Goal: Task Accomplishment & Management: Manage account settings

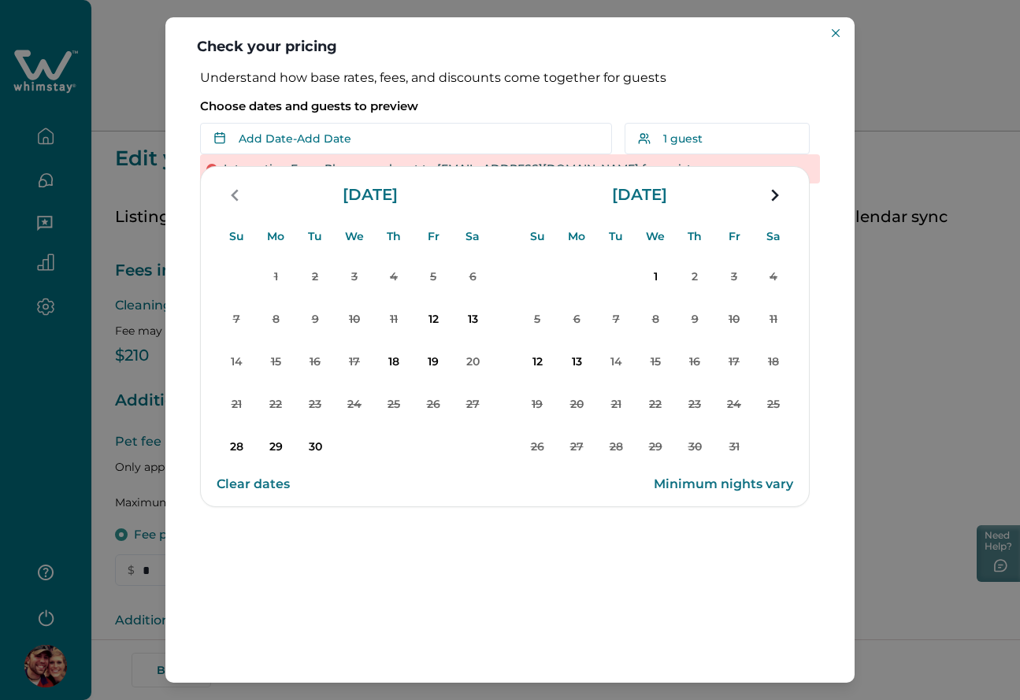
scroll to position [366, 0]
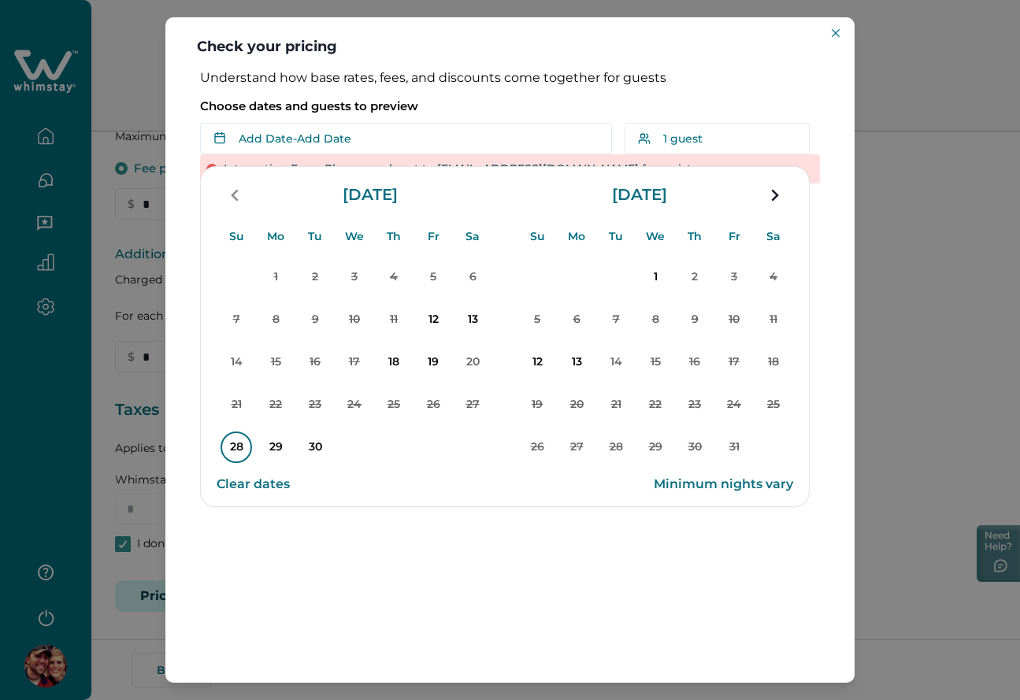
click at [241, 446] on p "28" at bounding box center [237, 448] width 32 height 32
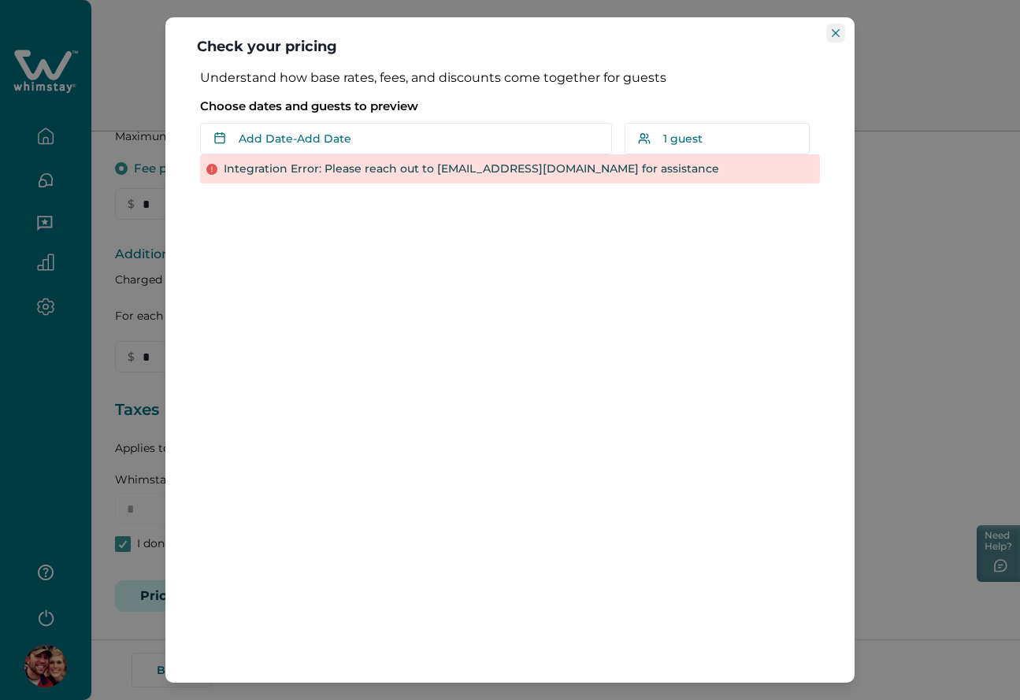
click at [840, 36] on button "Close" at bounding box center [835, 33] width 19 height 19
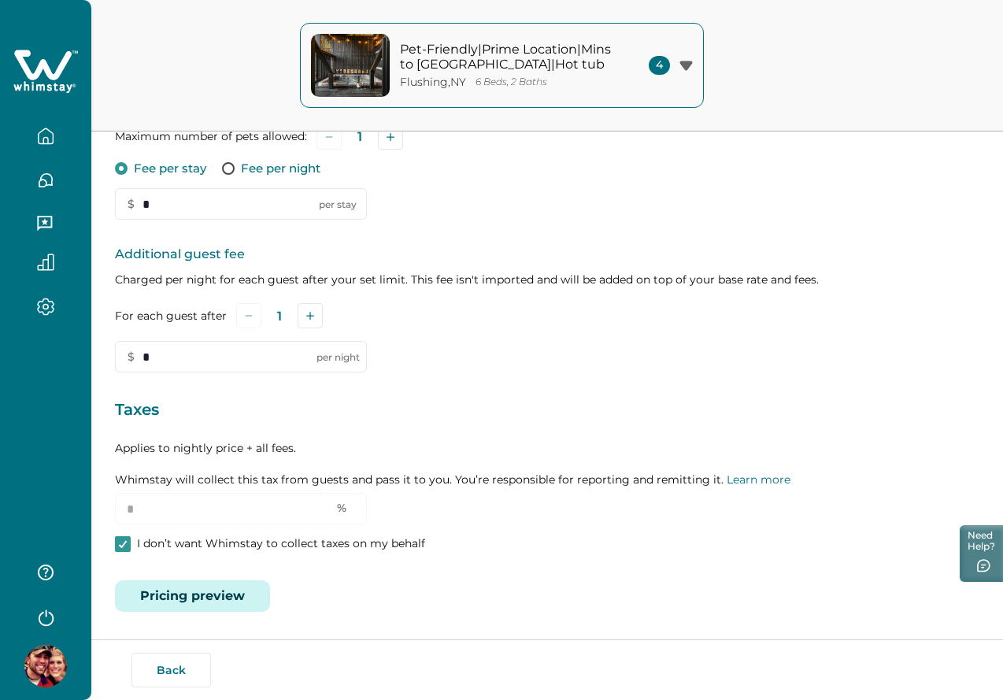
click at [191, 591] on button "Pricing preview" at bounding box center [192, 596] width 155 height 32
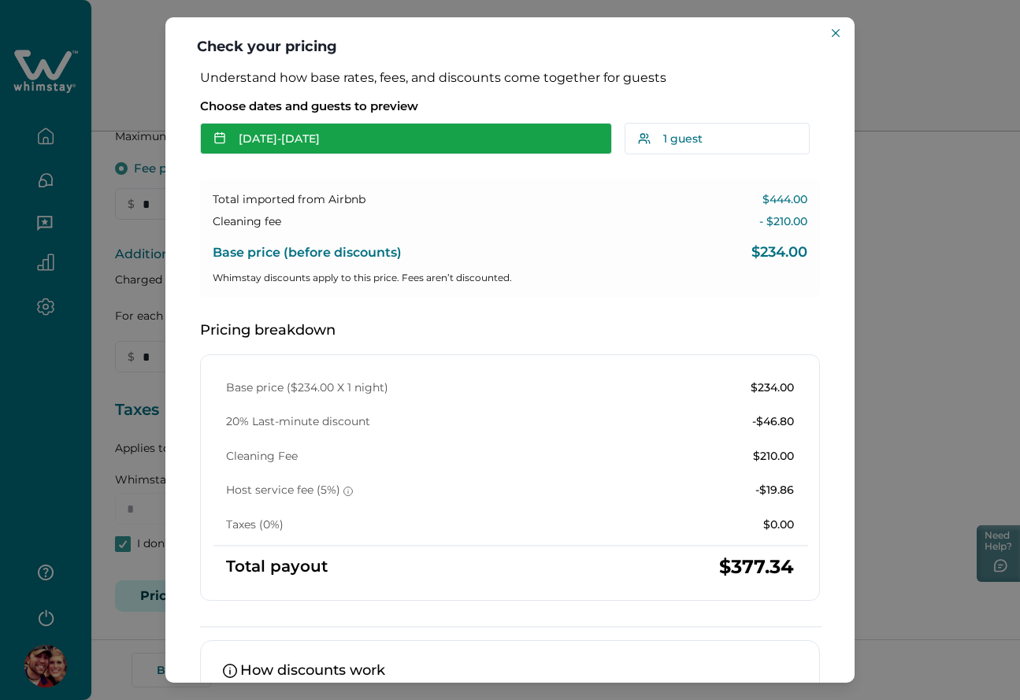
click at [314, 151] on button "[DATE] - [DATE]" at bounding box center [406, 139] width 412 height 32
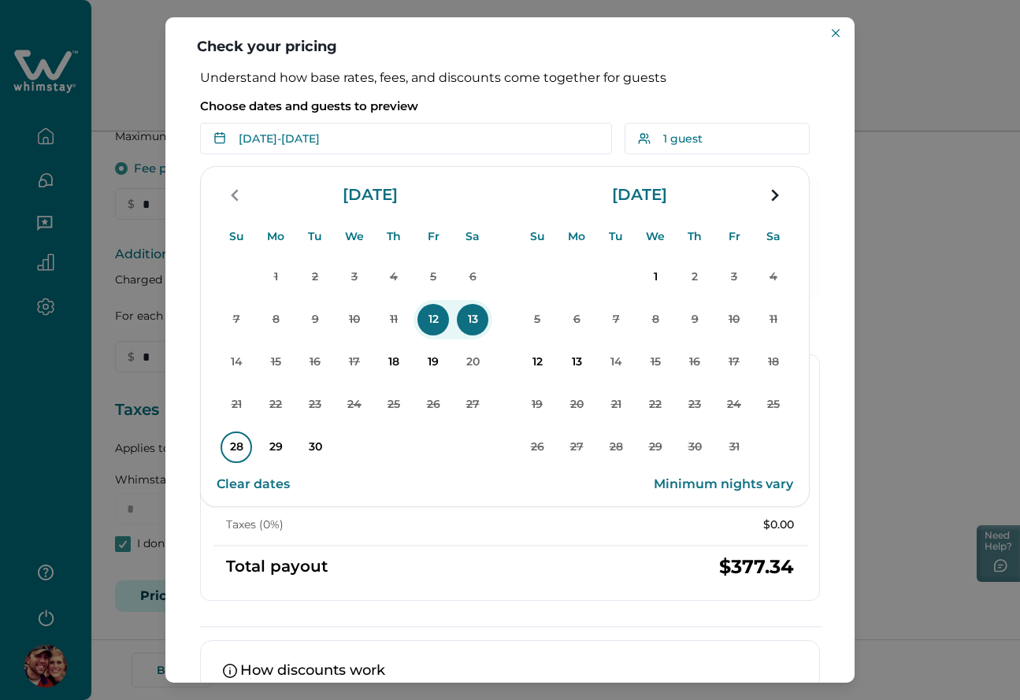
click at [235, 450] on p "28" at bounding box center [237, 448] width 32 height 32
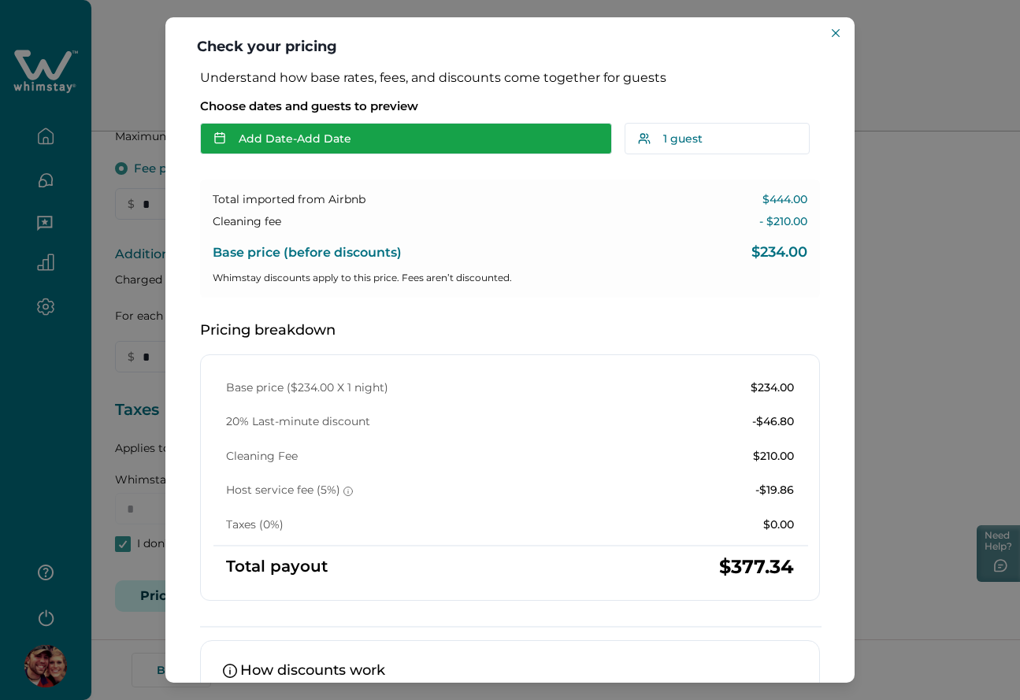
click at [300, 147] on button "Add Date - Add Date" at bounding box center [406, 139] width 412 height 32
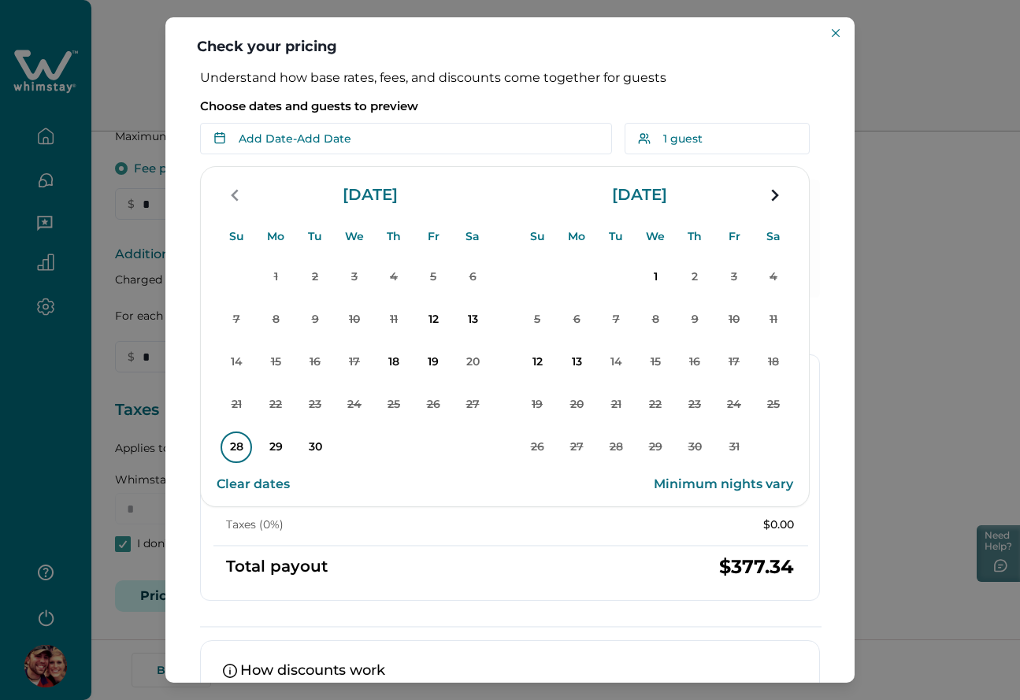
click at [234, 448] on p "28" at bounding box center [237, 448] width 32 height 32
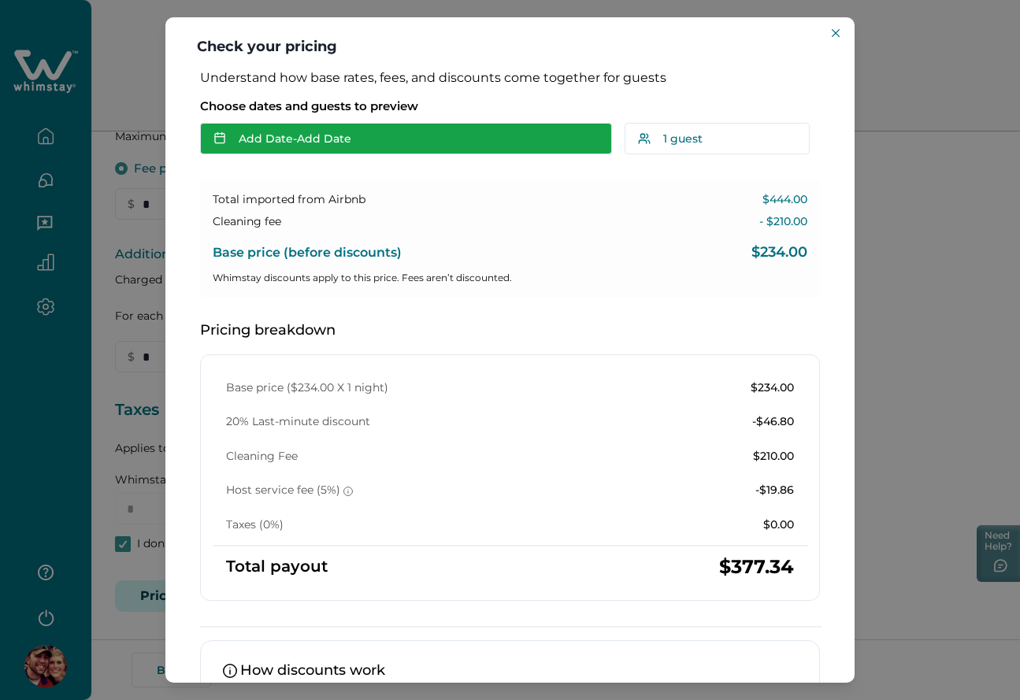
click at [322, 139] on button "Add Date - Add Date" at bounding box center [406, 139] width 412 height 32
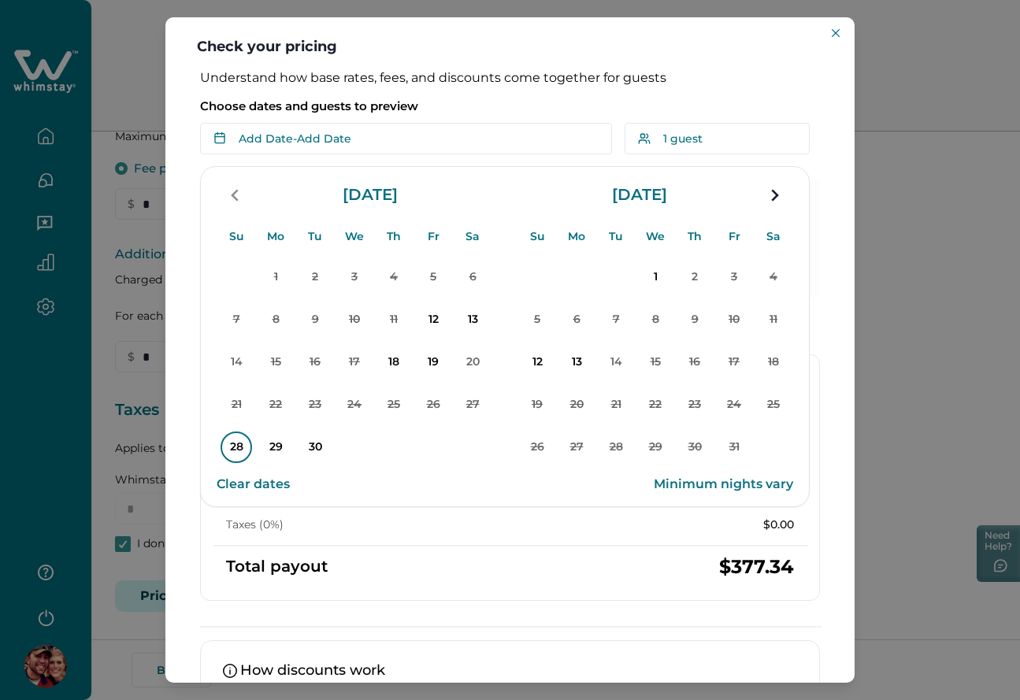
click at [245, 439] on p "28" at bounding box center [237, 448] width 32 height 32
click at [315, 444] on p "30" at bounding box center [315, 448] width 32 height 32
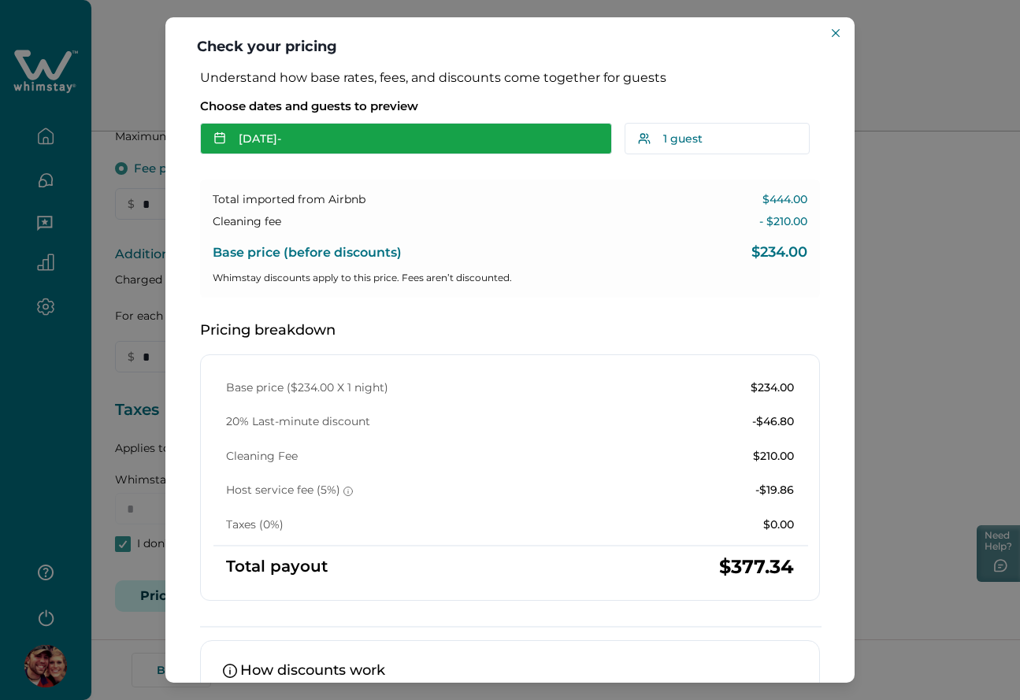
click at [343, 141] on button "Sep 30 -" at bounding box center [406, 139] width 412 height 32
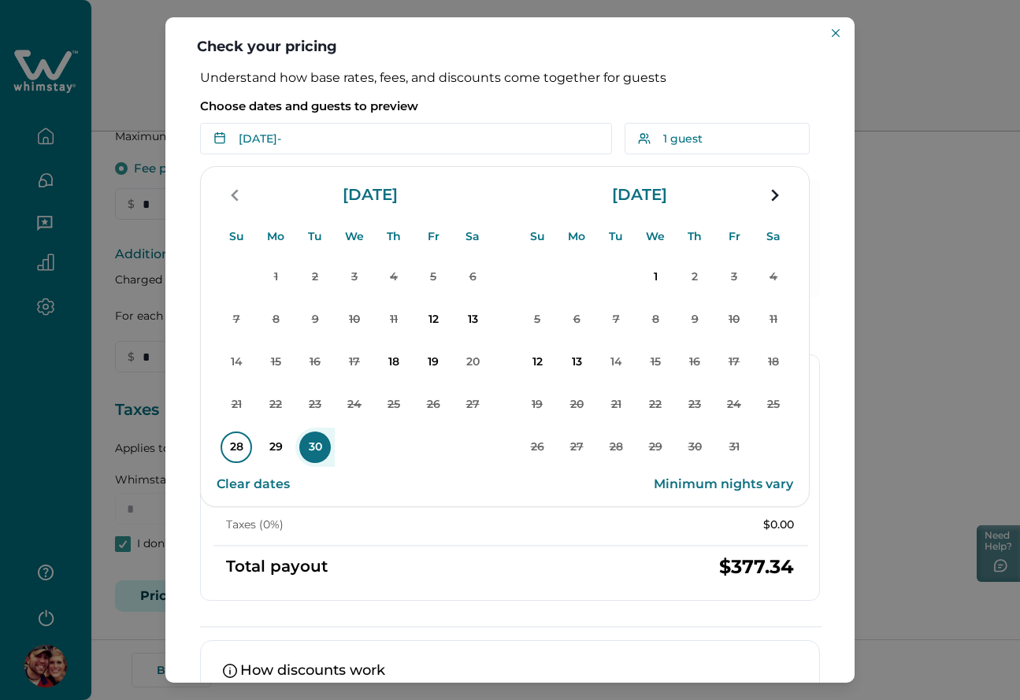
click at [239, 447] on p "28" at bounding box center [237, 448] width 32 height 32
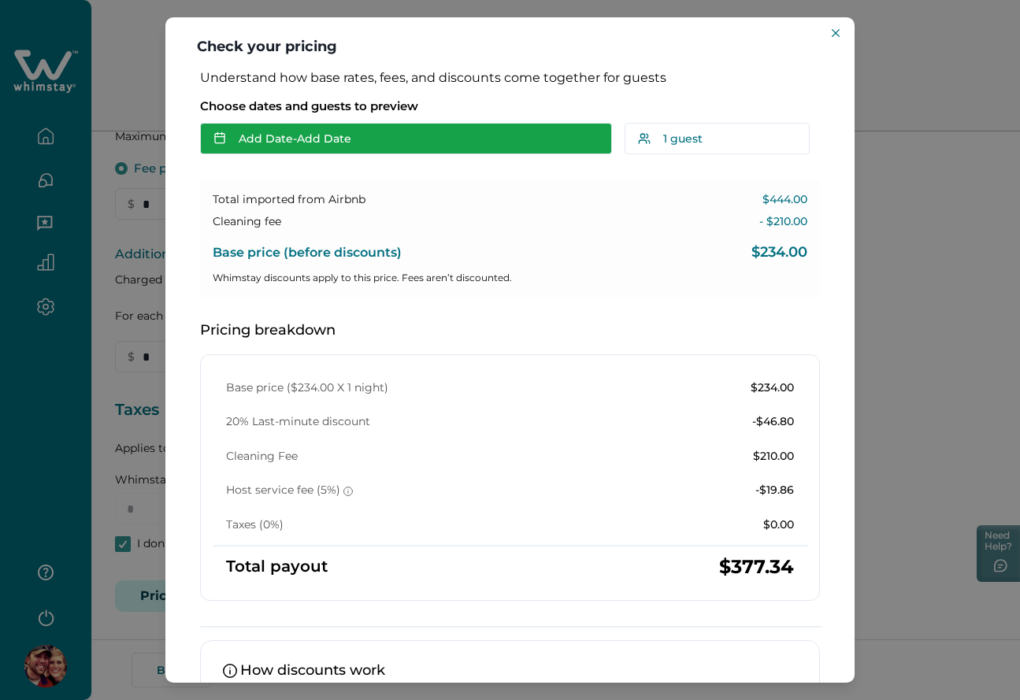
click at [306, 141] on button "Add Date - Add Date" at bounding box center [406, 139] width 412 height 32
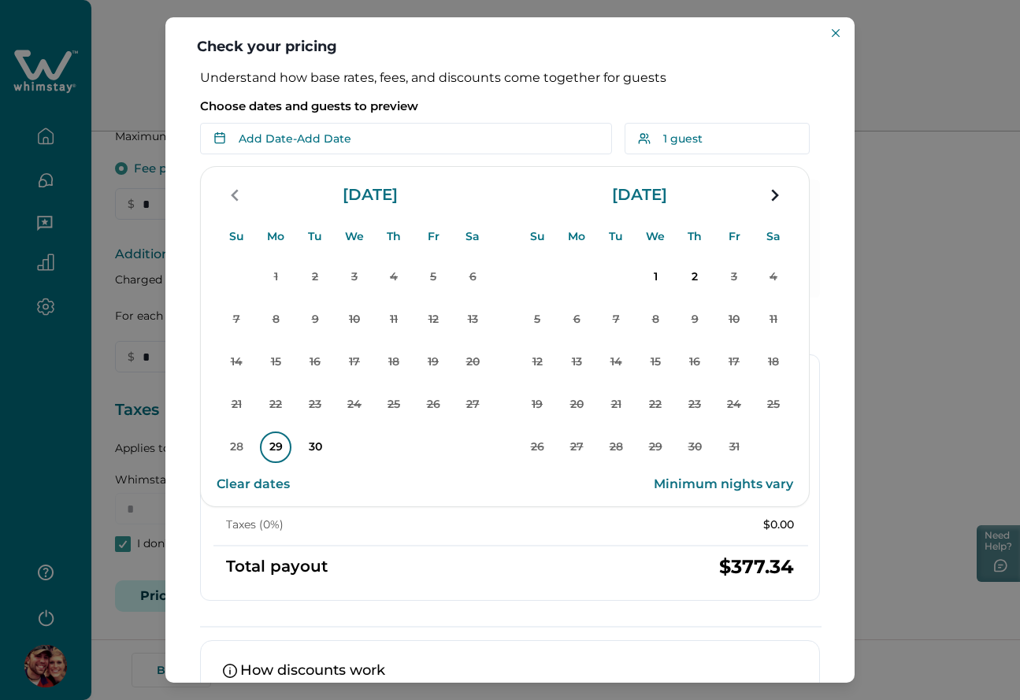
click at [280, 448] on p "29" at bounding box center [276, 448] width 32 height 32
click at [324, 445] on p "30" at bounding box center [315, 448] width 32 height 32
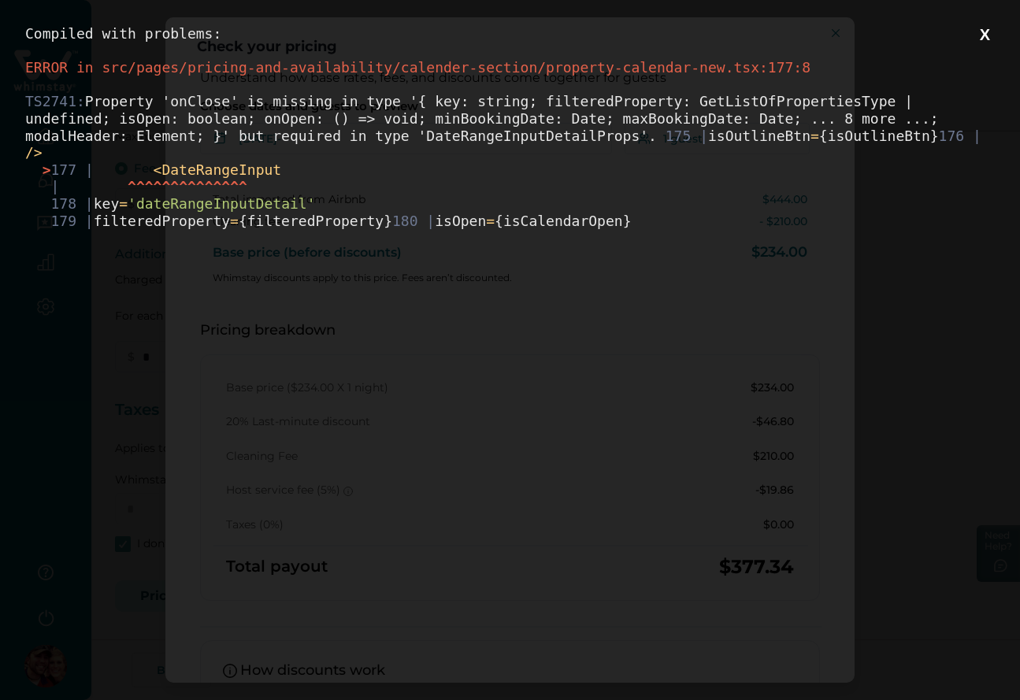
scroll to position [0, 0]
click at [983, 40] on button "X" at bounding box center [985, 35] width 20 height 20
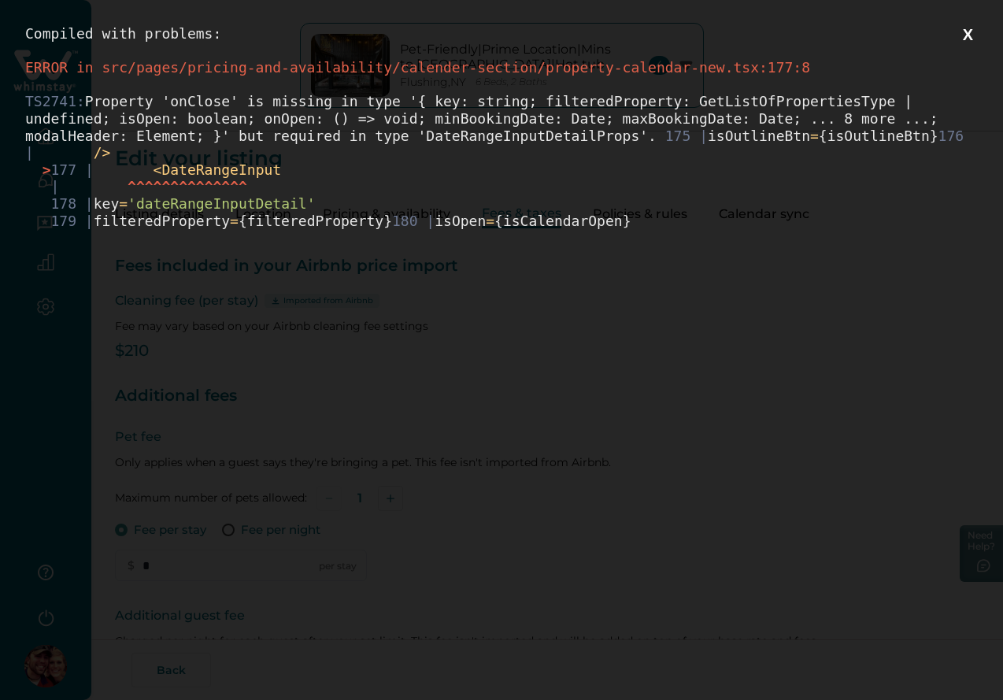
click at [978, 36] on button "X" at bounding box center [968, 35] width 20 height 20
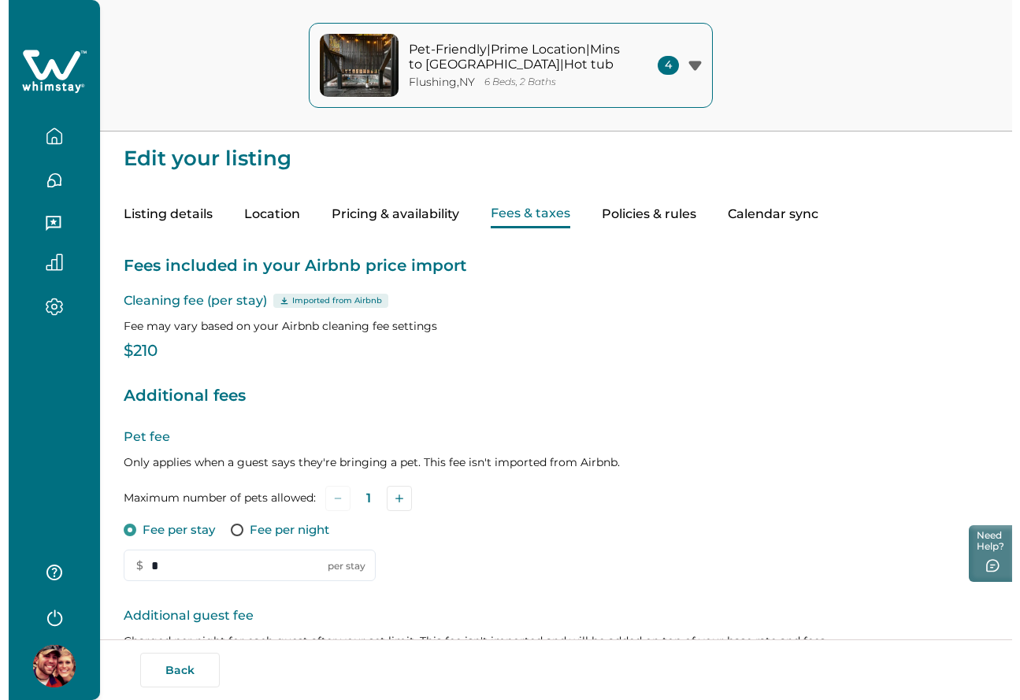
scroll to position [366, 0]
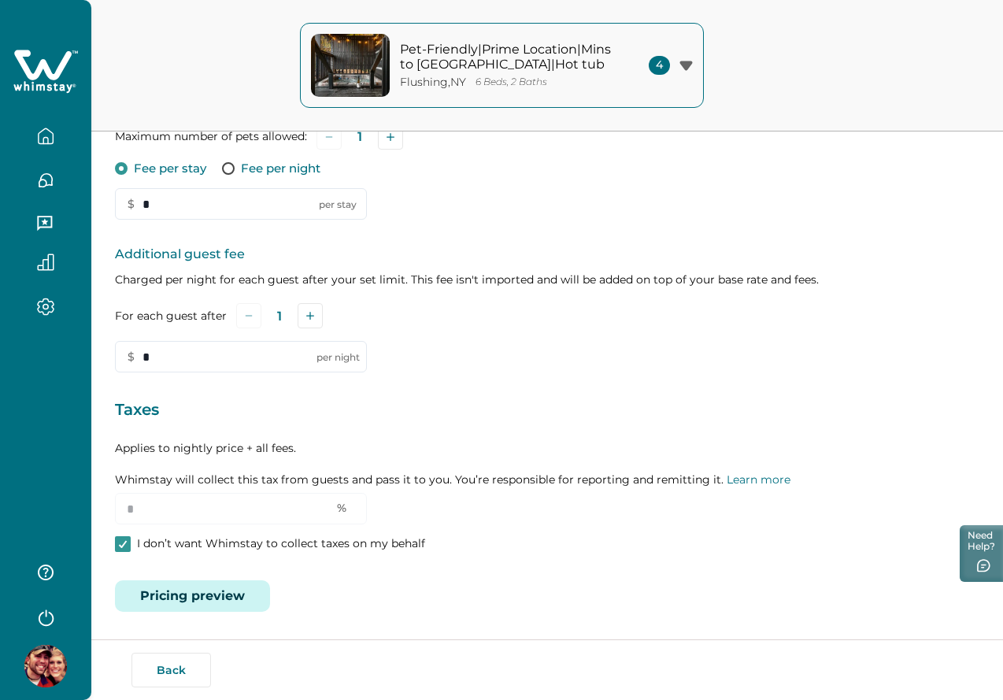
click at [213, 600] on button "Pricing preview" at bounding box center [192, 596] width 155 height 32
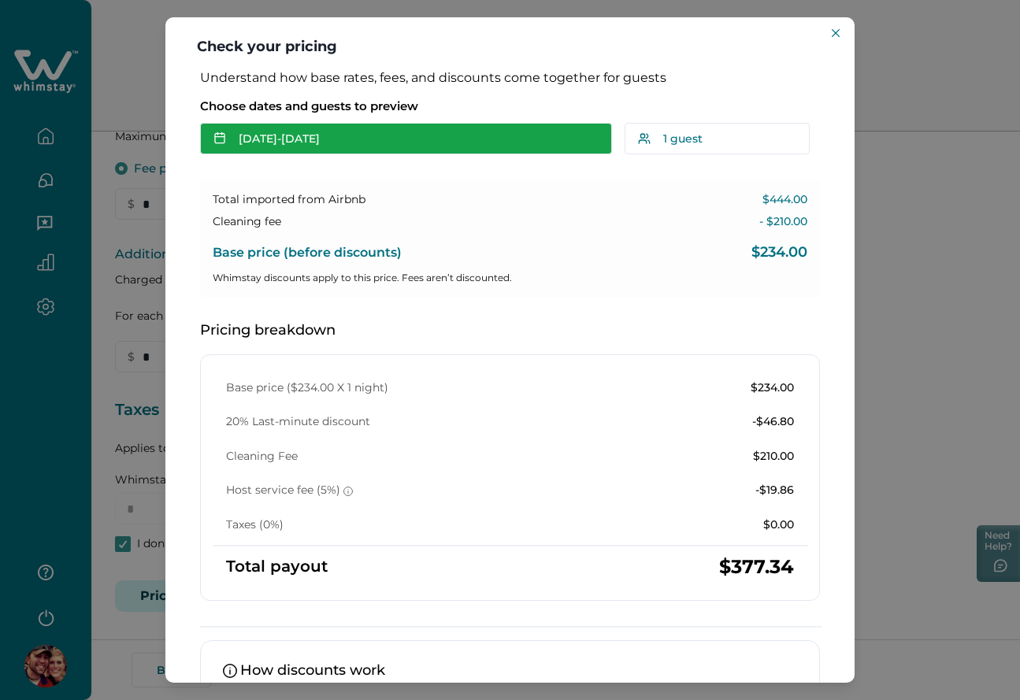
click at [267, 150] on button "[DATE] - [DATE]" at bounding box center [406, 139] width 412 height 32
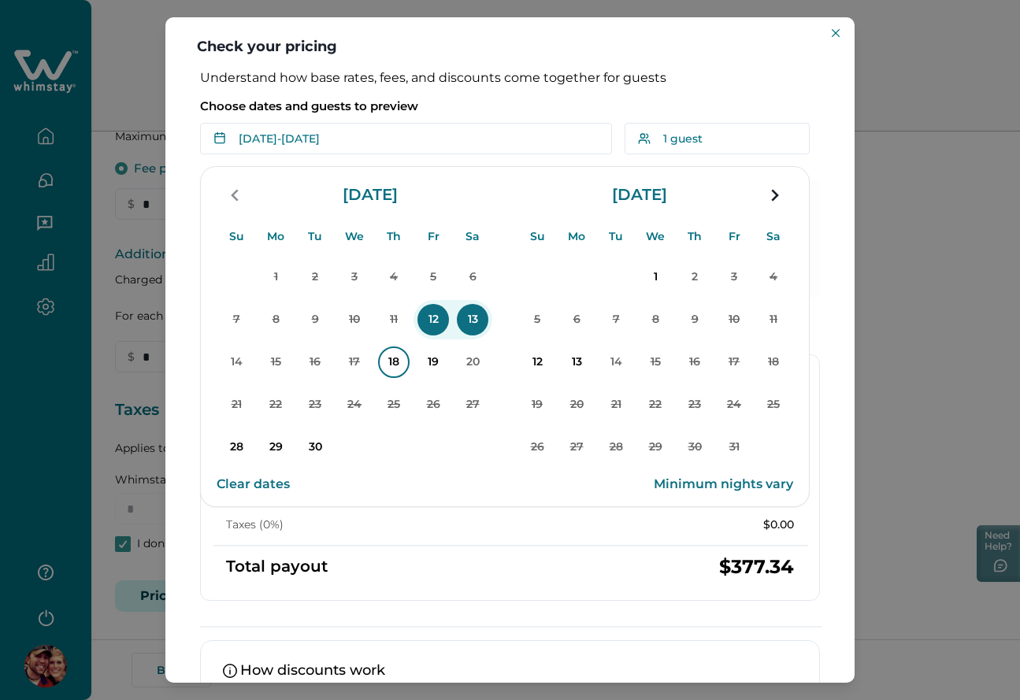
click at [395, 369] on p "18" at bounding box center [394, 363] width 32 height 32
click at [473, 368] on p "20" at bounding box center [473, 363] width 32 height 32
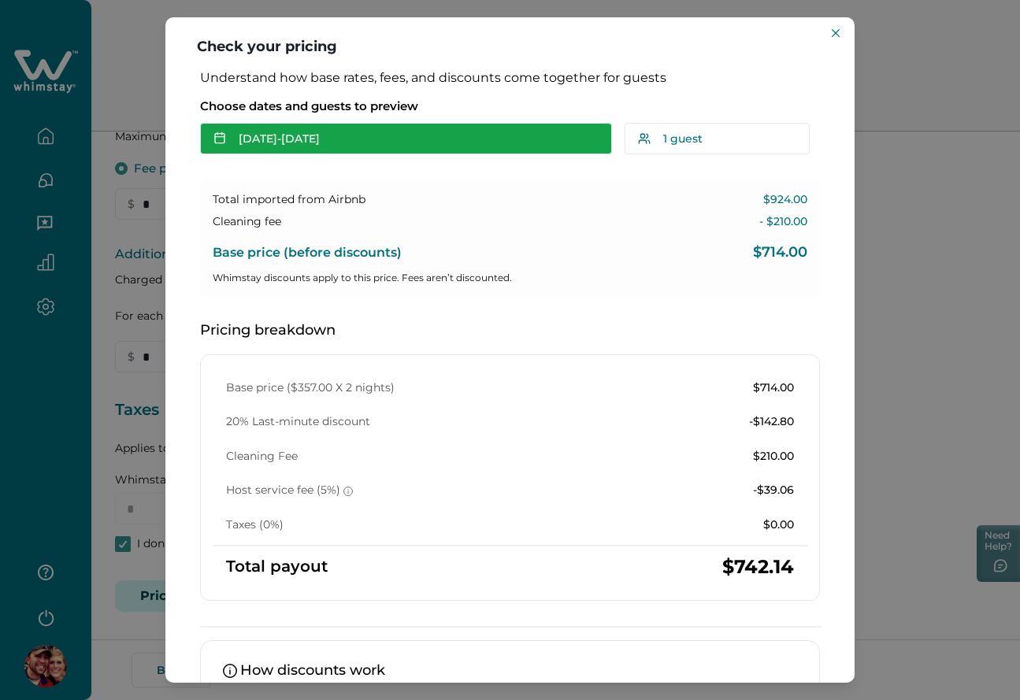
click at [348, 140] on button "[DATE] - [DATE]" at bounding box center [406, 139] width 412 height 32
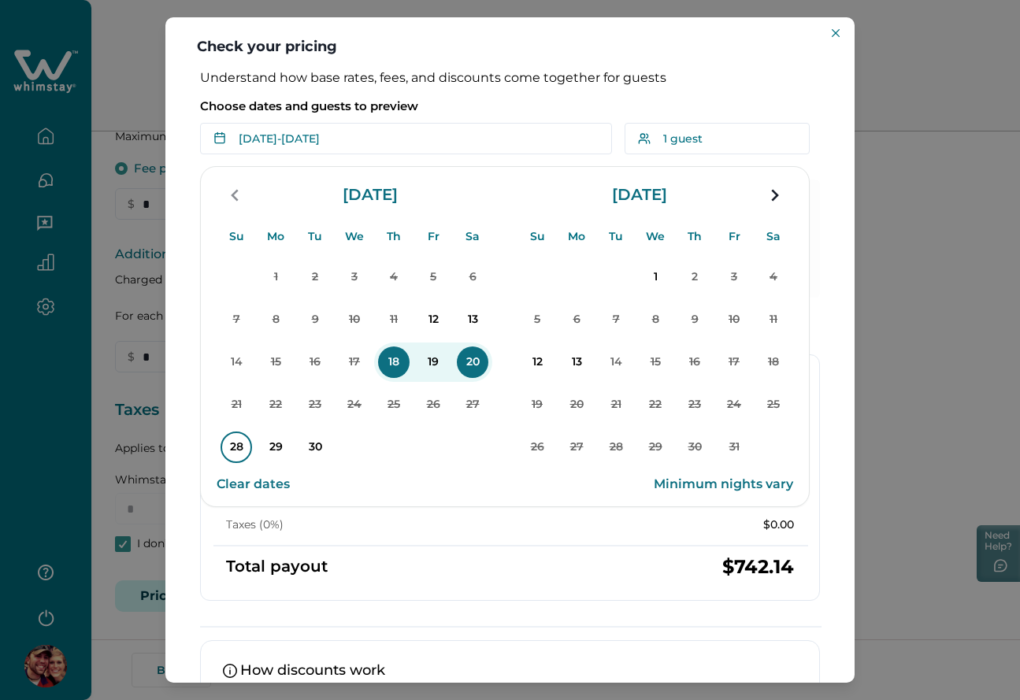
click at [228, 440] on p "28" at bounding box center [237, 448] width 32 height 32
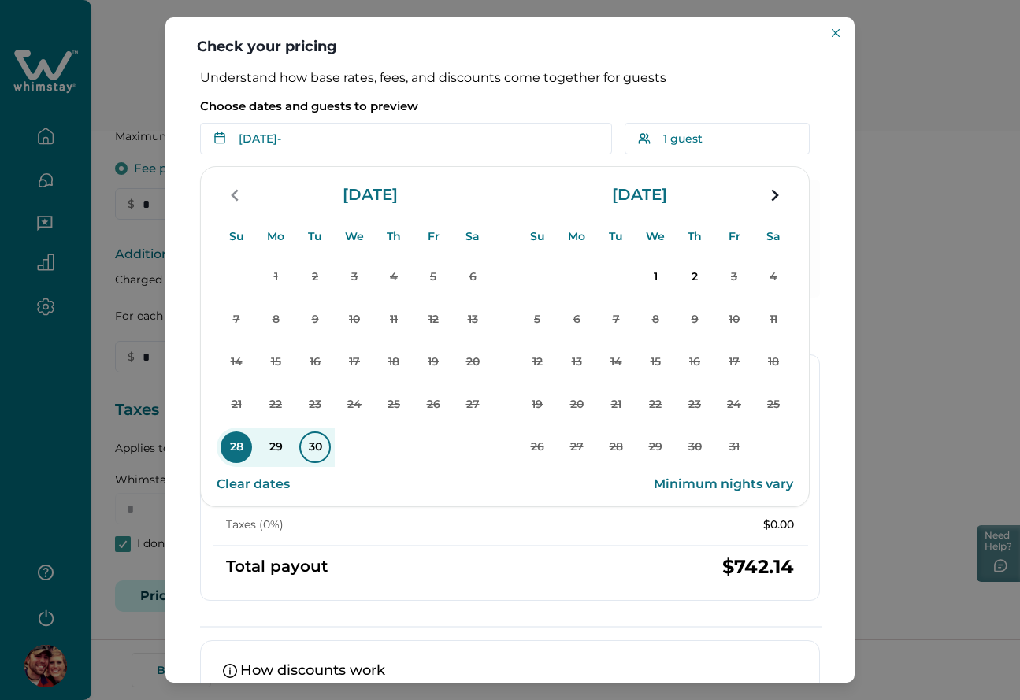
click at [313, 441] on p "30" at bounding box center [315, 448] width 32 height 32
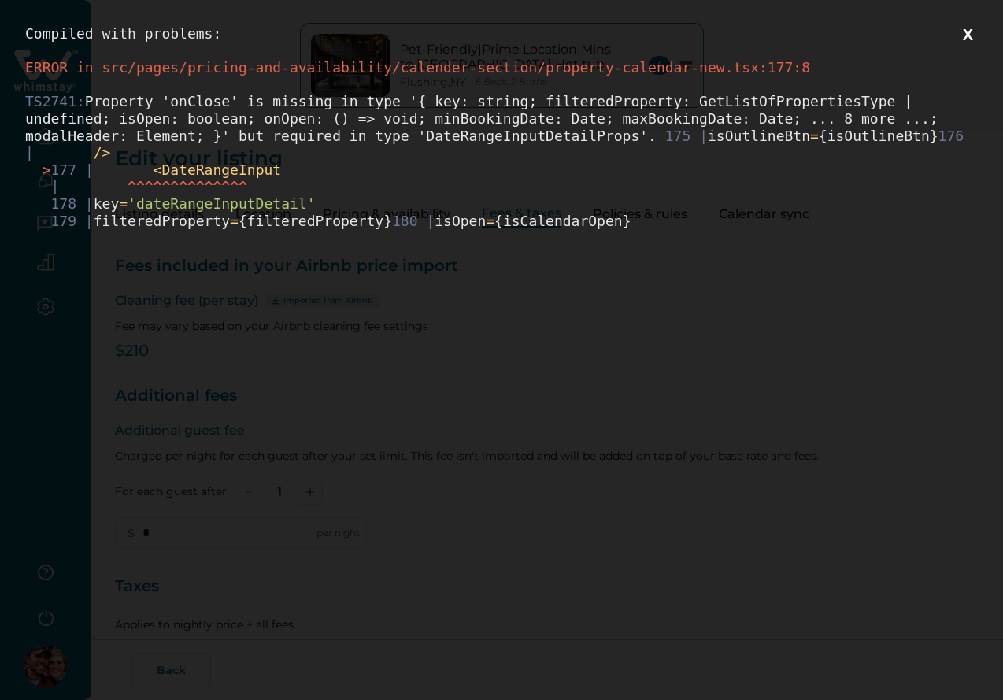
click at [978, 40] on button "X" at bounding box center [968, 35] width 20 height 20
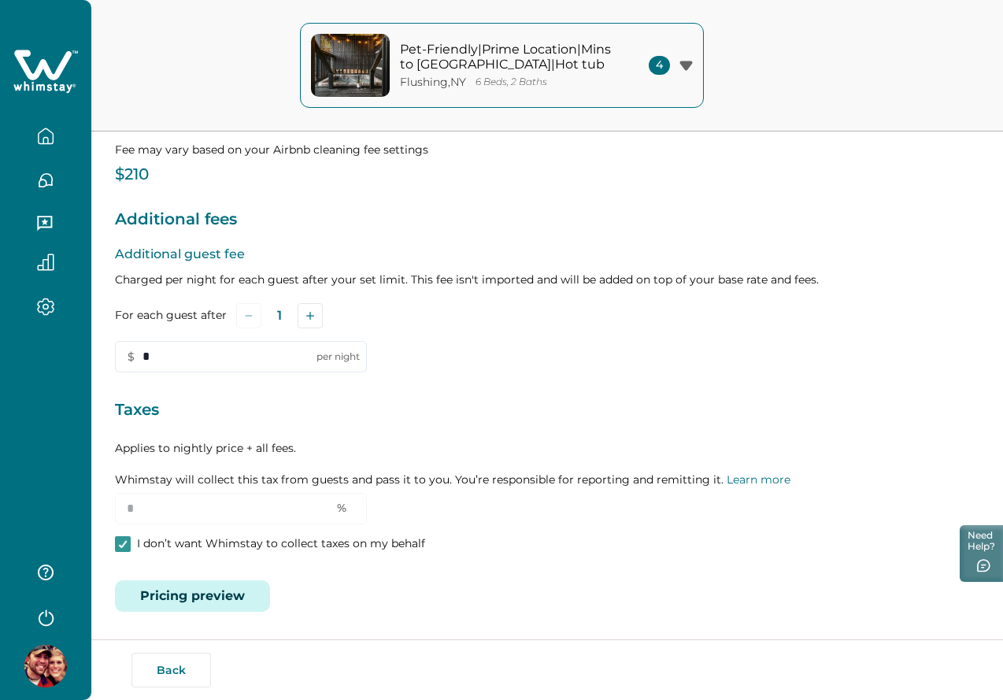
click at [241, 423] on p "Taxes" at bounding box center [547, 410] width 865 height 25
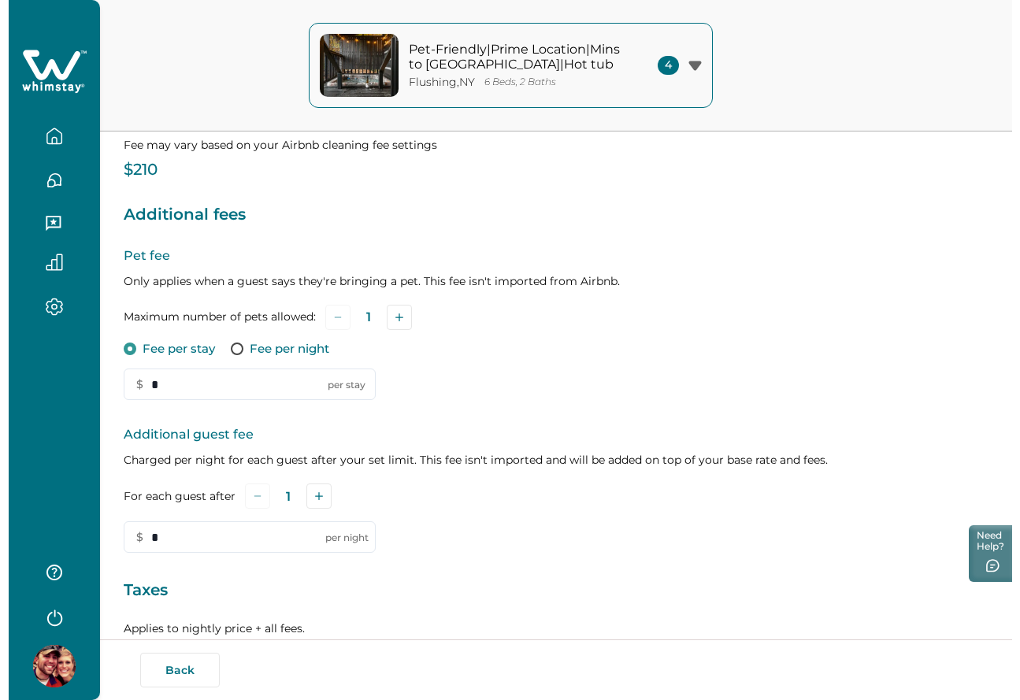
scroll to position [366, 0]
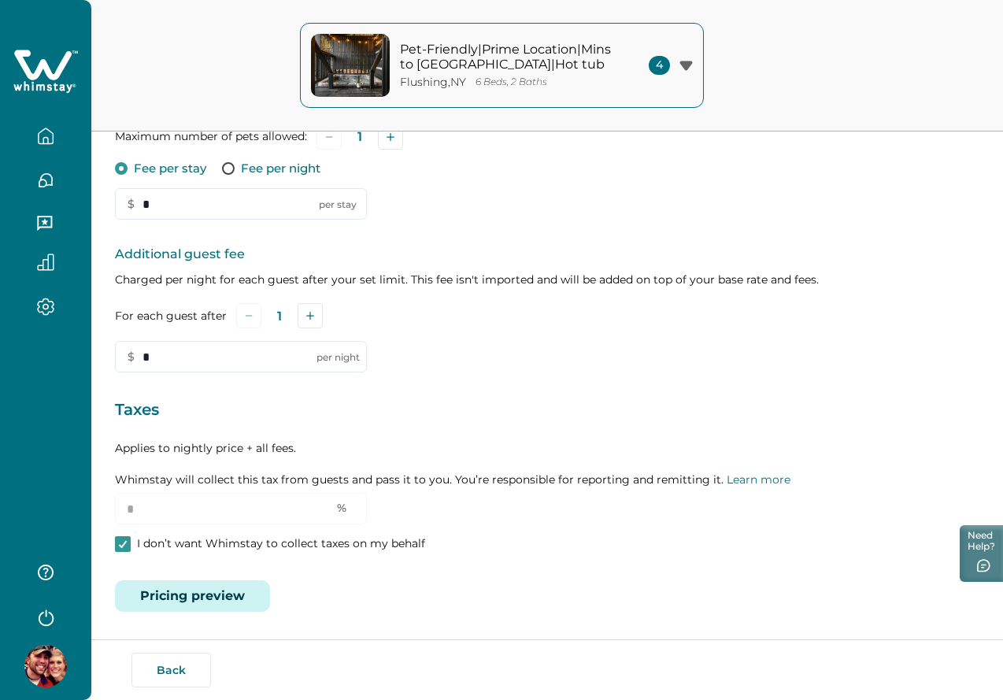
click at [201, 591] on button "Pricing preview" at bounding box center [192, 596] width 155 height 32
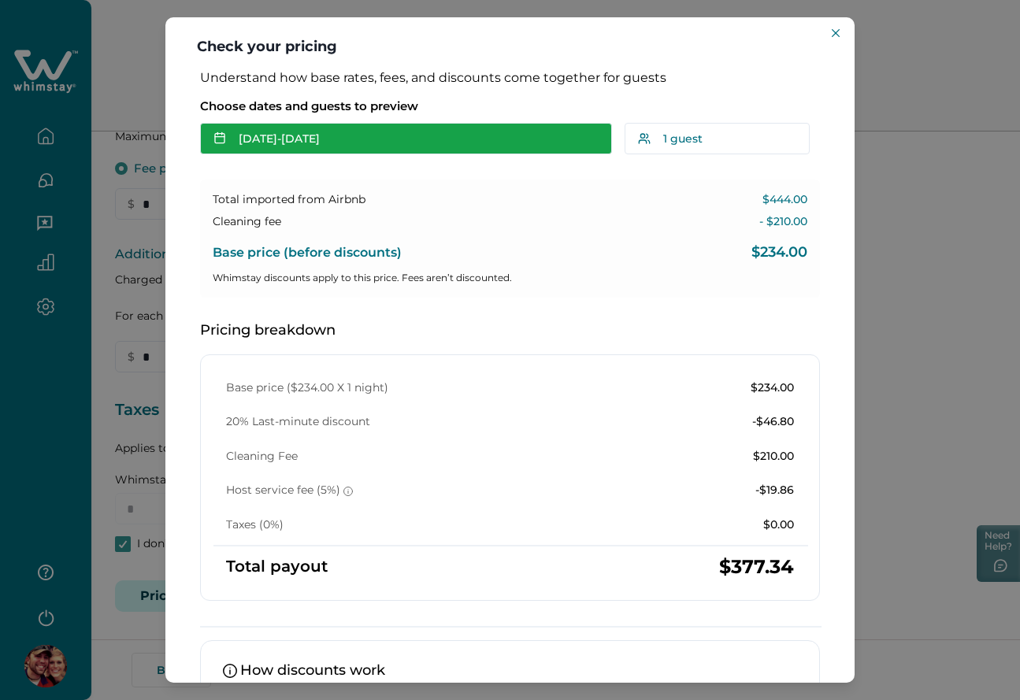
click at [361, 139] on button "[DATE] - [DATE]" at bounding box center [406, 139] width 412 height 32
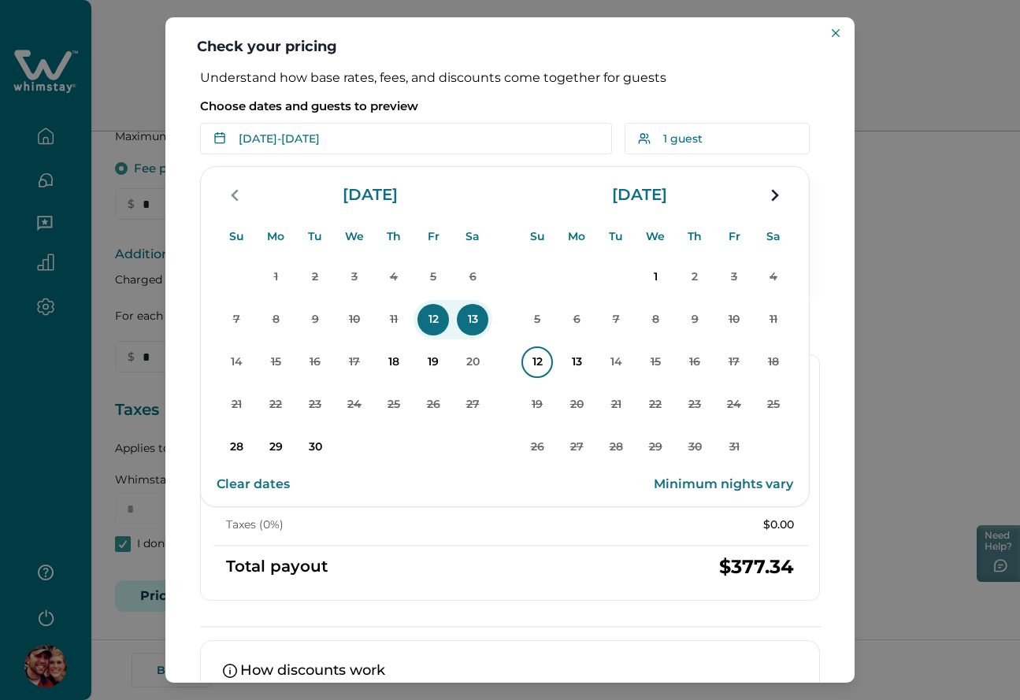
click at [547, 361] on p "12" at bounding box center [537, 363] width 32 height 32
click at [620, 361] on p "14" at bounding box center [616, 363] width 32 height 32
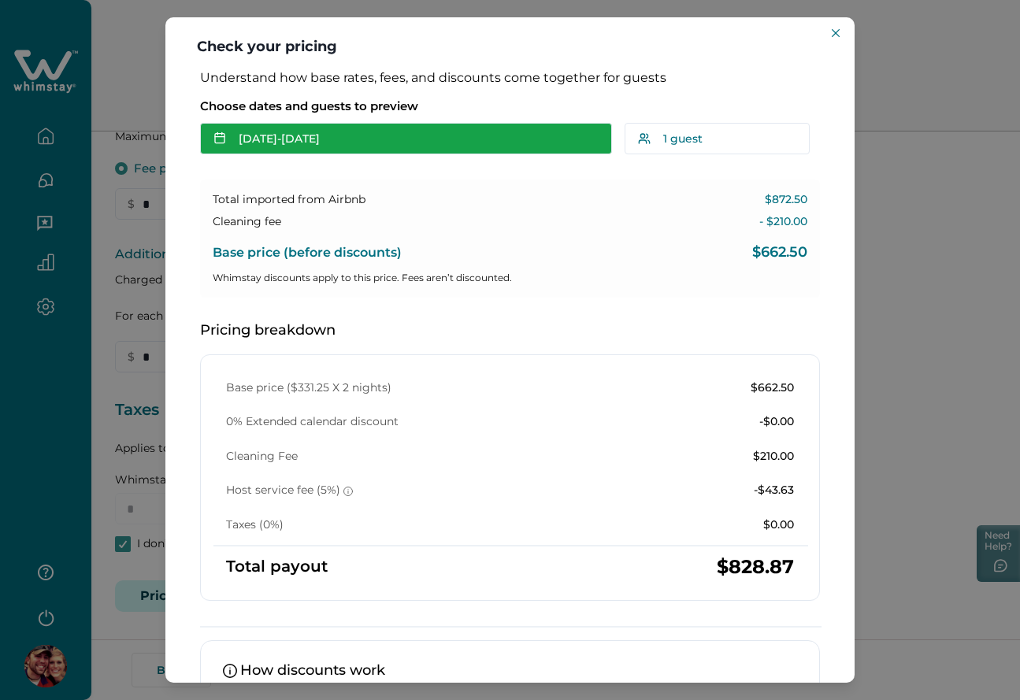
click at [513, 131] on button "[DATE] - [DATE]" at bounding box center [406, 139] width 412 height 32
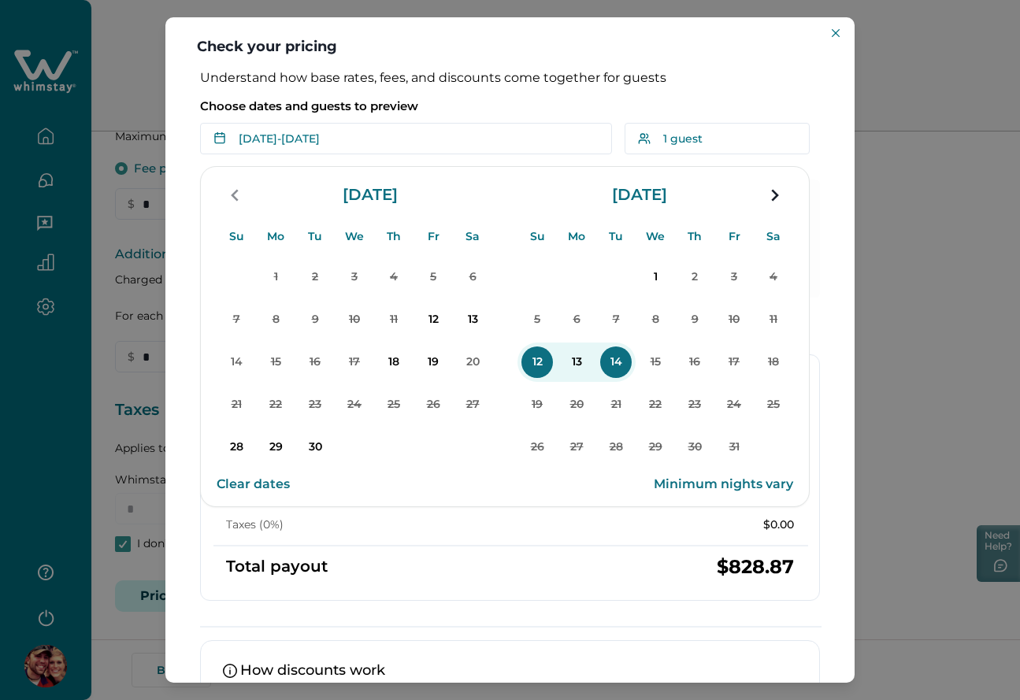
click at [528, 96] on div "Choose dates and guests to preview [DATE] - [DATE] Su Mo Tu We Th Fr Sa Su Mo T…" at bounding box center [510, 123] width 620 height 63
click at [528, 96] on div "Choose dates and guests to preview Oct 12 - Oct 14 Su Mo Tu We Th Fr Sa Su Mo T…" at bounding box center [510, 123] width 620 height 63
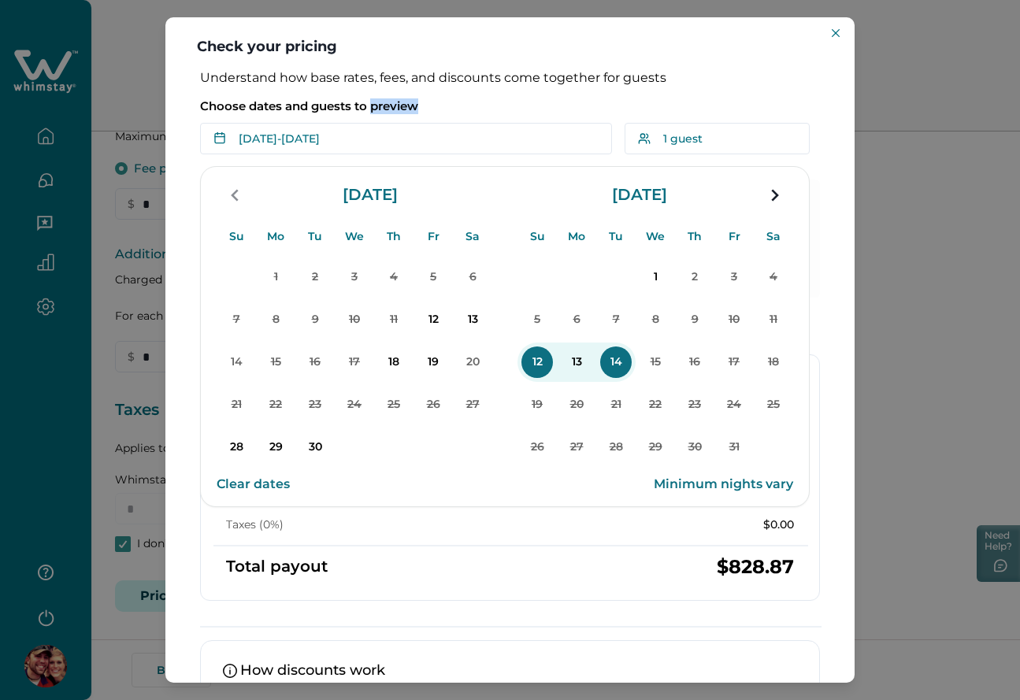
click at [528, 96] on div "Choose dates and guests to preview Oct 12 - Oct 14 Su Mo Tu We Th Fr Sa Su Mo T…" at bounding box center [510, 123] width 620 height 63
click at [399, 362] on p "18" at bounding box center [394, 363] width 32 height 32
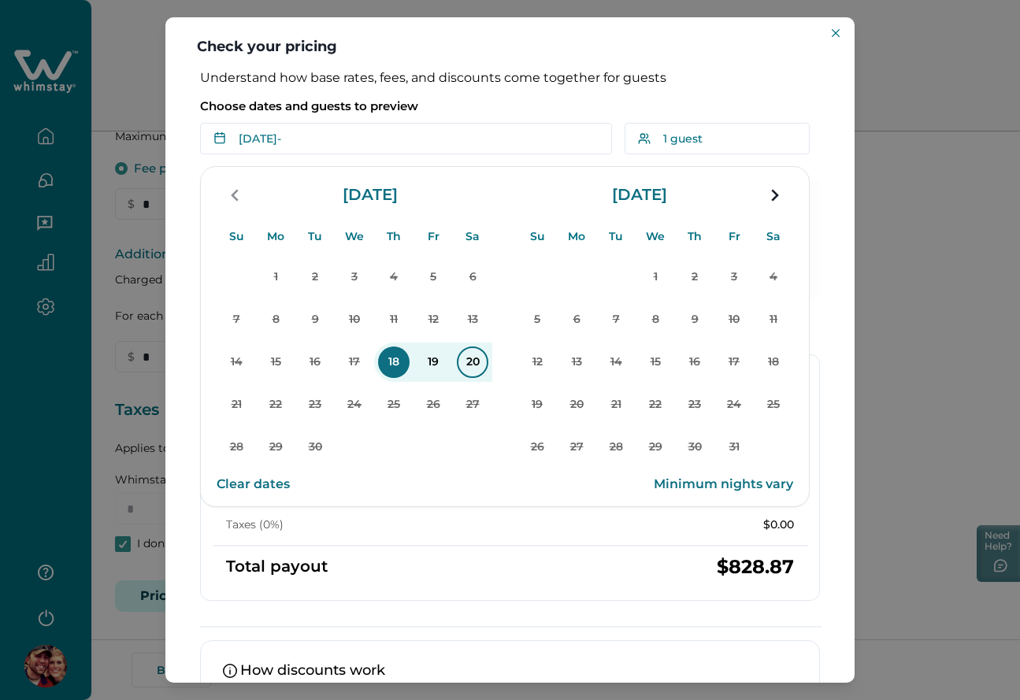
click at [465, 361] on p "20" at bounding box center [473, 363] width 32 height 32
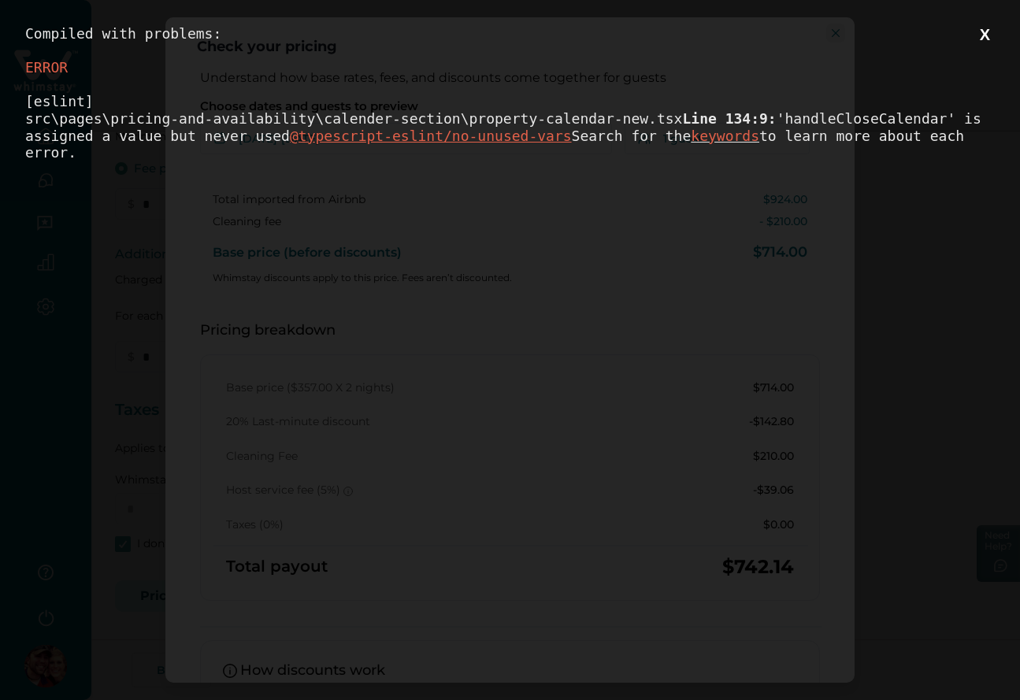
scroll to position [0, 0]
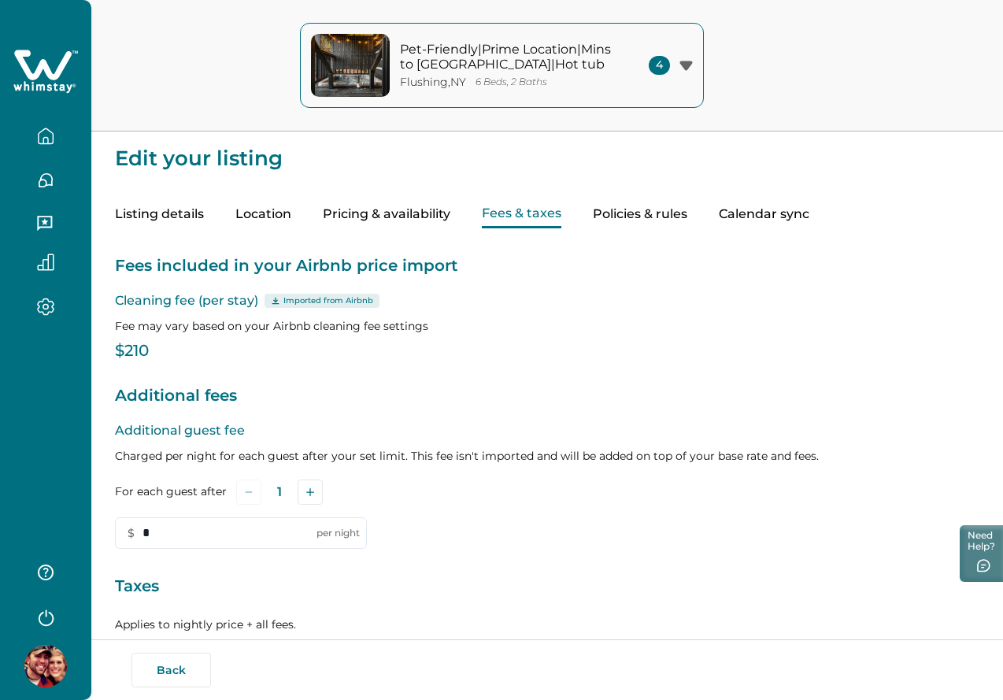
click at [984, 35] on div "Pet-Friendly|Prime Location|Mins to Pkwy|Hot tub Flushing , [GEOGRAPHIC_DATA] 6…" at bounding box center [501, 66] width 1003 height 132
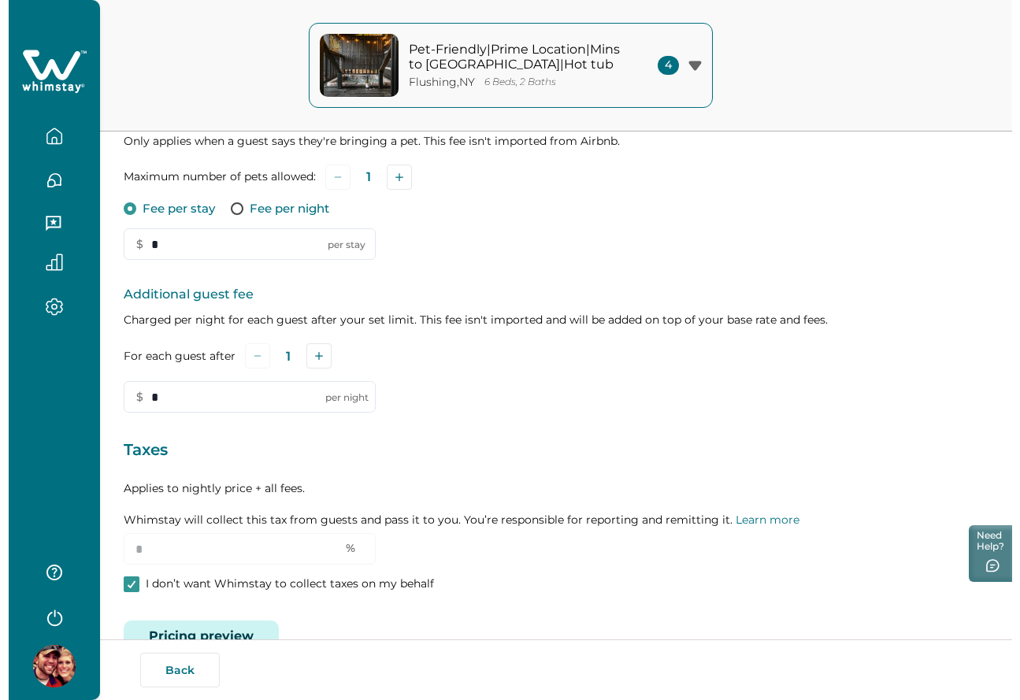
scroll to position [366, 0]
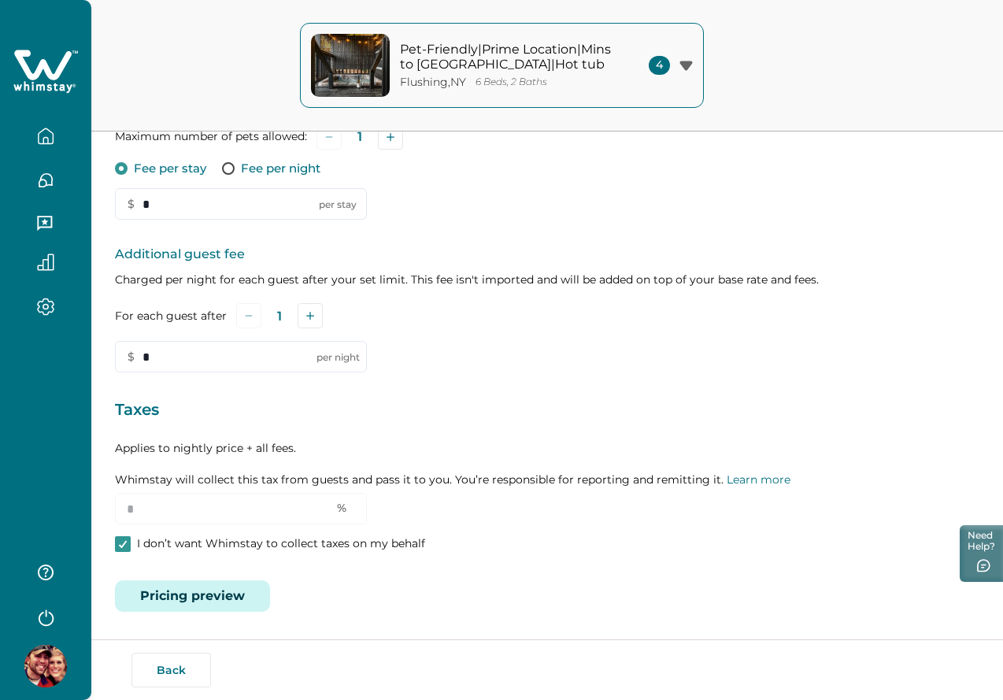
click at [198, 597] on button "Pricing preview" at bounding box center [192, 596] width 155 height 32
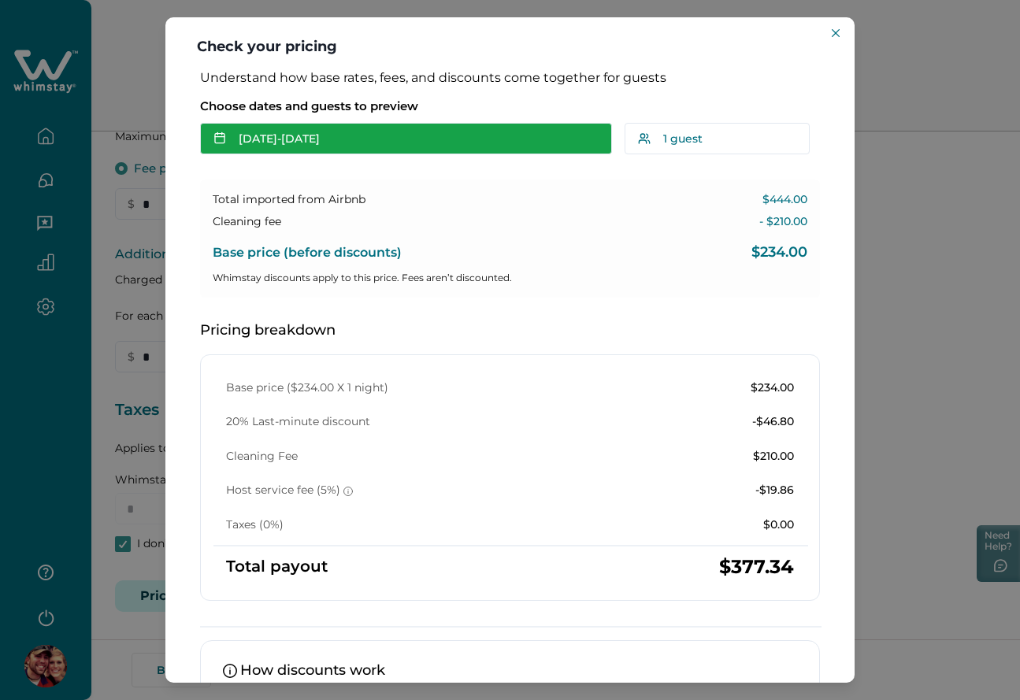
click at [310, 139] on button "[DATE] - [DATE]" at bounding box center [406, 139] width 412 height 32
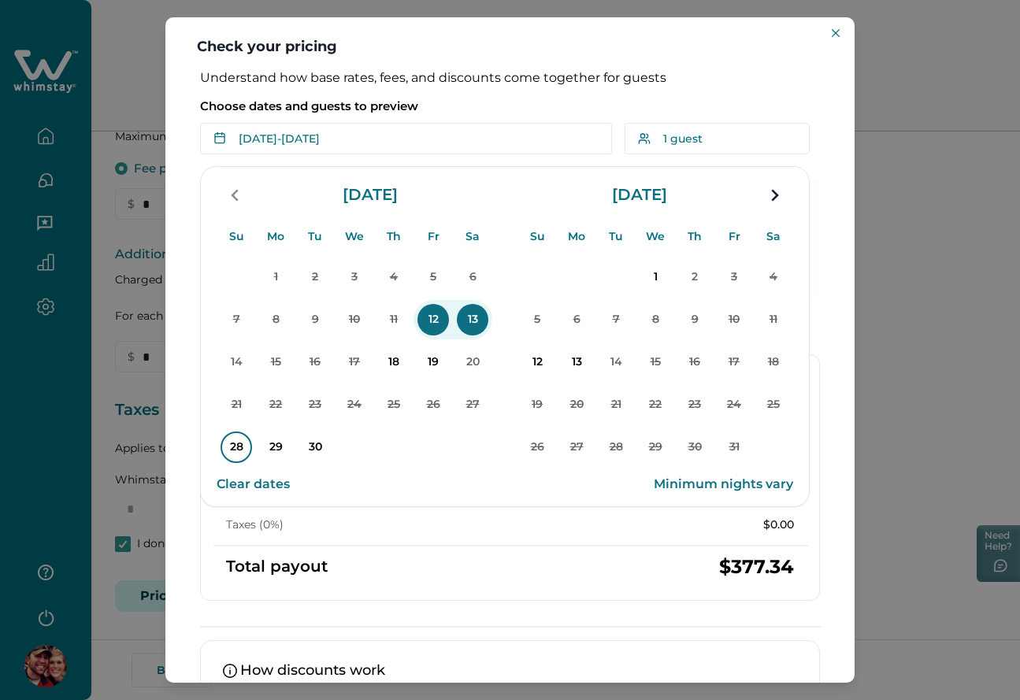
click at [224, 450] on p "28" at bounding box center [237, 448] width 32 height 32
click at [312, 447] on p "30" at bounding box center [315, 448] width 32 height 32
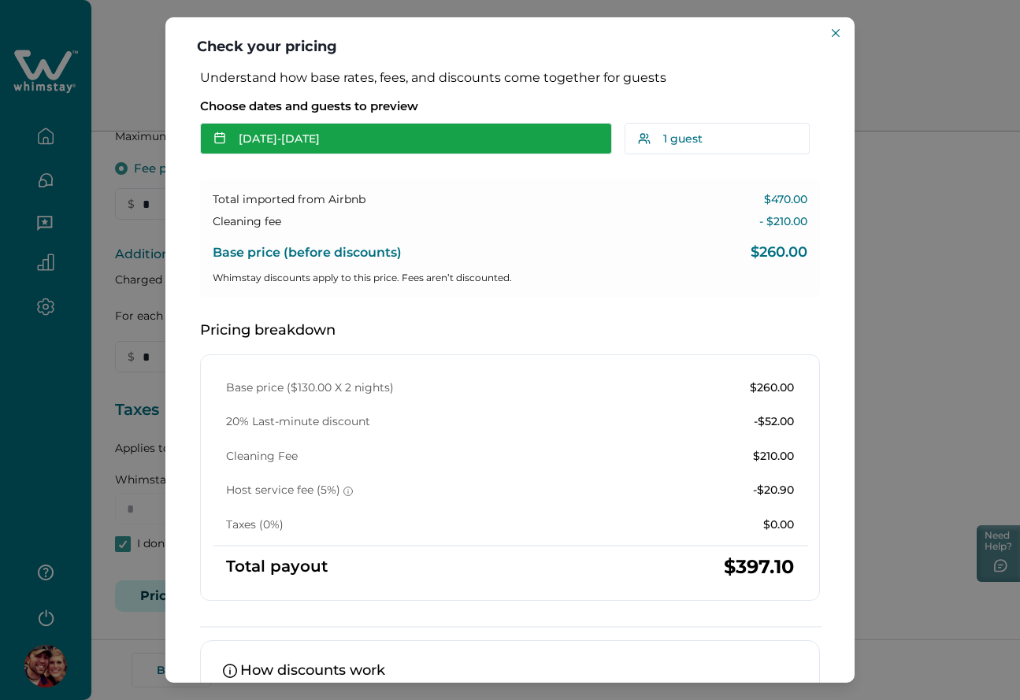
click at [315, 126] on button "[DATE] - [DATE]" at bounding box center [406, 139] width 412 height 32
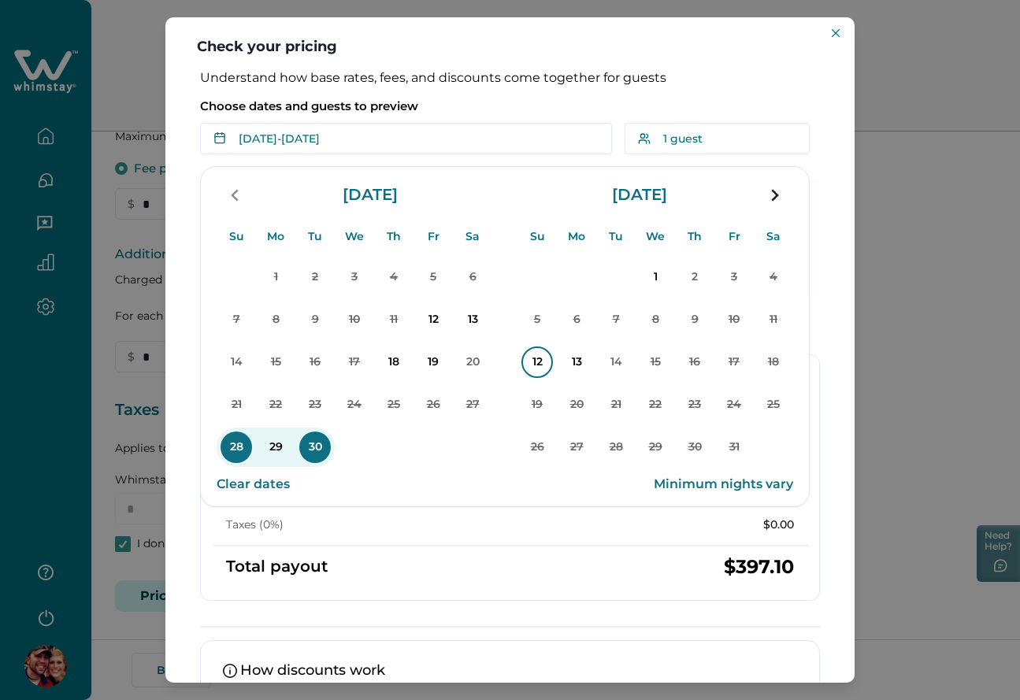
click at [535, 368] on p "12" at bounding box center [537, 363] width 32 height 32
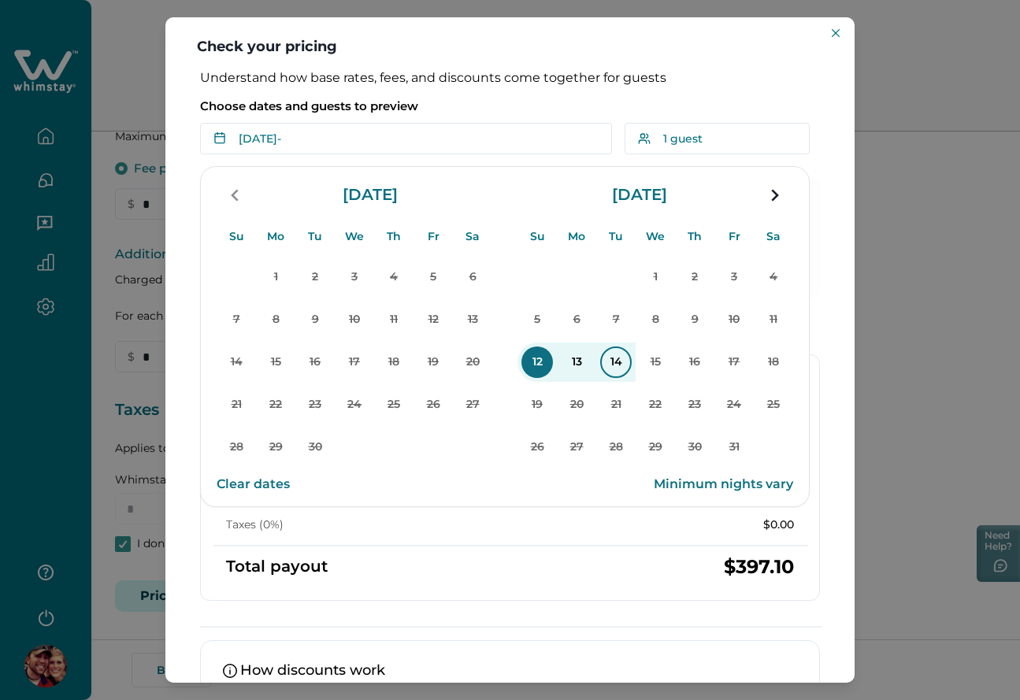
click at [613, 363] on p "14" at bounding box center [616, 363] width 32 height 32
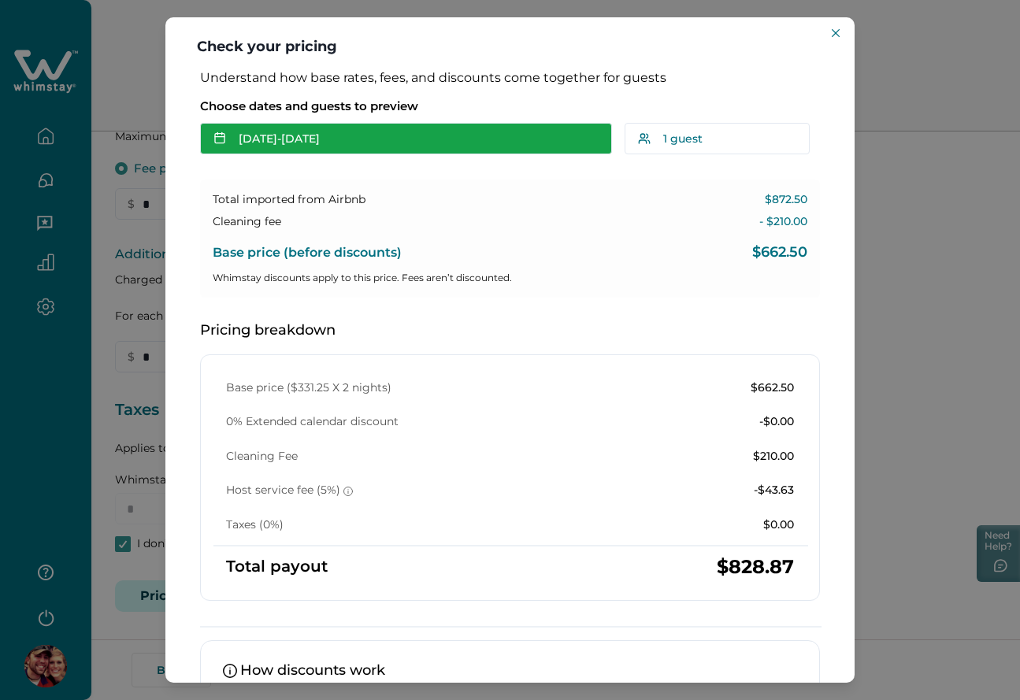
click at [331, 137] on button "Oct 12 - Oct 14" at bounding box center [406, 139] width 412 height 32
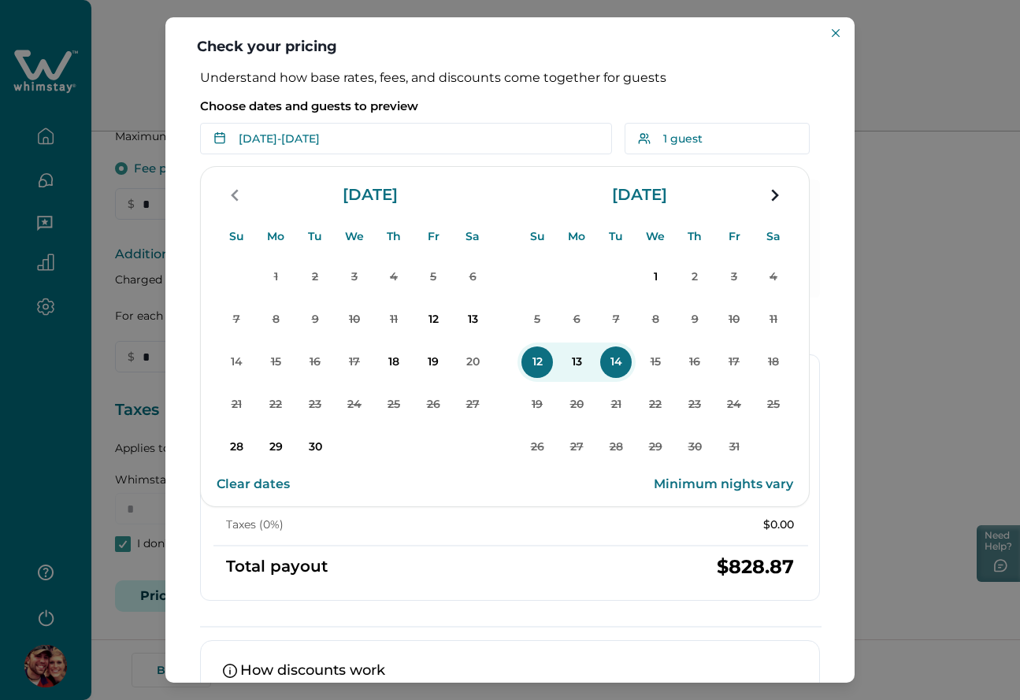
click at [495, 96] on div "Choose dates and guests to preview Oct 12 - Oct 14 Su Mo Tu We Th Fr Sa Su Mo T…" at bounding box center [510, 123] width 620 height 63
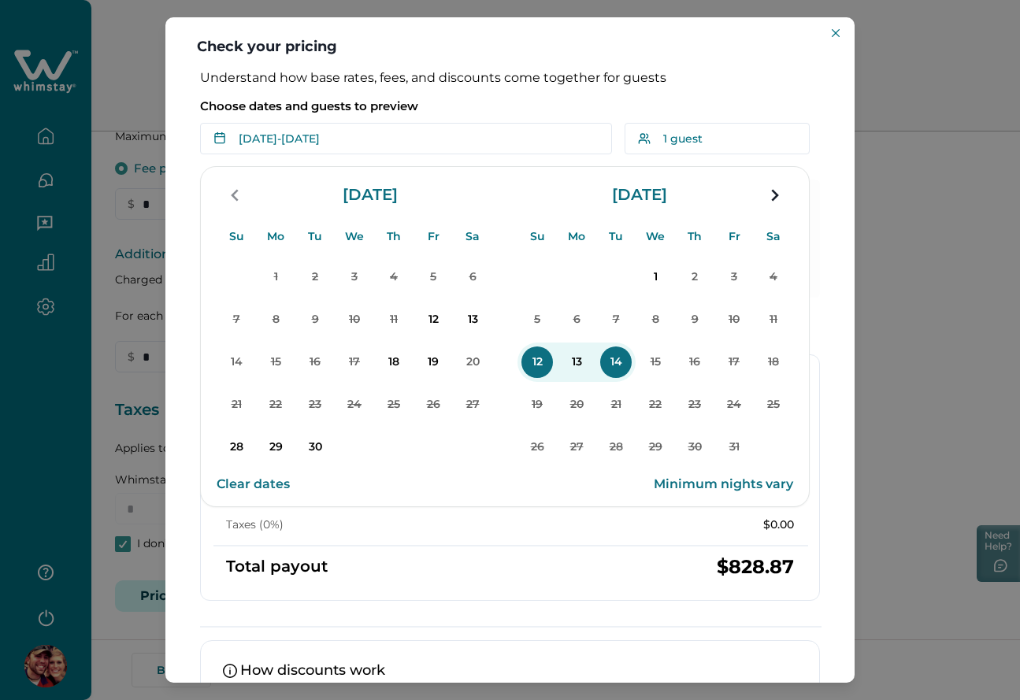
click at [642, 109] on p "Choose dates and guests to preview" at bounding box center [510, 106] width 620 height 16
click at [179, 257] on div "Understand how base rates, fees, and discounts come together for guests Choose …" at bounding box center [509, 376] width 689 height 613
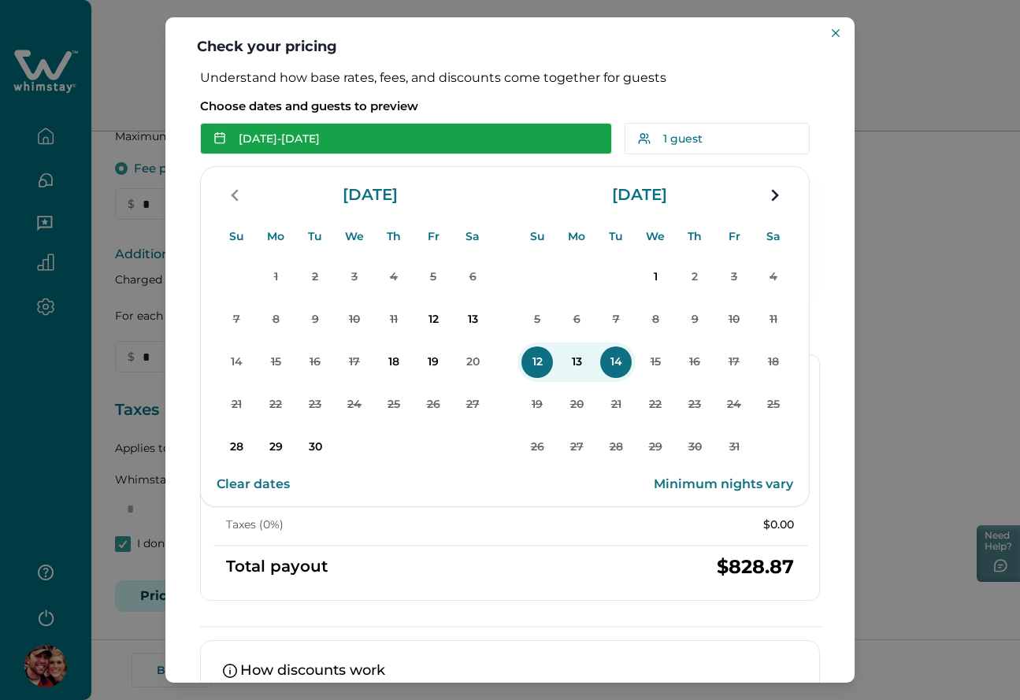
click at [330, 144] on button "Oct 12 - Oct 14" at bounding box center [406, 139] width 412 height 32
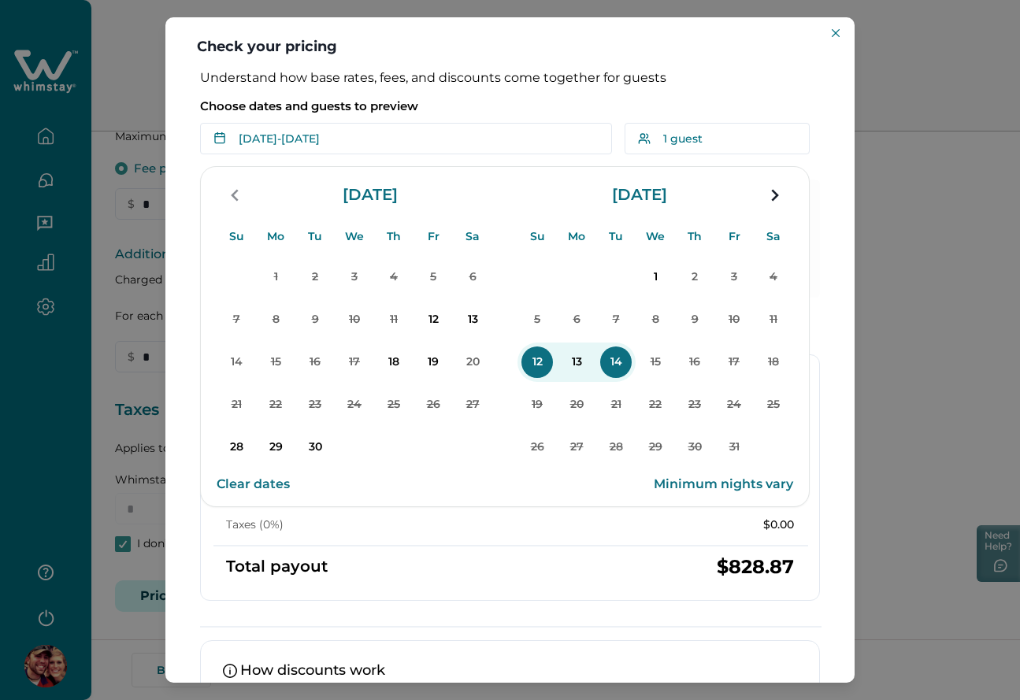
click at [484, 113] on p "Choose dates and guests to preview" at bounding box center [510, 106] width 620 height 16
click at [228, 442] on p "28" at bounding box center [237, 448] width 32 height 32
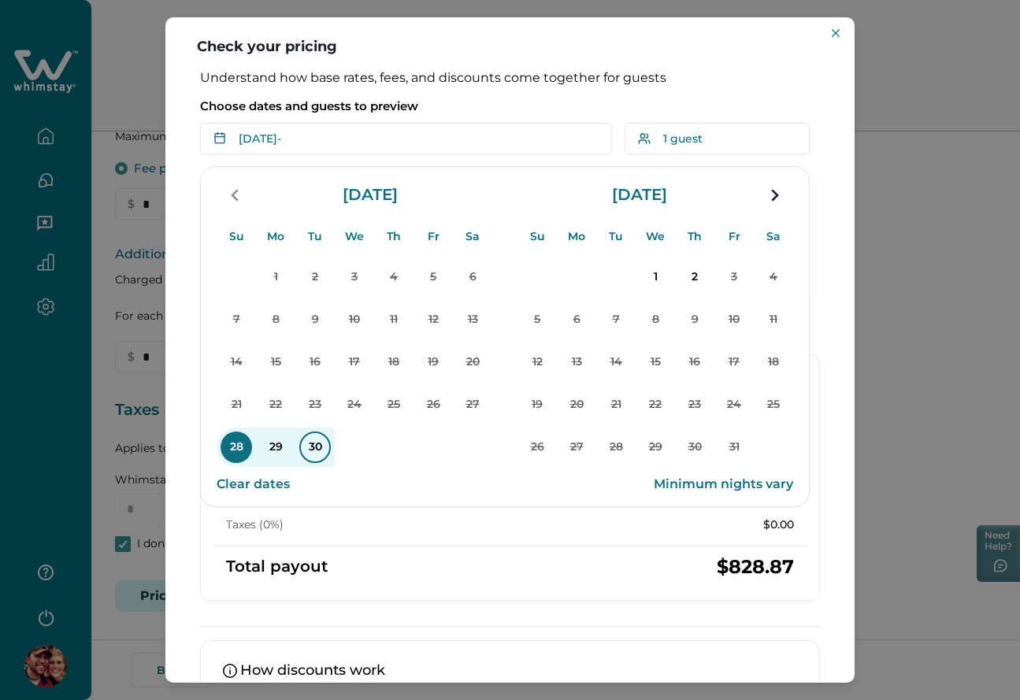
click at [321, 439] on p "30" at bounding box center [315, 448] width 32 height 32
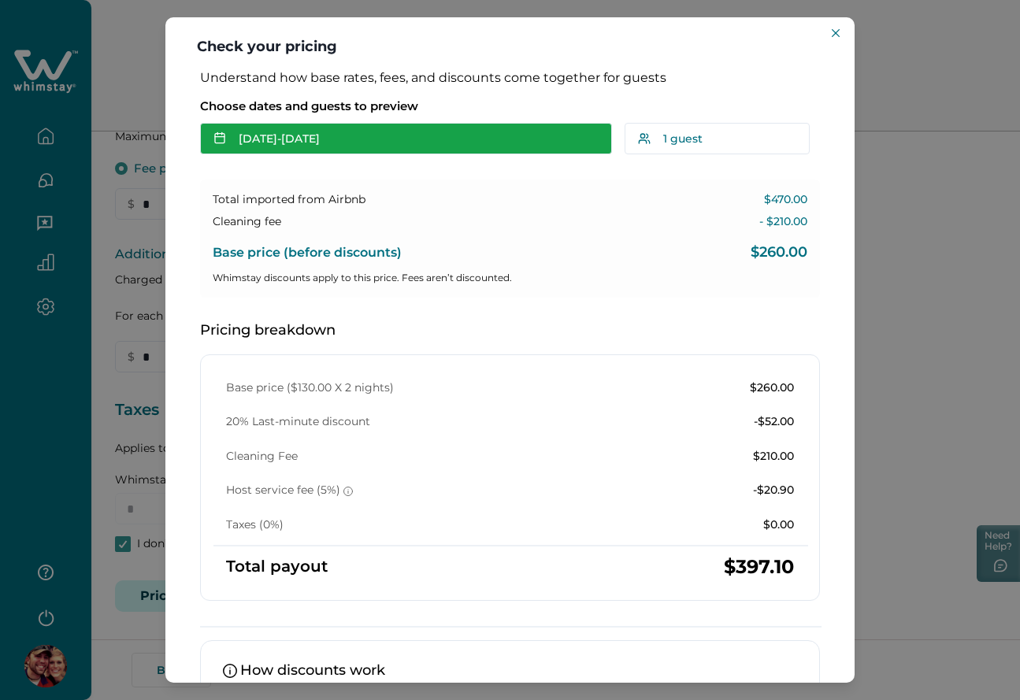
click at [406, 139] on button "Sep 28 - Sep 30" at bounding box center [406, 139] width 412 height 32
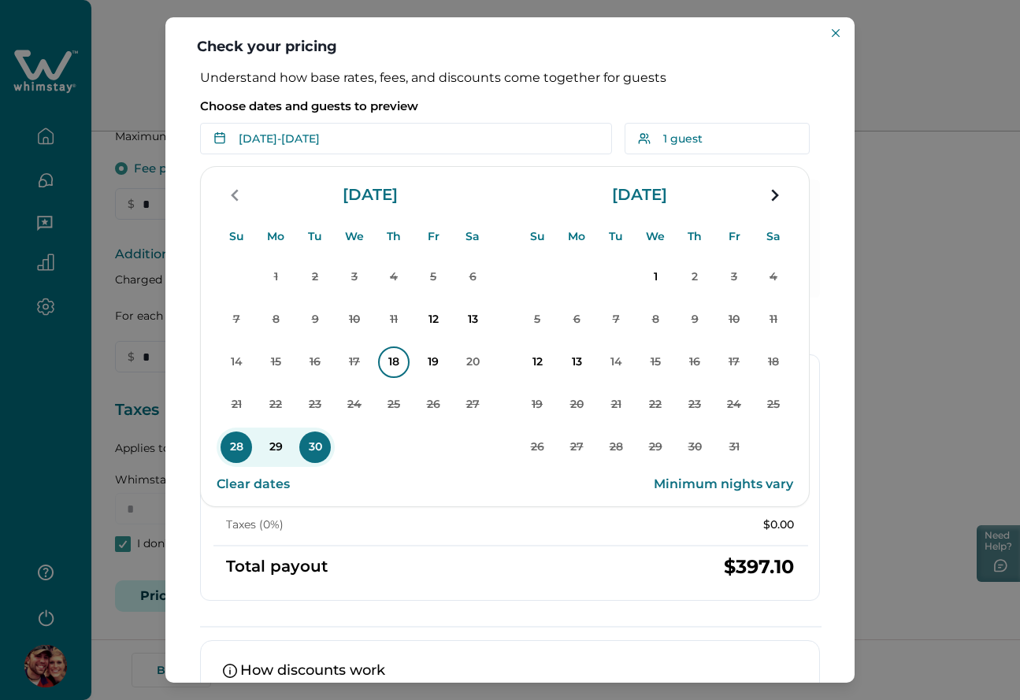
click at [387, 357] on p "18" at bounding box center [394, 363] width 32 height 32
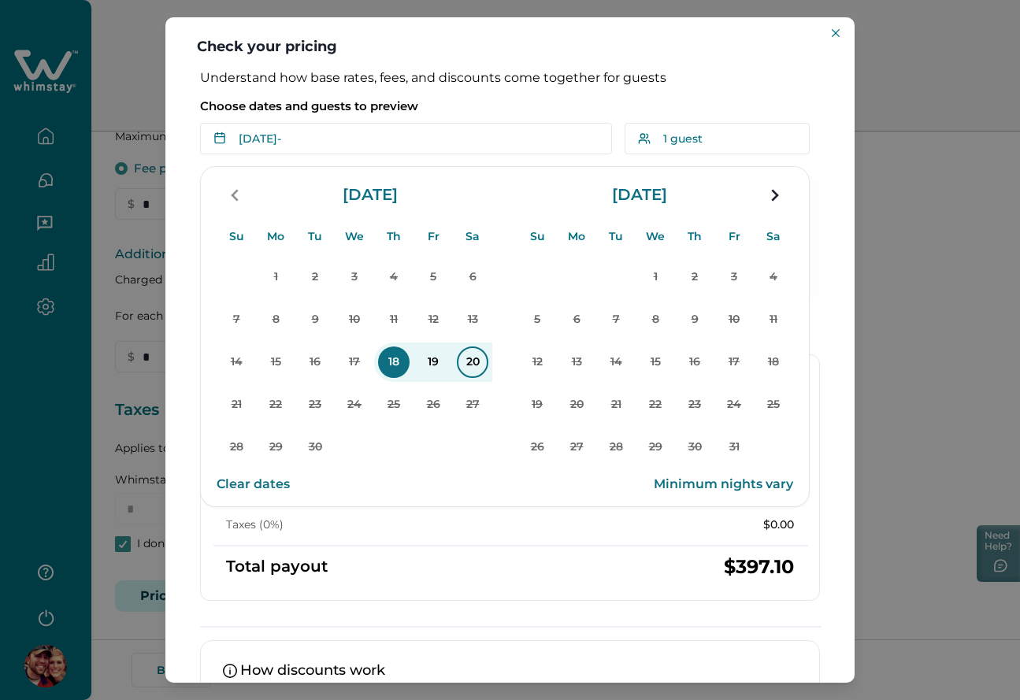
click at [471, 361] on p "20" at bounding box center [473, 363] width 32 height 32
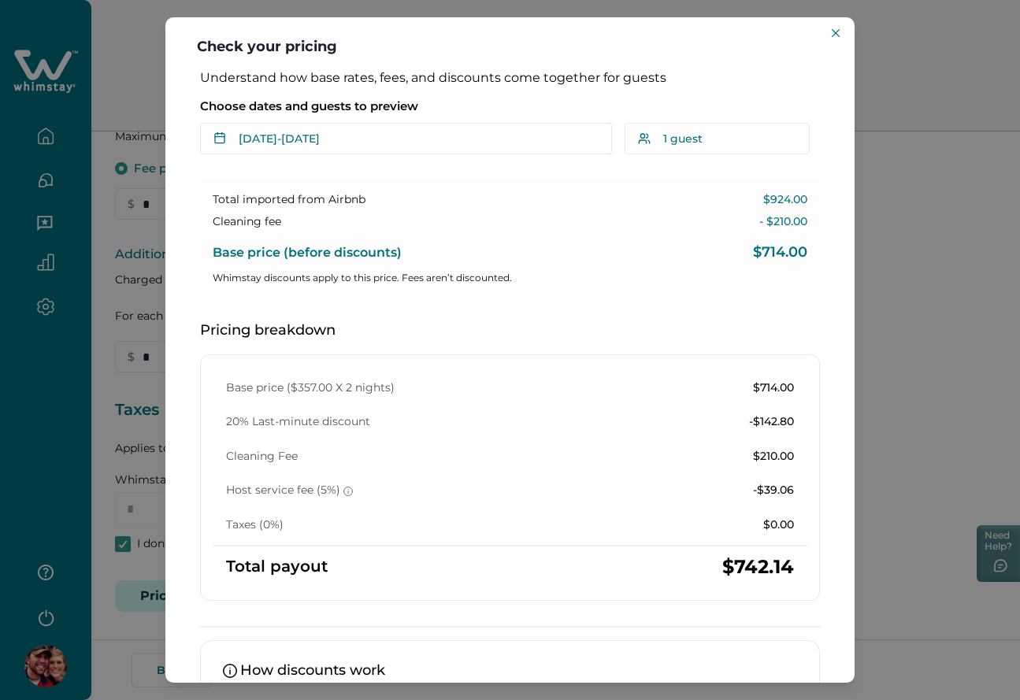
click at [404, 158] on div "Understand how base rates, fees, and discounts come together for guests Choose …" at bounding box center [509, 454] width 651 height 769
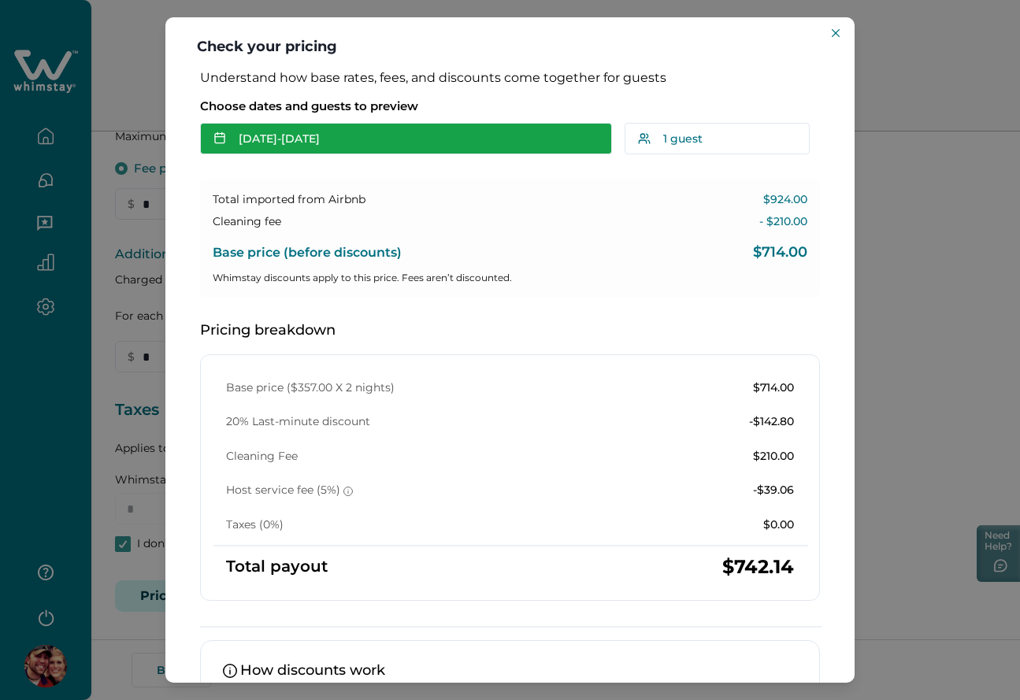
click at [401, 151] on button "Sep 18 - Sep 20" at bounding box center [406, 139] width 412 height 32
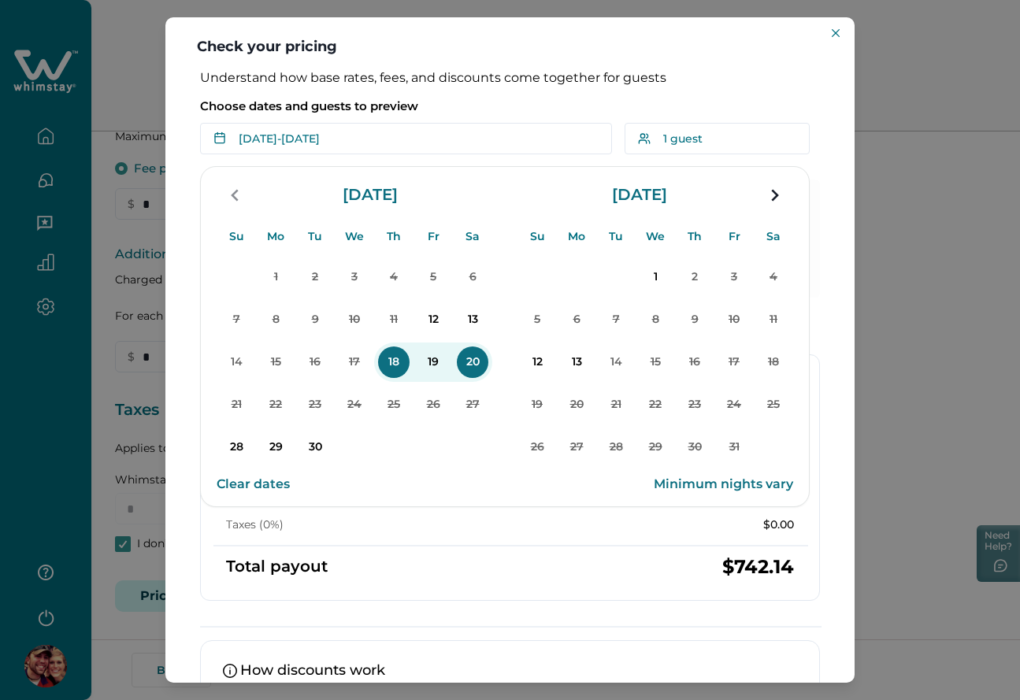
click at [517, 98] on div "Choose dates and guests to preview Sep 18 - Sep 20 Su Mo Tu We Th Fr Sa Su Mo T…" at bounding box center [510, 123] width 620 height 63
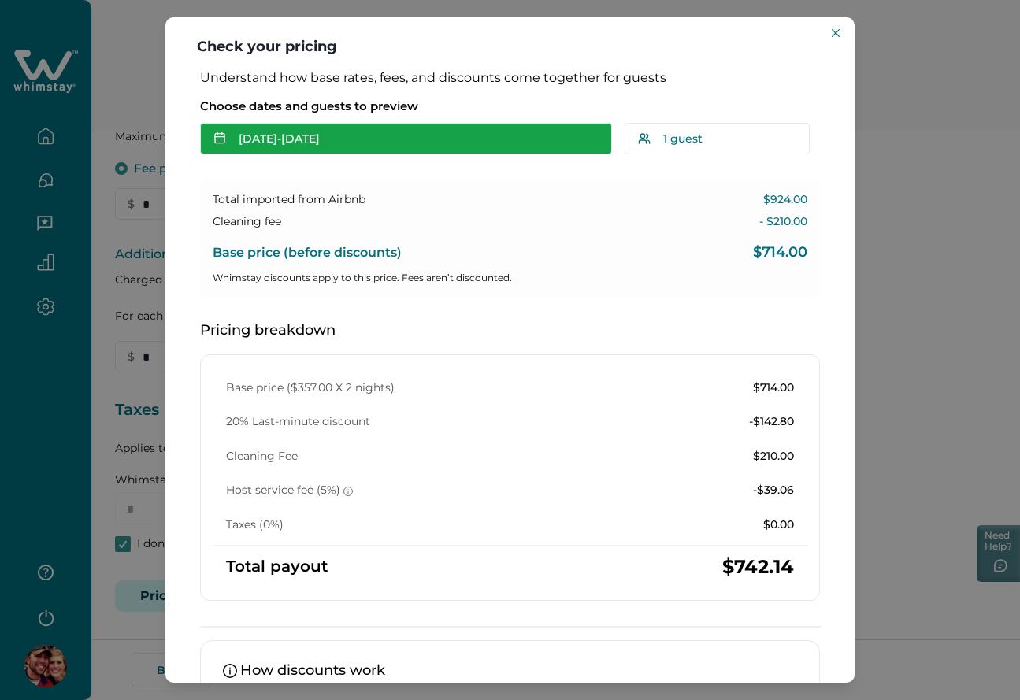
click at [339, 145] on button "Sep 18 - Sep 20" at bounding box center [406, 139] width 412 height 32
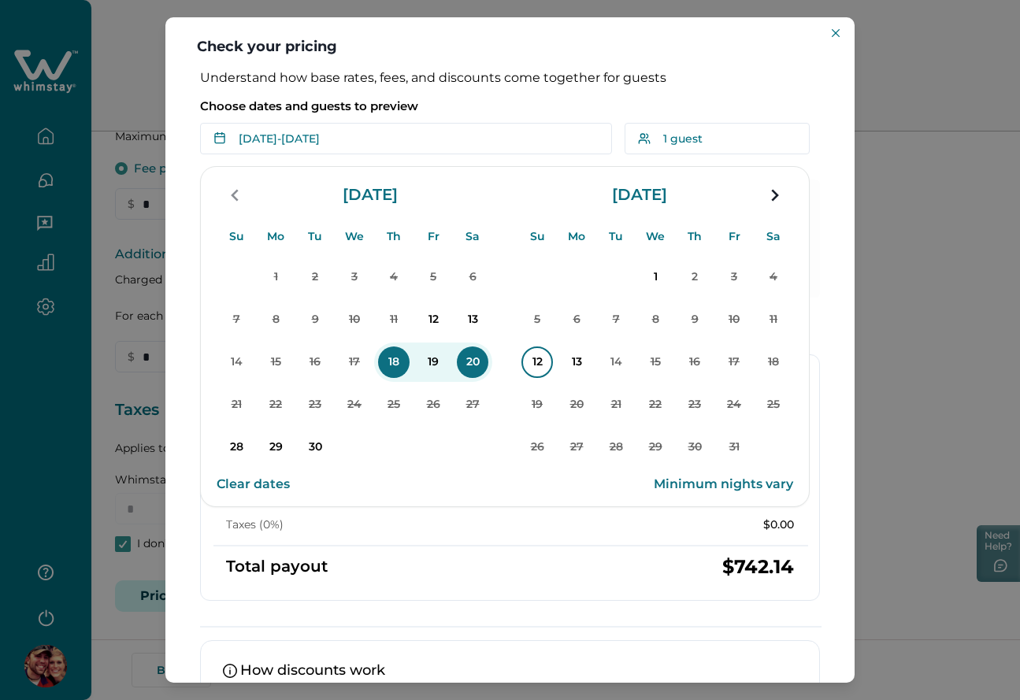
click at [535, 372] on p "12" at bounding box center [537, 363] width 32 height 32
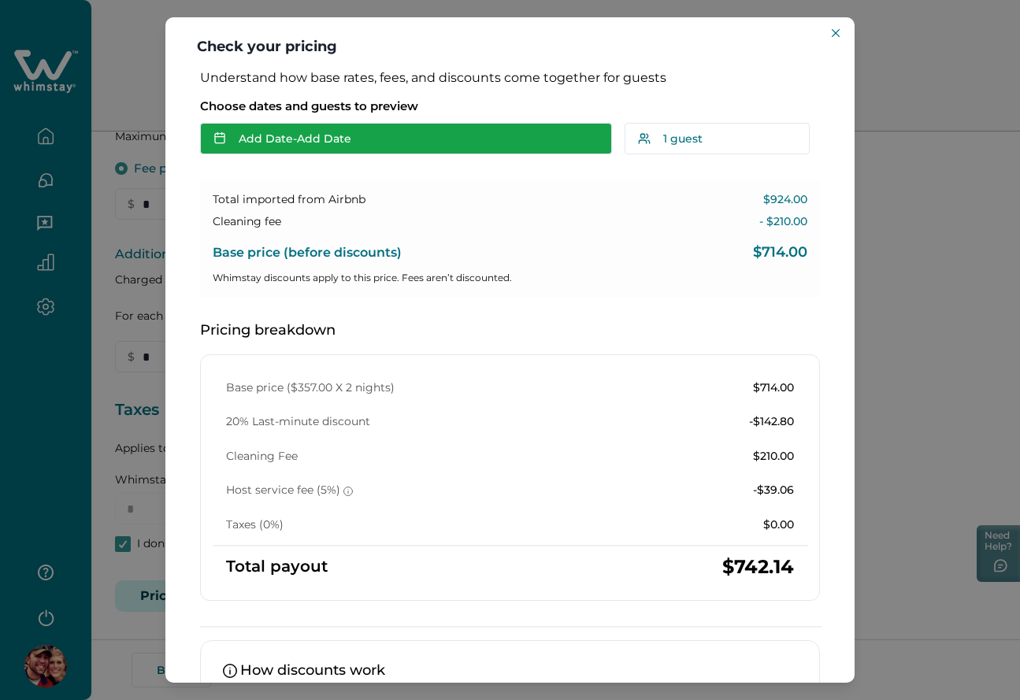
click at [306, 141] on button "Add Date - Add Date" at bounding box center [406, 139] width 412 height 32
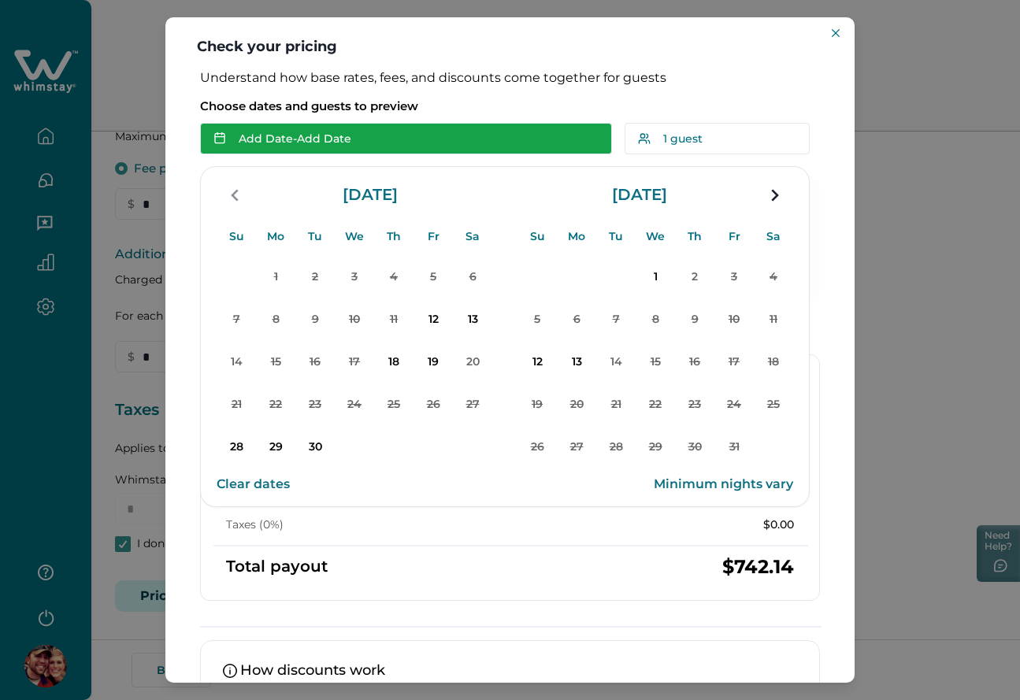
click at [306, 141] on button "Add Date - Add Date" at bounding box center [406, 139] width 412 height 32
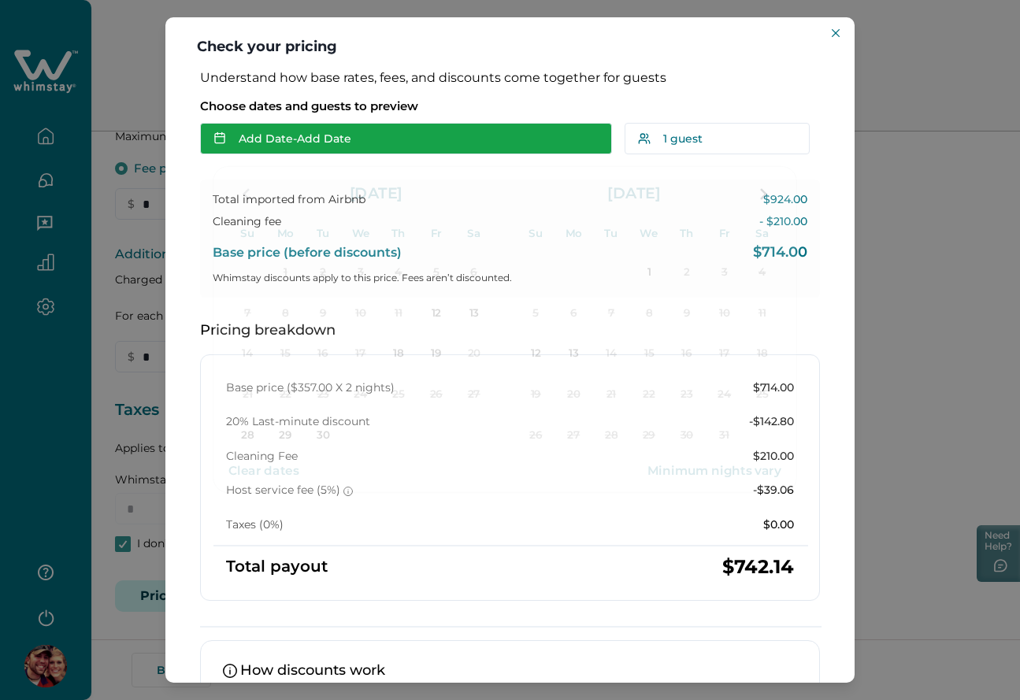
click at [306, 141] on button "Add Date - Add Date" at bounding box center [406, 139] width 412 height 32
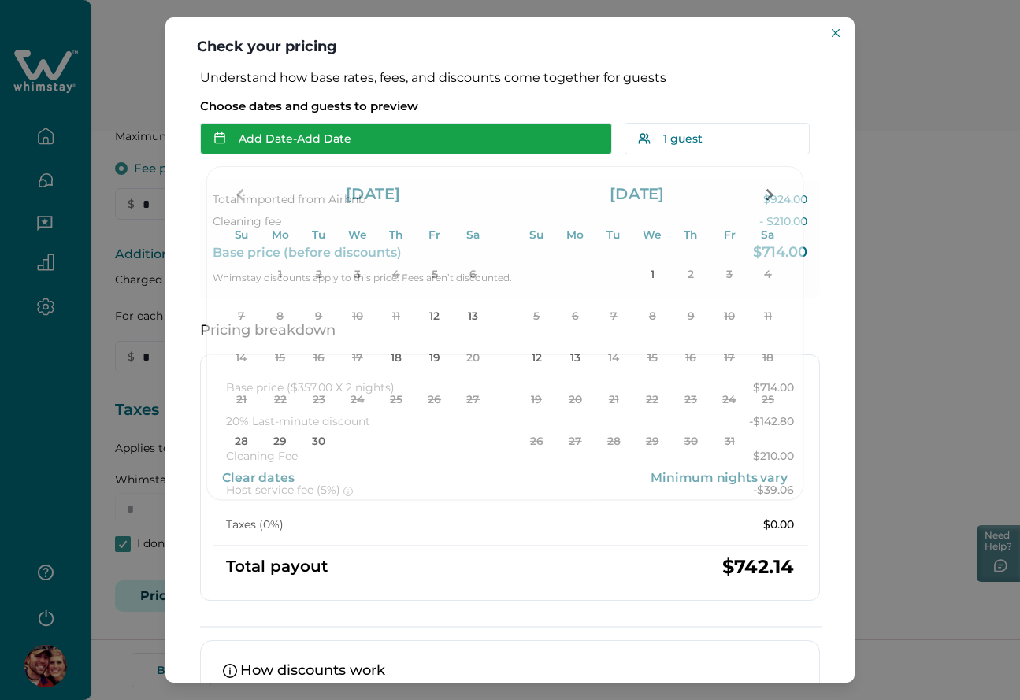
click at [306, 141] on button "Add Date - Add Date" at bounding box center [406, 139] width 412 height 32
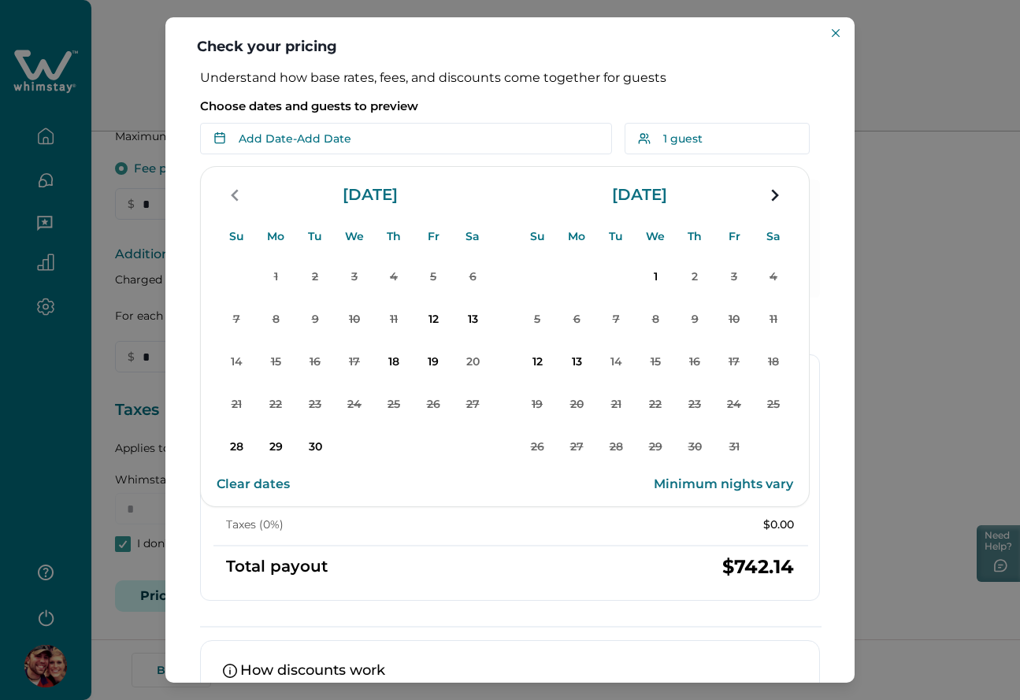
click at [454, 91] on div "Understand how base rates, fees, and discounts come together for guests Choose …" at bounding box center [509, 454] width 651 height 769
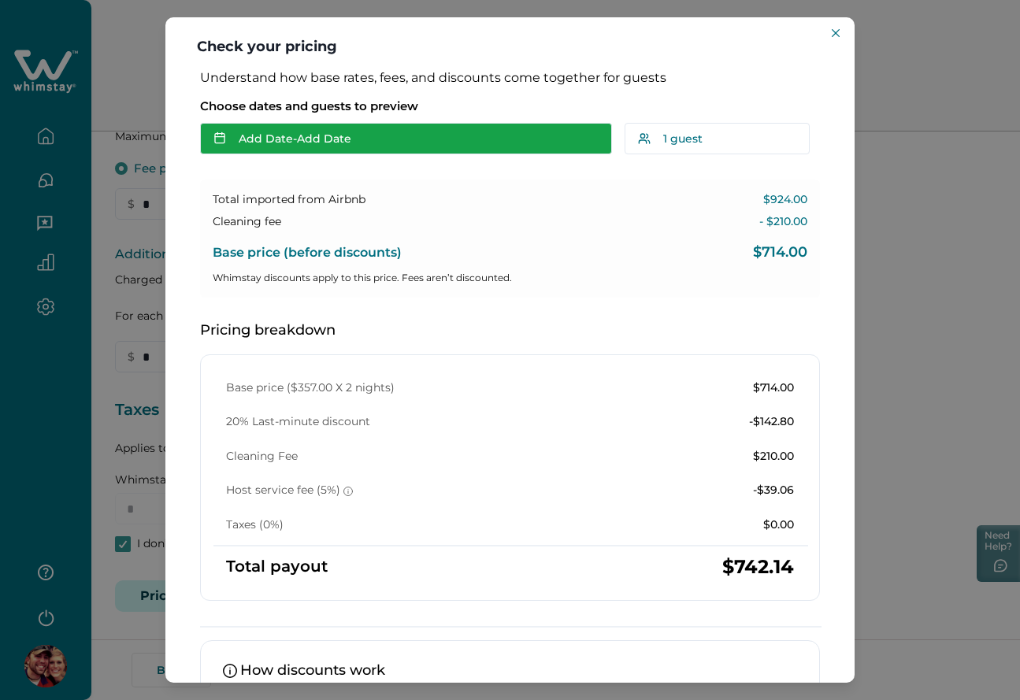
click at [387, 134] on button "Add Date - Add Date" at bounding box center [406, 139] width 412 height 32
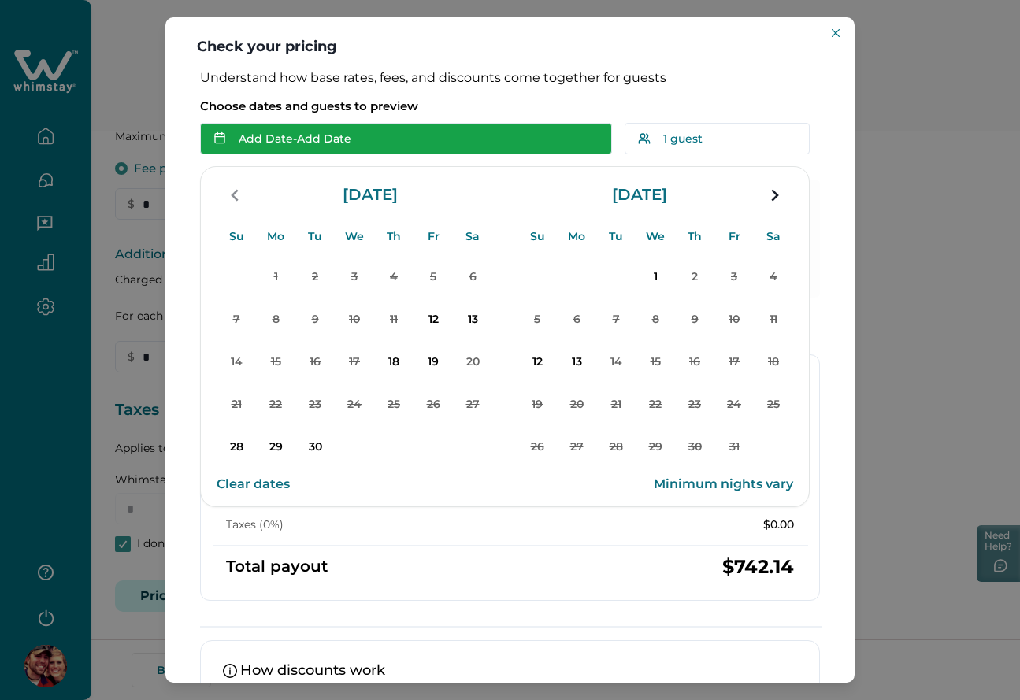
click at [387, 134] on button "Add Date - Add Date" at bounding box center [406, 139] width 412 height 32
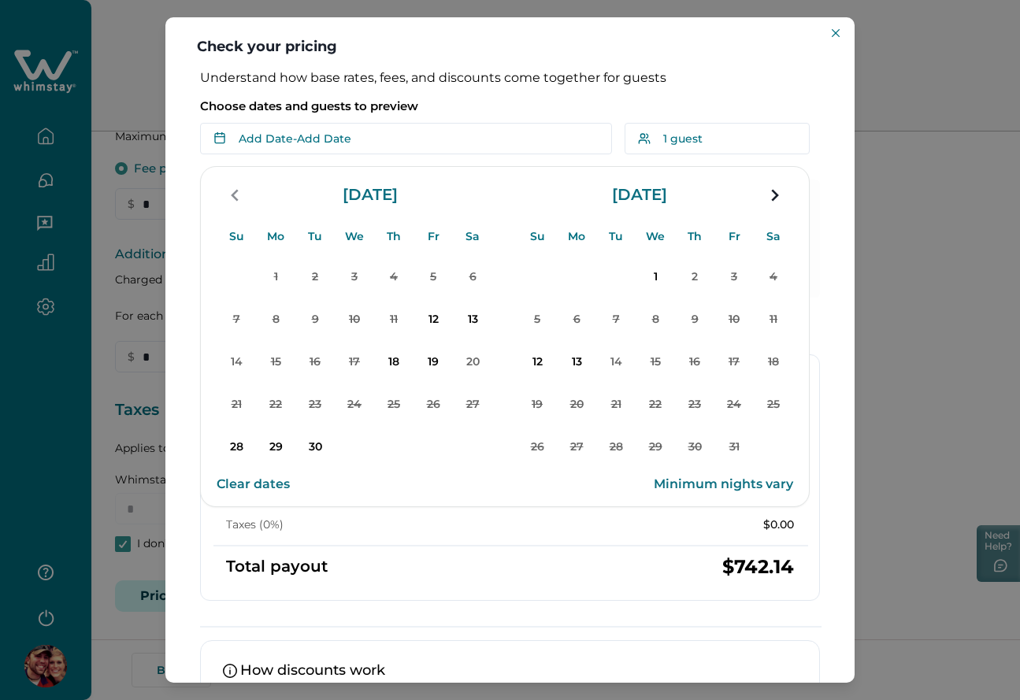
click at [474, 103] on p "Choose dates and guests to preview" at bounding box center [510, 106] width 620 height 16
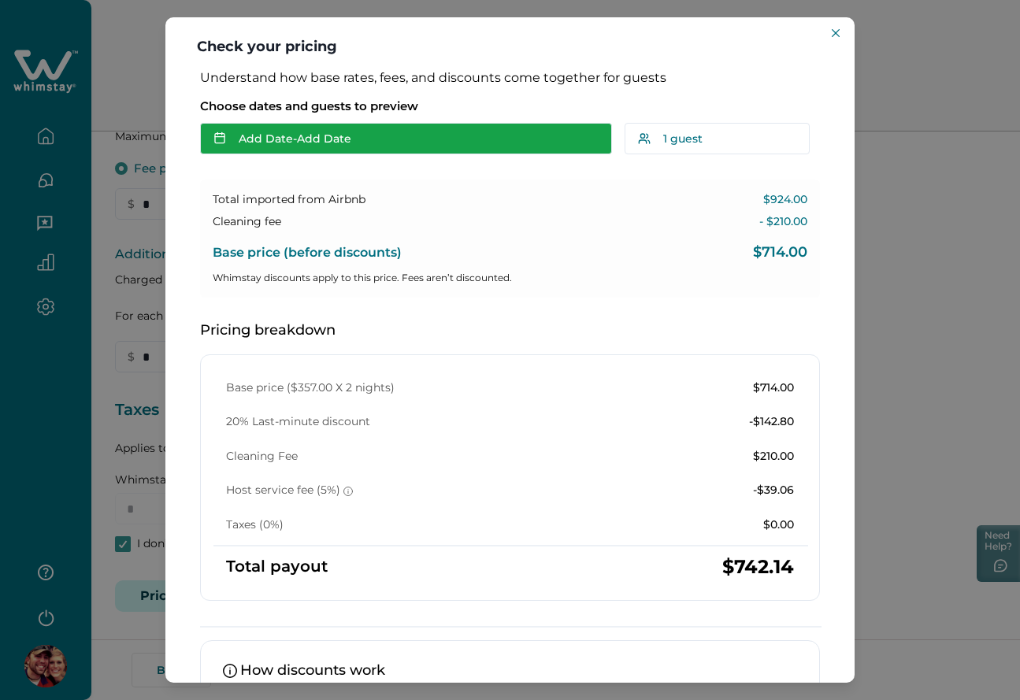
click at [400, 146] on button "Add Date - Add Date" at bounding box center [406, 139] width 412 height 32
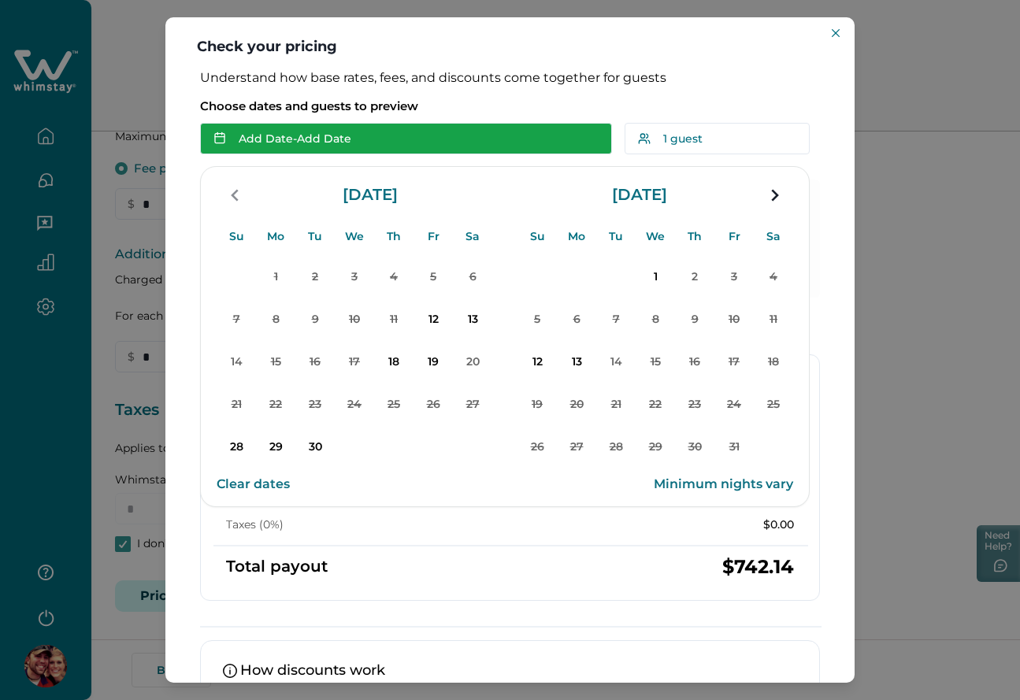
click at [400, 146] on button "Add Date - Add Date" at bounding box center [406, 139] width 412 height 32
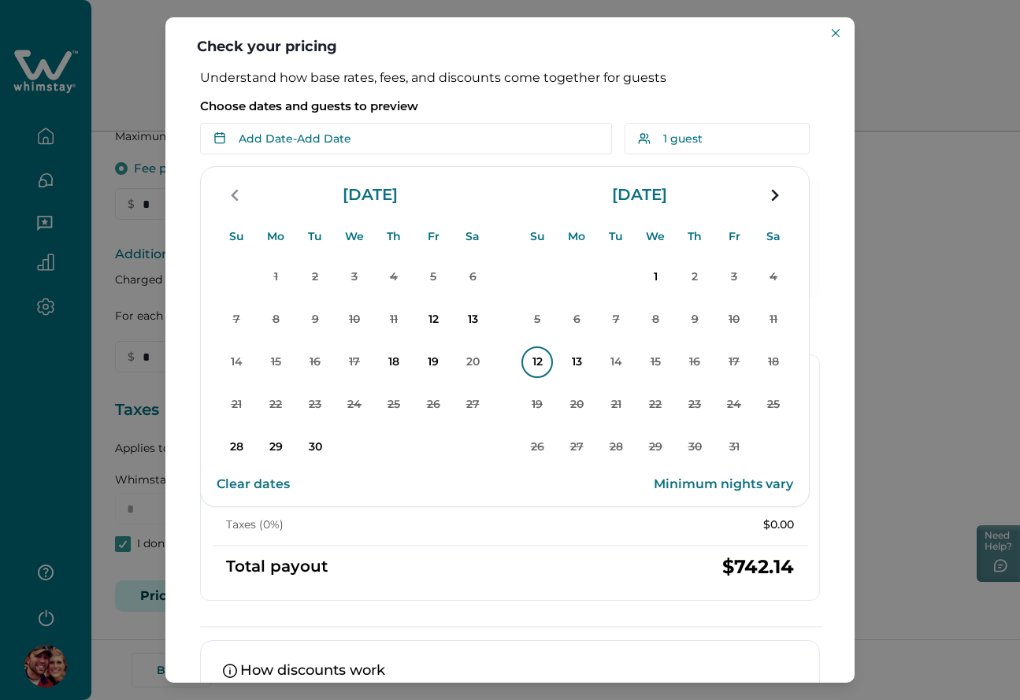
click at [547, 369] on p "12" at bounding box center [537, 363] width 32 height 32
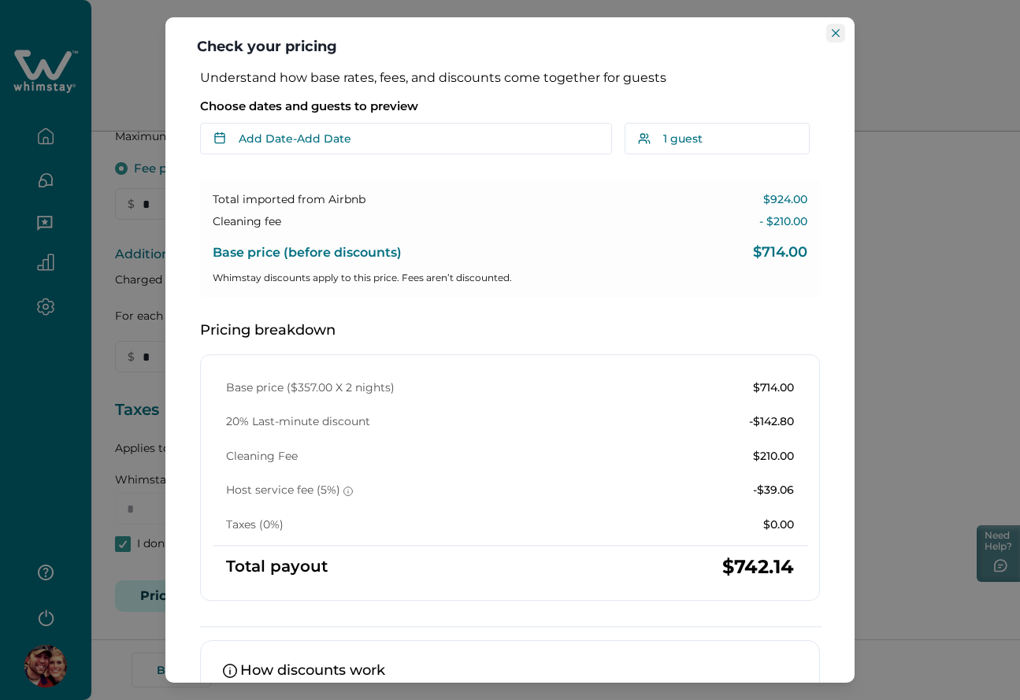
click at [838, 27] on button "Close" at bounding box center [835, 33] width 19 height 19
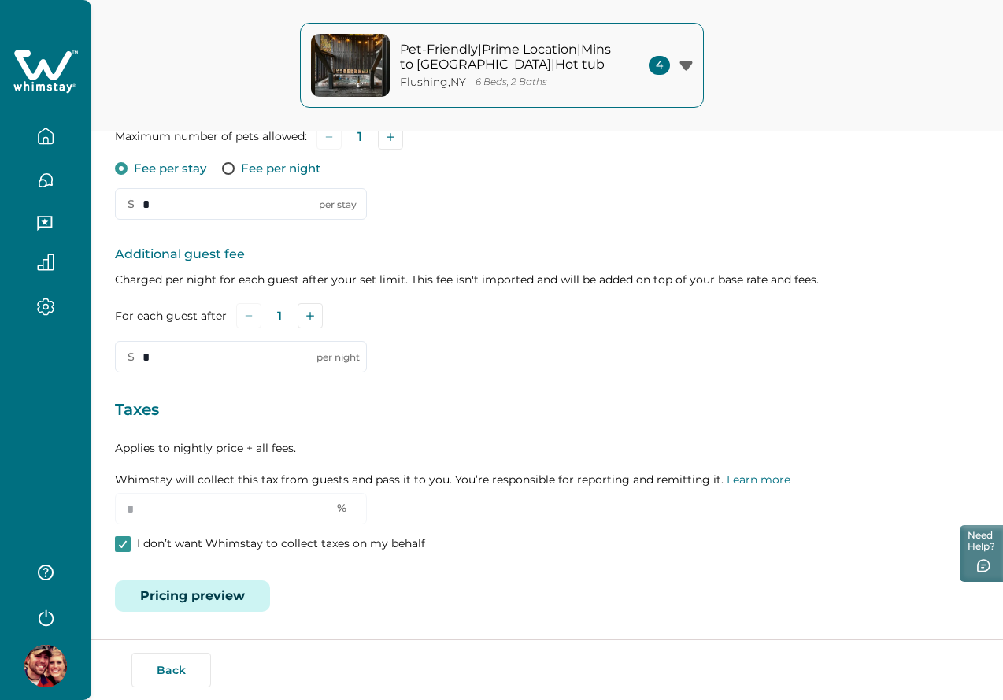
click at [177, 594] on button "Pricing preview" at bounding box center [192, 596] width 155 height 32
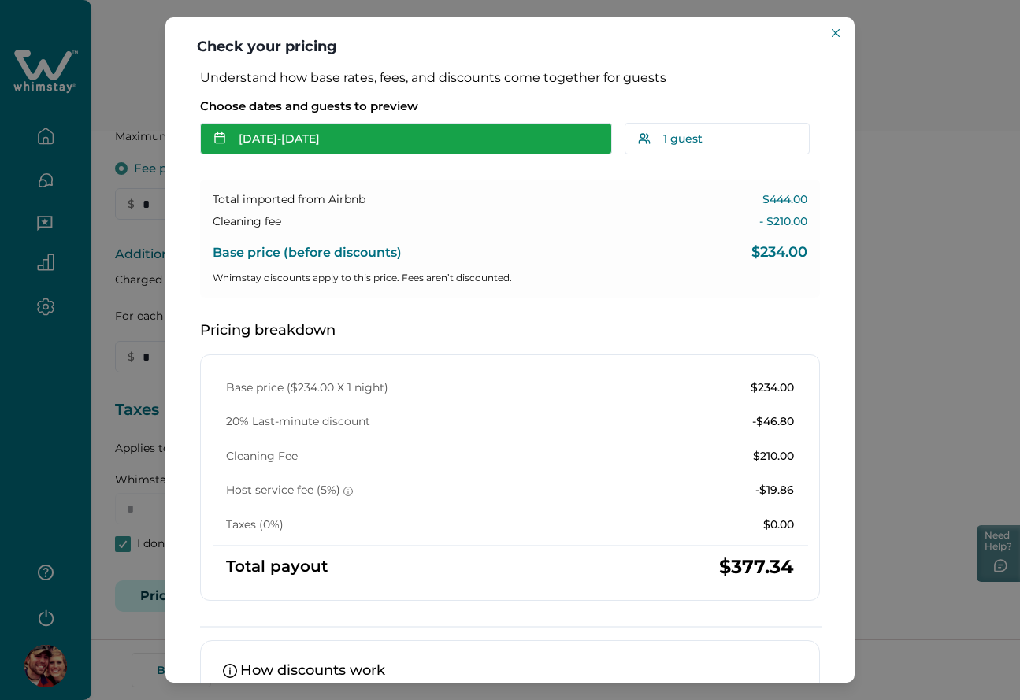
click at [349, 144] on button "[DATE] - [DATE]" at bounding box center [406, 139] width 412 height 32
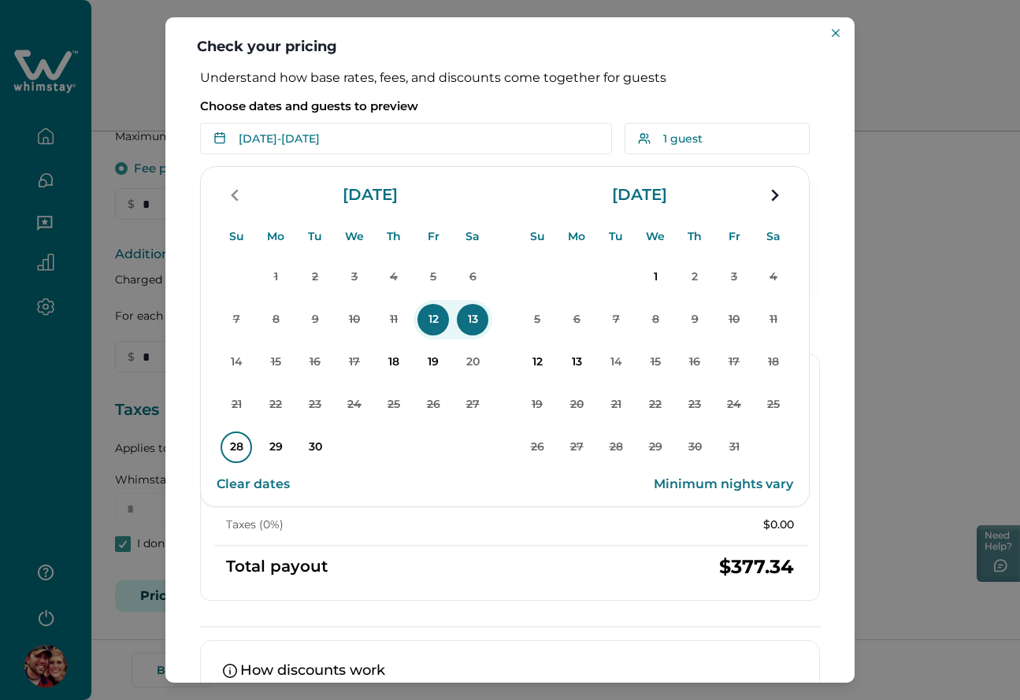
click at [228, 445] on p "28" at bounding box center [237, 448] width 32 height 32
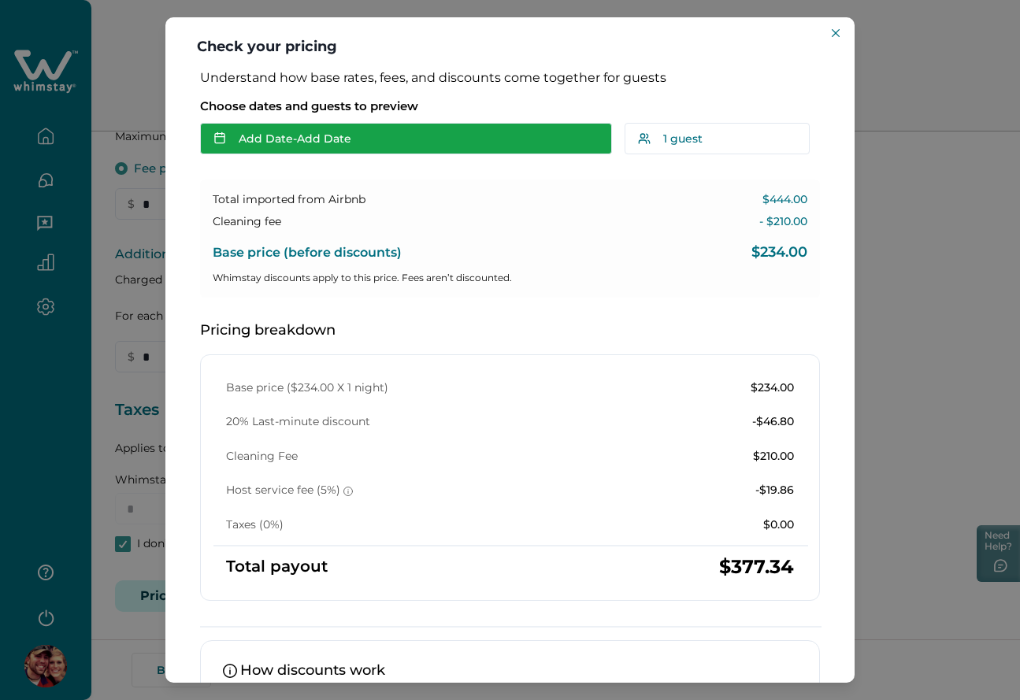
click at [343, 141] on button "Add Date - Add Date" at bounding box center [406, 139] width 412 height 32
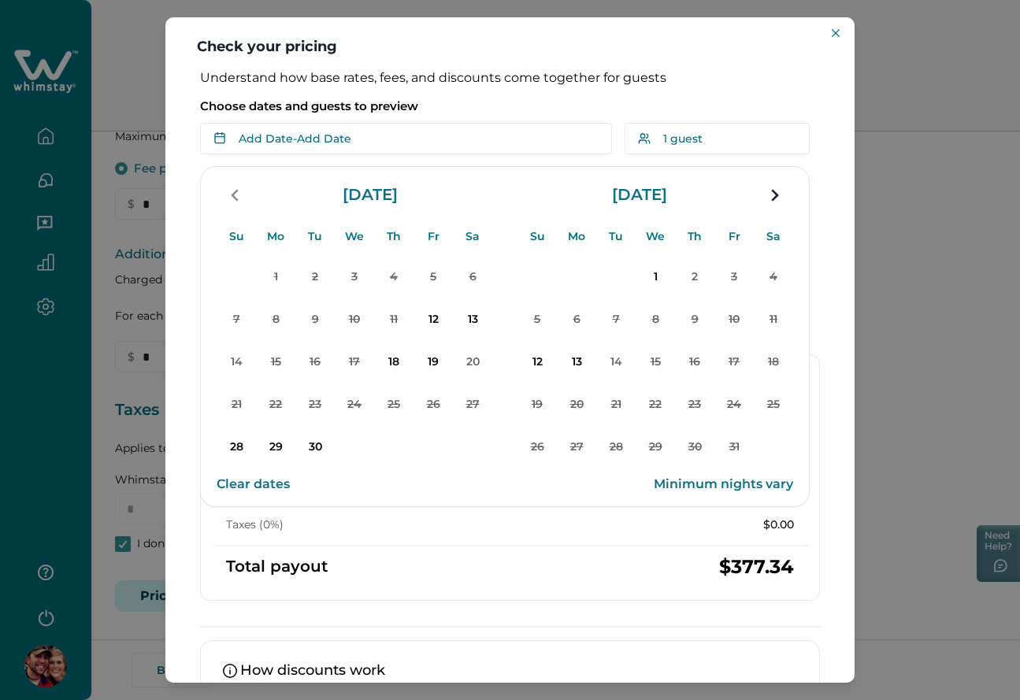
click at [512, 108] on p "Choose dates and guests to preview" at bounding box center [510, 106] width 620 height 16
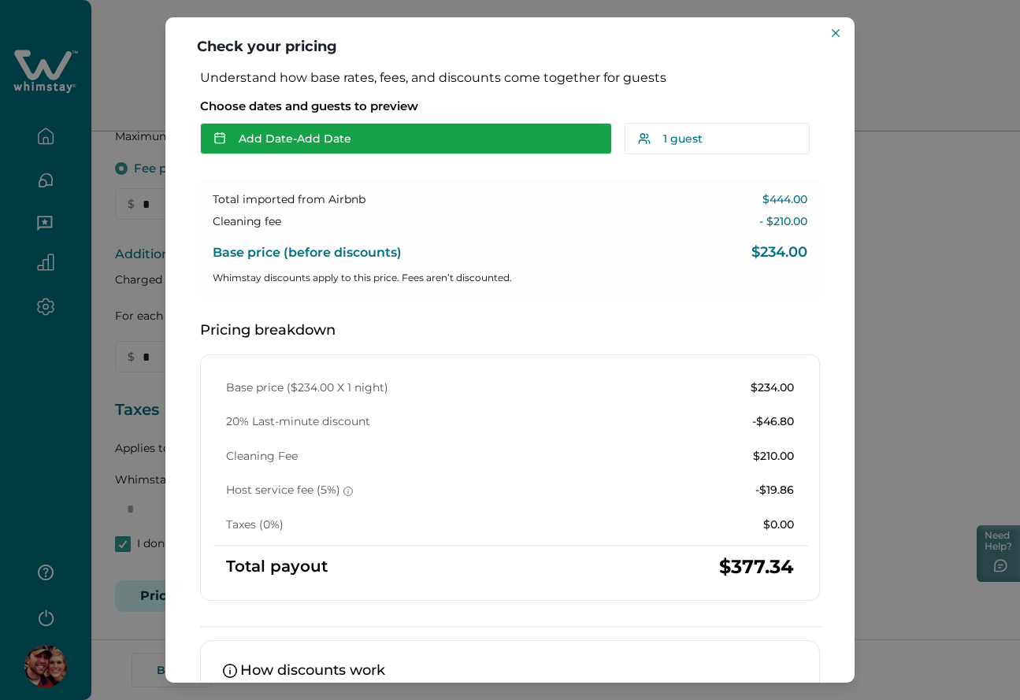
click at [381, 145] on button "Add Date - Add Date" at bounding box center [406, 139] width 412 height 32
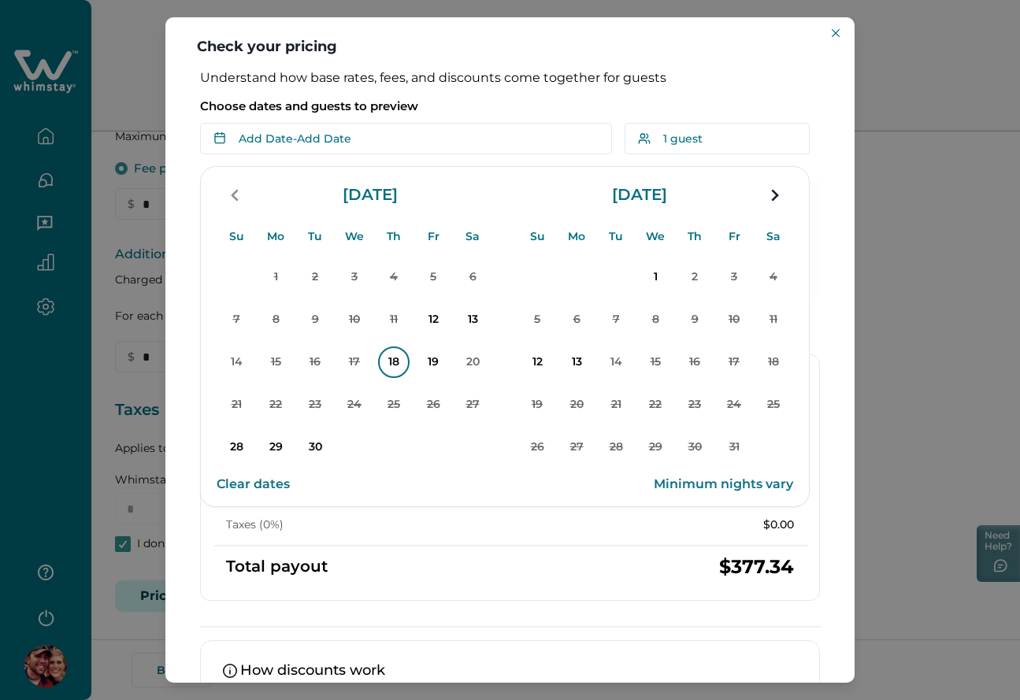
click at [389, 368] on p "18" at bounding box center [394, 363] width 32 height 32
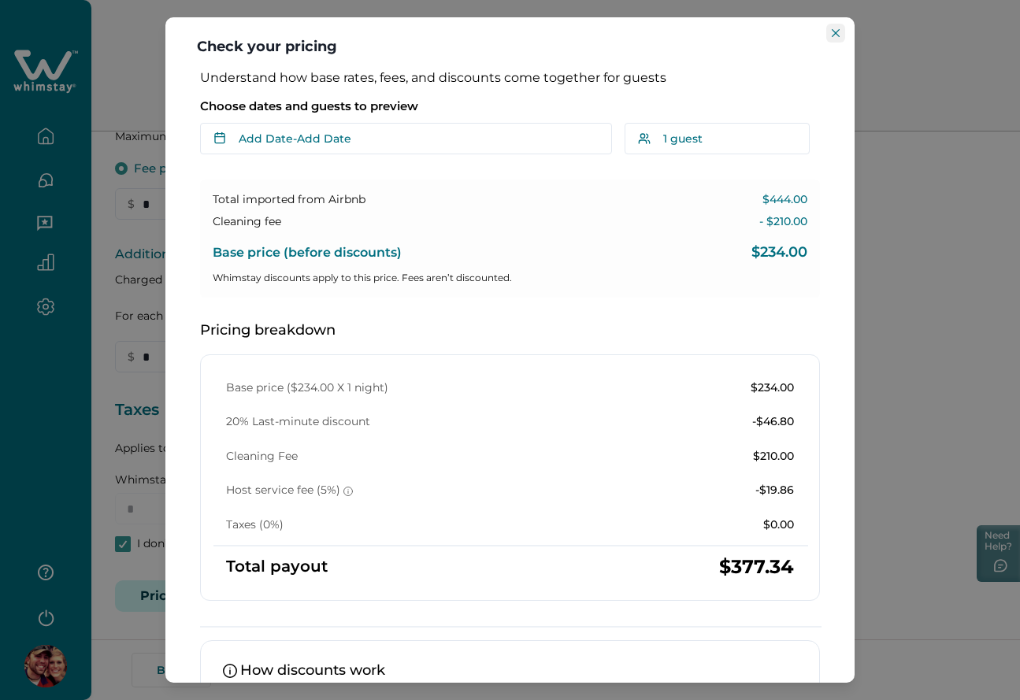
click at [830, 33] on button "Close" at bounding box center [835, 33] width 19 height 19
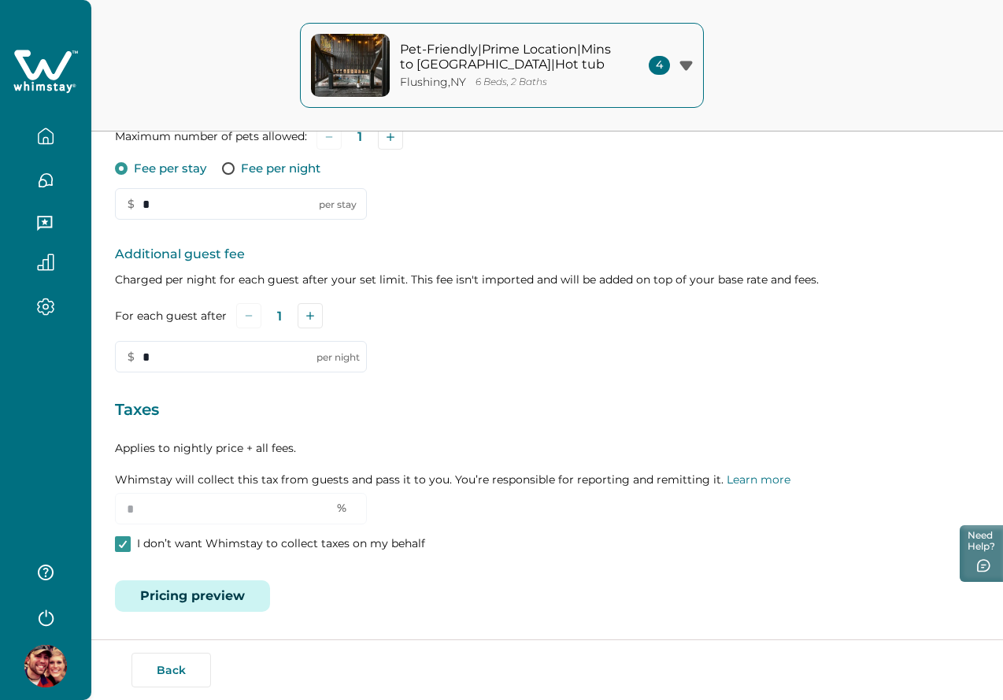
click at [212, 603] on button "Pricing preview" at bounding box center [192, 596] width 155 height 32
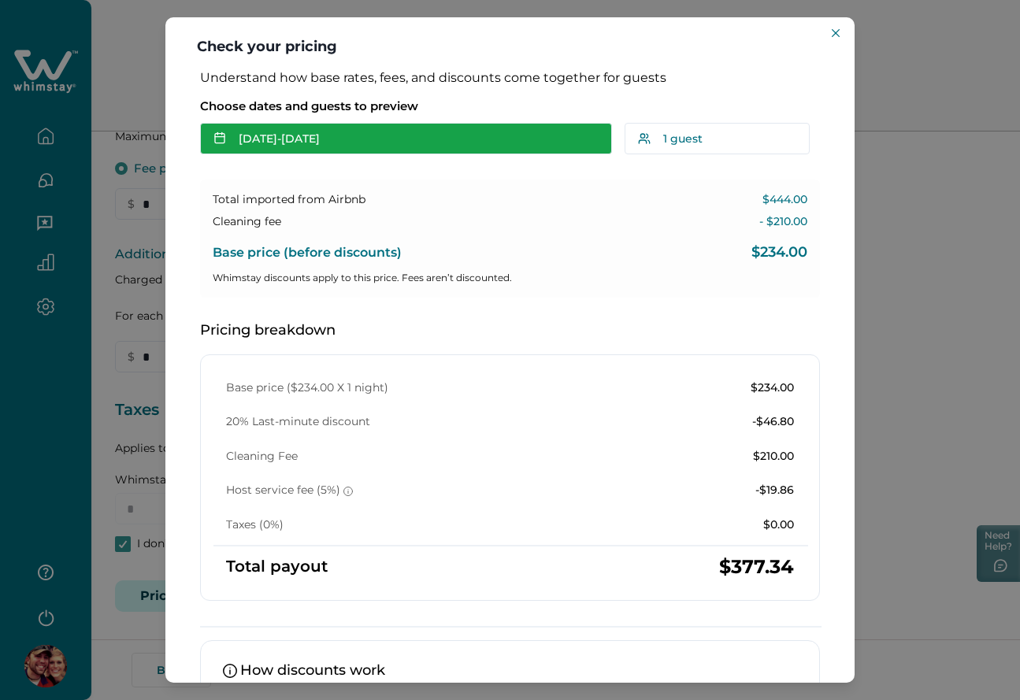
click at [387, 139] on button "[DATE] - [DATE]" at bounding box center [406, 139] width 412 height 32
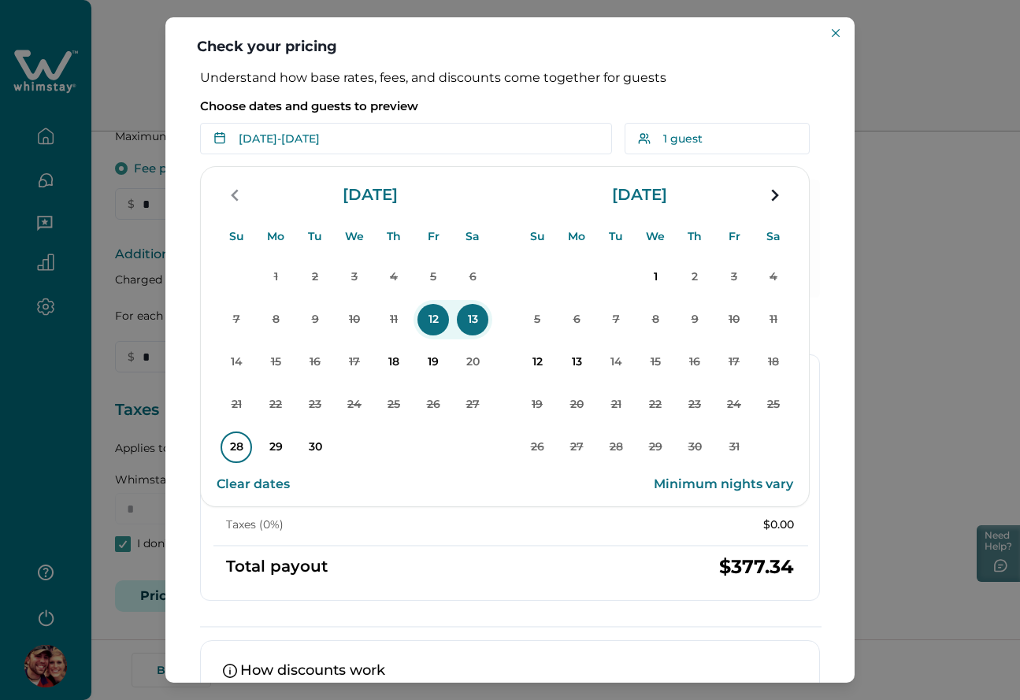
click at [239, 447] on p "28" at bounding box center [237, 448] width 32 height 32
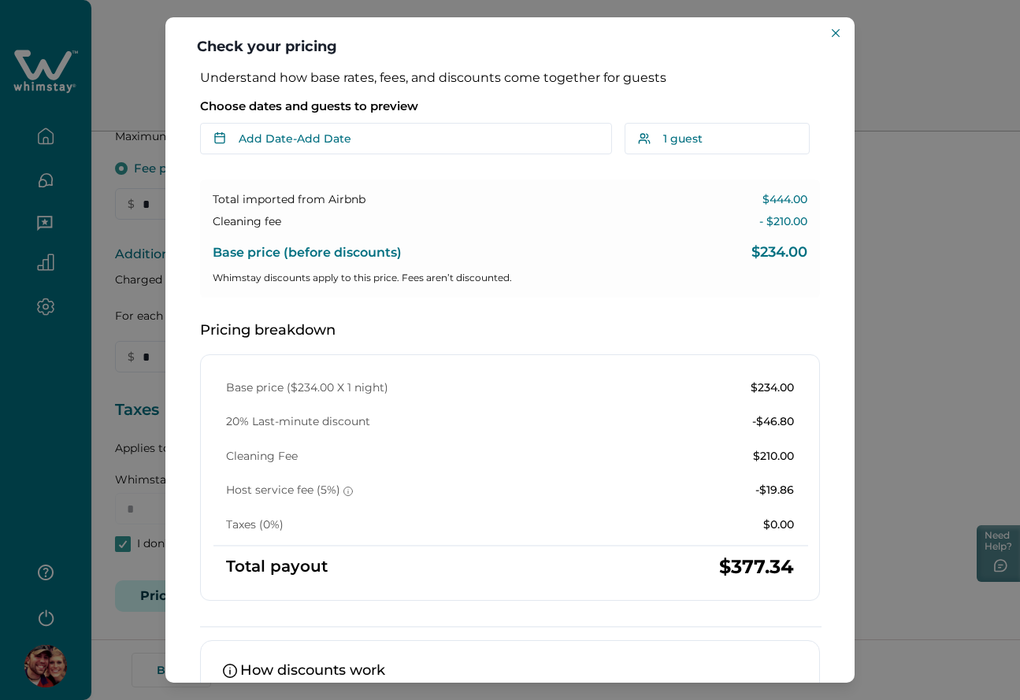
click at [349, 123] on div "Choose dates and guests to preview Add Date - Add Date Su Mo Tu We Th Fr Sa Su …" at bounding box center [510, 123] width 620 height 63
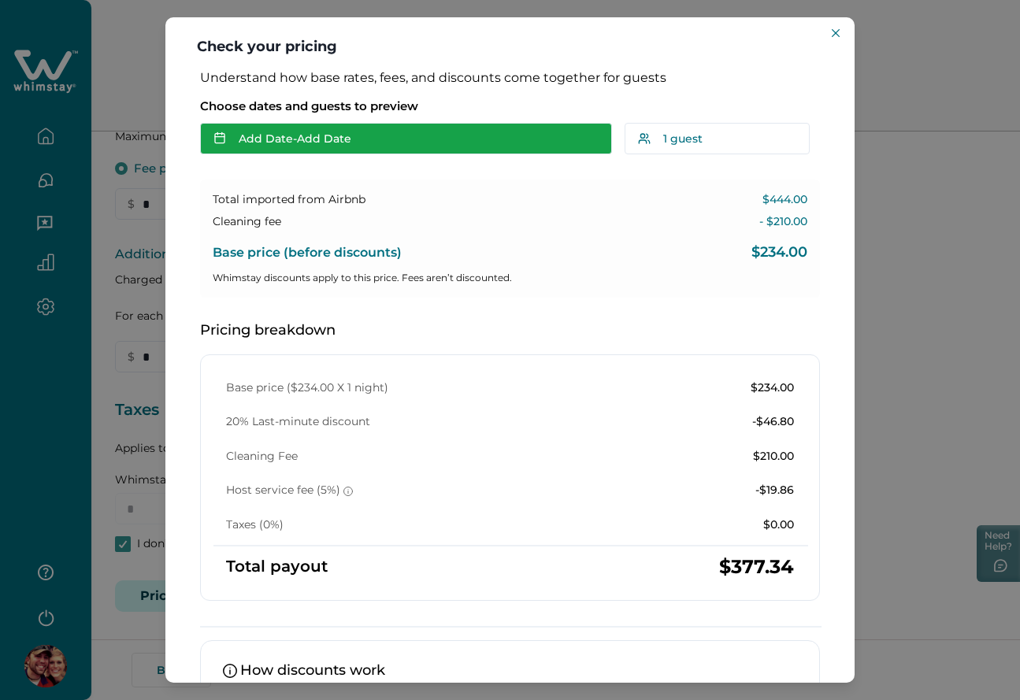
click at [350, 127] on button "Add Date - Add Date" at bounding box center [406, 139] width 412 height 32
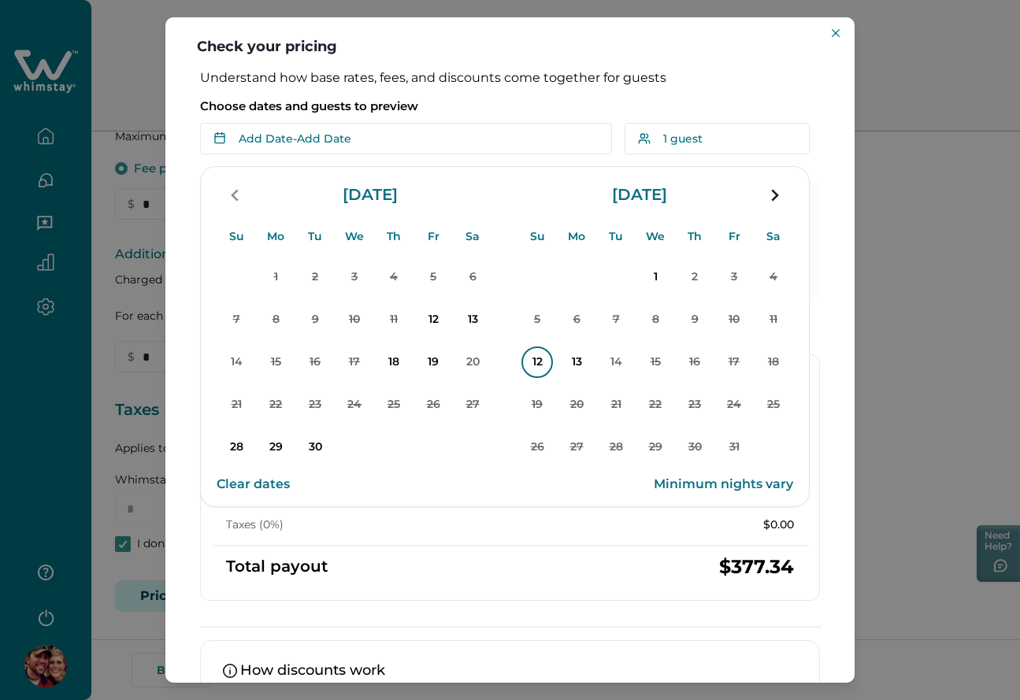
click at [544, 373] on p "12" at bounding box center [537, 363] width 32 height 32
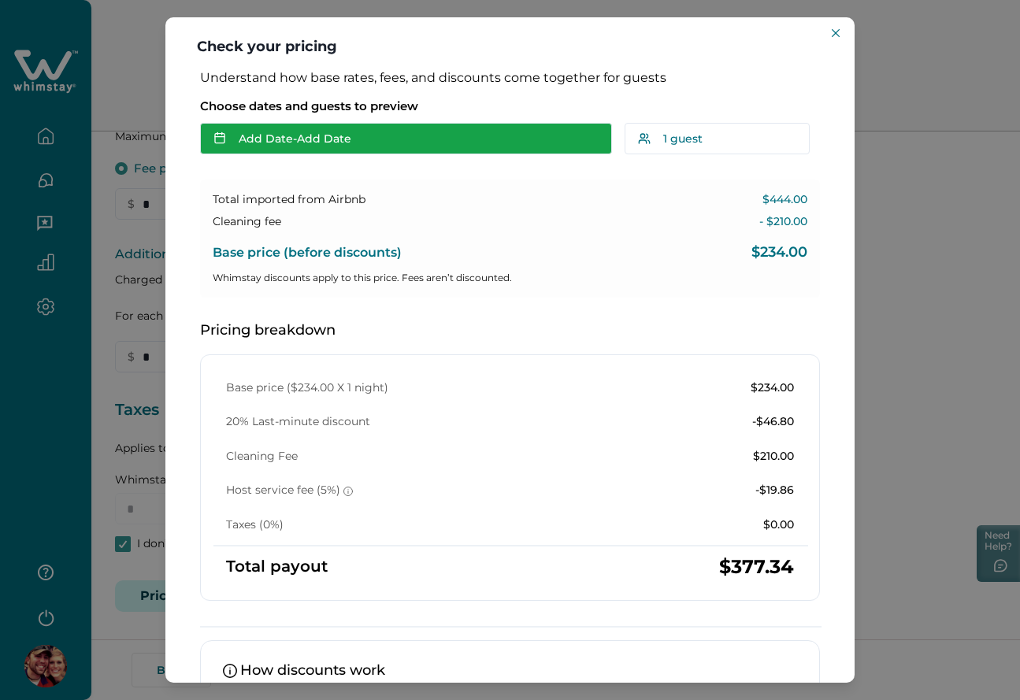
click at [393, 138] on button "Add Date - Add Date" at bounding box center [406, 139] width 412 height 32
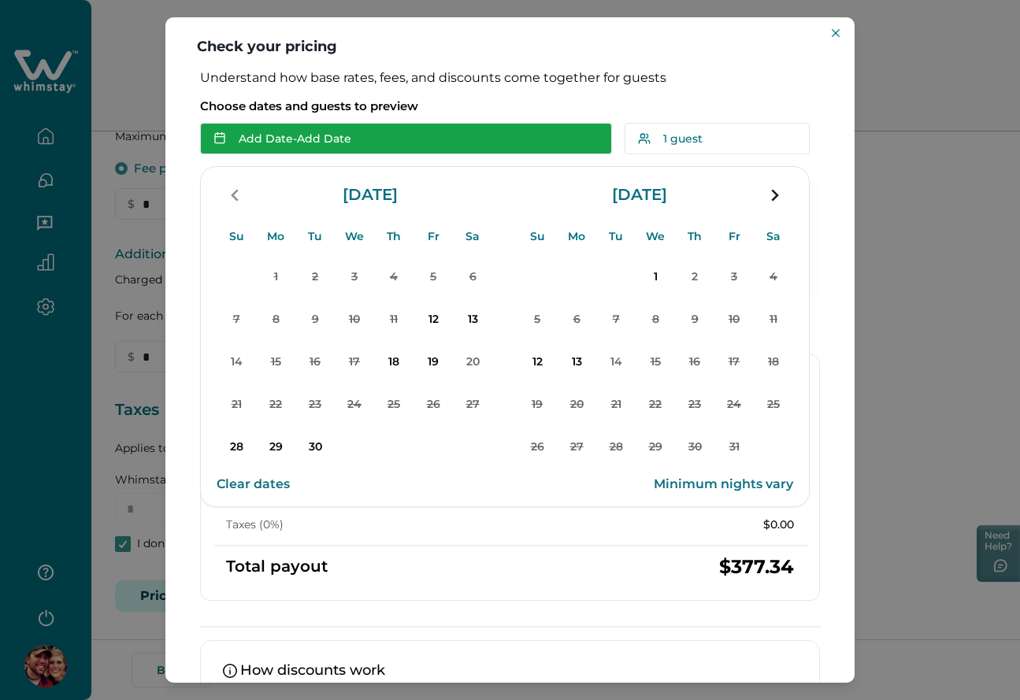
scroll to position [0, 0]
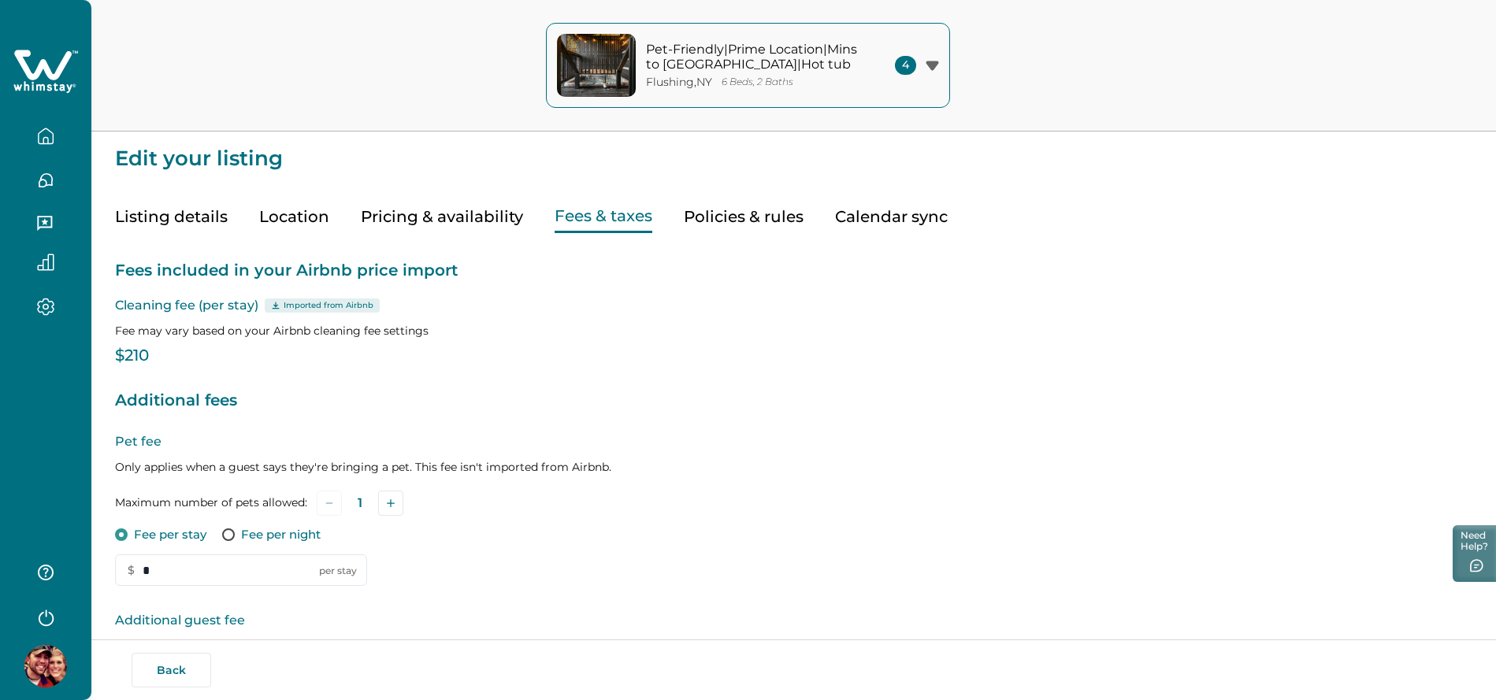
click at [805, 457] on div "Pet fee Only applies when a guest says they're bringing a pet. This fee isn't i…" at bounding box center [793, 509] width 1357 height 154
click at [53, 72] on icon at bounding box center [45, 71] width 65 height 47
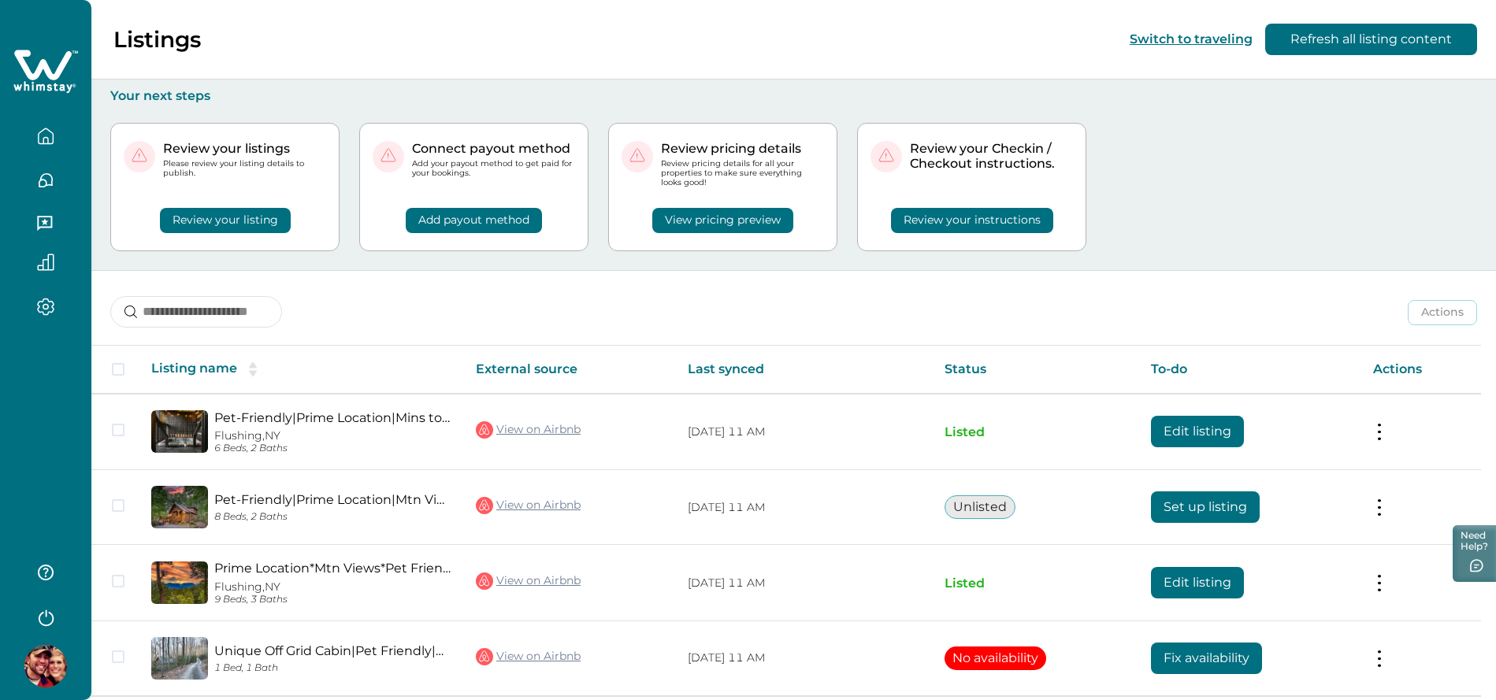
click at [196, 230] on button "Review your listing" at bounding box center [225, 220] width 131 height 25
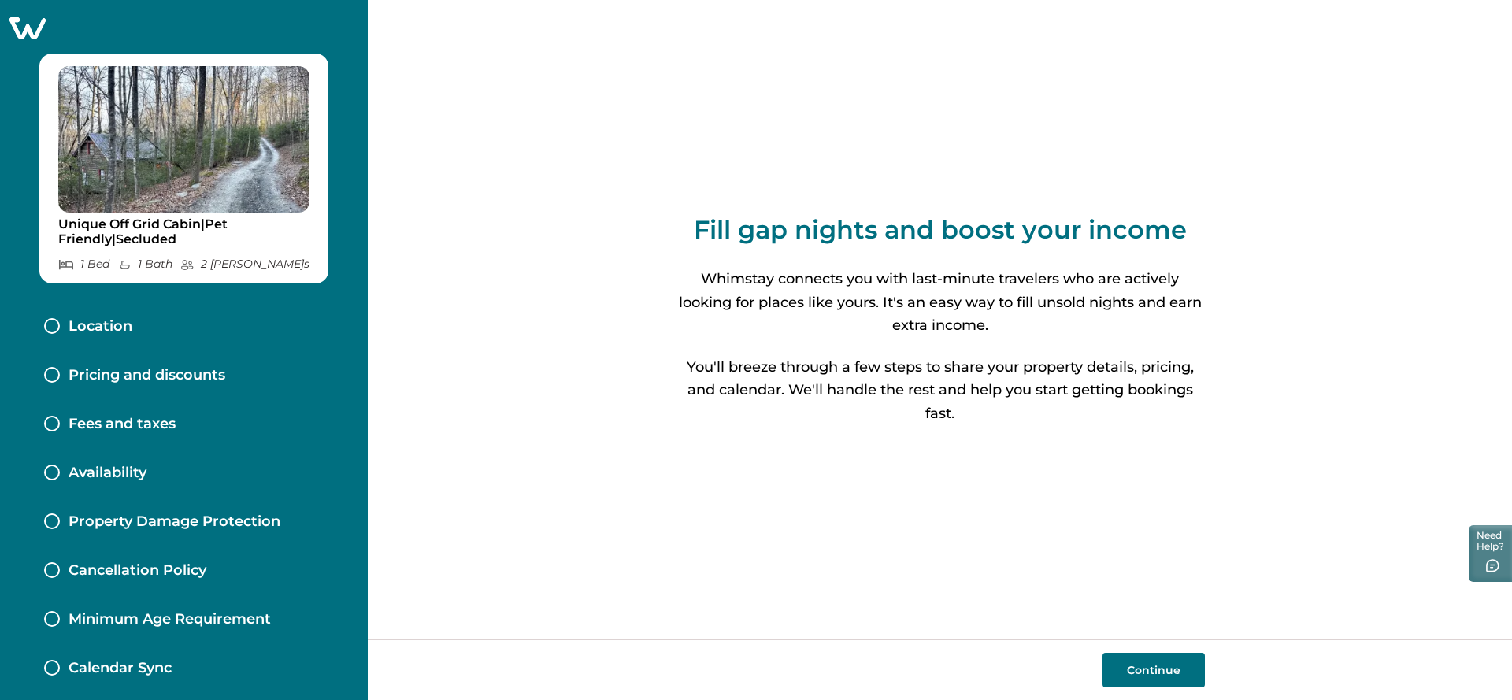
click at [32, 21] on icon at bounding box center [27, 28] width 36 height 22
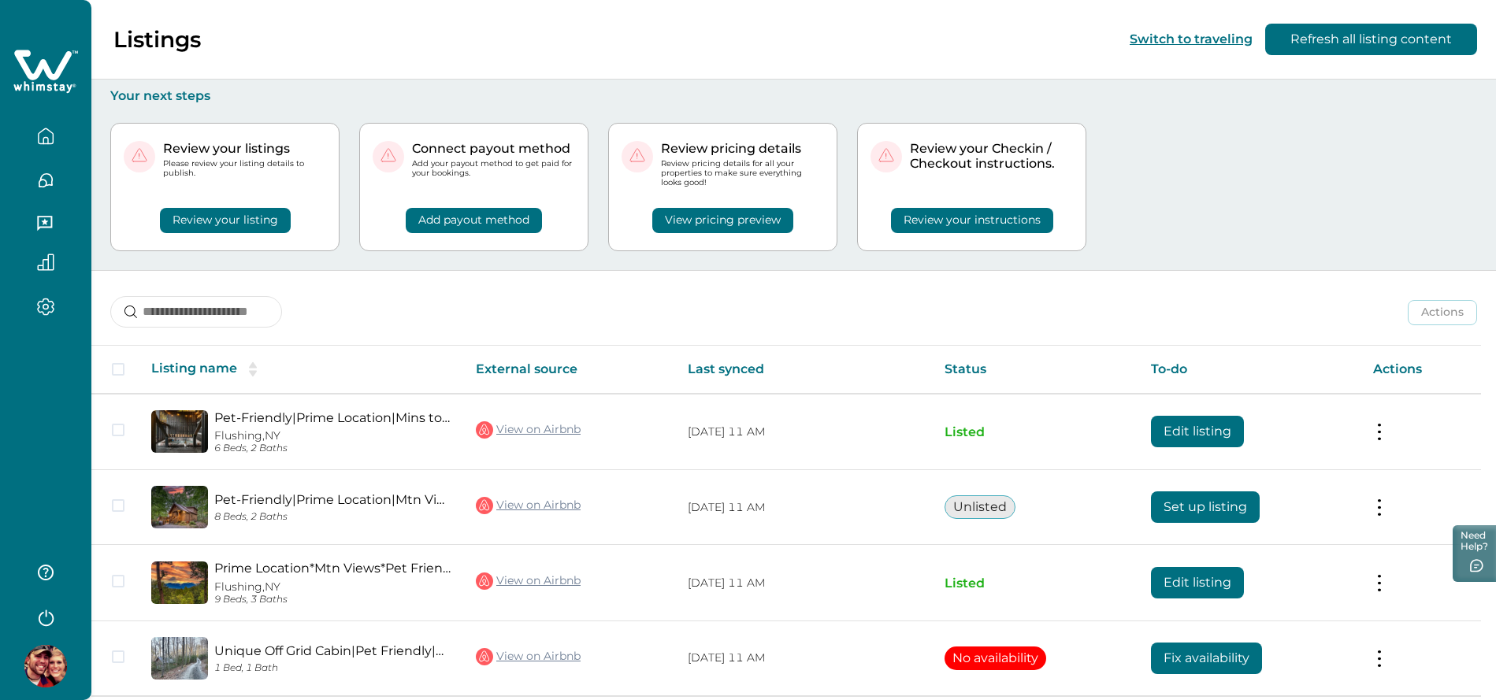
click at [720, 218] on button "View pricing preview" at bounding box center [722, 220] width 141 height 25
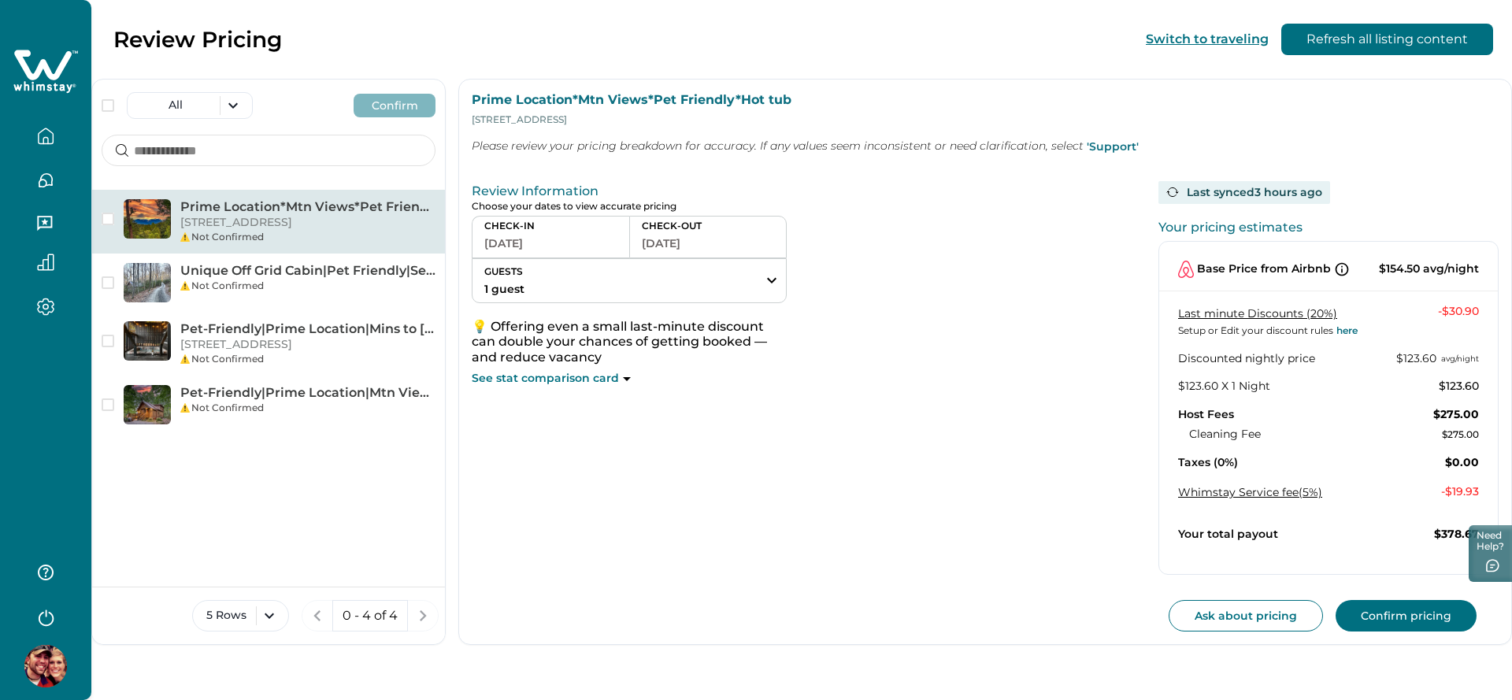
click at [539, 238] on button "[DATE]" at bounding box center [550, 243] width 133 height 22
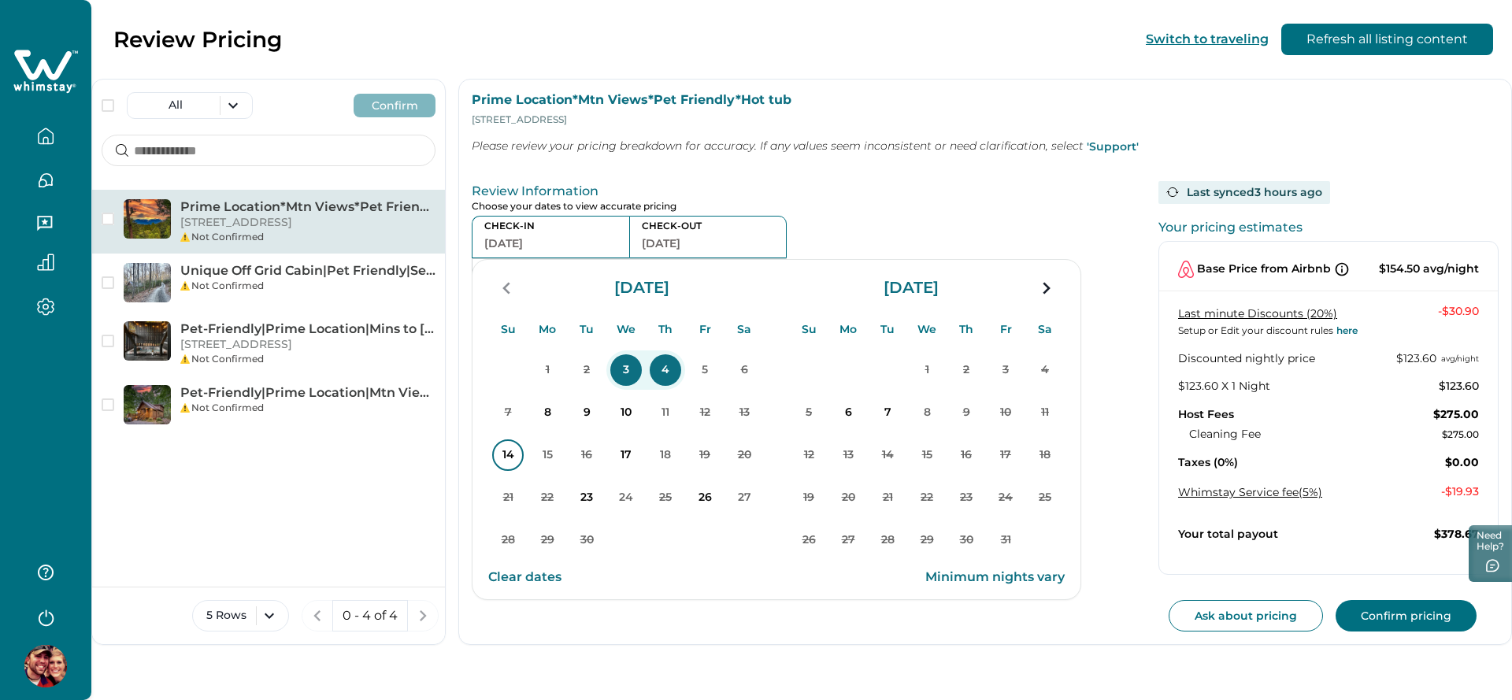
click at [502, 469] on p "14" at bounding box center [508, 455] width 32 height 32
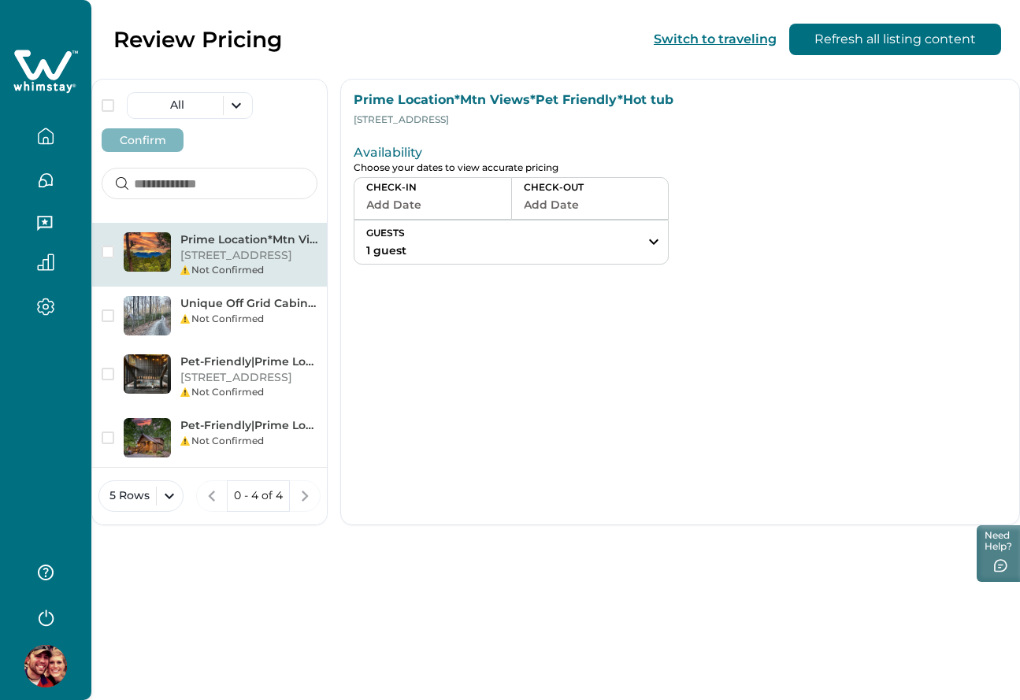
click at [447, 198] on button "Add Date" at bounding box center [432, 205] width 133 height 22
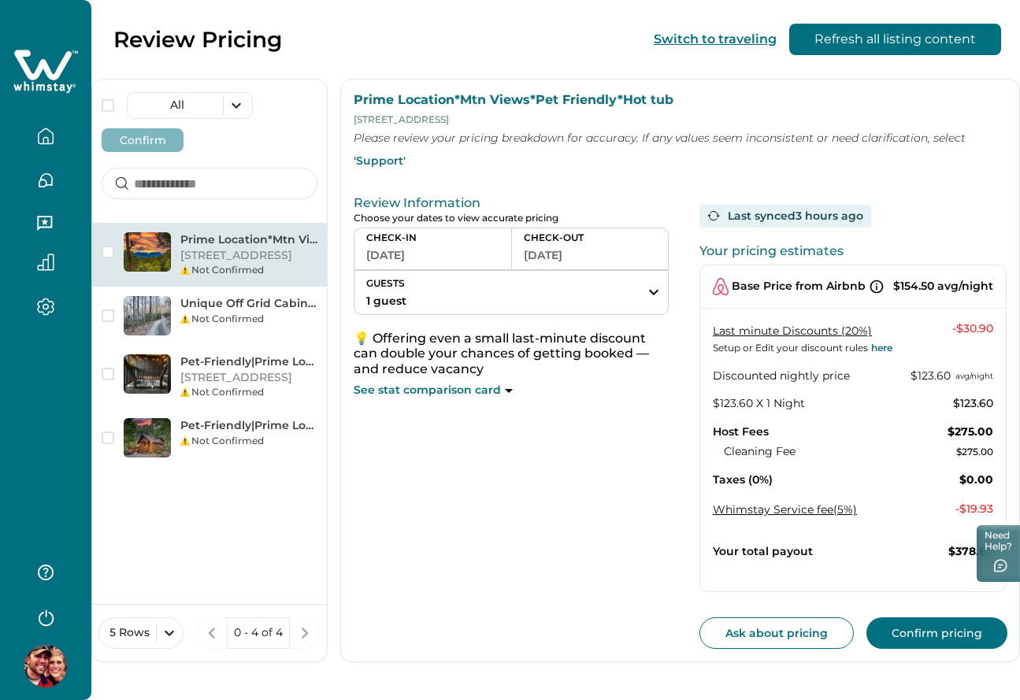
click at [438, 250] on button "[DATE]" at bounding box center [432, 255] width 133 height 22
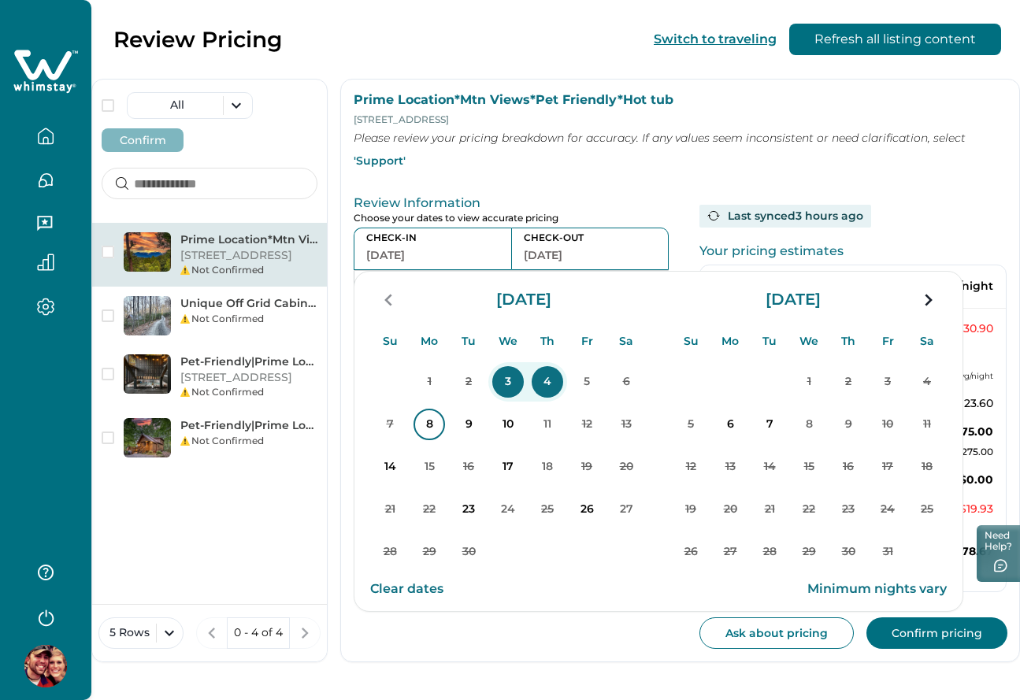
click at [425, 430] on p "8" at bounding box center [429, 425] width 32 height 32
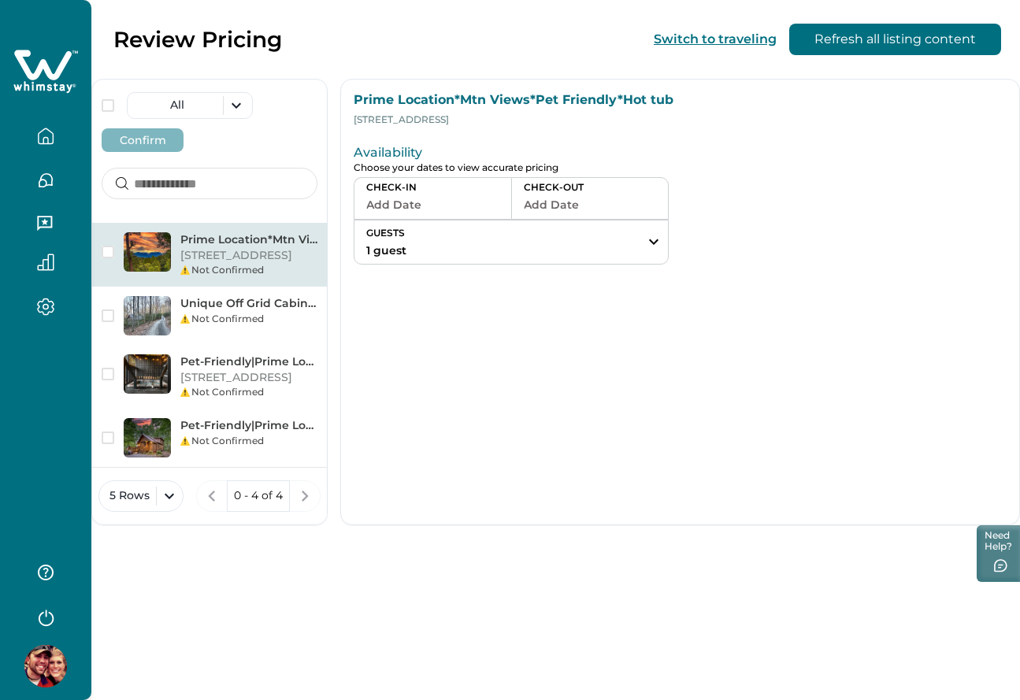
click at [43, 68] on icon at bounding box center [42, 65] width 57 height 30
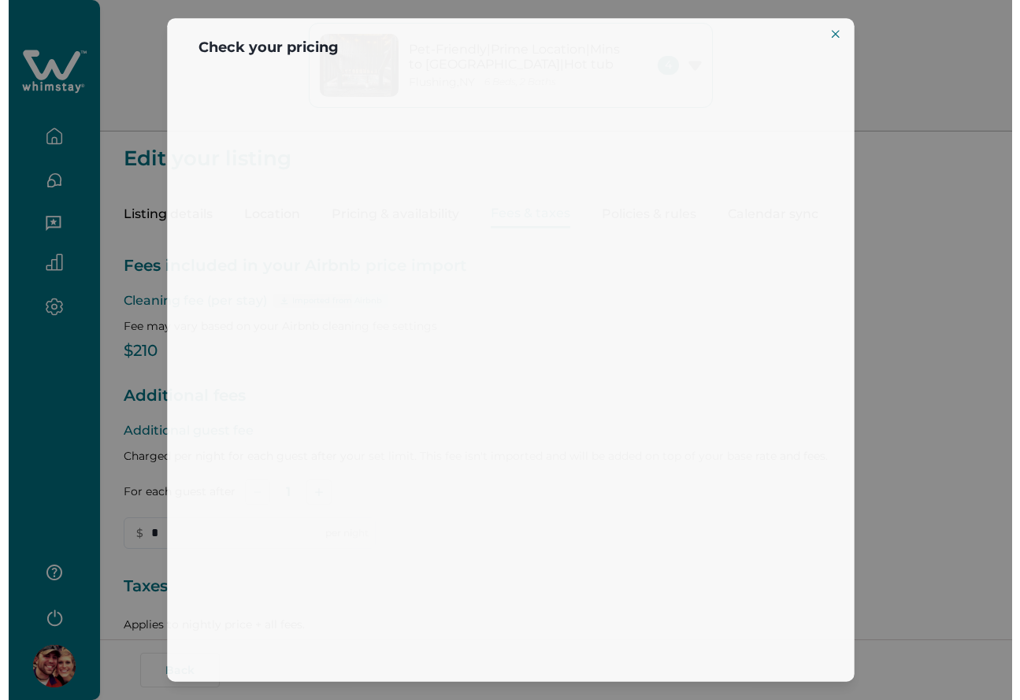
scroll to position [181, 0]
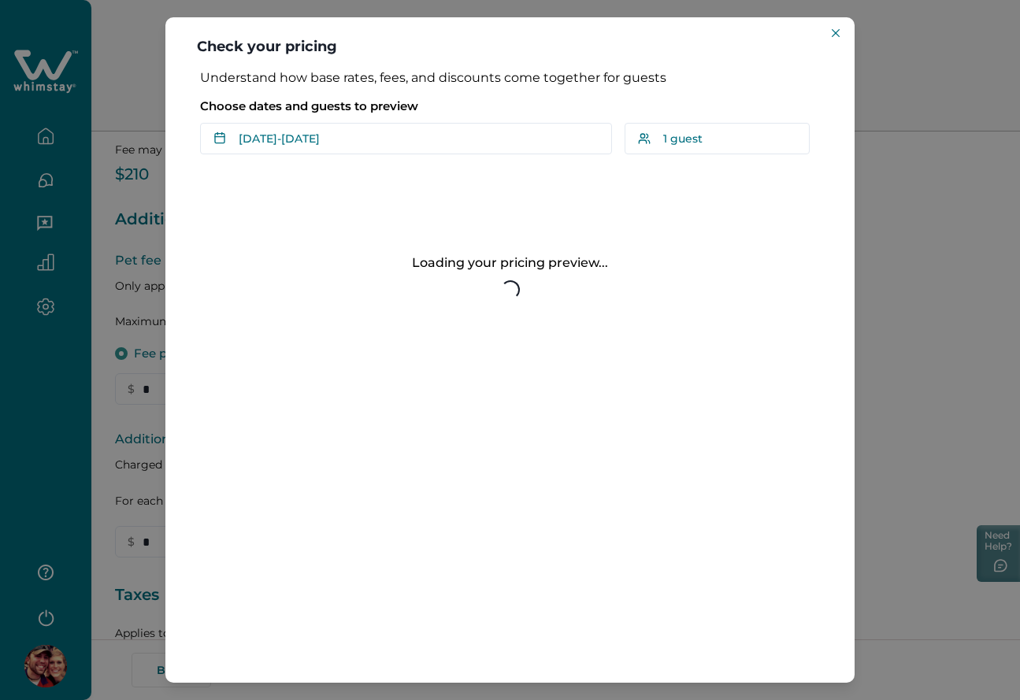
click at [303, 146] on button "[DATE] - [DATE]" at bounding box center [406, 139] width 412 height 32
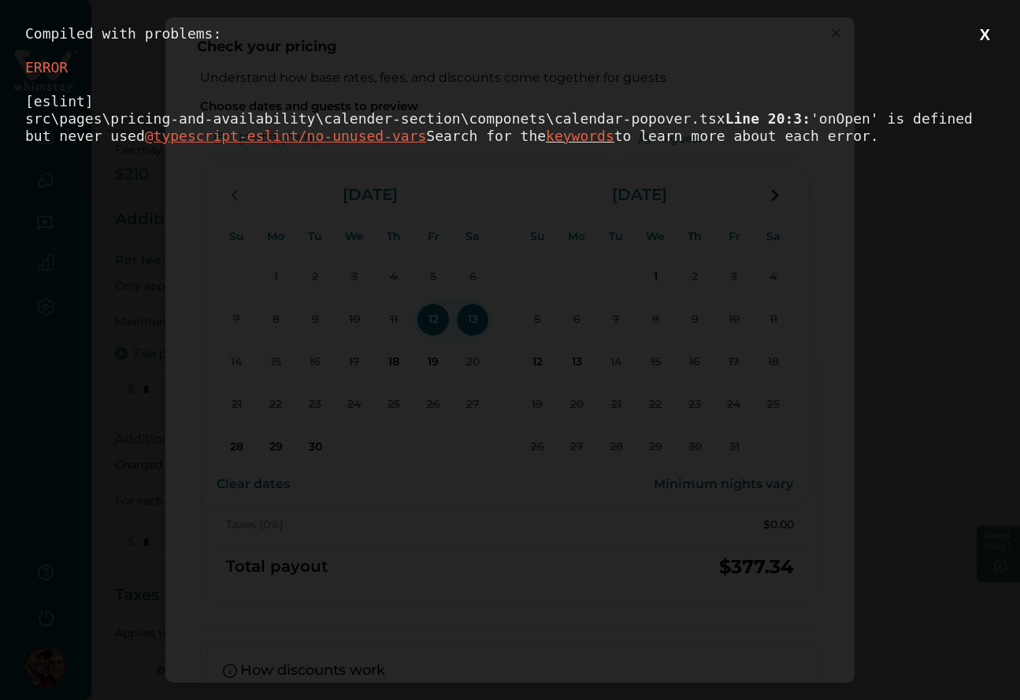
scroll to position [0, 0]
click at [995, 34] on div "Compiled with problems: X ERROR [eslint] src\pages\pricing-and-availability\cal…" at bounding box center [510, 350] width 1020 height 700
click at [987, 39] on button "X" at bounding box center [985, 35] width 20 height 20
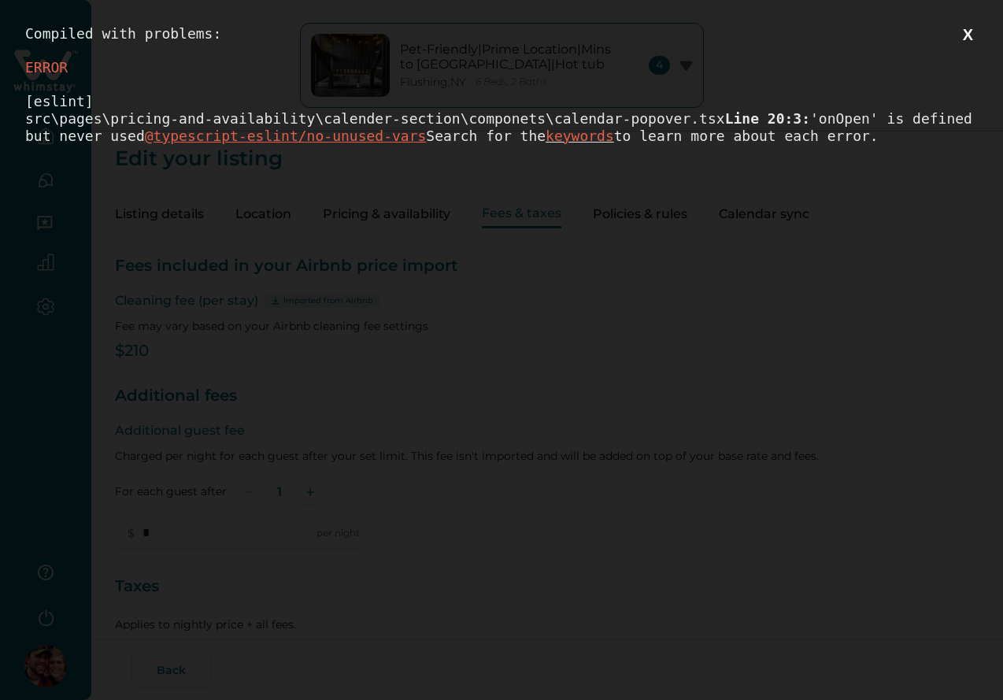
click at [978, 35] on button "X" at bounding box center [968, 35] width 20 height 20
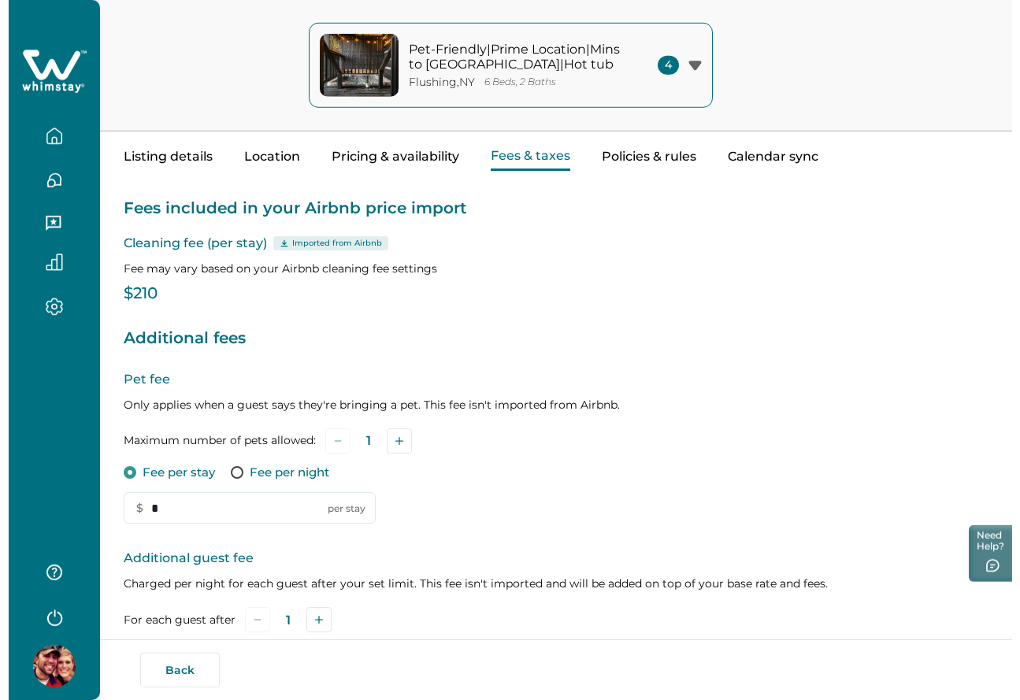
scroll to position [366, 0]
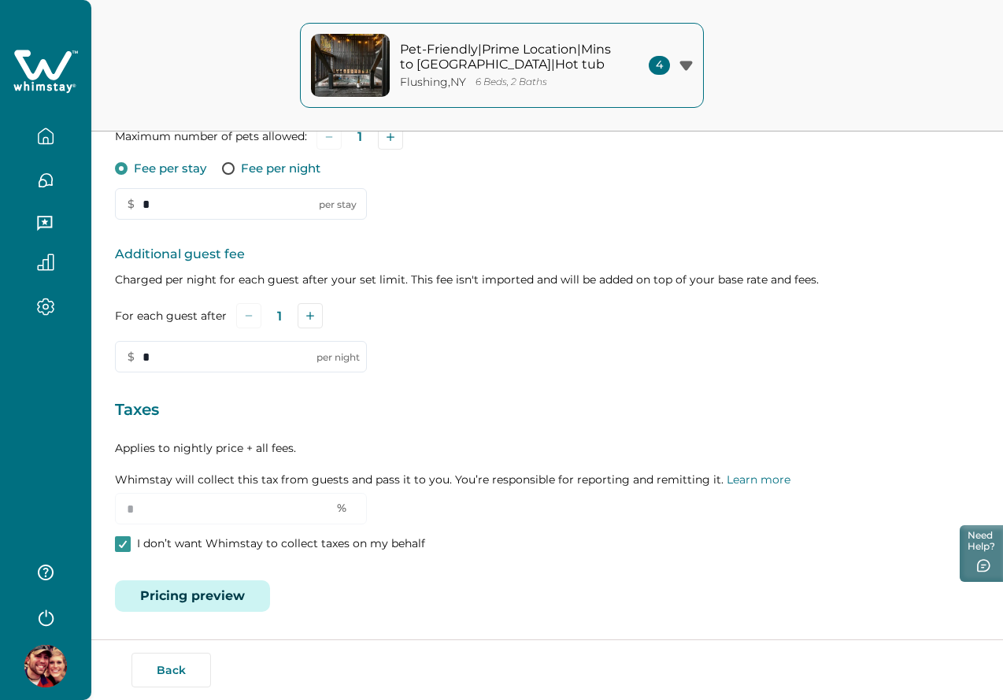
click at [191, 593] on button "Pricing preview" at bounding box center [192, 596] width 155 height 32
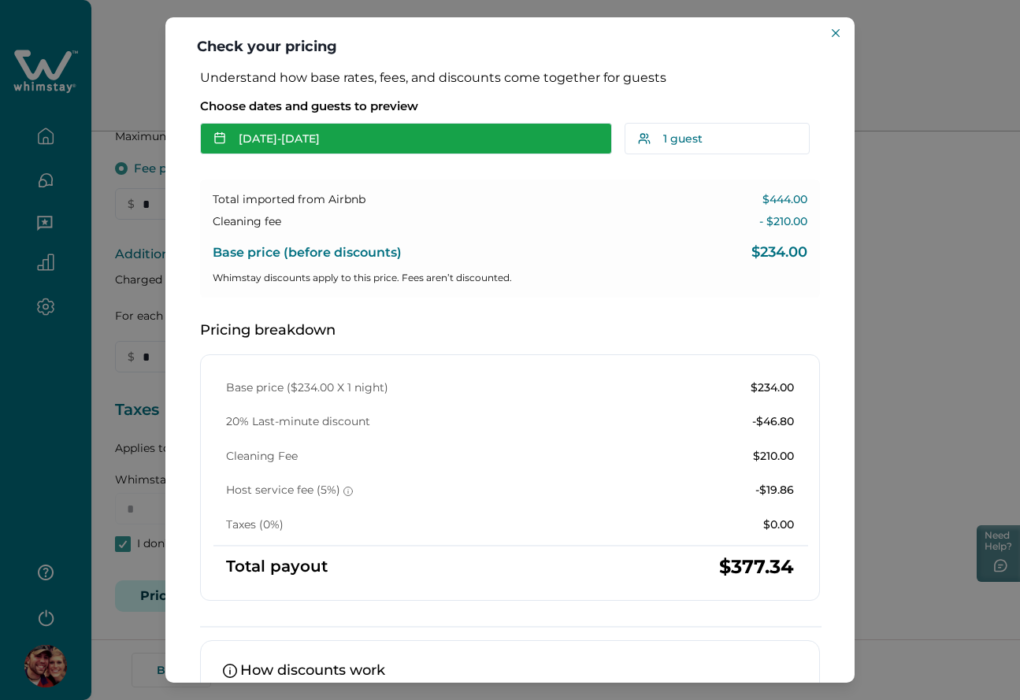
click at [332, 139] on button "[DATE] - [DATE]" at bounding box center [406, 139] width 412 height 32
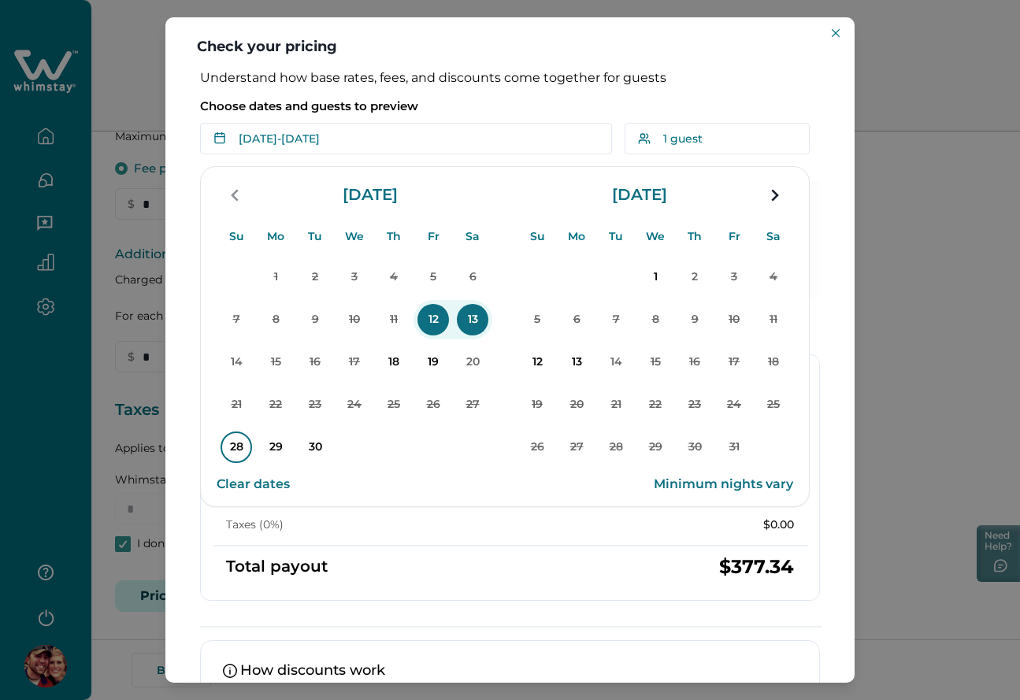
click at [235, 442] on p "28" at bounding box center [237, 448] width 32 height 32
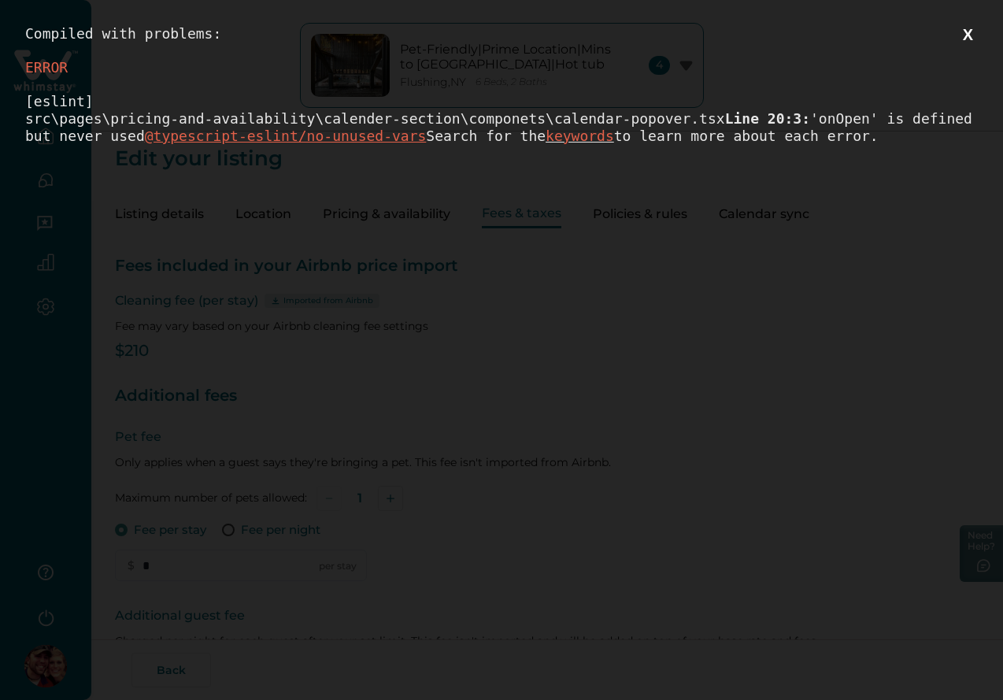
click at [978, 39] on button "X" at bounding box center [968, 35] width 20 height 20
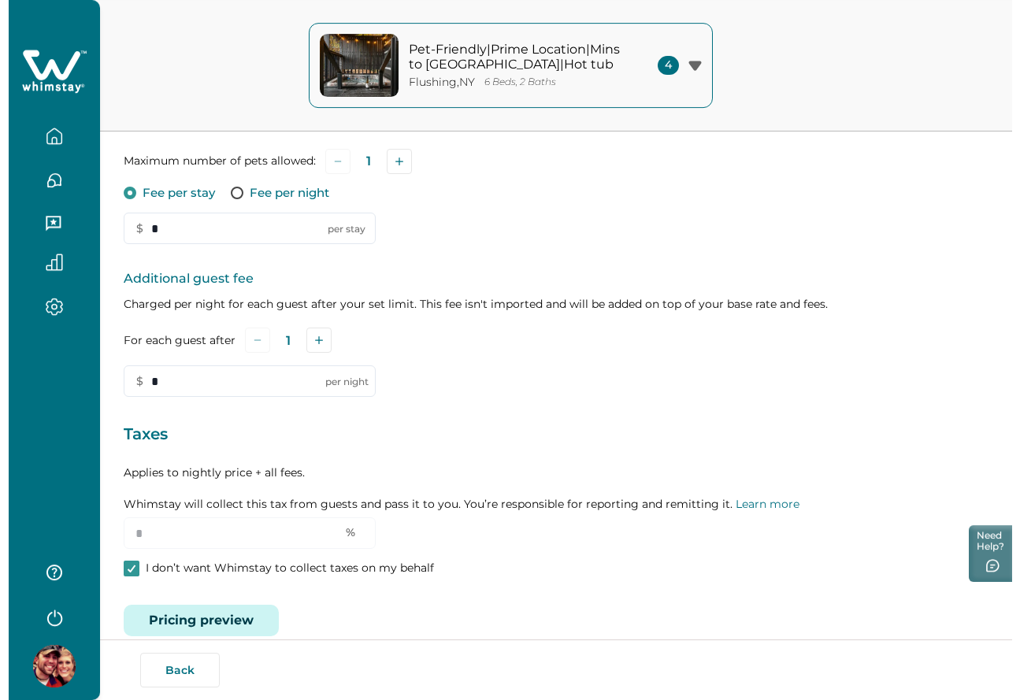
scroll to position [366, 0]
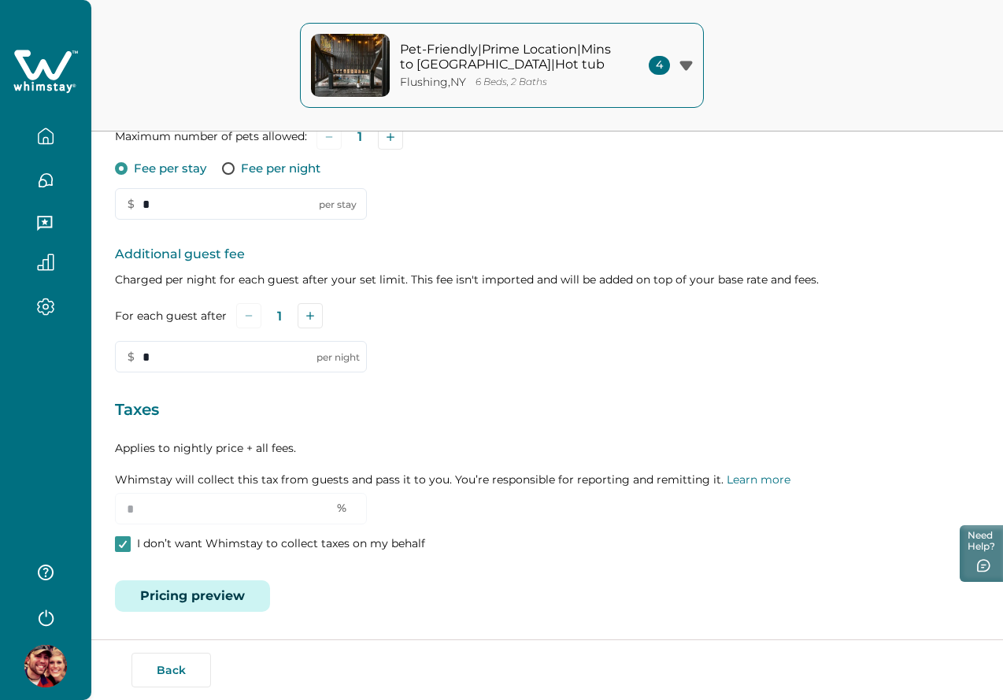
click at [226, 576] on div "Fees included in your Airbnb price import Cleaning fee (per stay) Imported from…" at bounding box center [547, 239] width 865 height 745
click at [225, 577] on div "Fees included in your Airbnb price import Cleaning fee (per stay) Imported from…" at bounding box center [547, 239] width 865 height 745
click at [239, 586] on button "Pricing preview" at bounding box center [192, 596] width 155 height 32
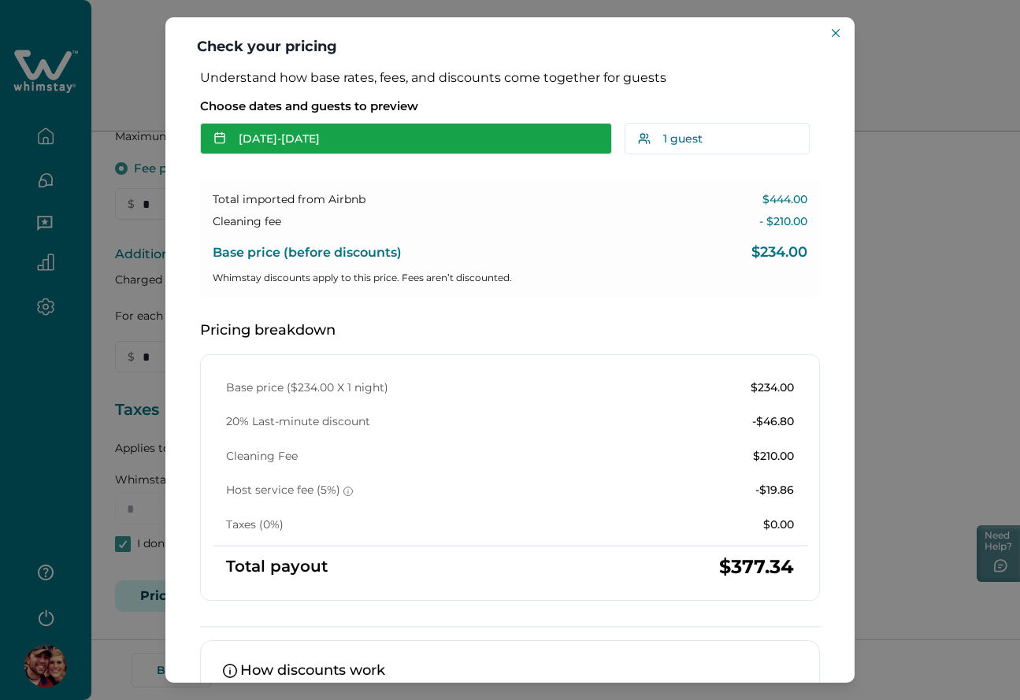
click at [363, 138] on button "[DATE] - [DATE]" at bounding box center [406, 139] width 412 height 32
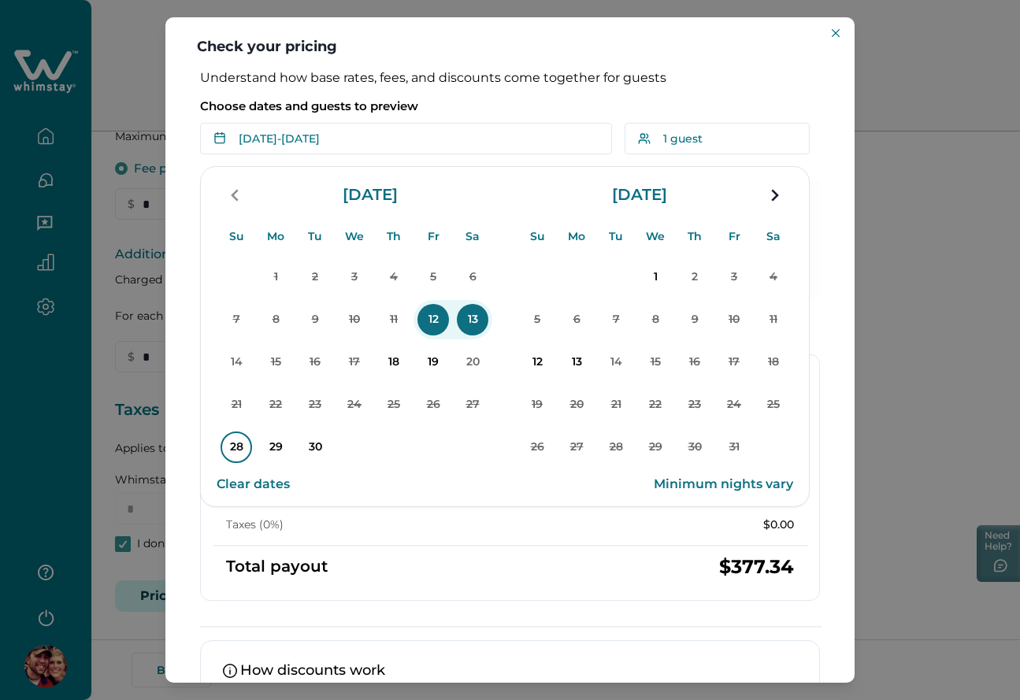
click at [237, 450] on p "28" at bounding box center [237, 448] width 32 height 32
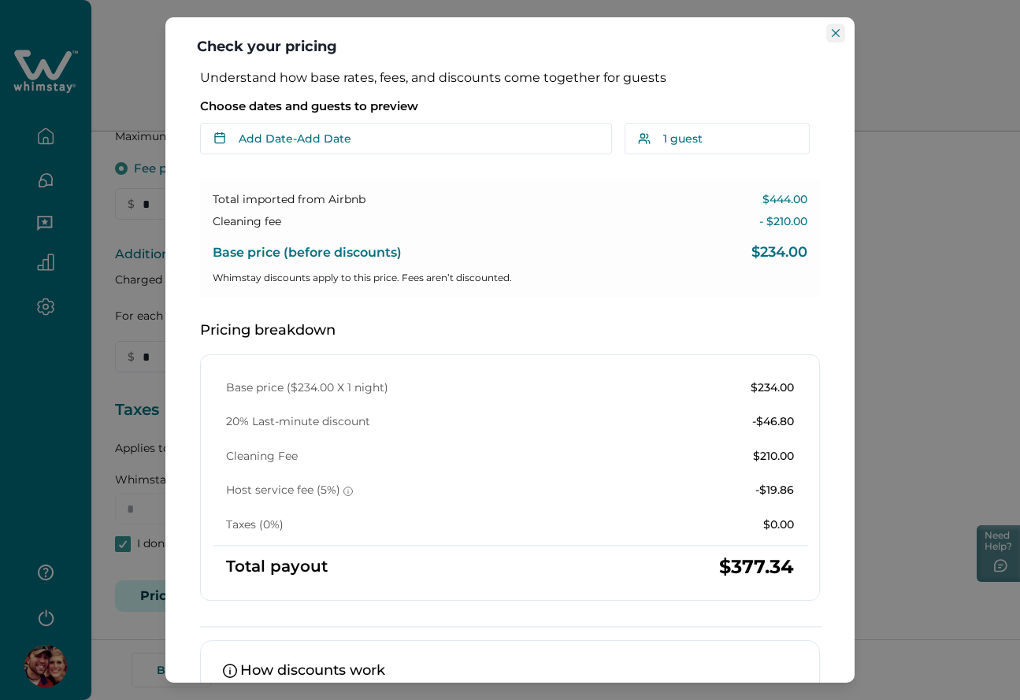
click at [835, 29] on button "Close" at bounding box center [835, 33] width 19 height 19
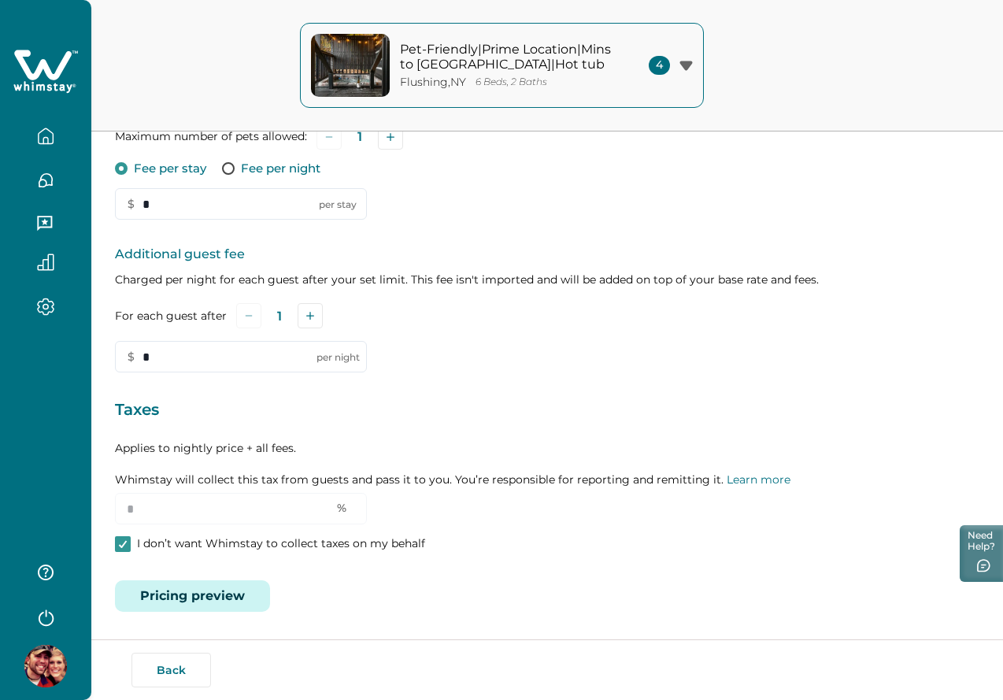
click at [241, 589] on button "Pricing preview" at bounding box center [192, 596] width 155 height 32
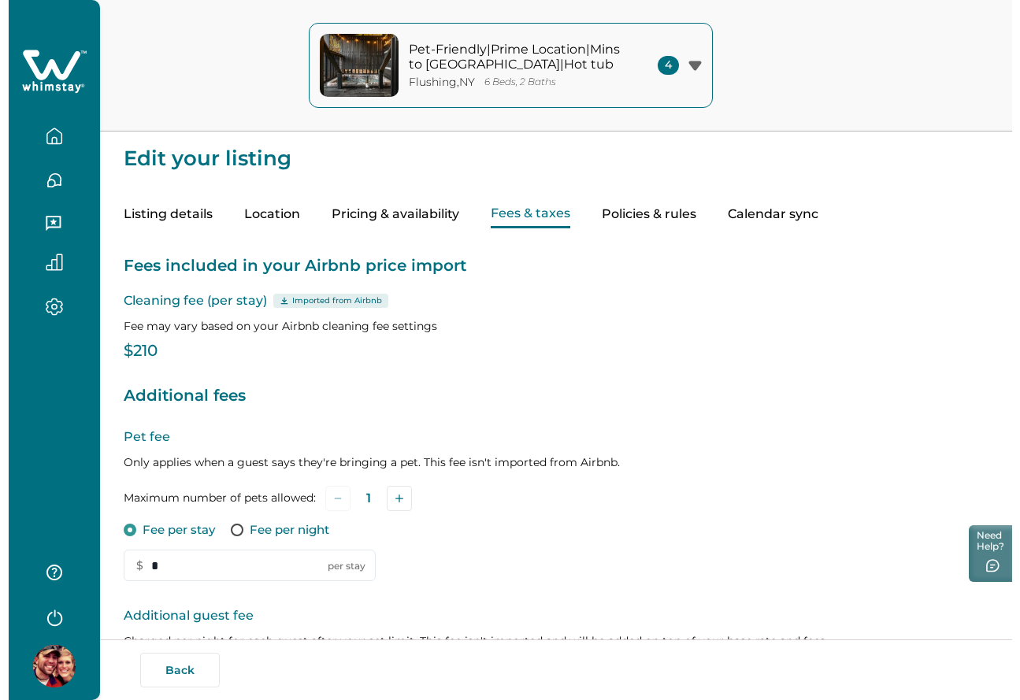
scroll to position [366, 0]
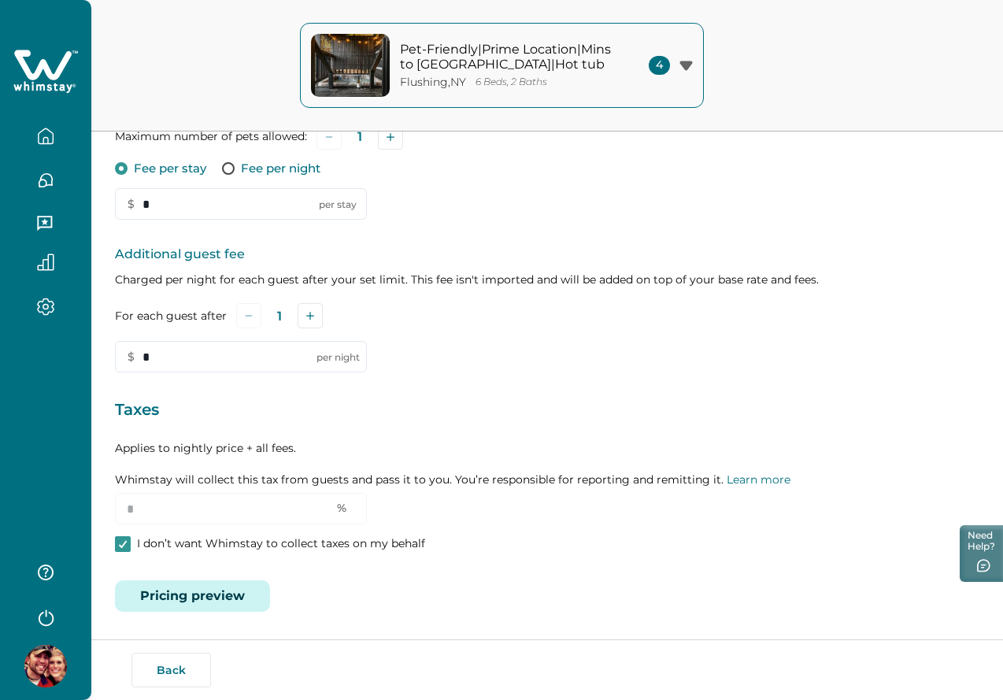
click at [221, 588] on button "Pricing preview" at bounding box center [192, 596] width 155 height 32
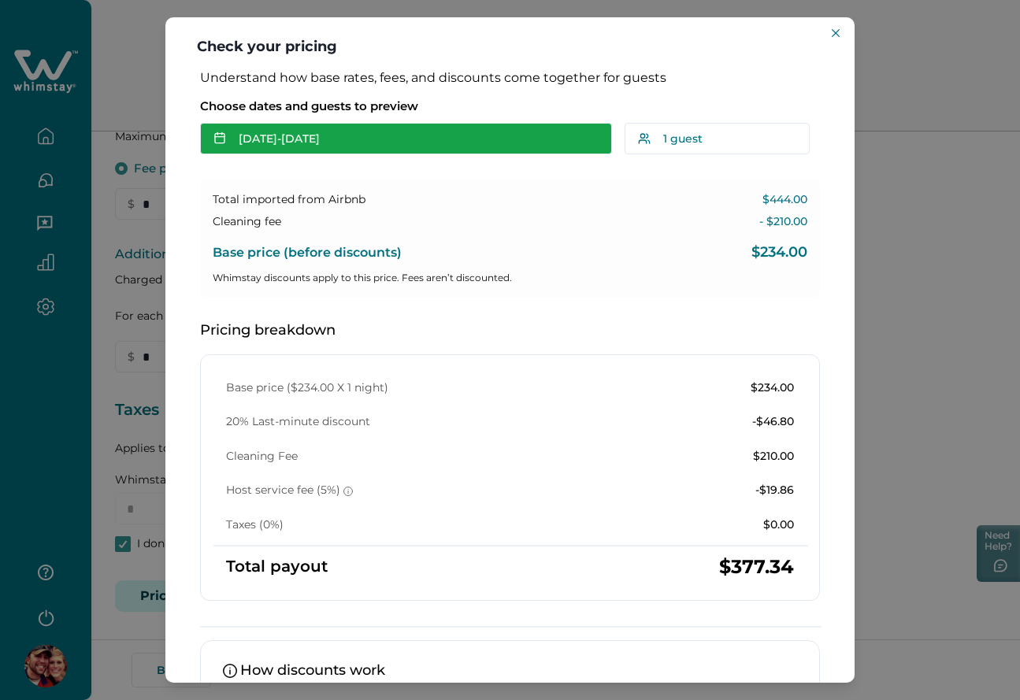
click at [391, 134] on button "[DATE] - [DATE]" at bounding box center [406, 139] width 412 height 32
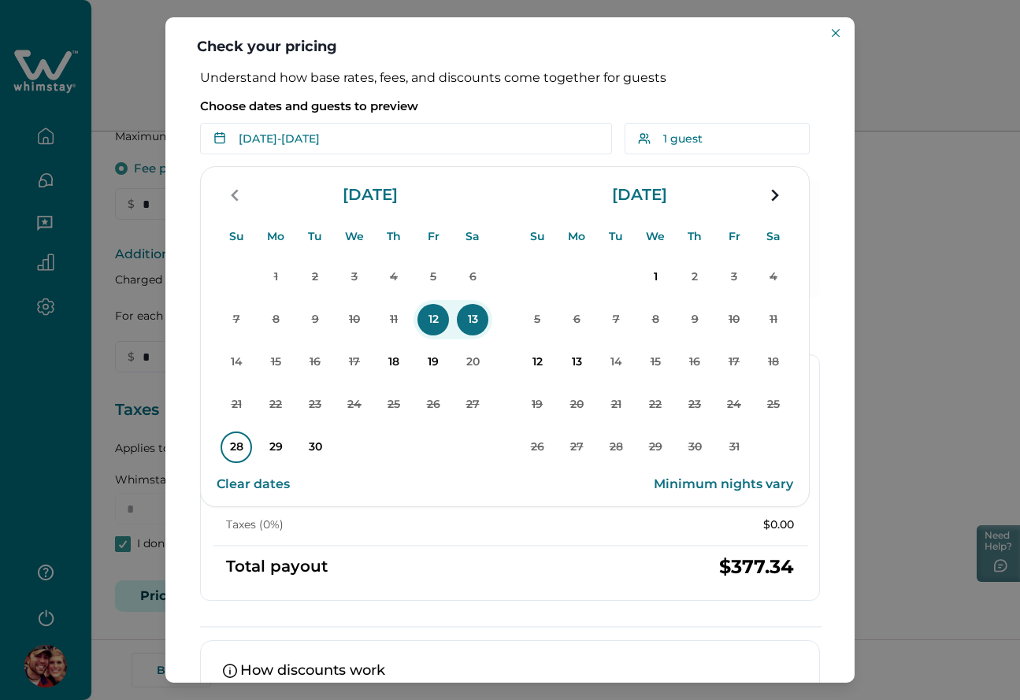
click at [242, 450] on p "28" at bounding box center [237, 448] width 32 height 32
click at [319, 450] on p "30" at bounding box center [315, 448] width 32 height 32
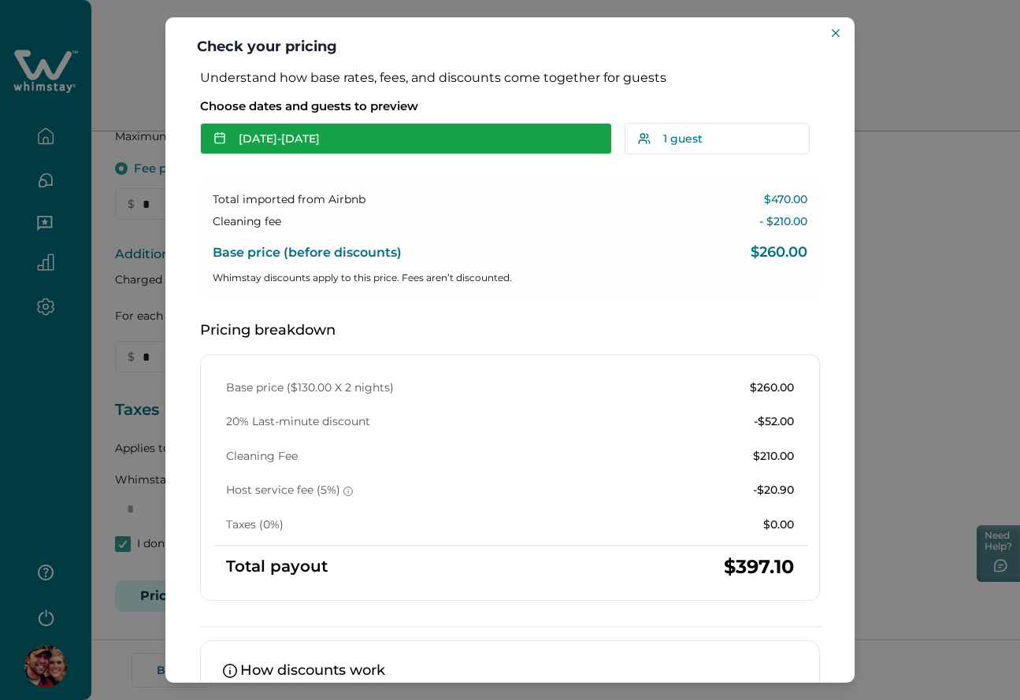
click at [355, 124] on button "[DATE] - [DATE]" at bounding box center [406, 139] width 412 height 32
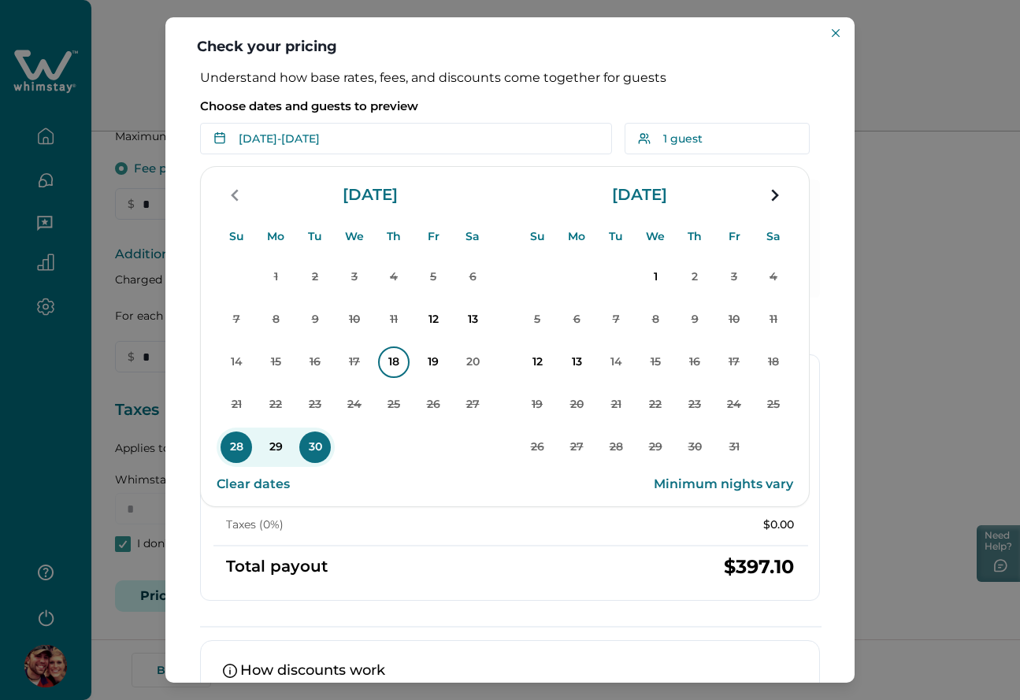
click at [380, 361] on p "18" at bounding box center [394, 363] width 32 height 32
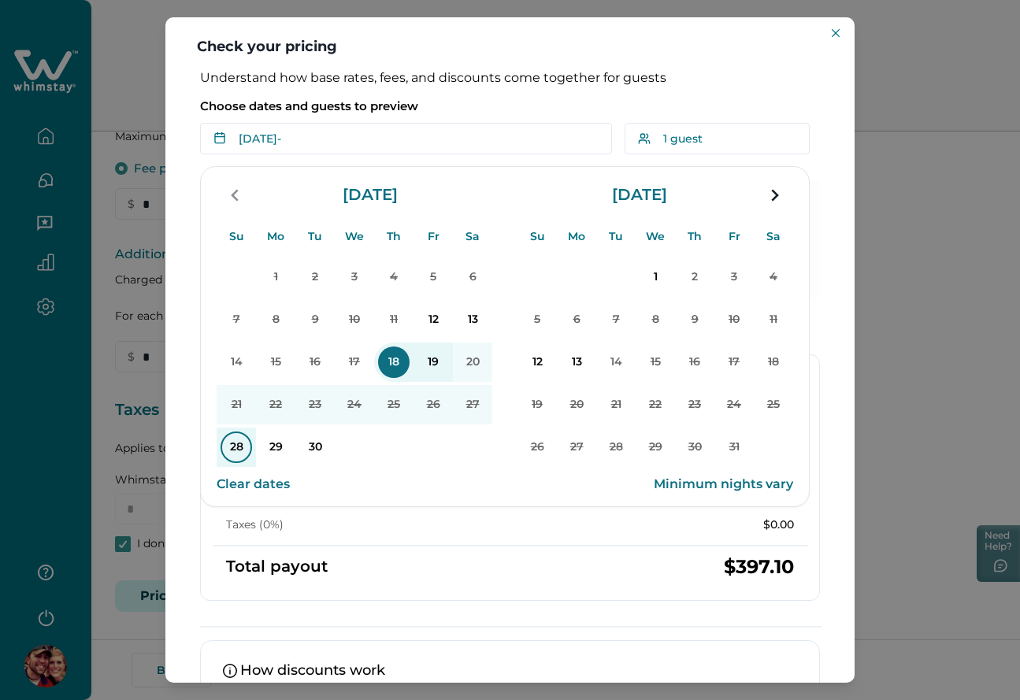
click at [238, 443] on p "28" at bounding box center [237, 448] width 32 height 32
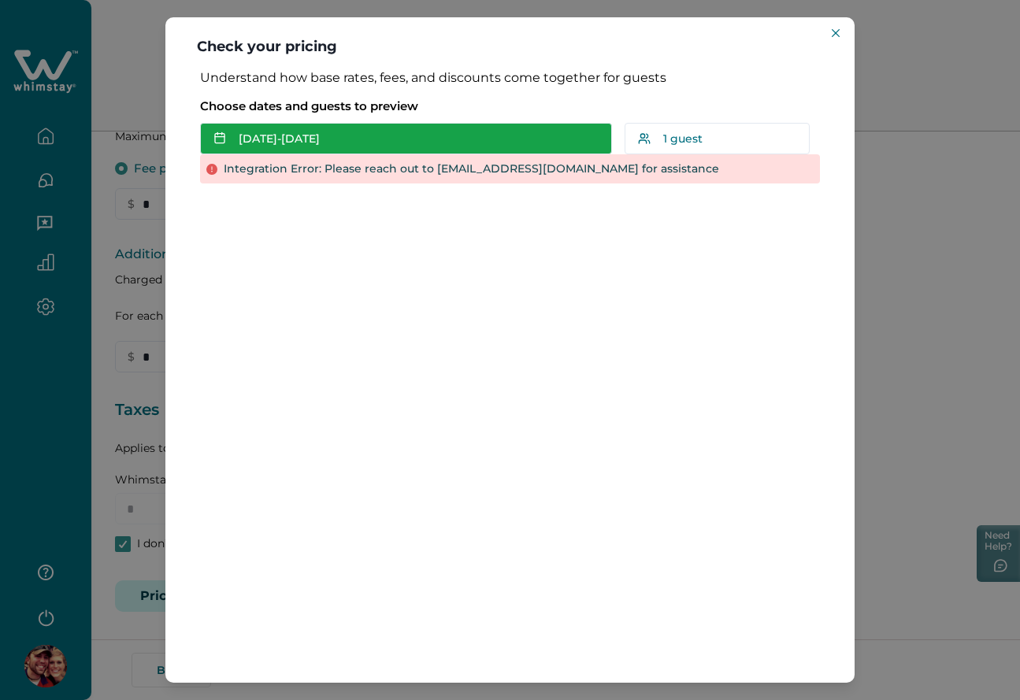
click at [363, 150] on button "Sep 18 - Sep 28" at bounding box center [406, 139] width 412 height 32
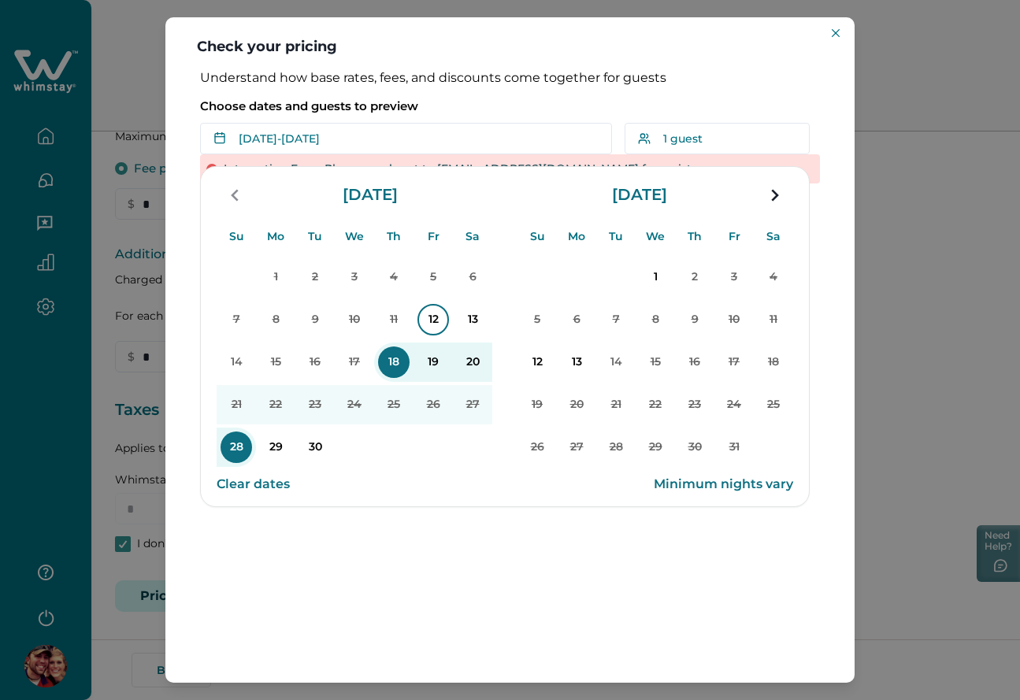
click at [432, 328] on p "12" at bounding box center [433, 320] width 32 height 32
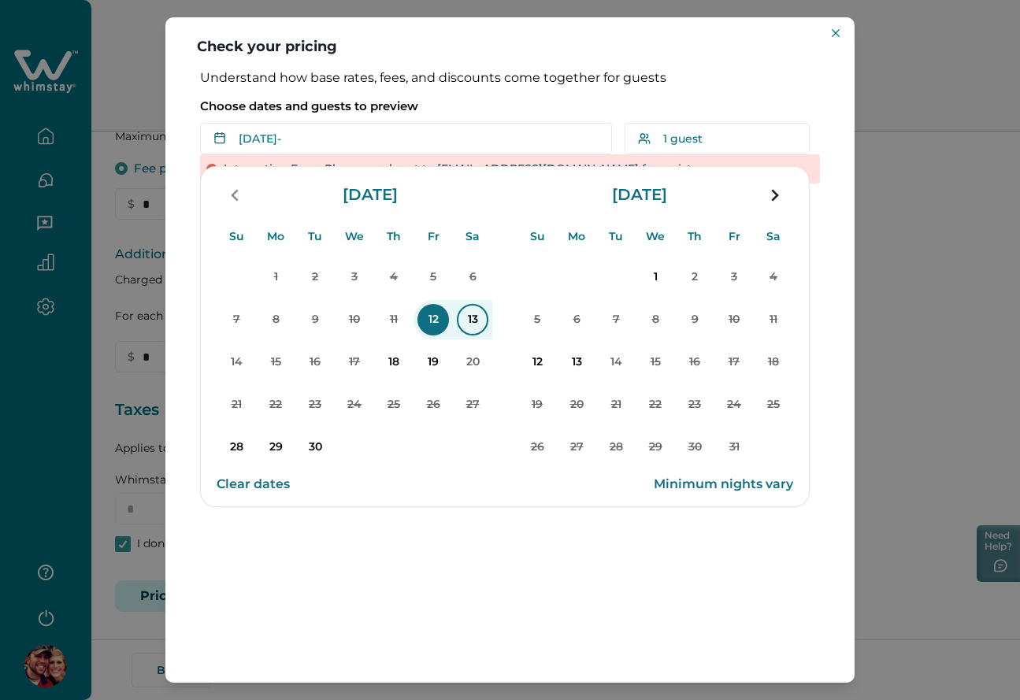
click at [478, 324] on p "13" at bounding box center [473, 320] width 32 height 32
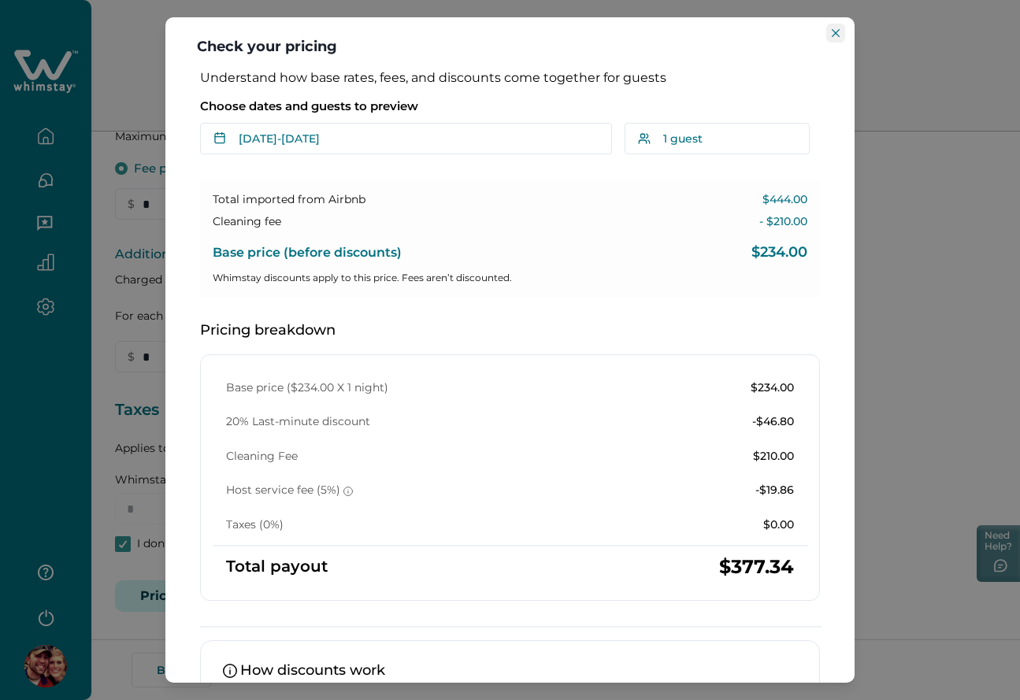
click at [836, 32] on icon "Close" at bounding box center [836, 33] width 8 height 8
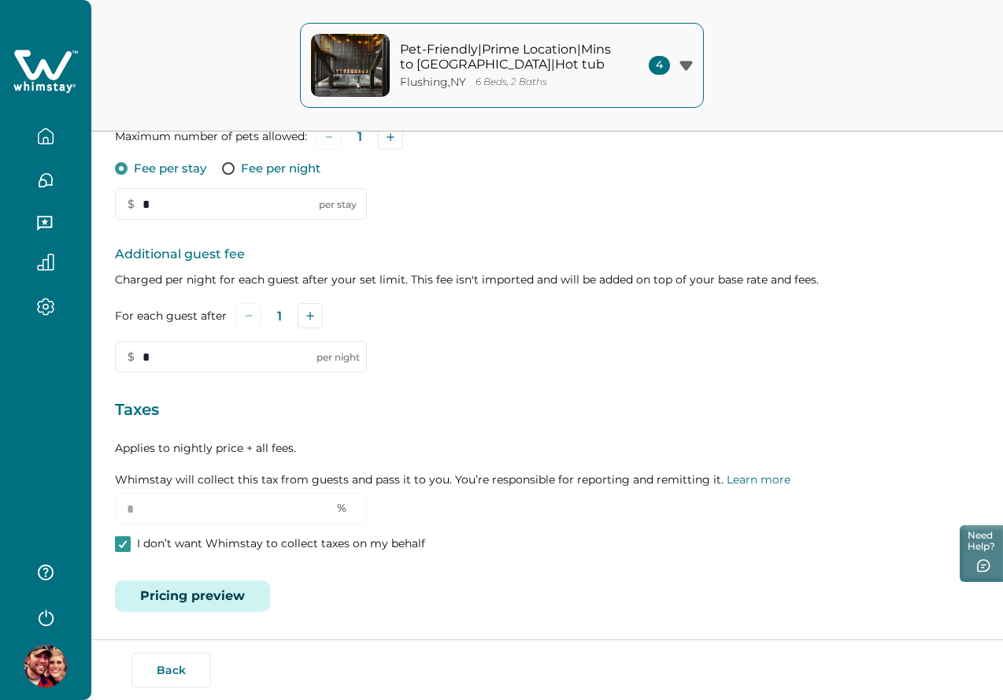
click at [179, 592] on button "Pricing preview" at bounding box center [192, 596] width 155 height 32
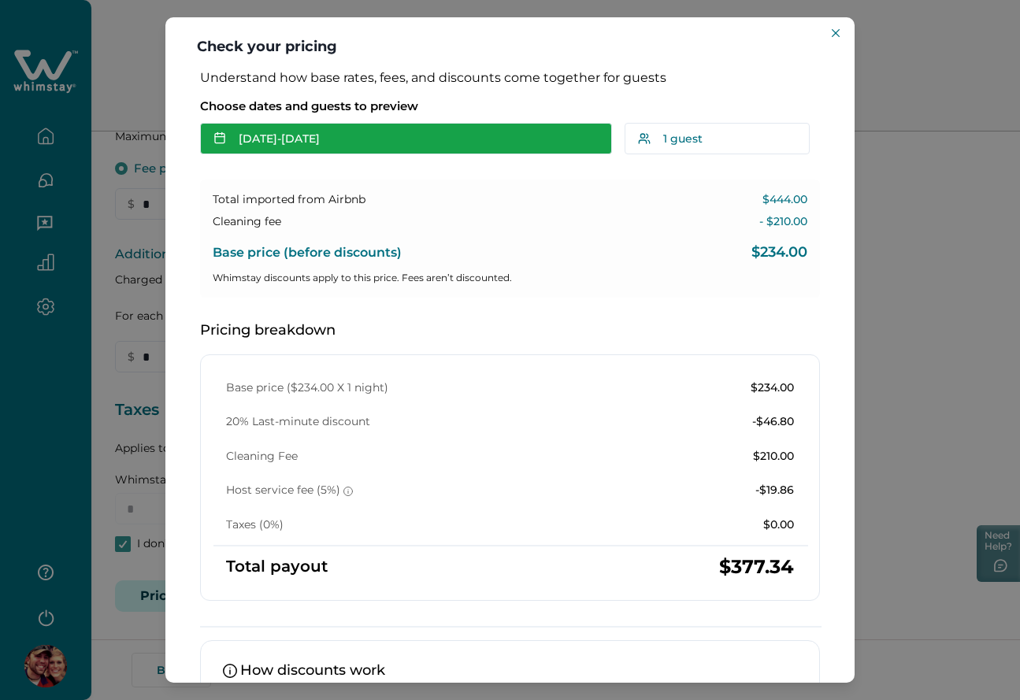
click at [377, 146] on button "[DATE] - [DATE]" at bounding box center [406, 139] width 412 height 32
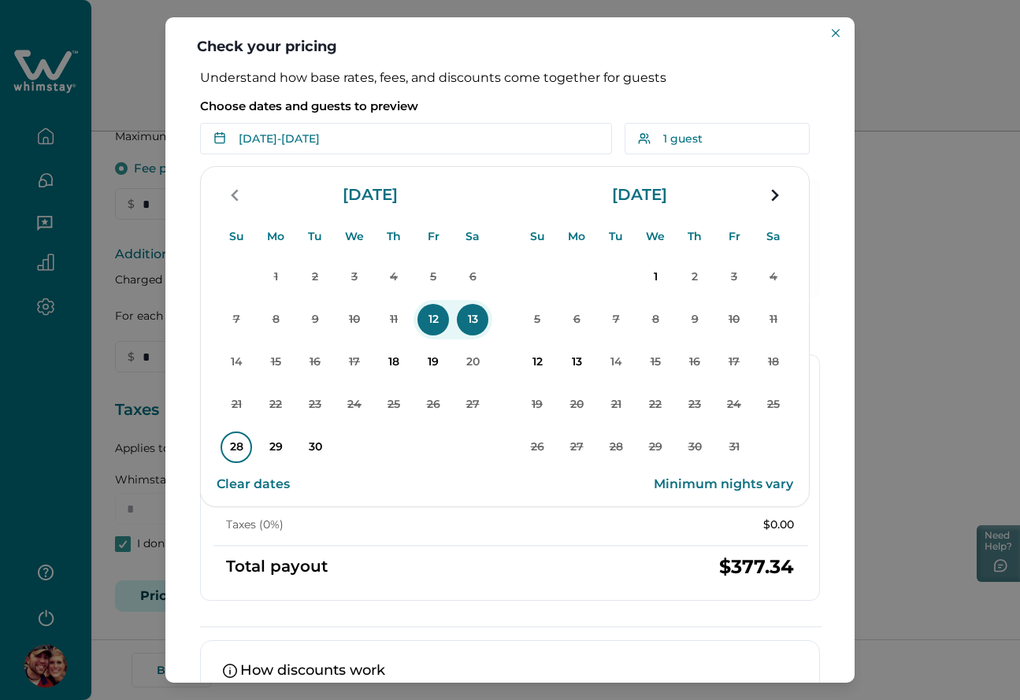
click at [235, 443] on p "28" at bounding box center [237, 448] width 32 height 32
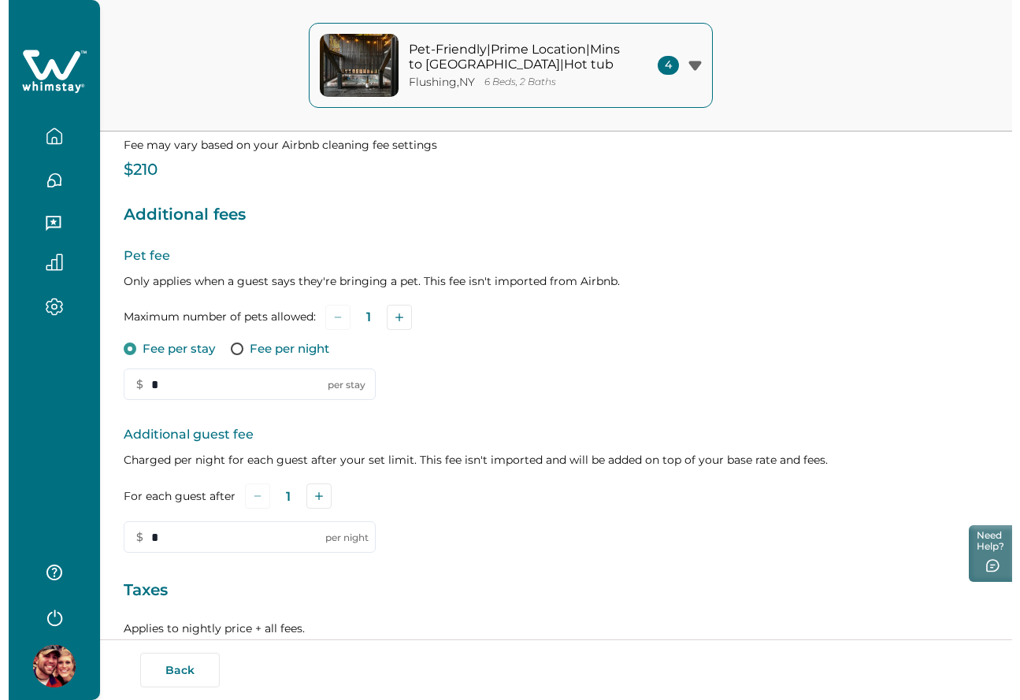
scroll to position [366, 0]
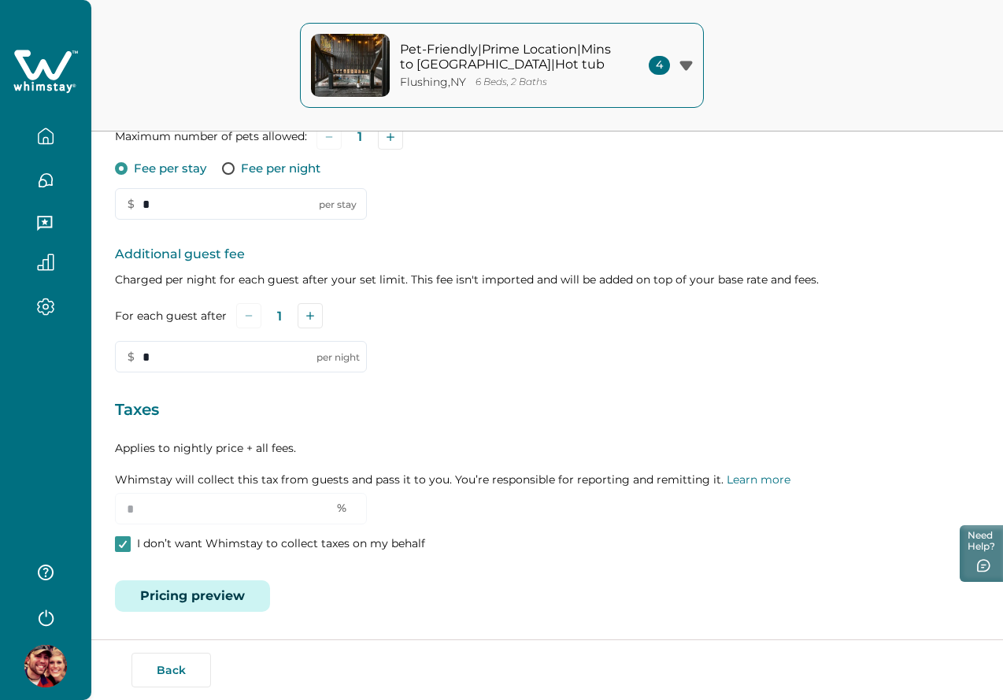
click at [180, 594] on button "Pricing preview" at bounding box center [192, 596] width 155 height 32
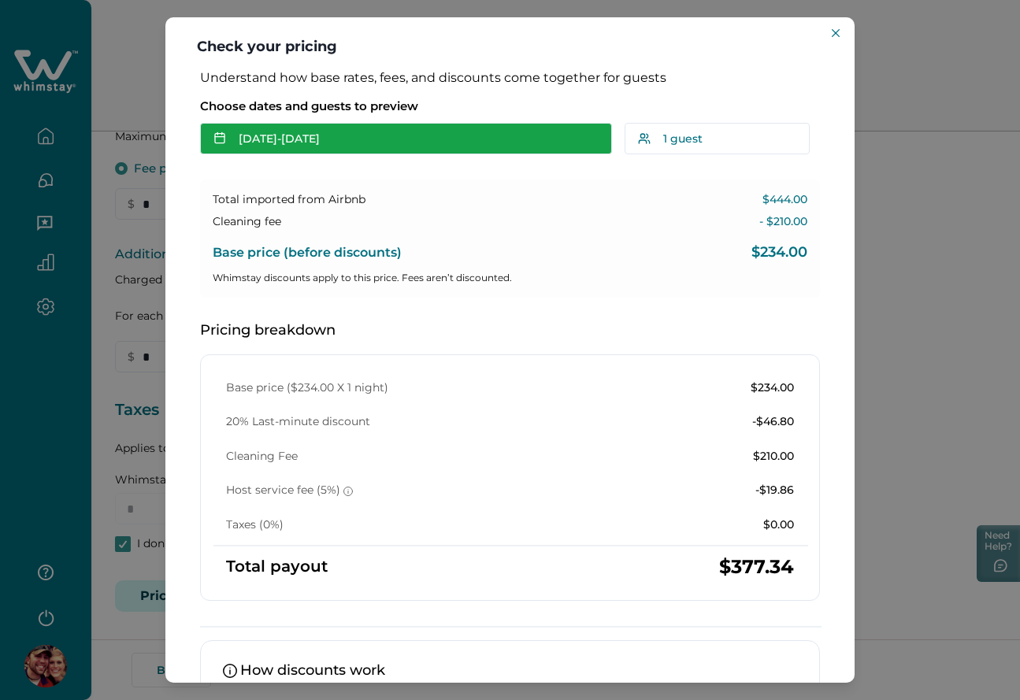
click at [332, 148] on button "[DATE] - [DATE]" at bounding box center [406, 139] width 412 height 32
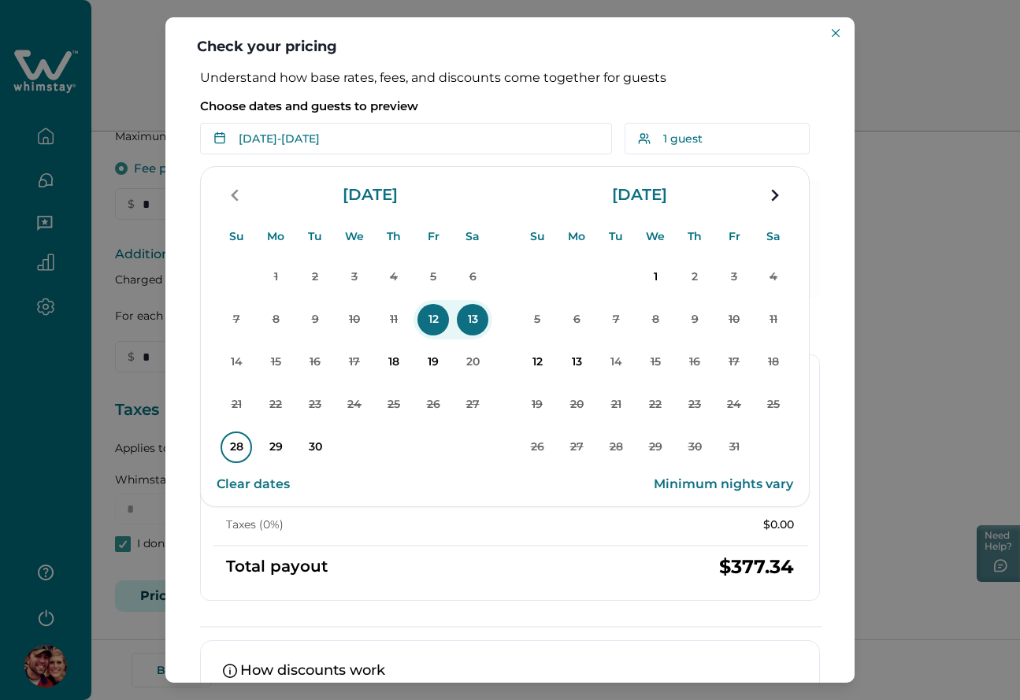
click at [232, 447] on p "28" at bounding box center [237, 448] width 32 height 32
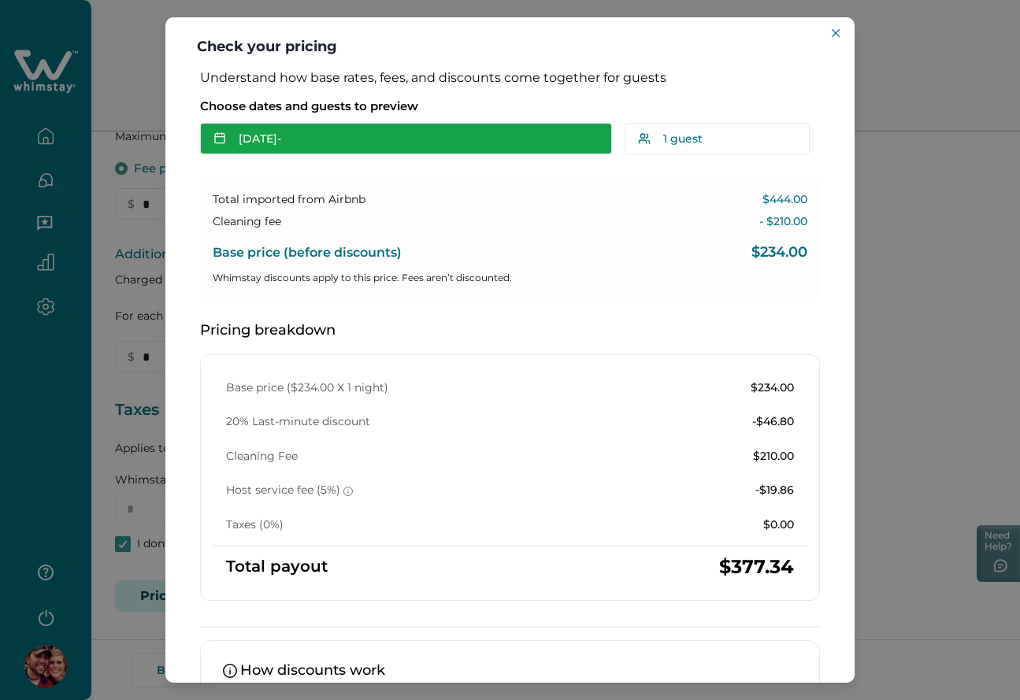
click at [325, 146] on button "Sep 28 -" at bounding box center [406, 139] width 412 height 32
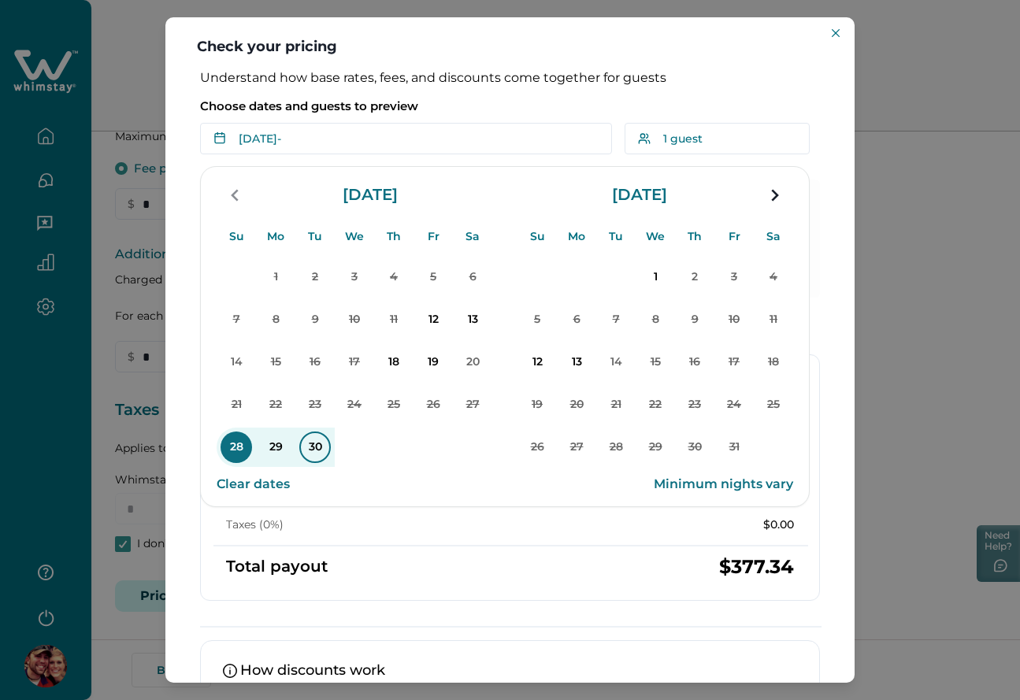
click at [306, 446] on p "30" at bounding box center [315, 448] width 32 height 32
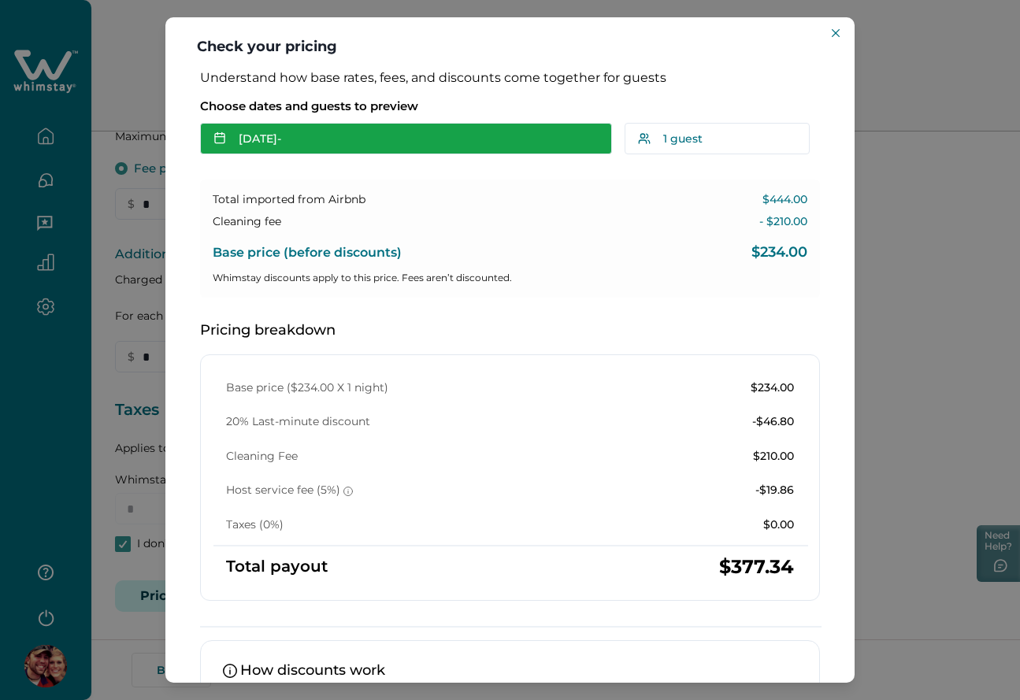
click at [323, 138] on button "Sep 30 -" at bounding box center [406, 139] width 412 height 32
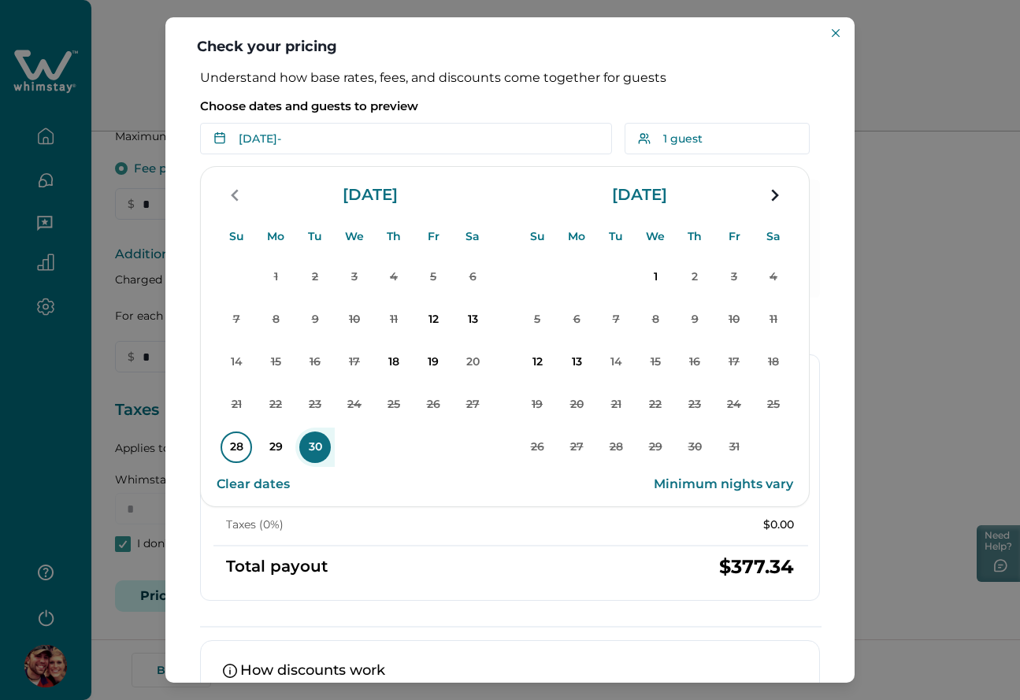
click at [243, 442] on p "28" at bounding box center [237, 448] width 32 height 32
click at [328, 443] on p "30" at bounding box center [315, 448] width 32 height 32
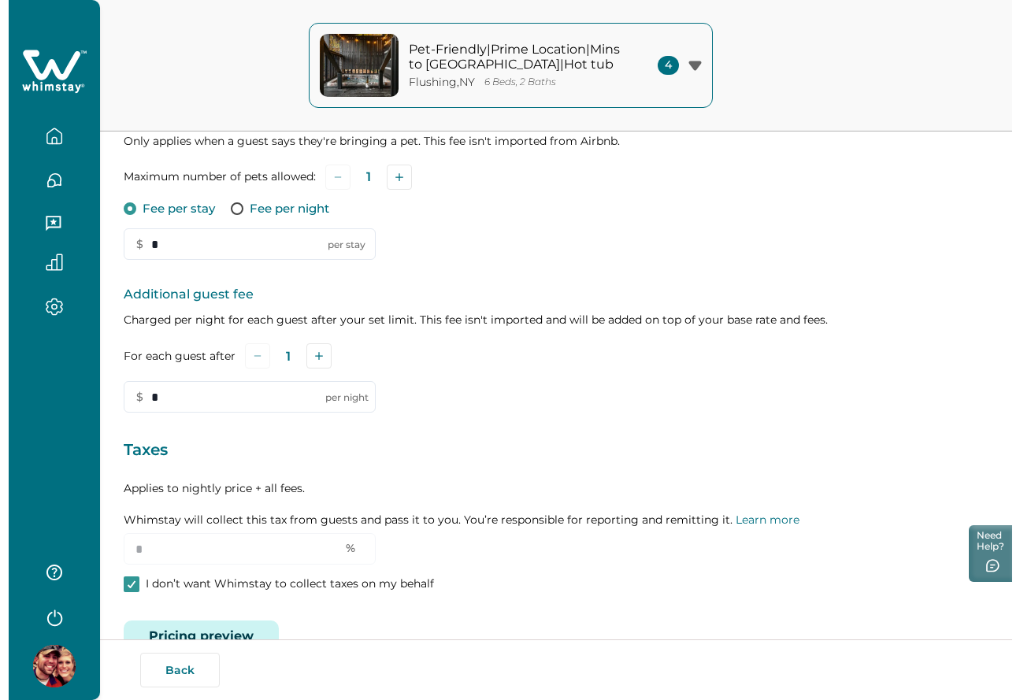
scroll to position [366, 0]
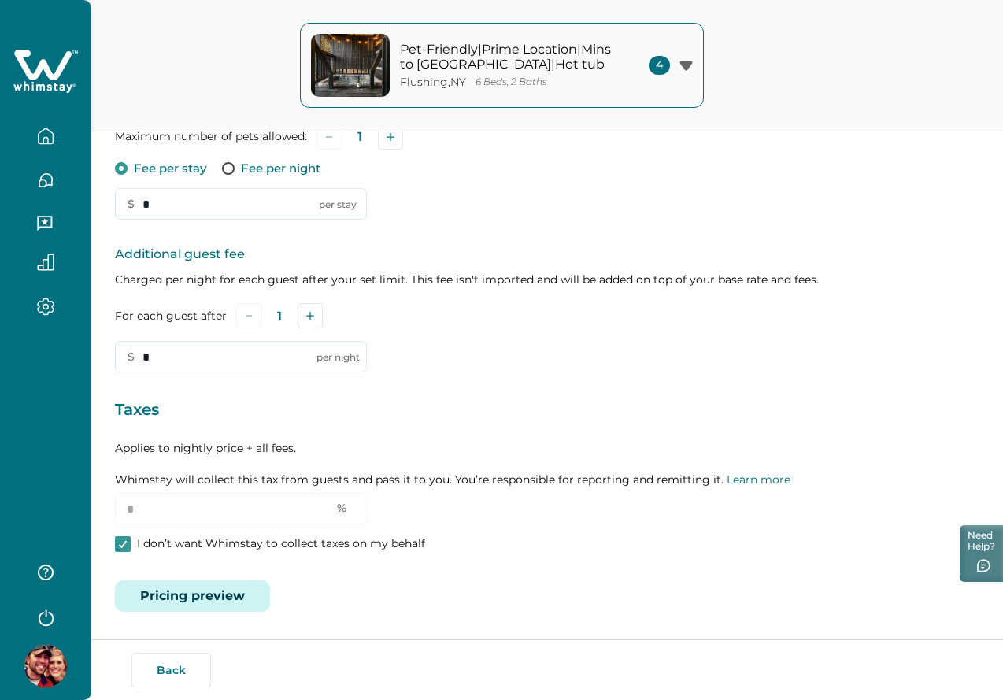
click at [214, 595] on button "Pricing preview" at bounding box center [192, 596] width 155 height 32
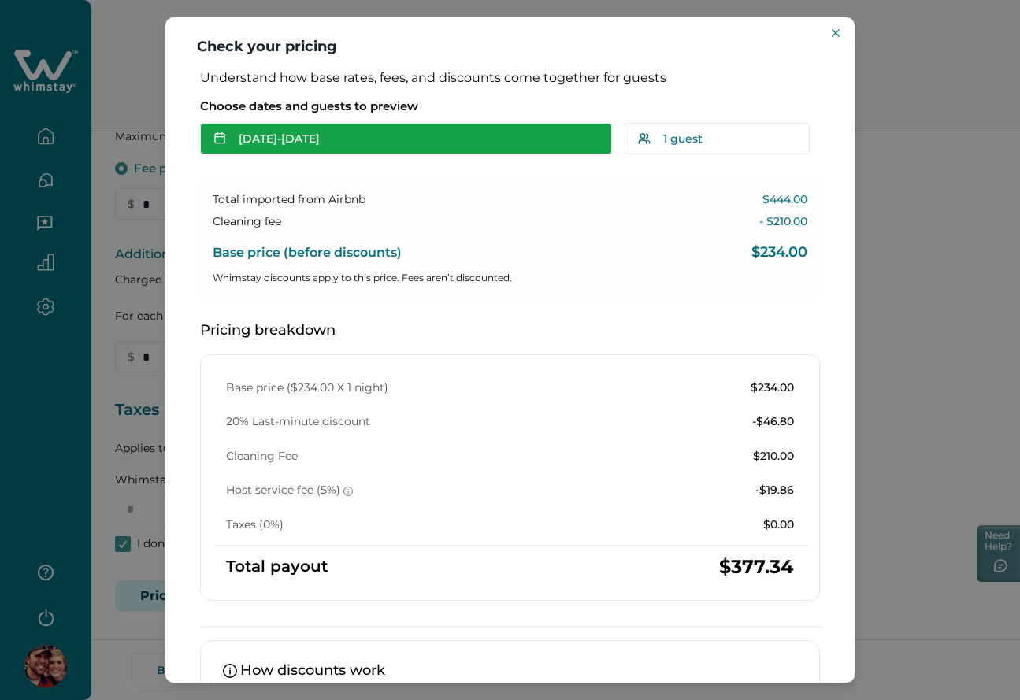
click at [310, 146] on button "[DATE] - [DATE]" at bounding box center [406, 139] width 412 height 32
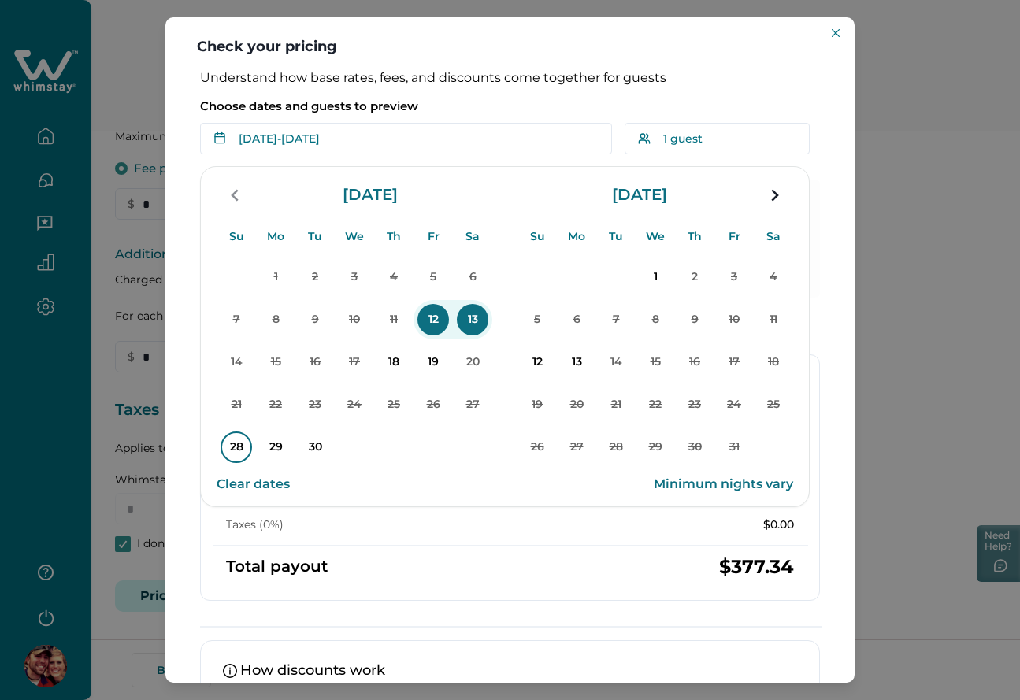
click at [223, 446] on p "28" at bounding box center [237, 448] width 32 height 32
click at [306, 449] on p "30" at bounding box center [315, 448] width 32 height 32
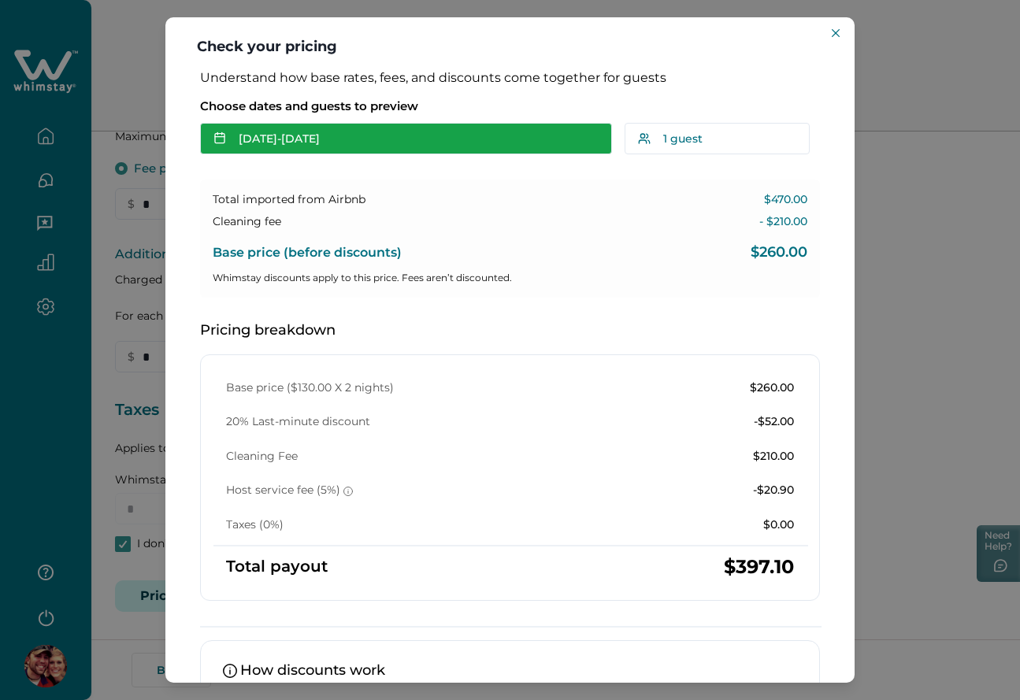
click at [410, 147] on button "[DATE] - [DATE]" at bounding box center [406, 139] width 412 height 32
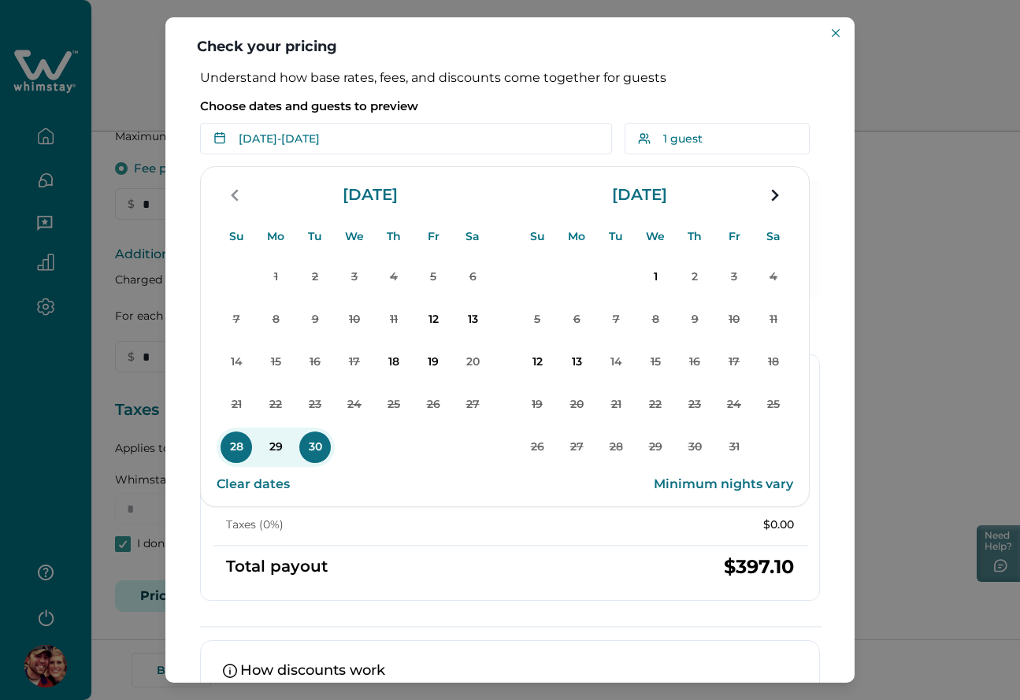
click at [482, 91] on div "Understand how base rates, fees, and discounts come together for guests Choose …" at bounding box center [509, 454] width 651 height 769
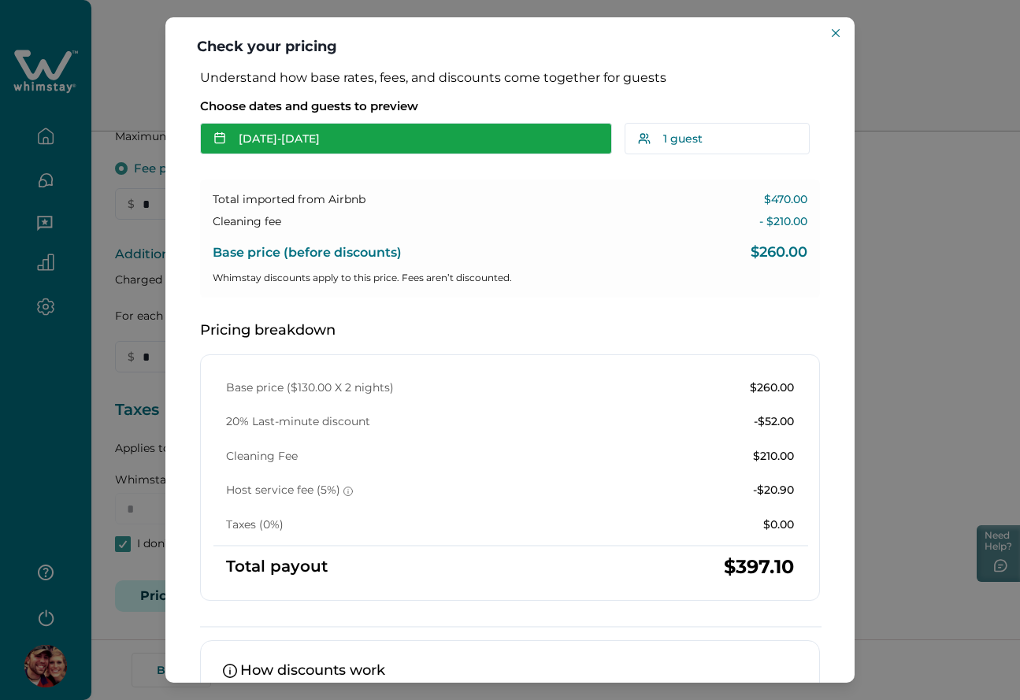
click at [402, 137] on button "[DATE] - [DATE]" at bounding box center [406, 139] width 412 height 32
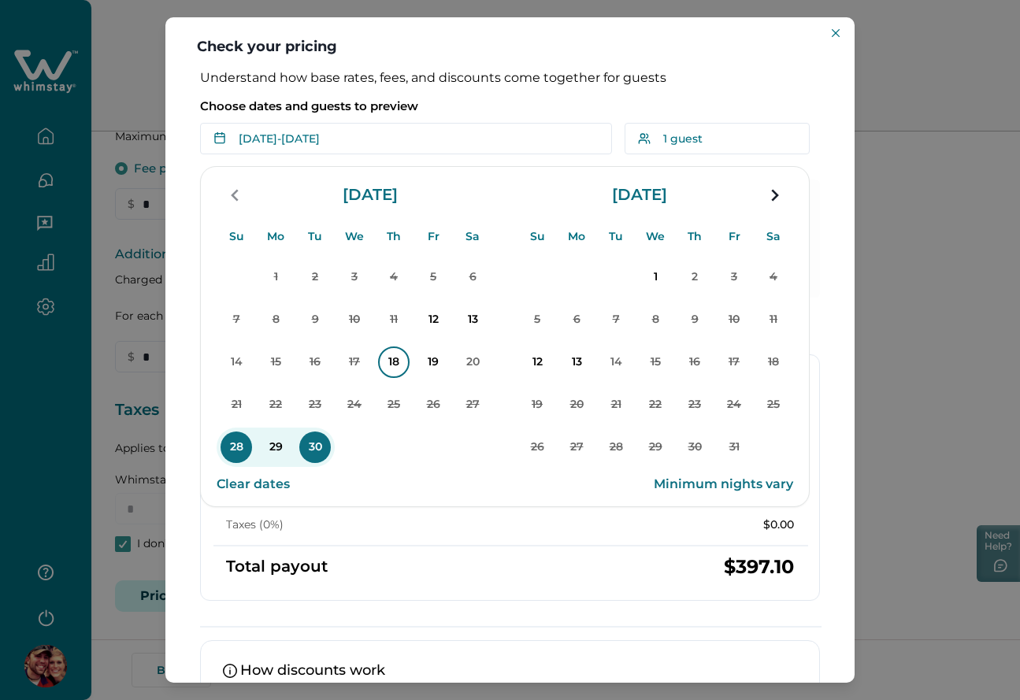
click at [387, 354] on p "18" at bounding box center [394, 363] width 32 height 32
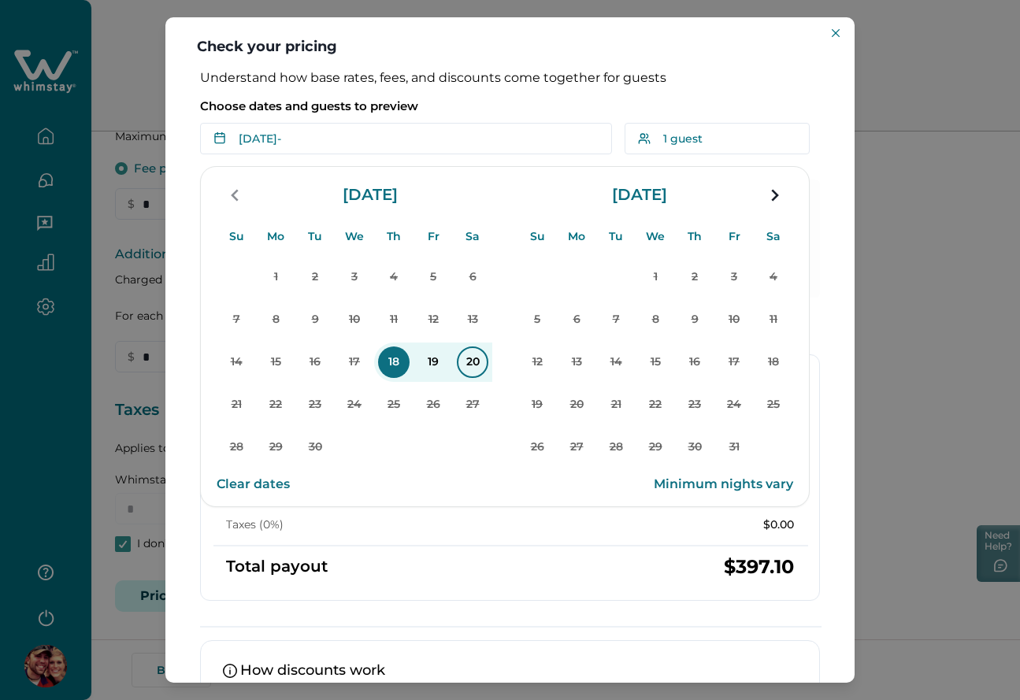
click at [473, 363] on p "20" at bounding box center [473, 363] width 32 height 32
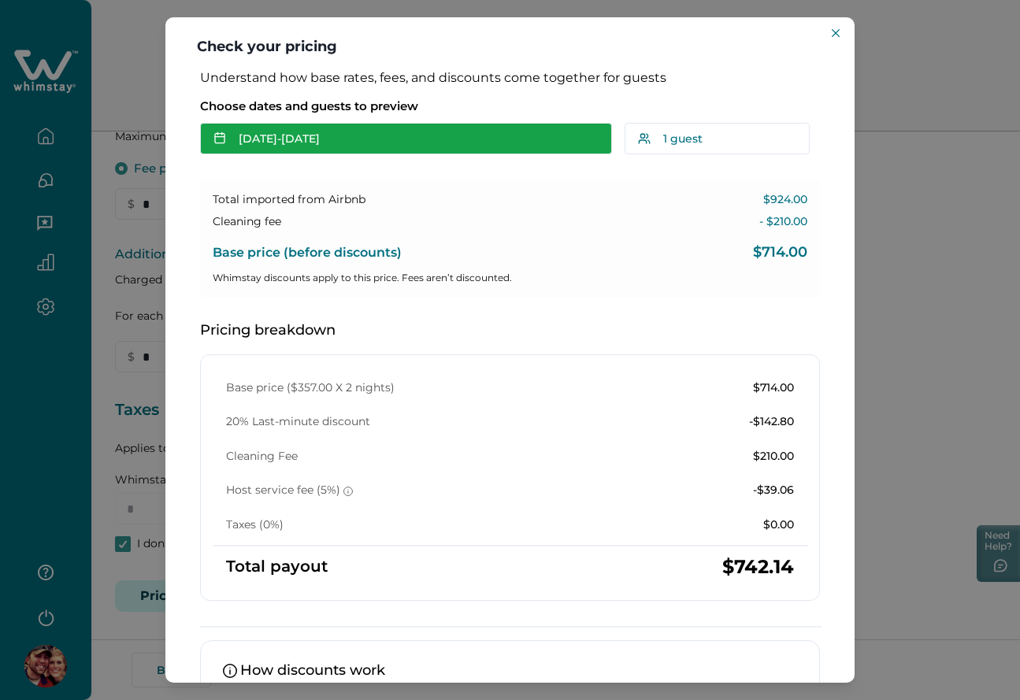
click at [367, 133] on button "Sep 18 - Sep 20" at bounding box center [406, 139] width 412 height 32
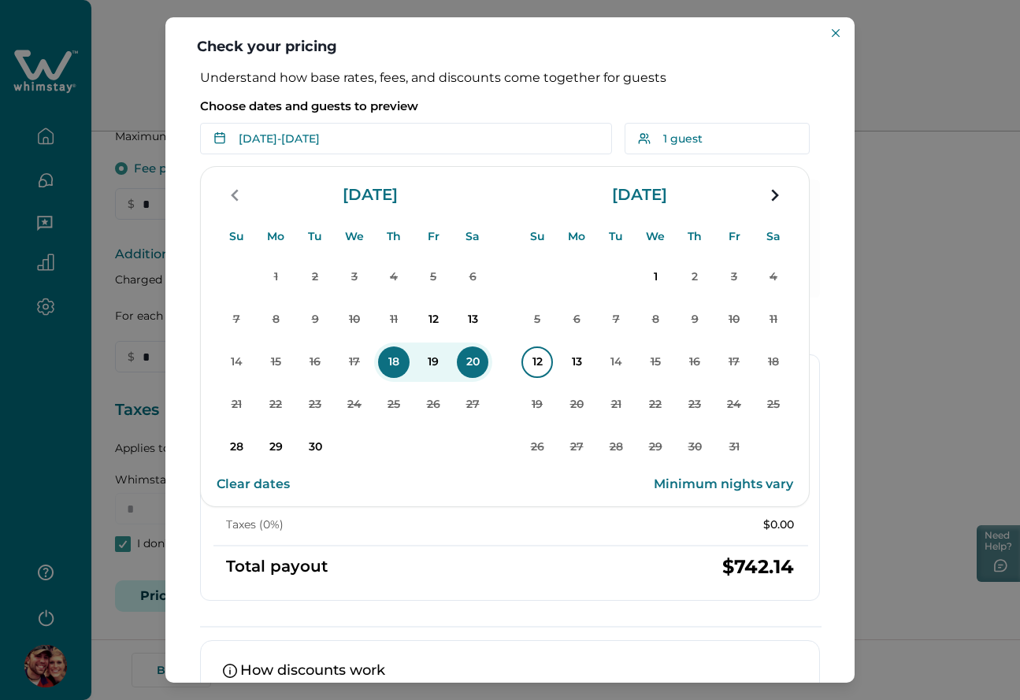
click at [531, 356] on p "12" at bounding box center [537, 363] width 32 height 32
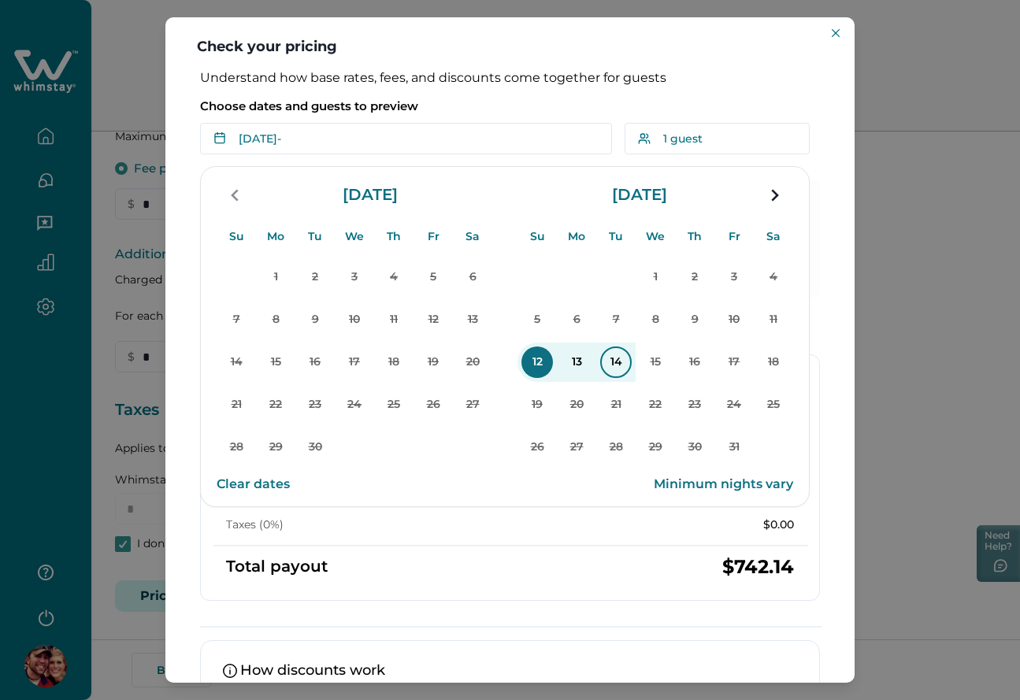
click at [615, 361] on p "14" at bounding box center [616, 363] width 32 height 32
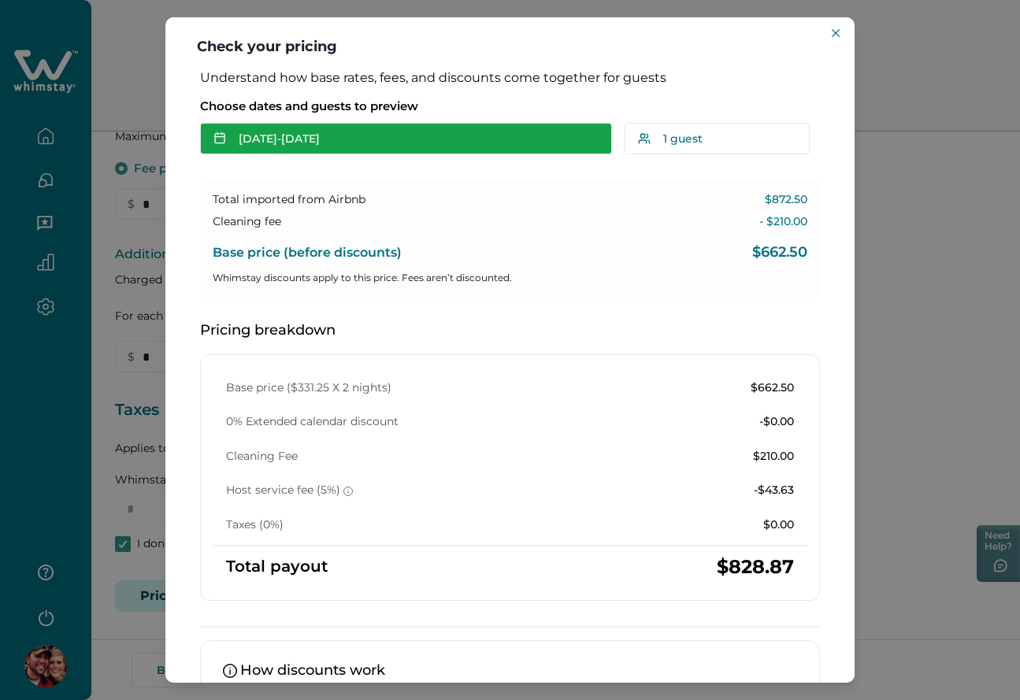
click at [346, 140] on button "Oct 12 - Oct 14" at bounding box center [406, 139] width 412 height 32
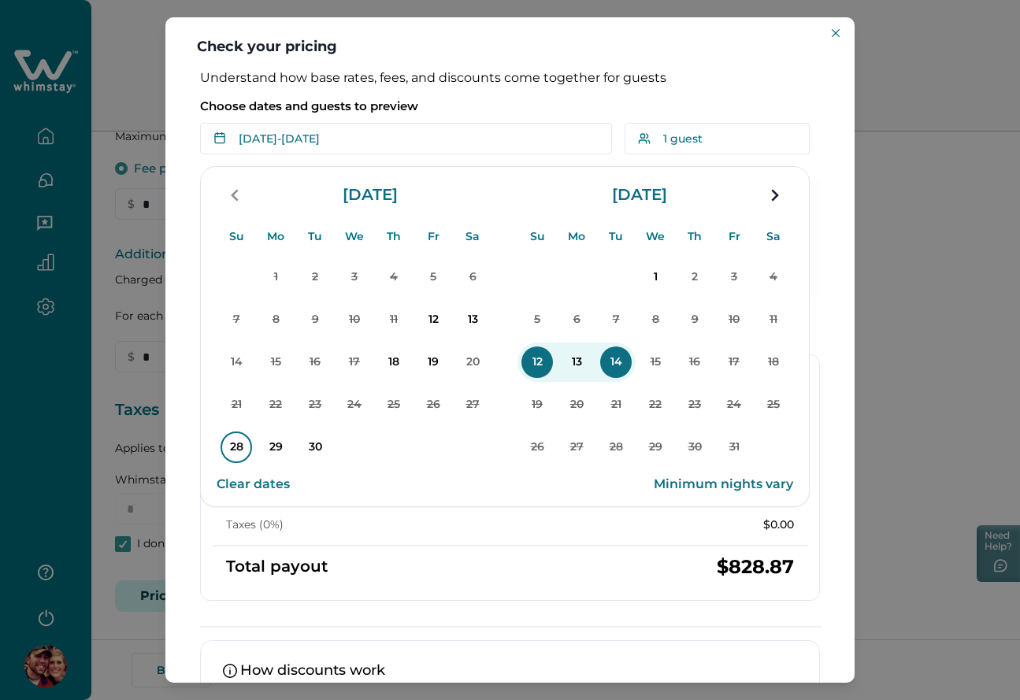
click at [239, 443] on p "28" at bounding box center [237, 448] width 32 height 32
click at [480, 101] on p "Choose dates and guests to preview" at bounding box center [510, 106] width 620 height 16
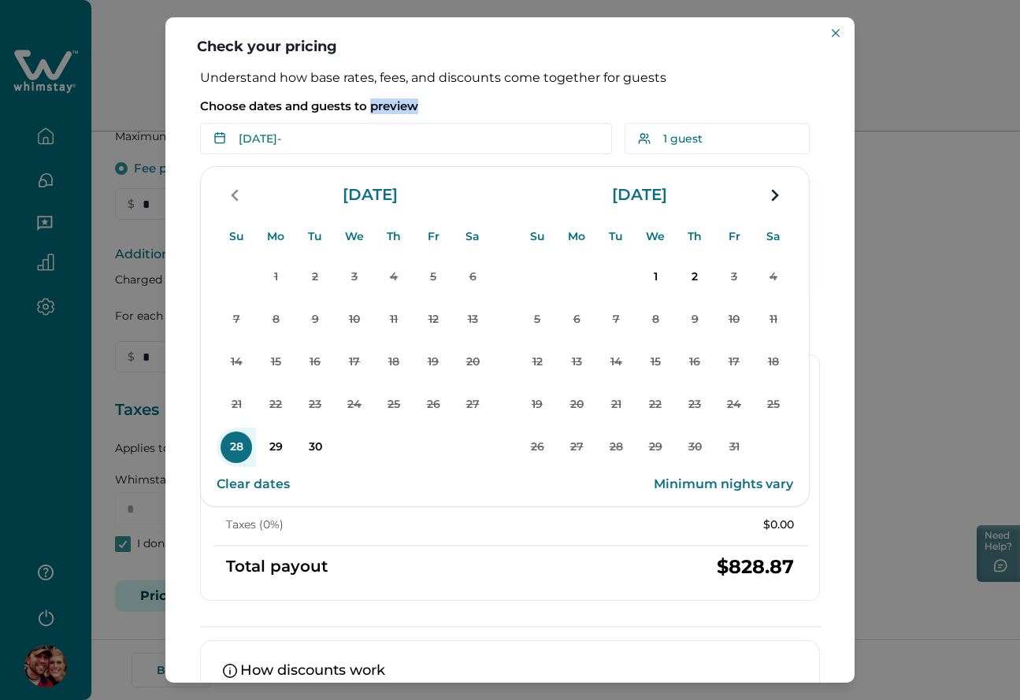
click at [480, 101] on p "Choose dates and guests to preview" at bounding box center [510, 106] width 620 height 16
click at [318, 450] on p "30" at bounding box center [315, 448] width 32 height 32
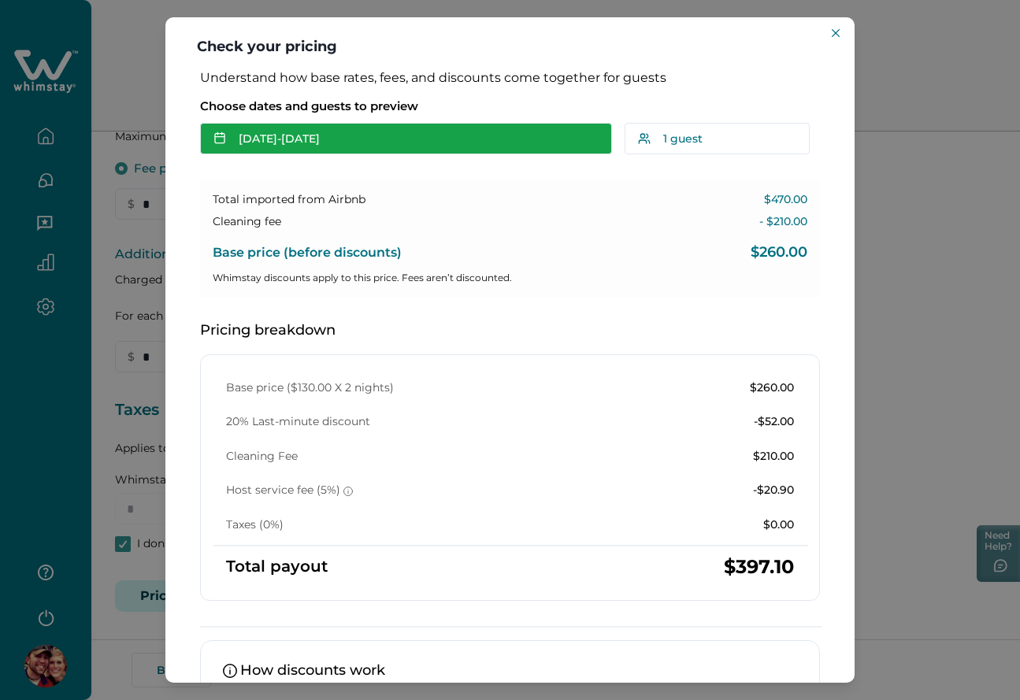
click at [354, 143] on button "Sep 28 - Sep 30" at bounding box center [406, 139] width 412 height 32
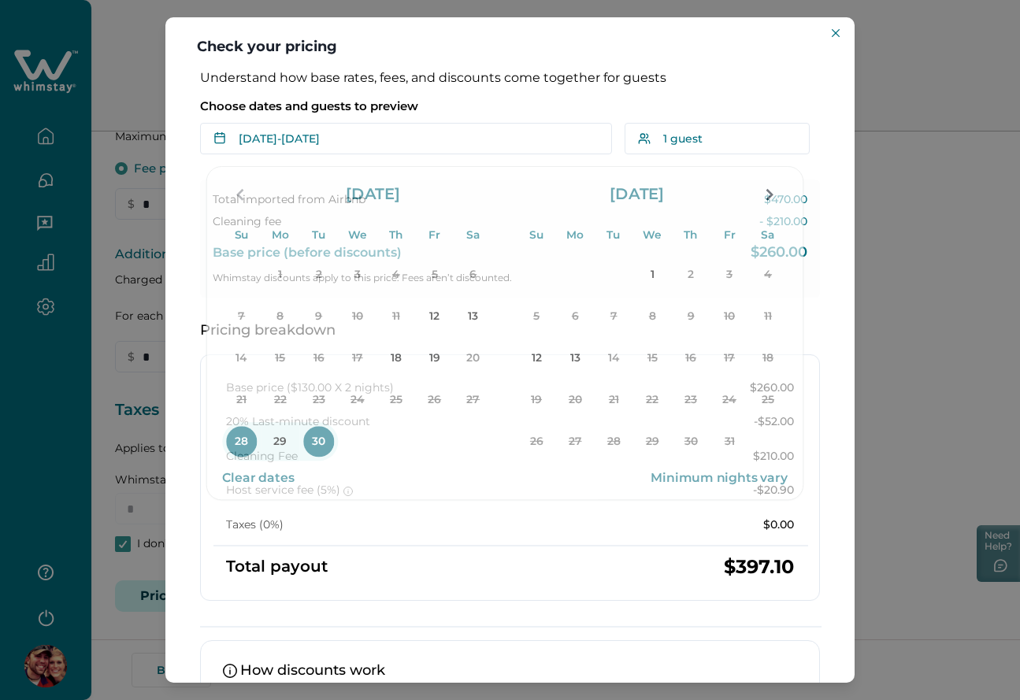
click at [515, 98] on p "Choose dates and guests to preview" at bounding box center [510, 106] width 620 height 16
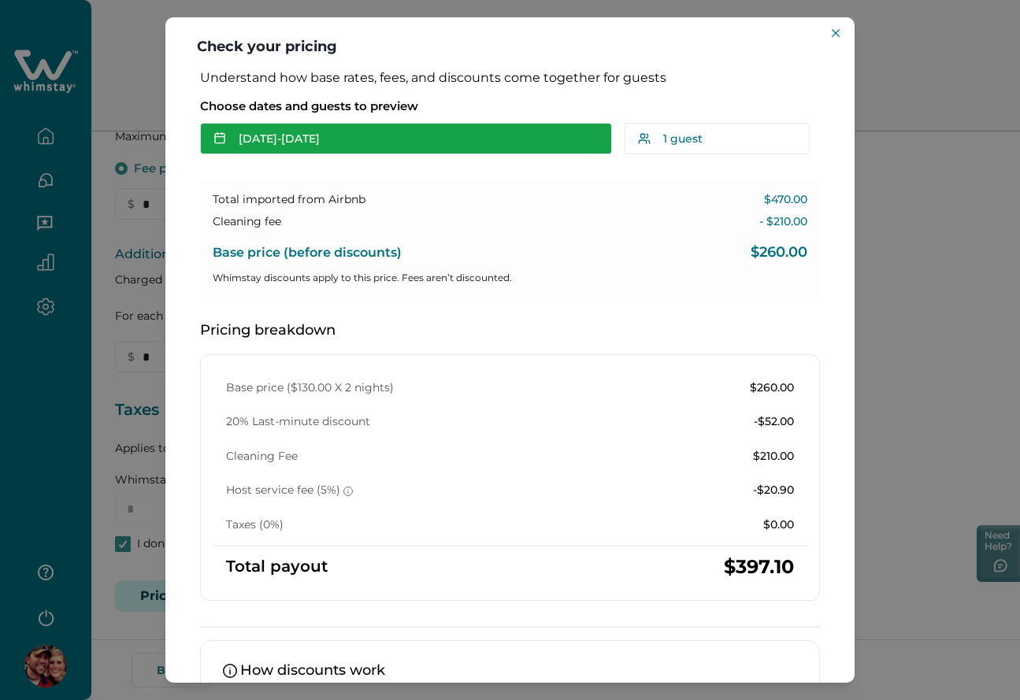
click at [343, 150] on button "Sep 28 - Sep 30" at bounding box center [406, 139] width 412 height 32
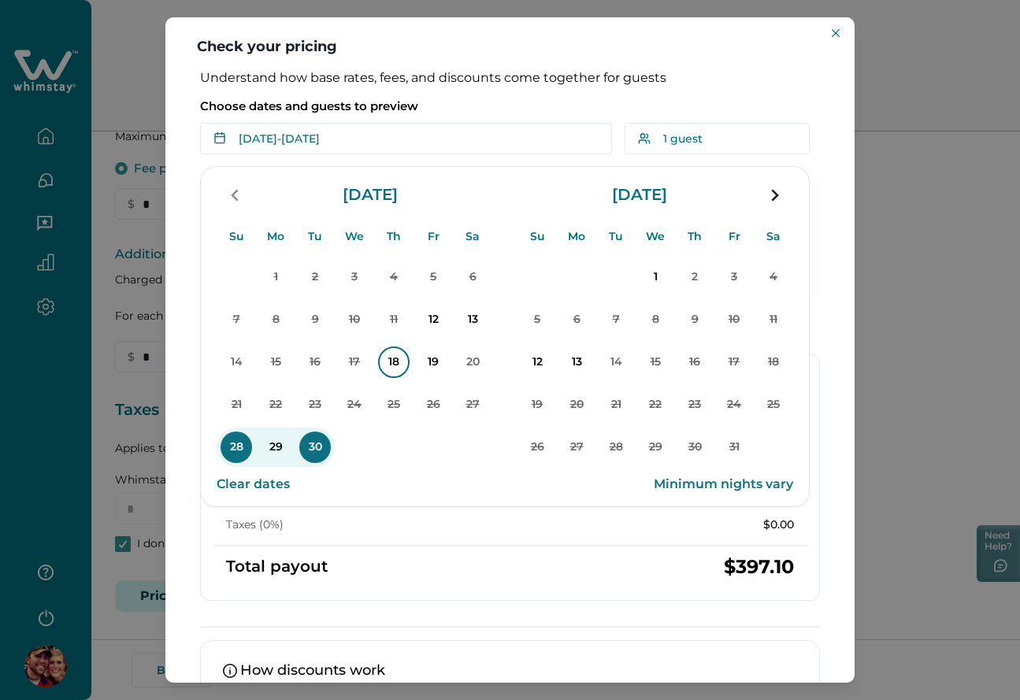
click at [406, 364] on p "18" at bounding box center [394, 363] width 32 height 32
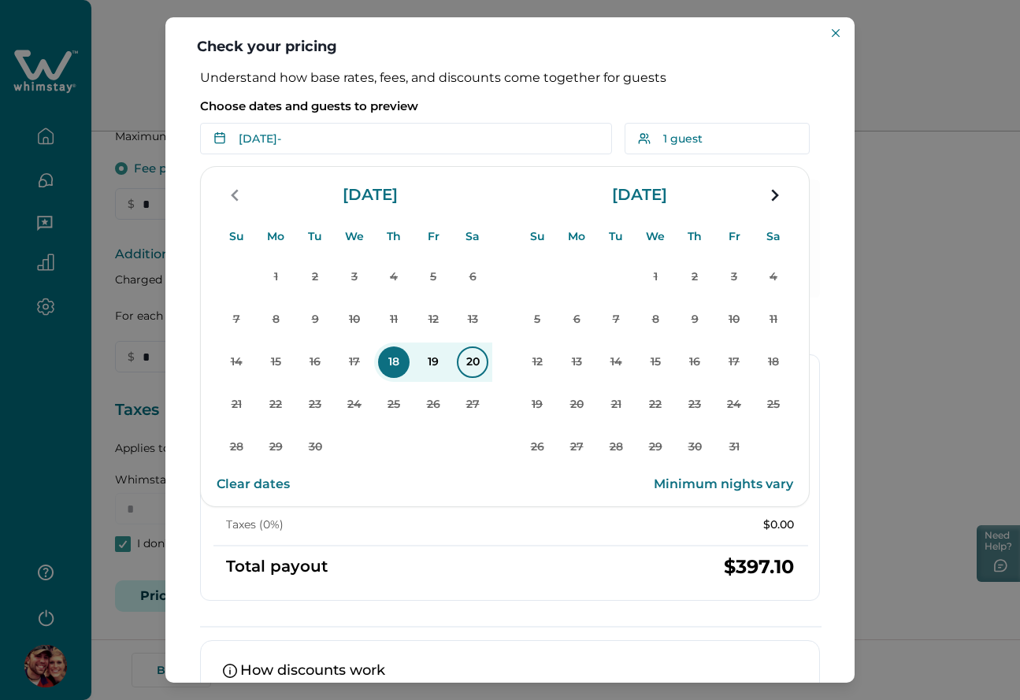
click at [475, 366] on p "20" at bounding box center [473, 363] width 32 height 32
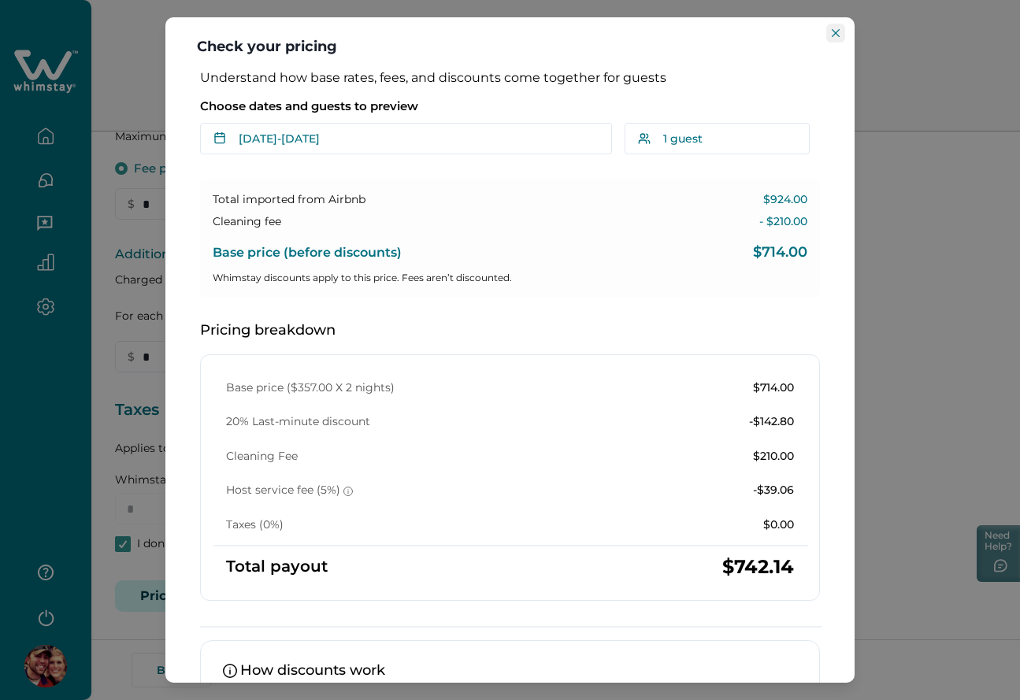
click at [836, 26] on button "Close" at bounding box center [835, 33] width 19 height 19
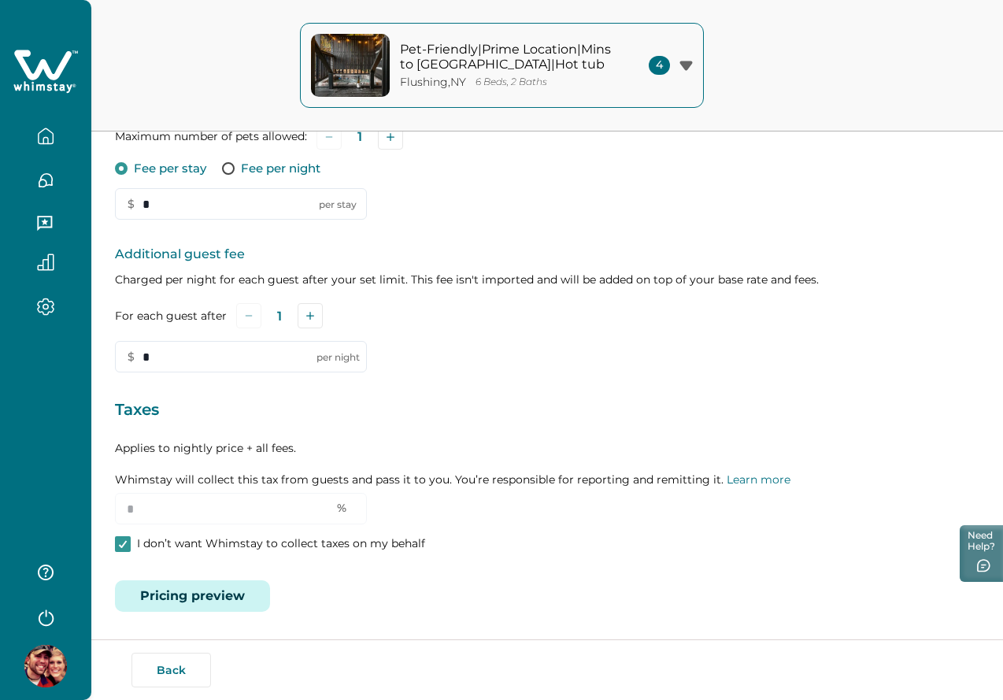
click at [209, 595] on button "Pricing preview" at bounding box center [192, 596] width 155 height 32
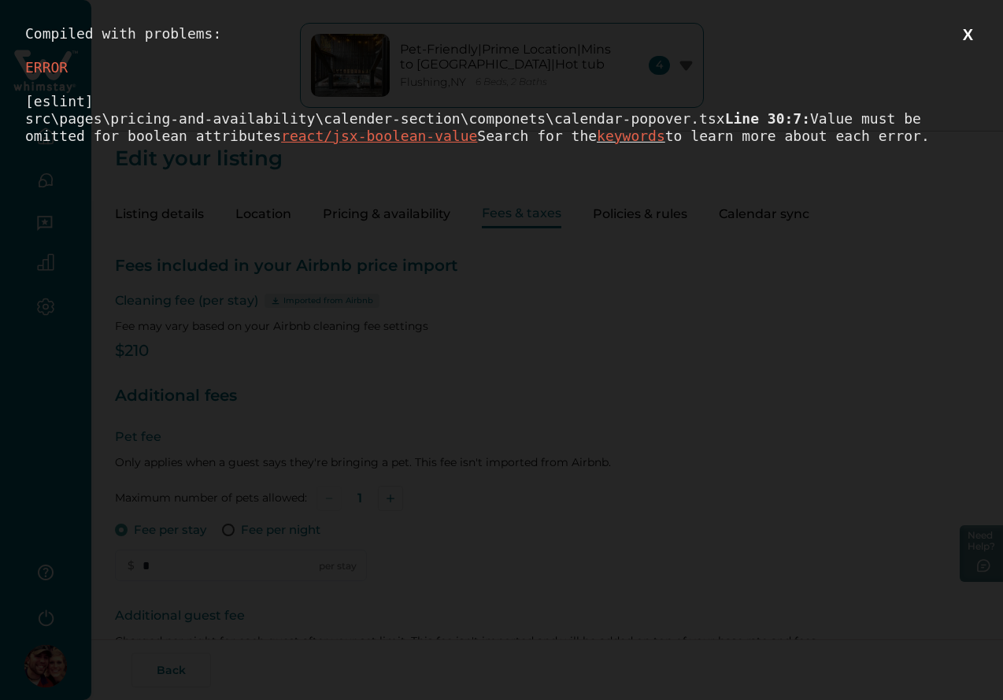
click at [978, 35] on button "X" at bounding box center [968, 35] width 20 height 20
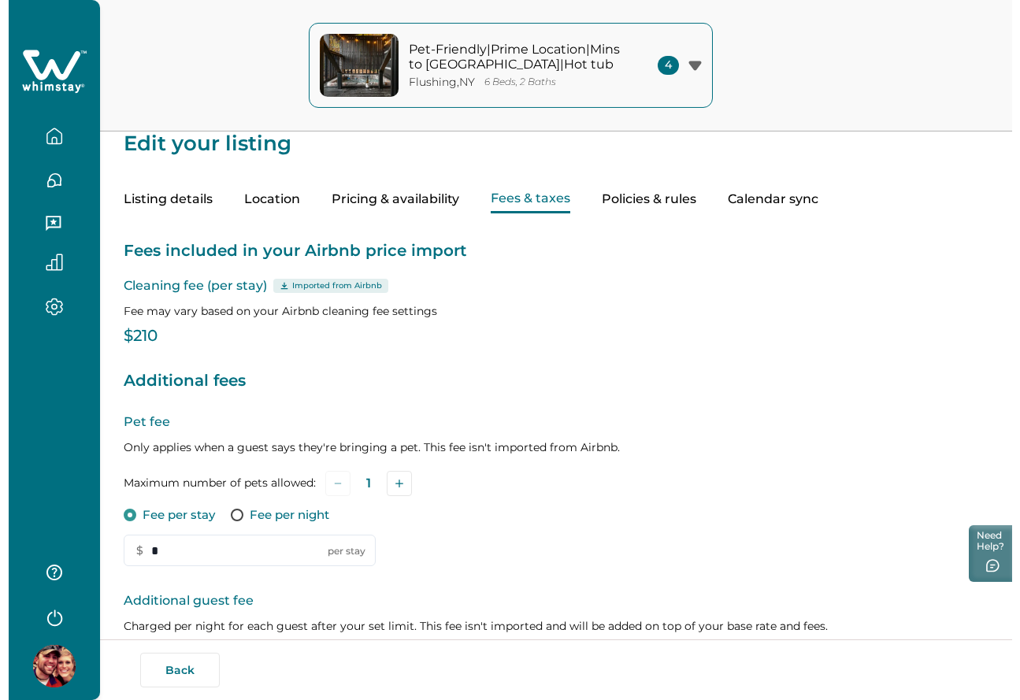
scroll to position [366, 0]
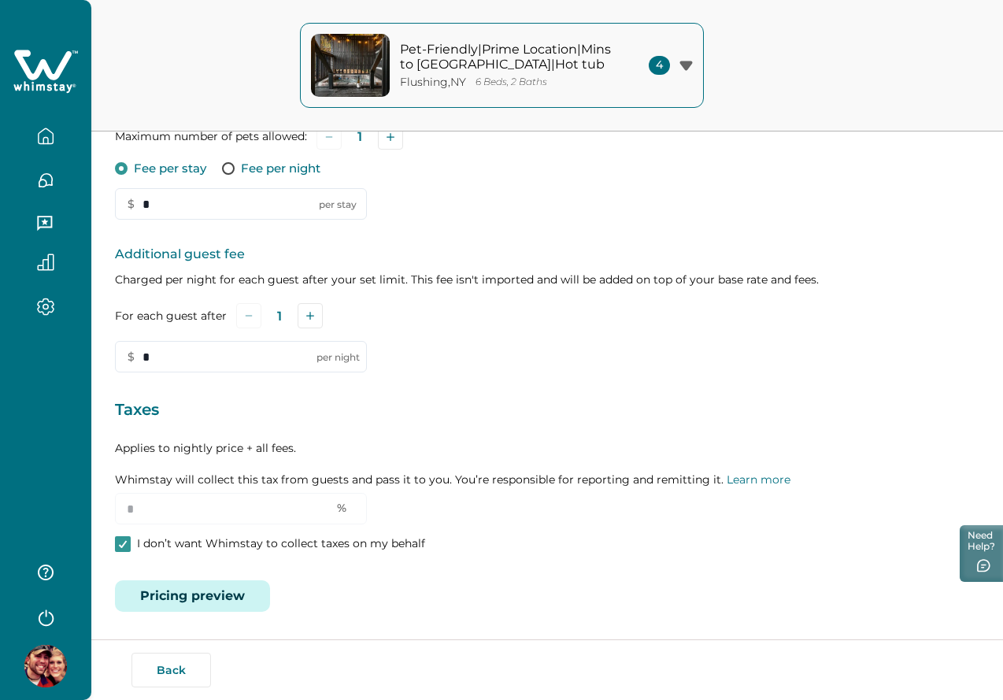
click at [217, 587] on button "Pricing preview" at bounding box center [192, 596] width 155 height 32
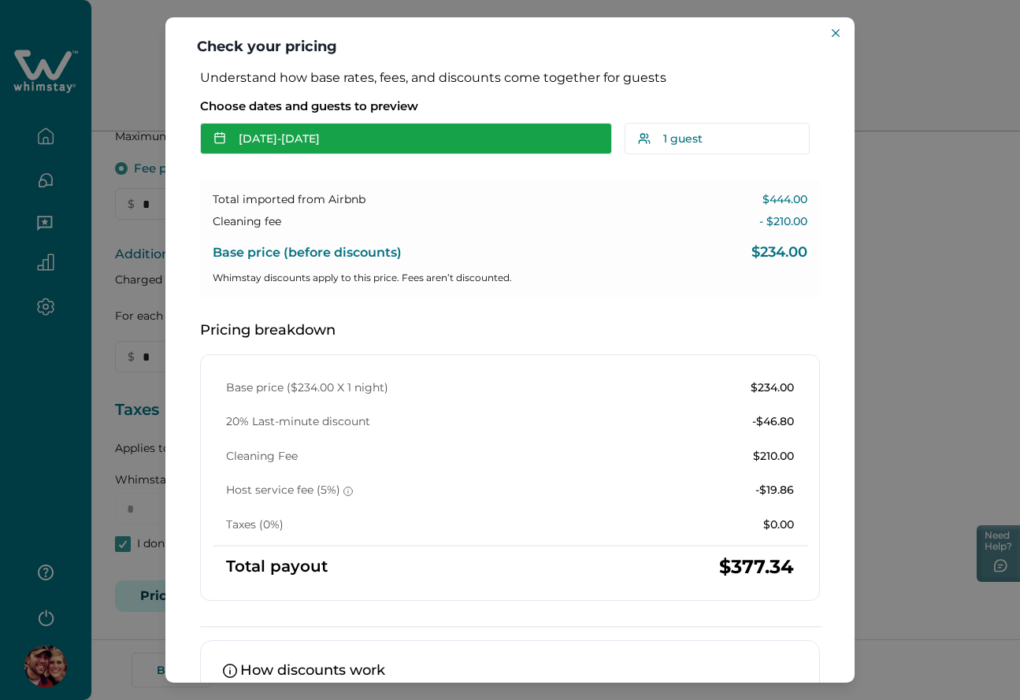
click at [379, 125] on button "[DATE] - [DATE]" at bounding box center [406, 139] width 412 height 32
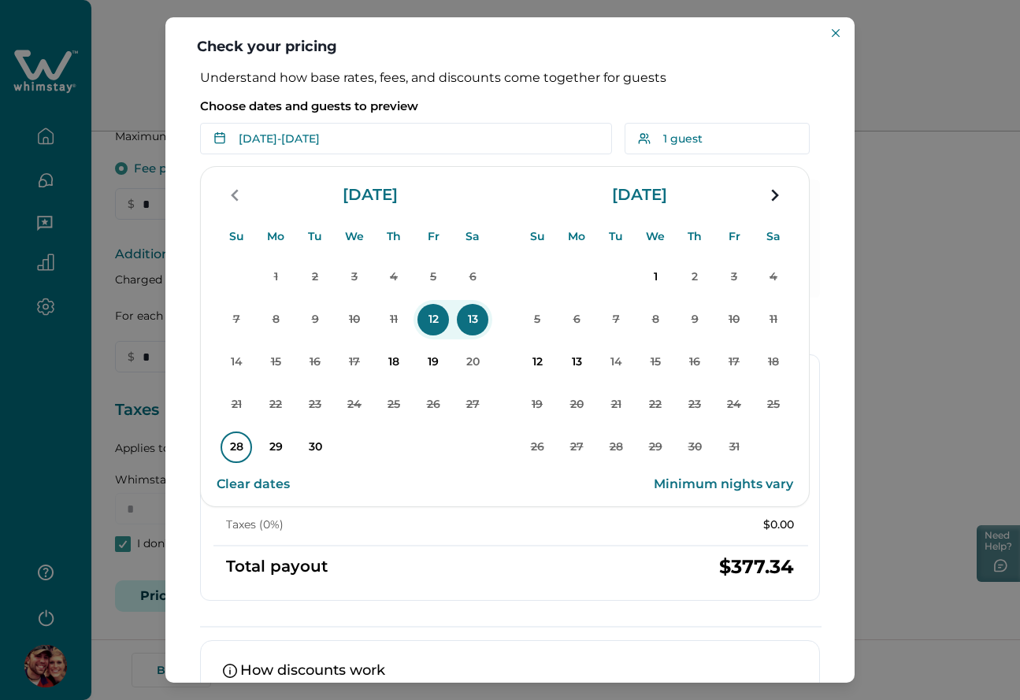
click at [239, 447] on p "28" at bounding box center [237, 448] width 32 height 32
click at [314, 448] on p "30" at bounding box center [315, 448] width 32 height 32
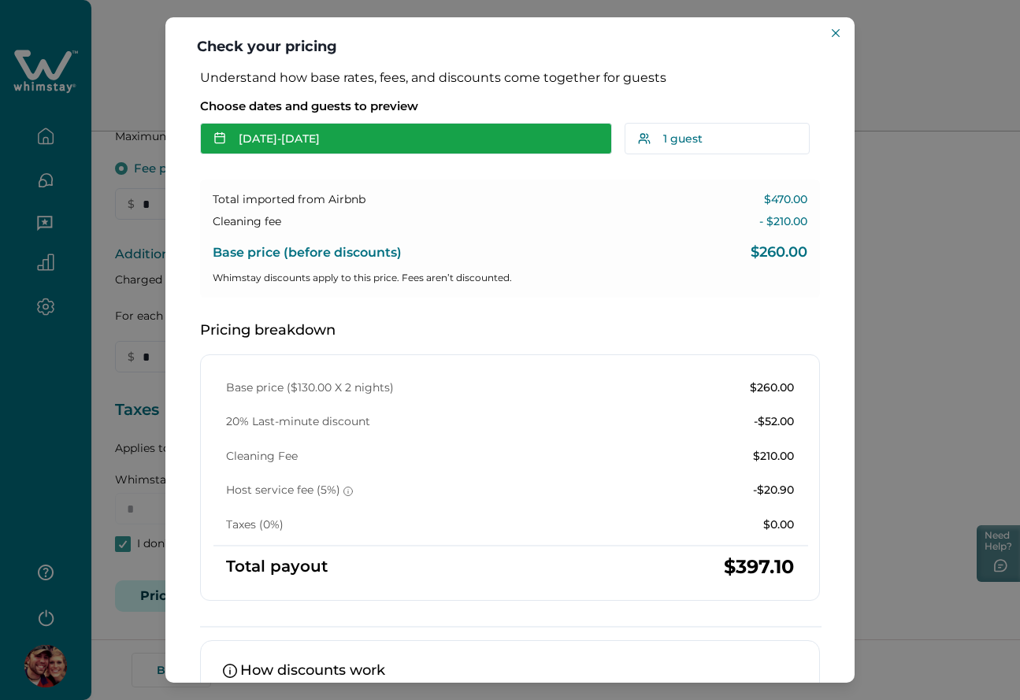
click at [368, 136] on button "[DATE] - [DATE]" at bounding box center [406, 139] width 412 height 32
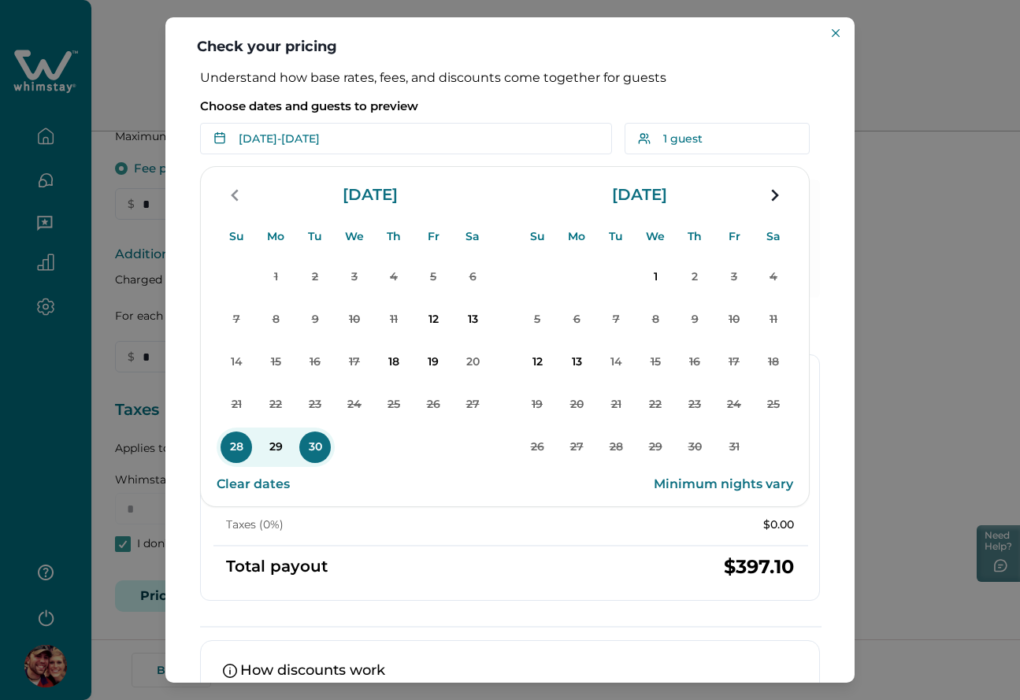
click at [465, 100] on p "Choose dates and guests to preview" at bounding box center [510, 106] width 620 height 16
click at [535, 96] on div "Choose dates and guests to preview Sep 28 - Sep 30 Su Mo Tu We Th Fr Sa Su Mo T…" at bounding box center [510, 123] width 620 height 63
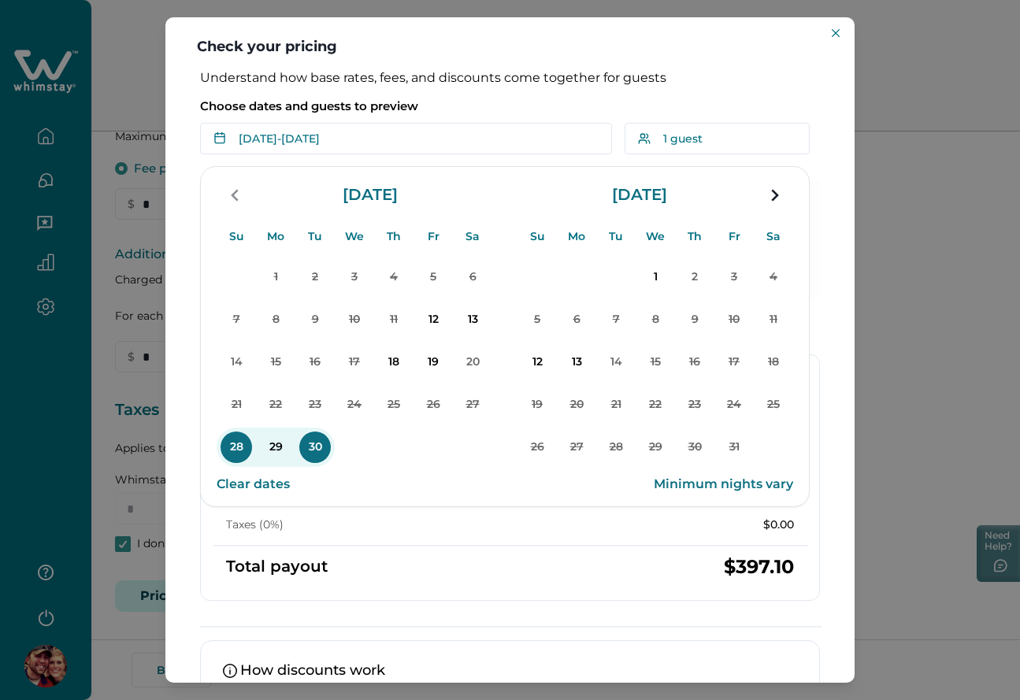
click at [539, 104] on p "Choose dates and guests to preview" at bounding box center [510, 106] width 620 height 16
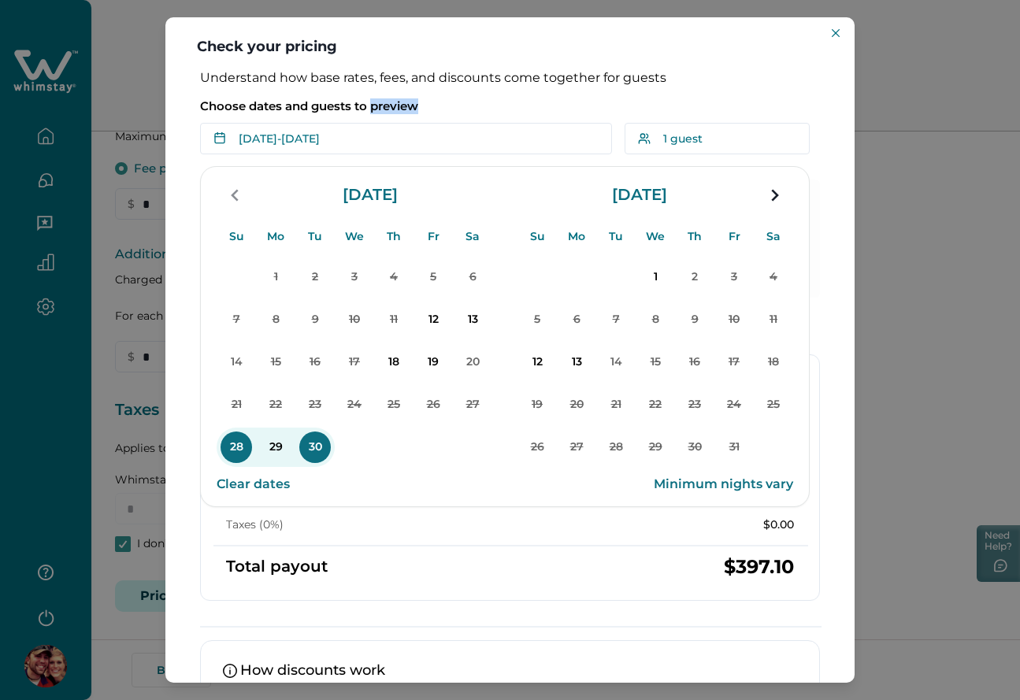
click at [539, 104] on p "Choose dates and guests to preview" at bounding box center [510, 106] width 620 height 16
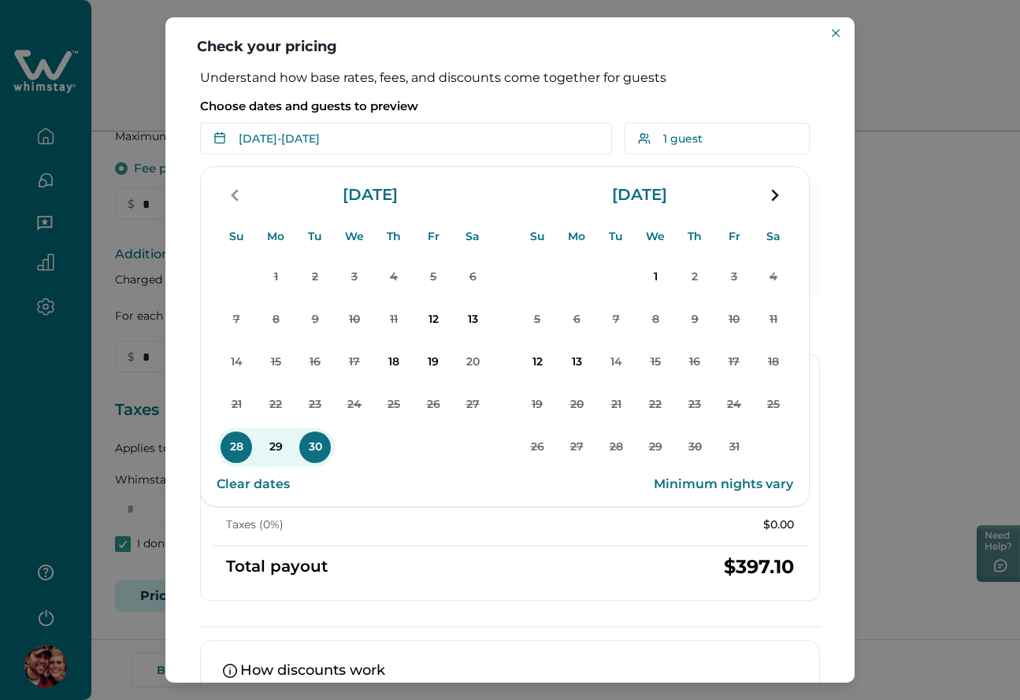
click at [539, 104] on p "Choose dates and guests to preview" at bounding box center [510, 106] width 620 height 16
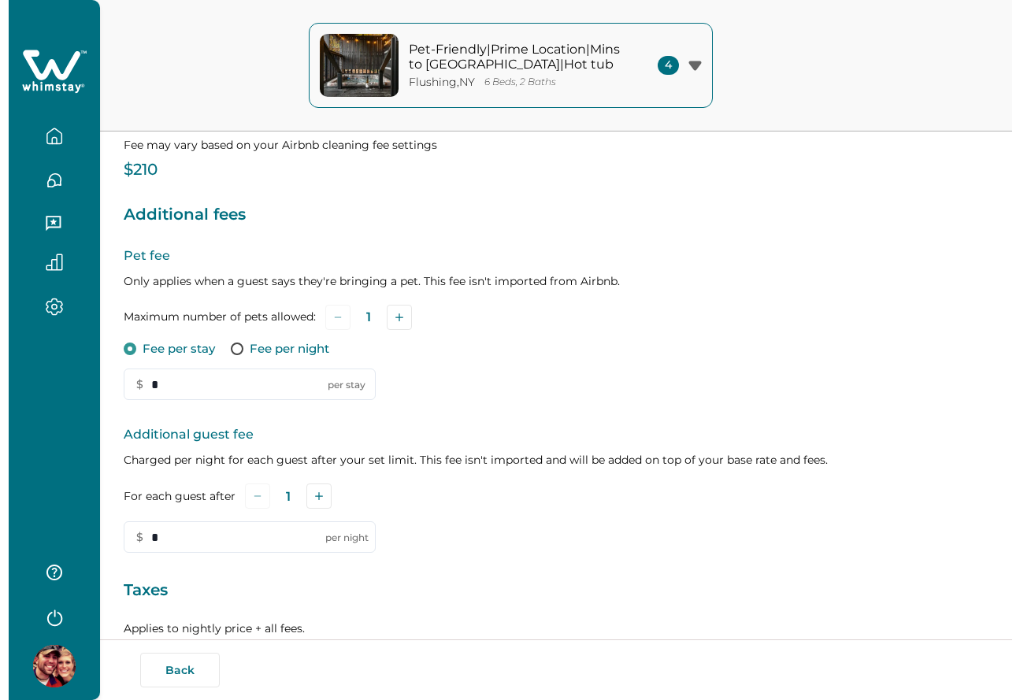
scroll to position [366, 0]
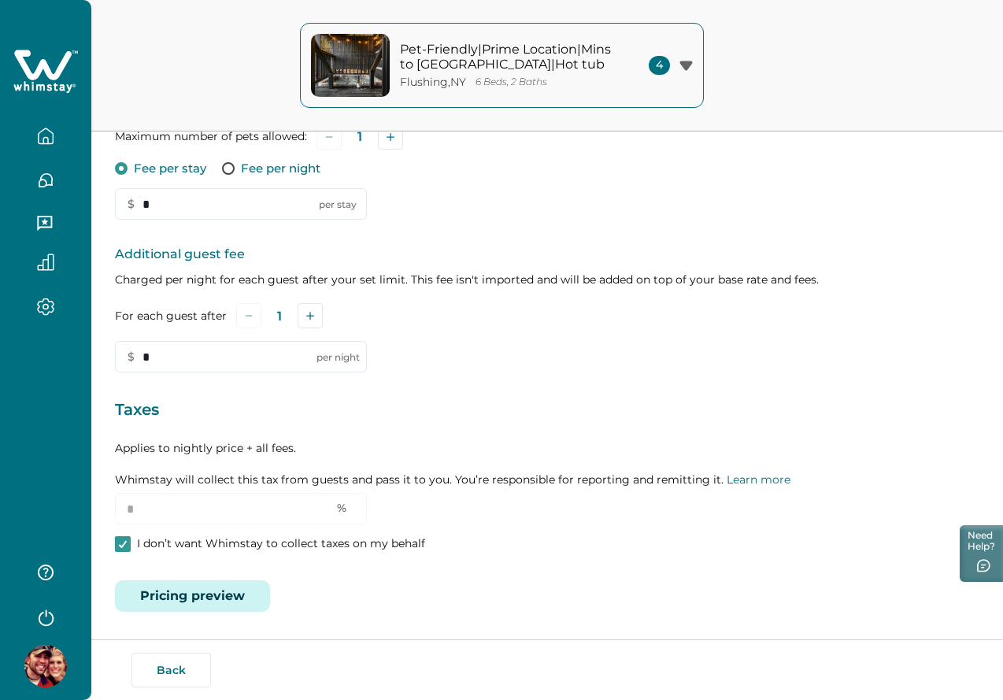
click at [223, 589] on button "Pricing preview" at bounding box center [192, 596] width 155 height 32
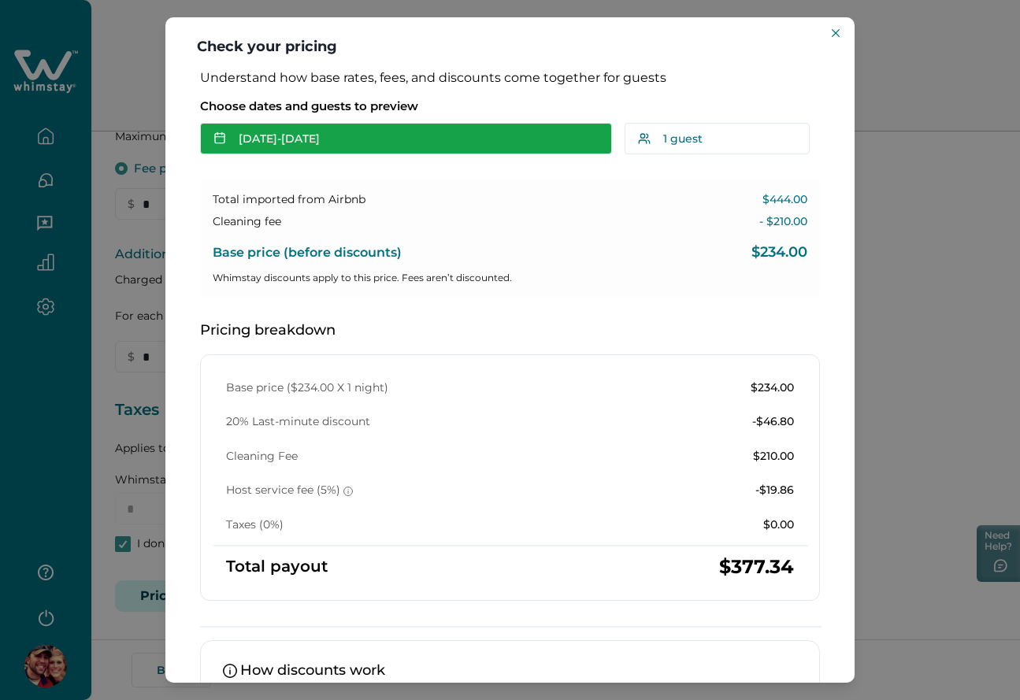
click at [306, 145] on button "[DATE] - [DATE]" at bounding box center [406, 139] width 412 height 32
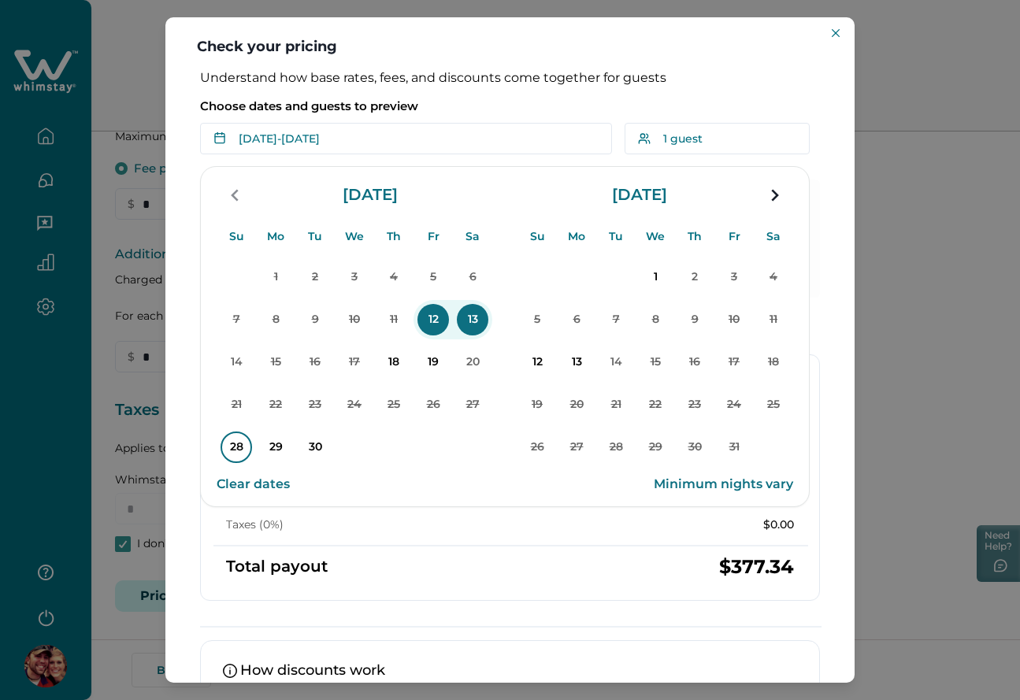
click at [234, 445] on p "28" at bounding box center [237, 448] width 32 height 32
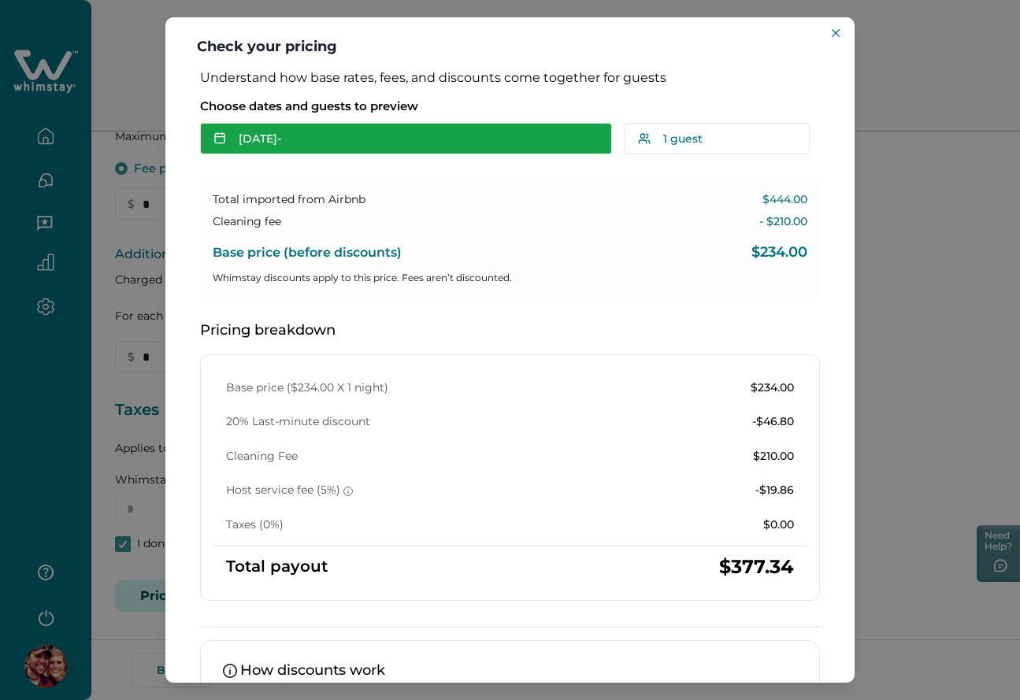
click at [346, 154] on button "[DATE] -" at bounding box center [406, 139] width 412 height 32
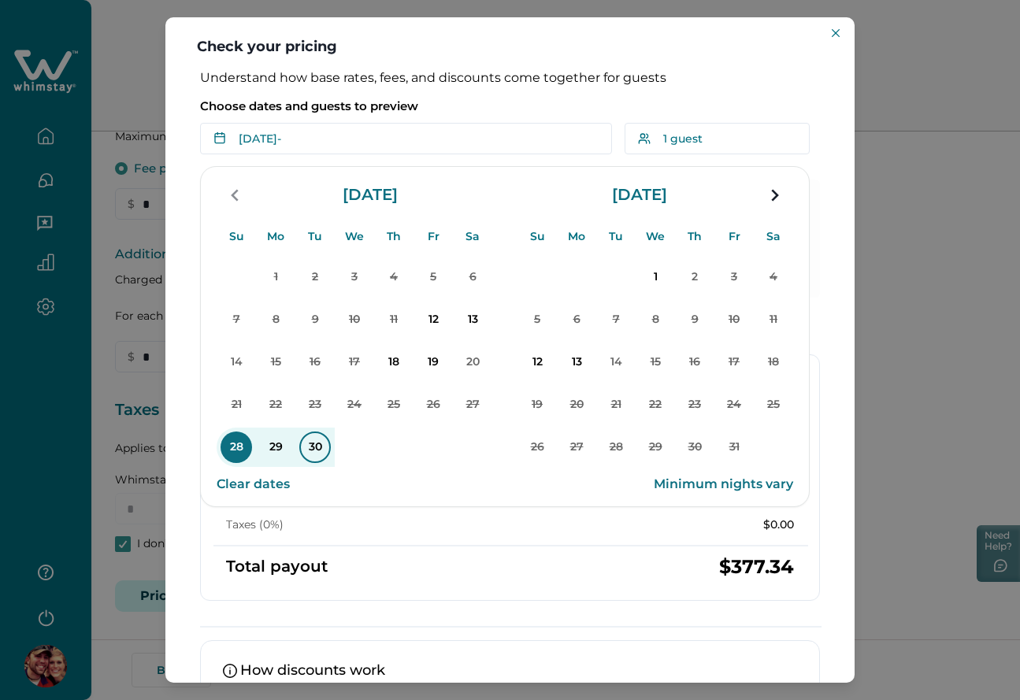
click at [306, 452] on p "30" at bounding box center [315, 448] width 32 height 32
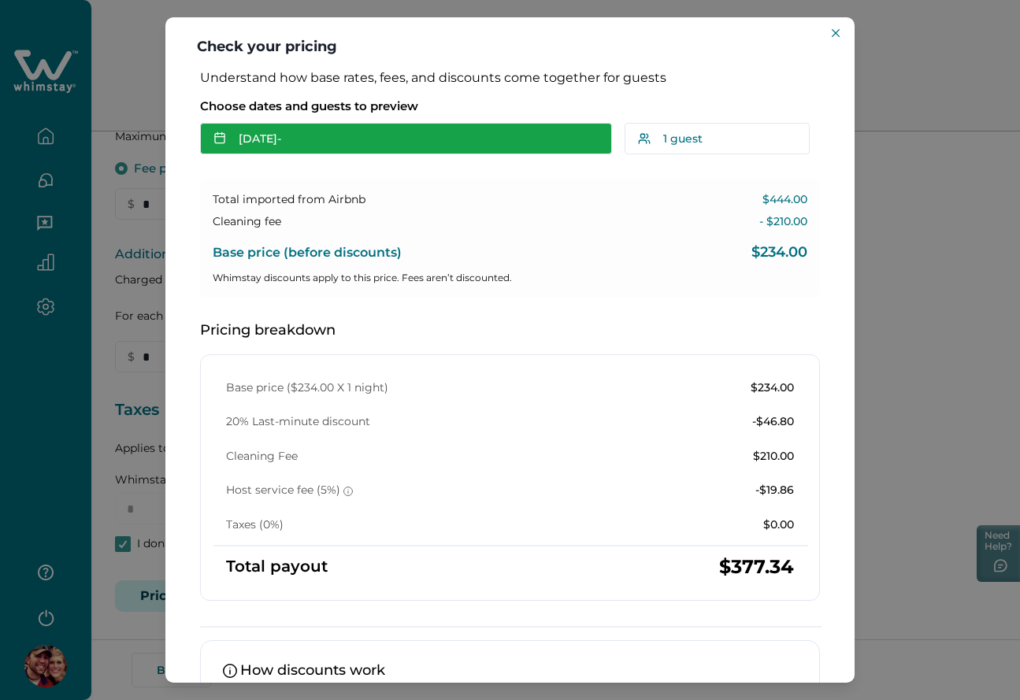
click at [287, 139] on button "[DATE] -" at bounding box center [406, 139] width 412 height 32
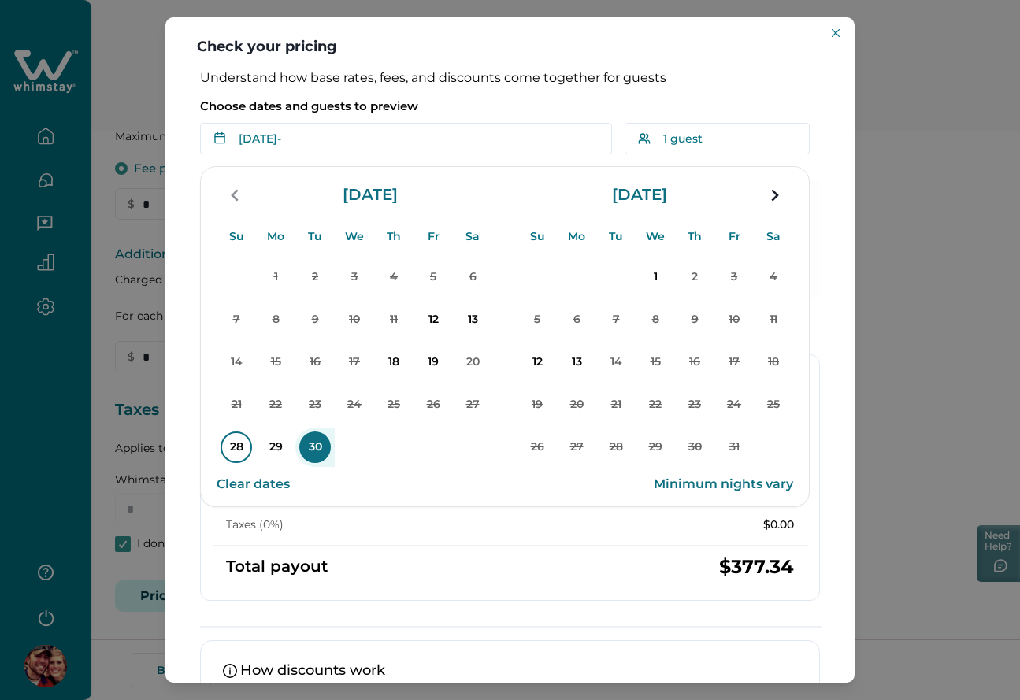
click at [228, 456] on p "28" at bounding box center [237, 448] width 32 height 32
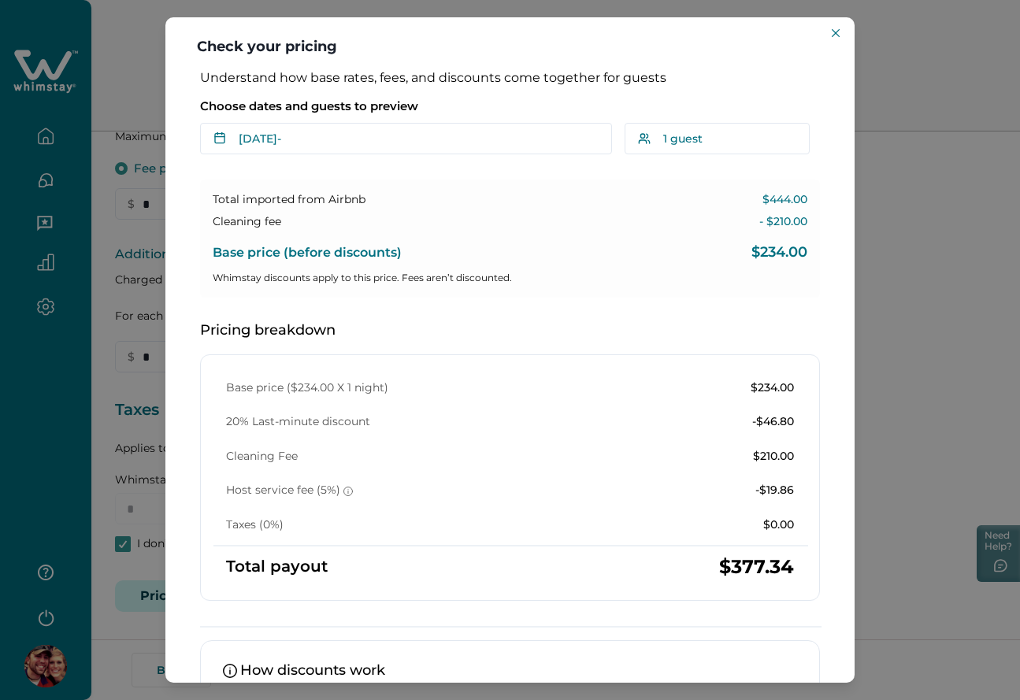
click at [322, 437] on div "Base price ($234.00 X 1 night) $234.00 20% Last-minute discount -$46.80 Cleanin…" at bounding box center [509, 456] width 593 height 153
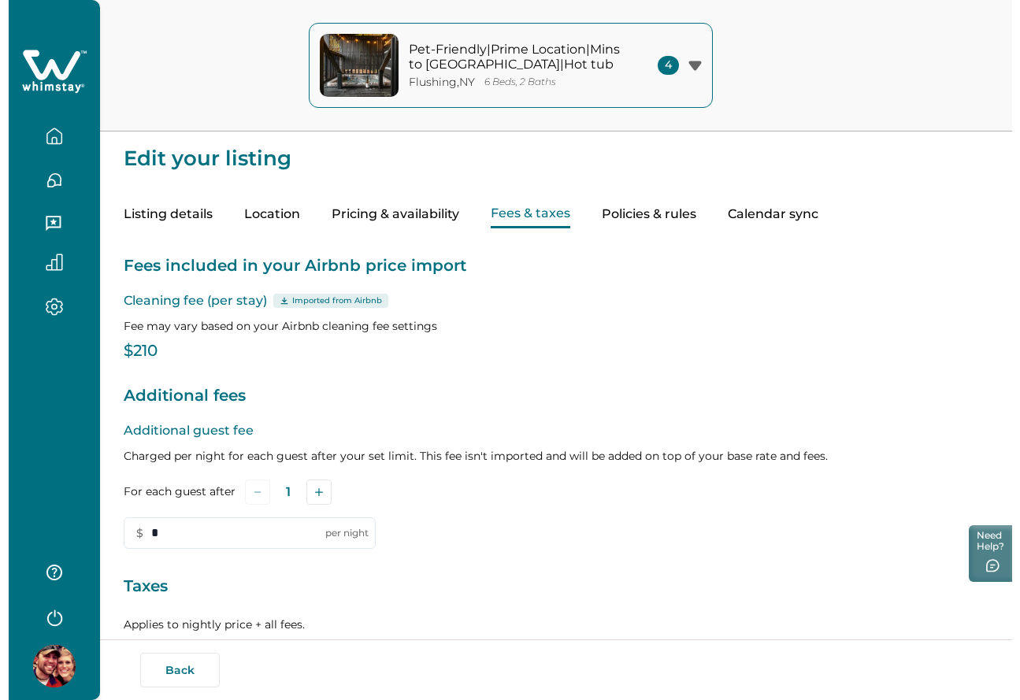
scroll to position [181, 0]
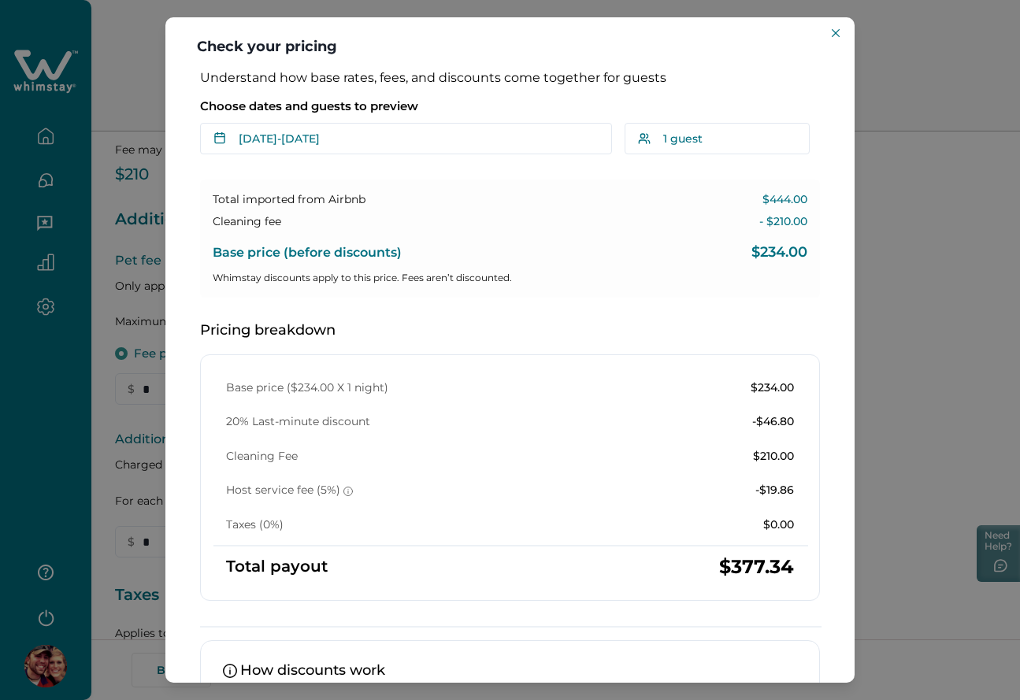
click at [295, 162] on div "Understand how base rates, fees, and discounts come together for guests Choose …" at bounding box center [509, 454] width 651 height 769
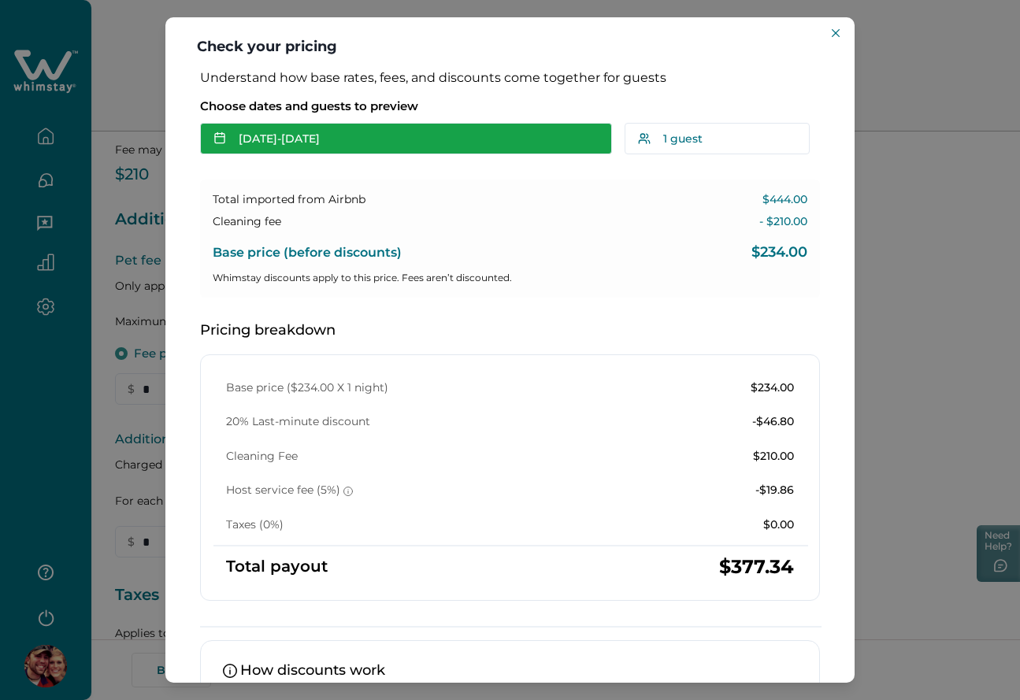
click at [302, 147] on button "[DATE] - [DATE]" at bounding box center [406, 139] width 412 height 32
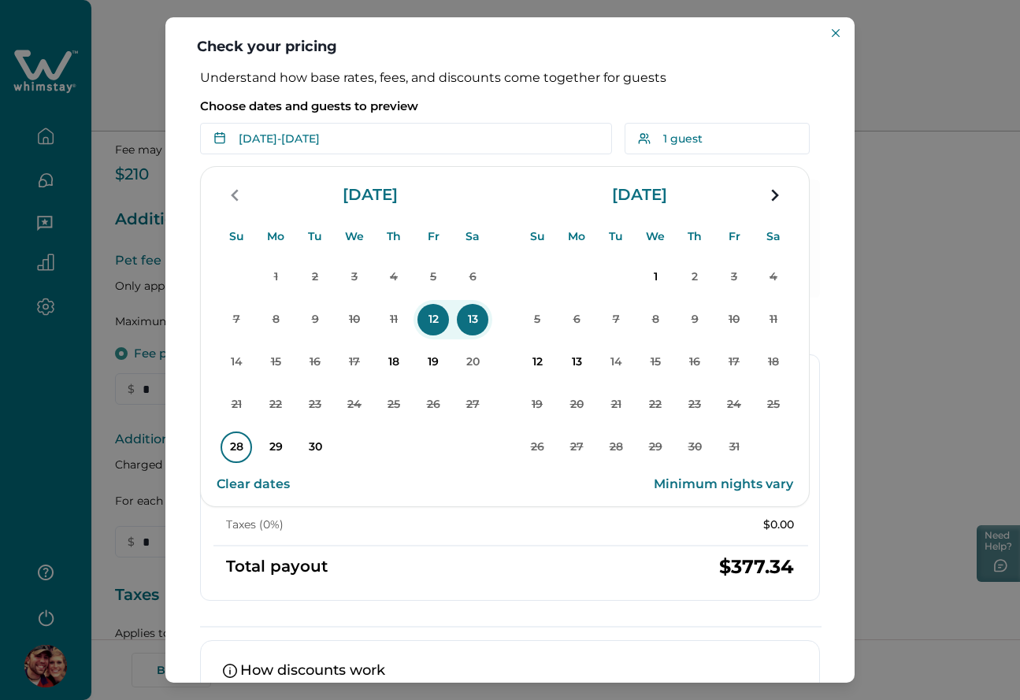
click at [232, 461] on p "28" at bounding box center [237, 448] width 32 height 32
click at [309, 450] on p "30" at bounding box center [315, 448] width 32 height 32
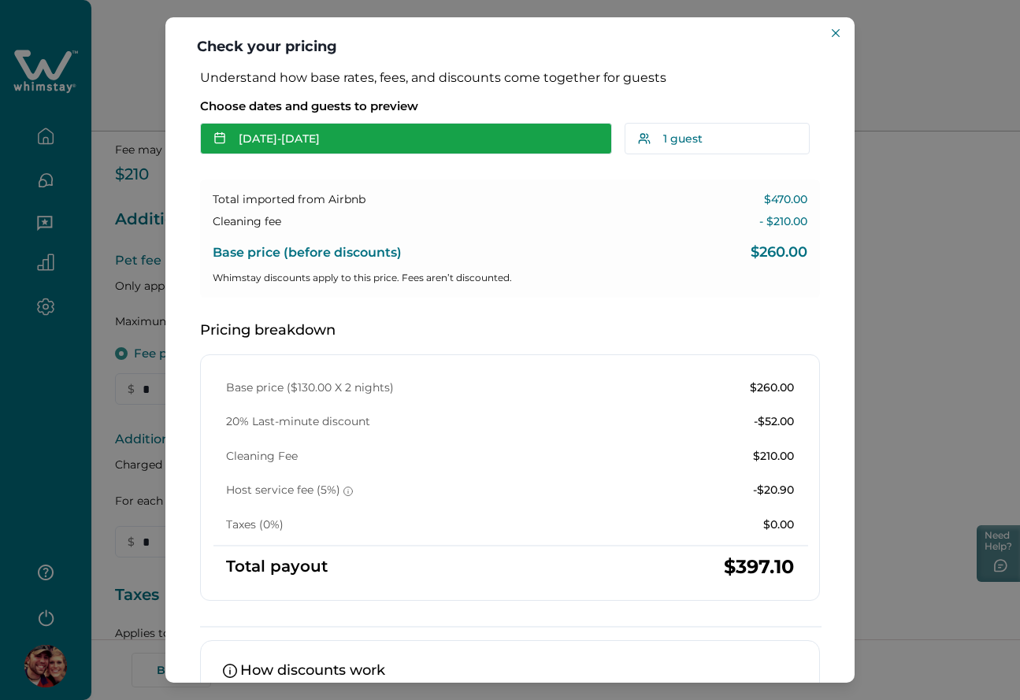
click at [465, 133] on button "[DATE] - [DATE]" at bounding box center [406, 139] width 412 height 32
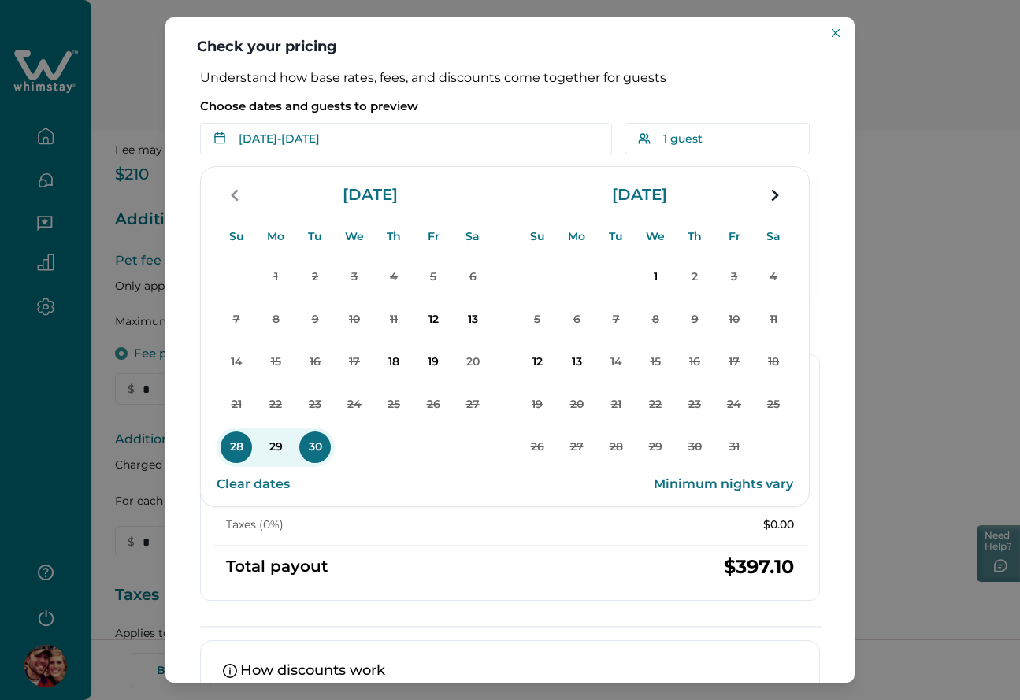
click at [542, 107] on p "Choose dates and guests to preview" at bounding box center [510, 106] width 620 height 16
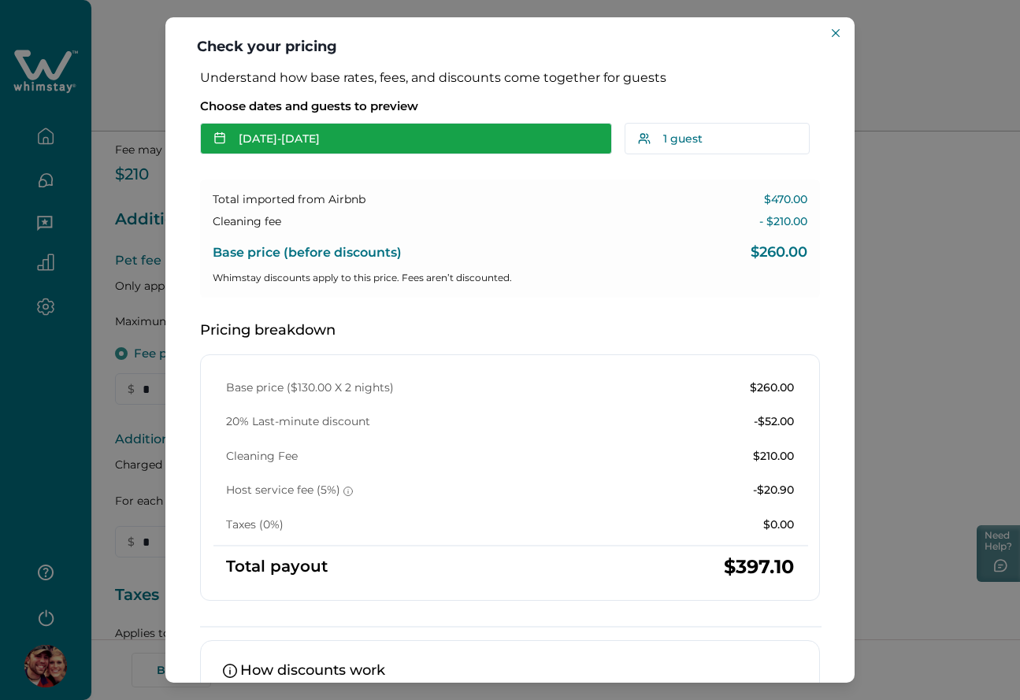
click at [439, 136] on button "[DATE] - [DATE]" at bounding box center [406, 139] width 412 height 32
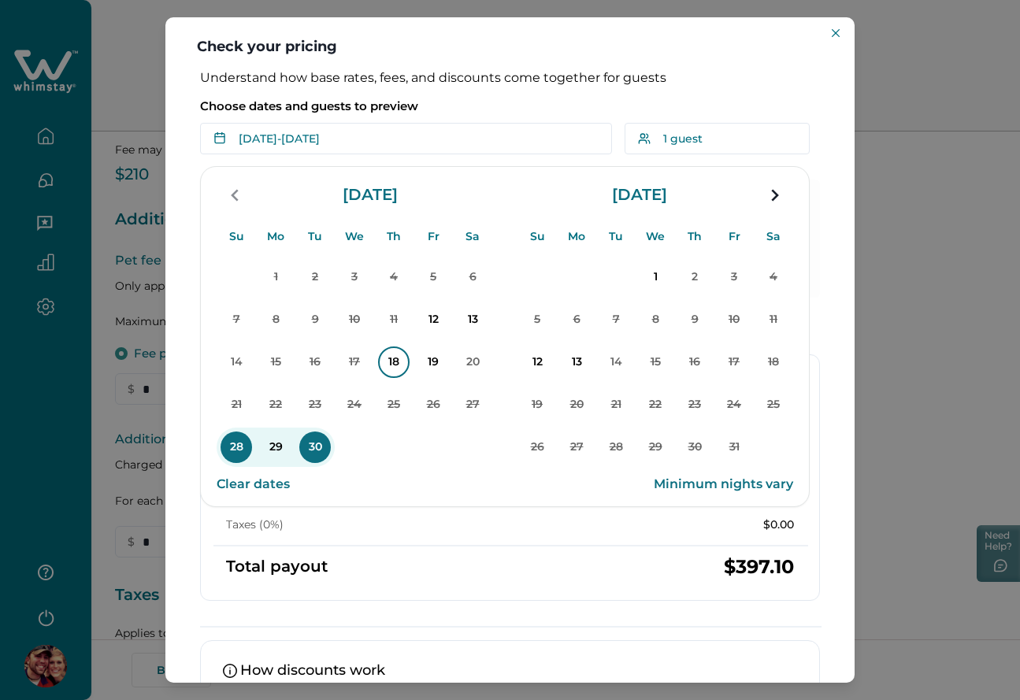
click at [384, 365] on p "18" at bounding box center [394, 363] width 32 height 32
click at [467, 103] on p "Choose dates and guests to preview" at bounding box center [510, 106] width 620 height 16
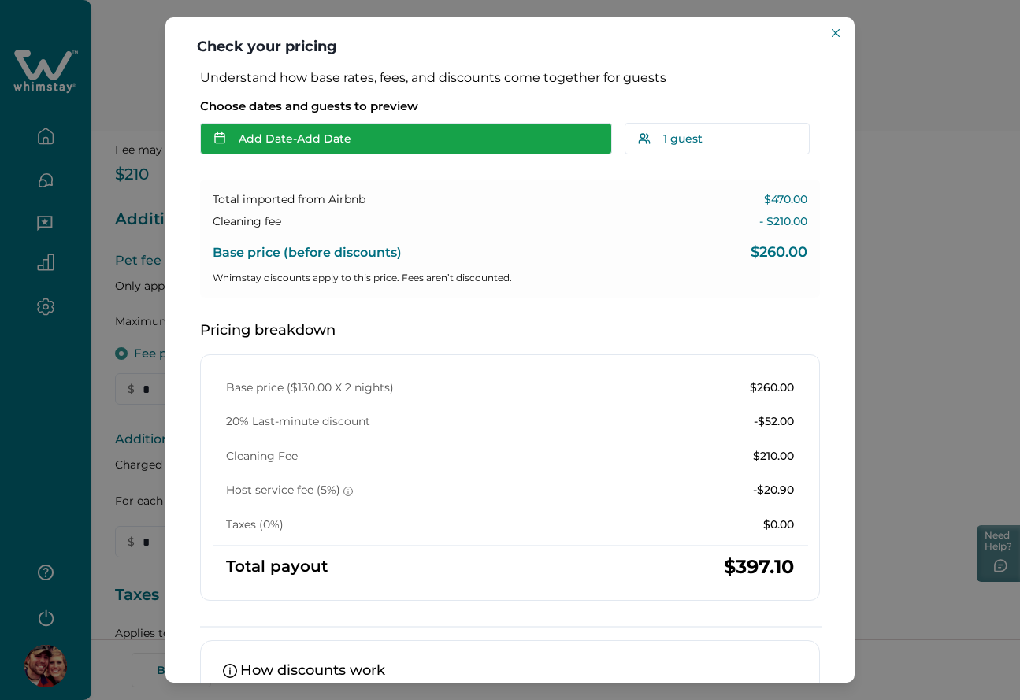
click at [386, 140] on button "Add Date - Add Date" at bounding box center [406, 139] width 412 height 32
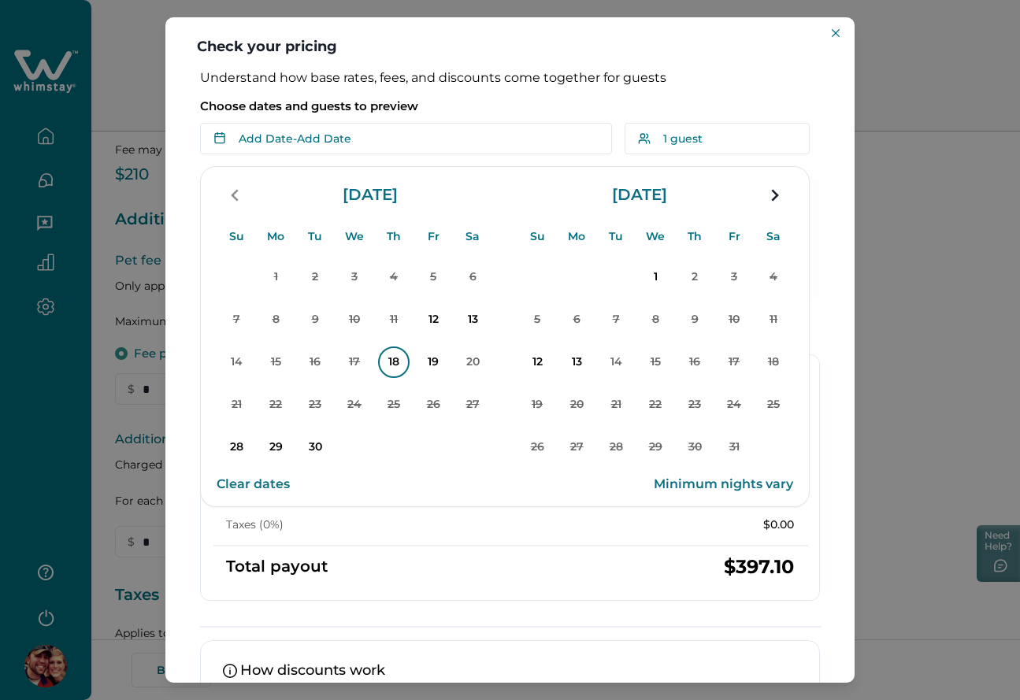
click at [389, 355] on p "18" at bounding box center [394, 363] width 32 height 32
click at [470, 362] on p "20" at bounding box center [473, 363] width 32 height 32
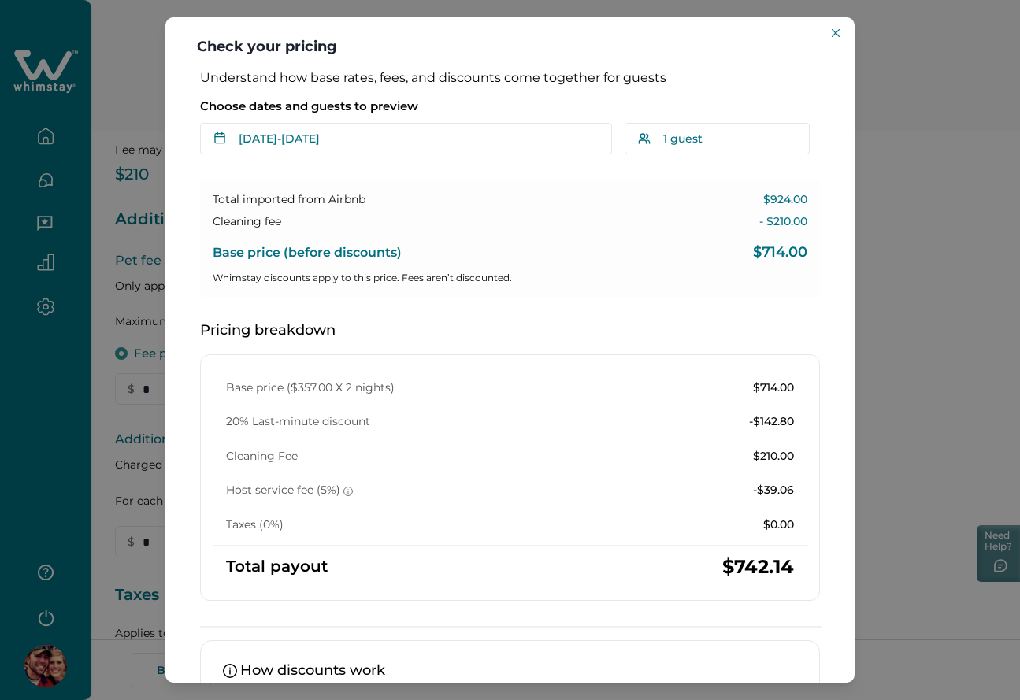
click at [495, 113] on p "Choose dates and guests to preview" at bounding box center [510, 106] width 620 height 16
click at [495, 106] on p "Choose dates and guests to preview" at bounding box center [510, 106] width 620 height 16
click at [351, 156] on div "Understand how base rates, fees, and discounts come together for guests Choose …" at bounding box center [509, 454] width 651 height 769
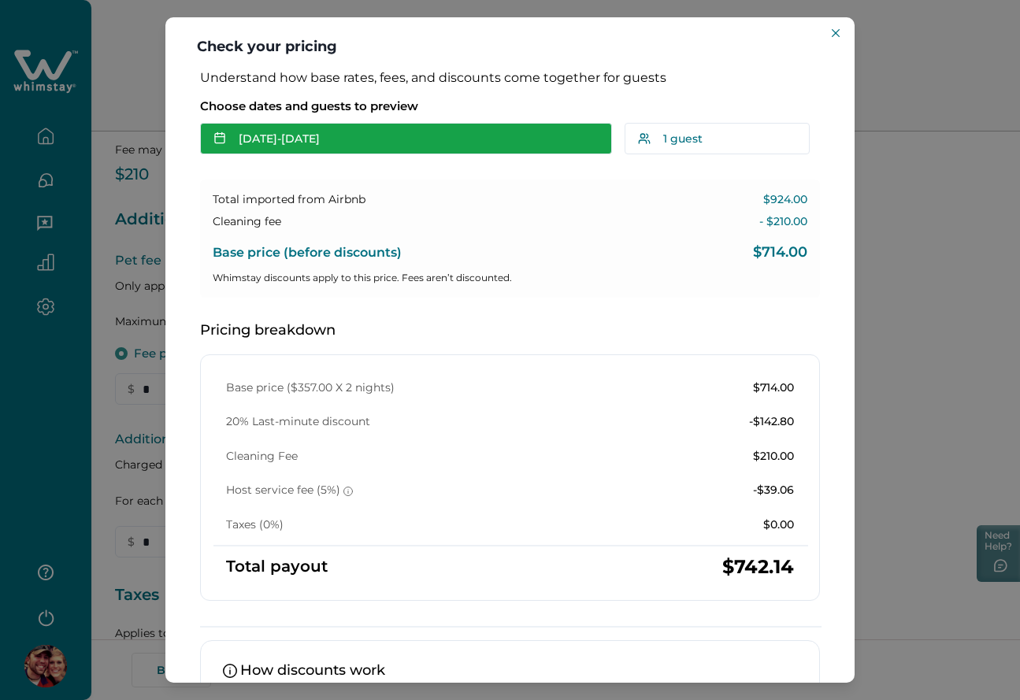
click at [358, 139] on button "[DATE] - [DATE]" at bounding box center [406, 139] width 412 height 32
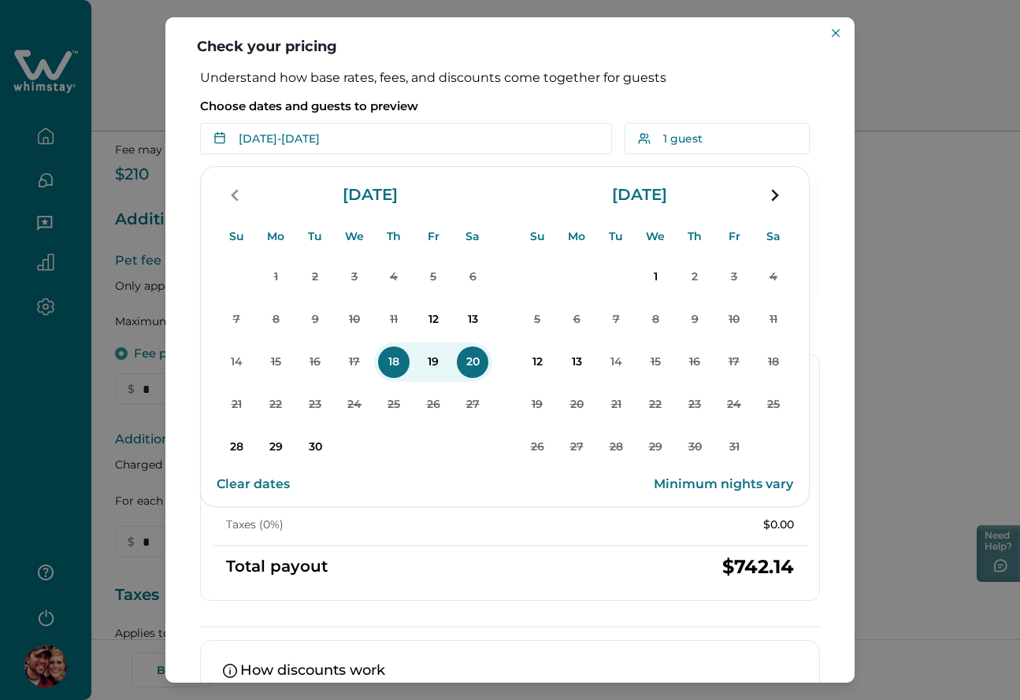
click at [504, 102] on p "Choose dates and guests to preview" at bounding box center [510, 106] width 620 height 16
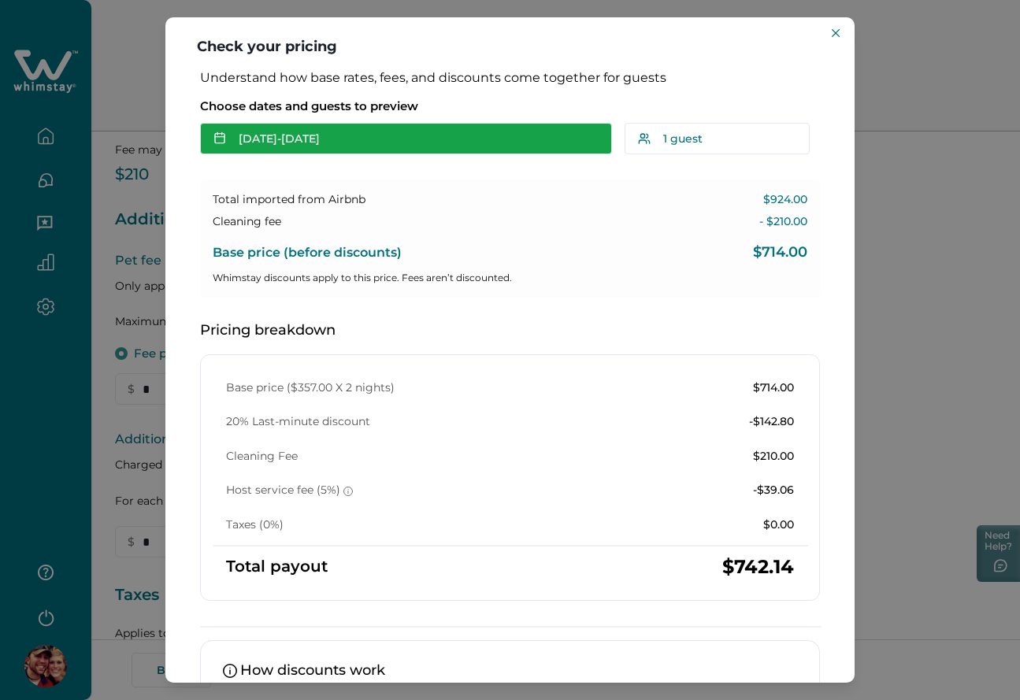
click at [381, 141] on button "[DATE] - [DATE]" at bounding box center [406, 139] width 412 height 32
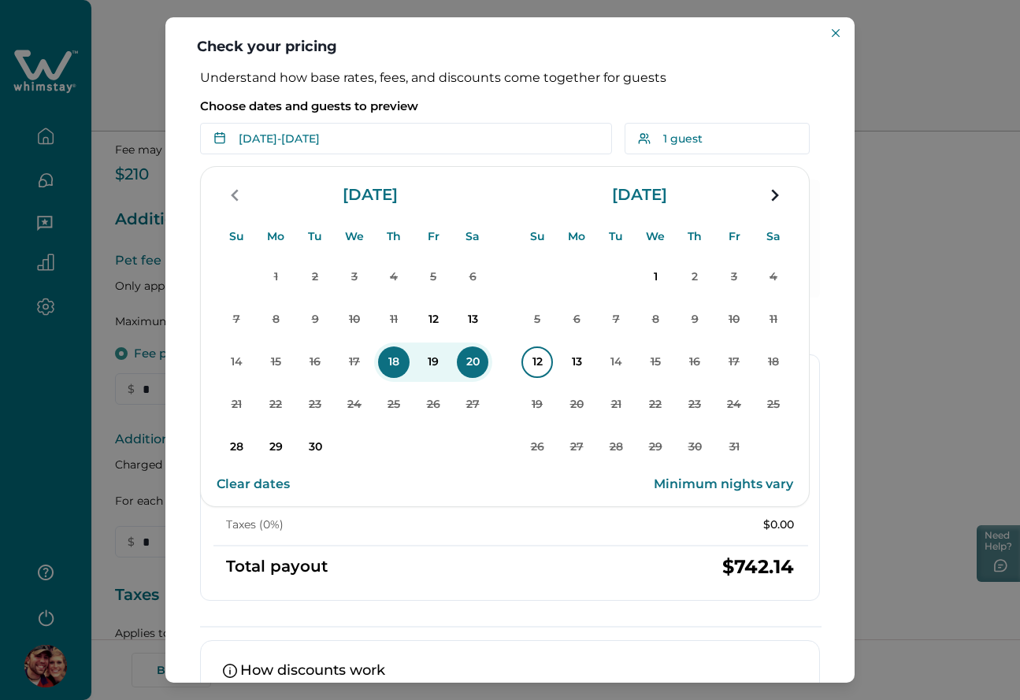
click at [541, 363] on p "12" at bounding box center [537, 363] width 32 height 32
click at [513, 104] on p "Choose dates and guests to preview" at bounding box center [510, 106] width 620 height 16
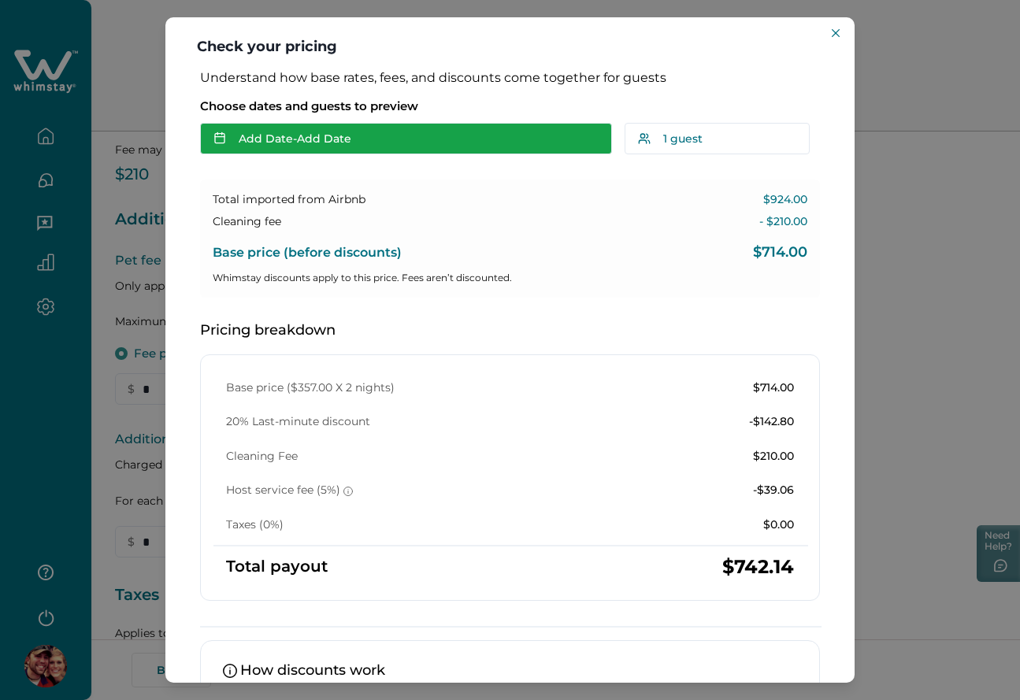
click at [410, 139] on button "Add Date - Add Date" at bounding box center [406, 139] width 412 height 32
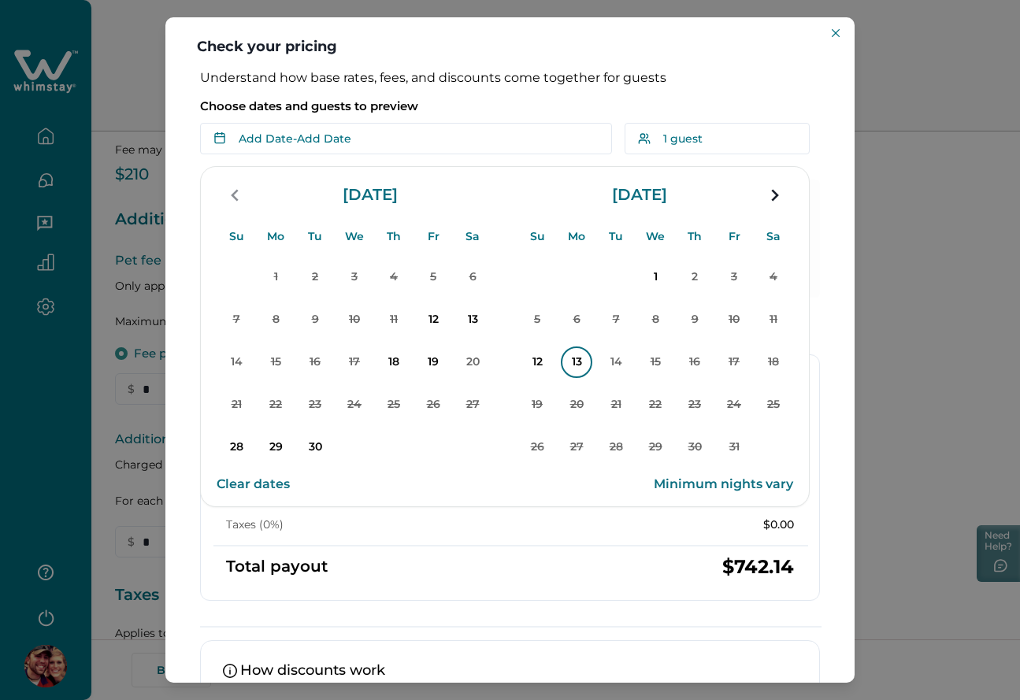
click at [576, 358] on p "13" at bounding box center [577, 363] width 32 height 32
click at [507, 104] on p "Choose dates and guests to preview" at bounding box center [510, 106] width 620 height 16
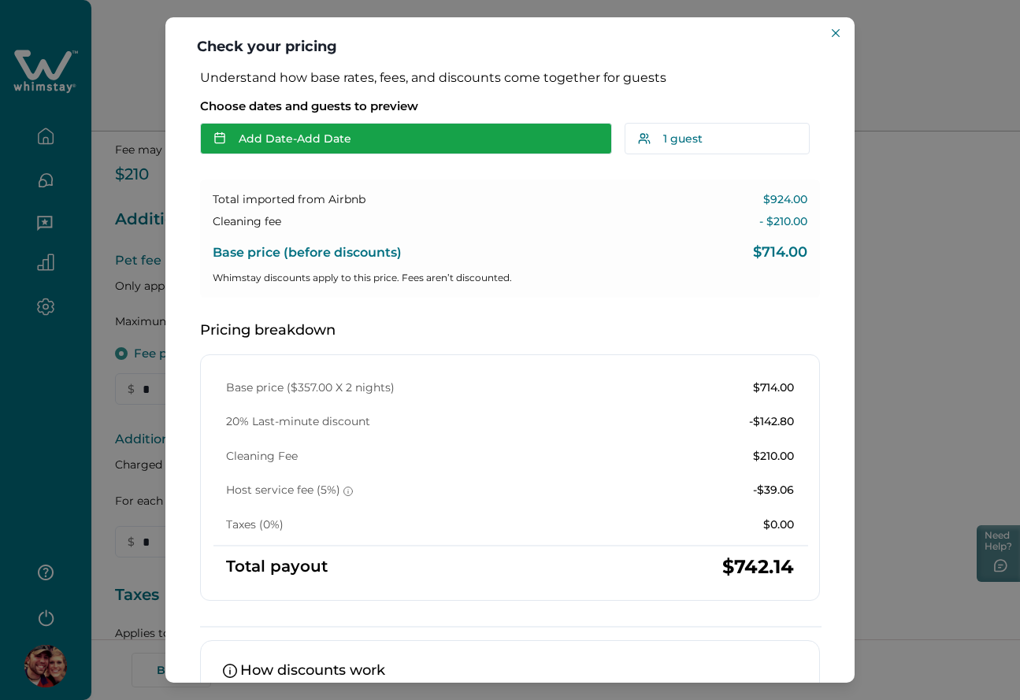
click at [390, 152] on button "Add Date - Add Date" at bounding box center [406, 139] width 412 height 32
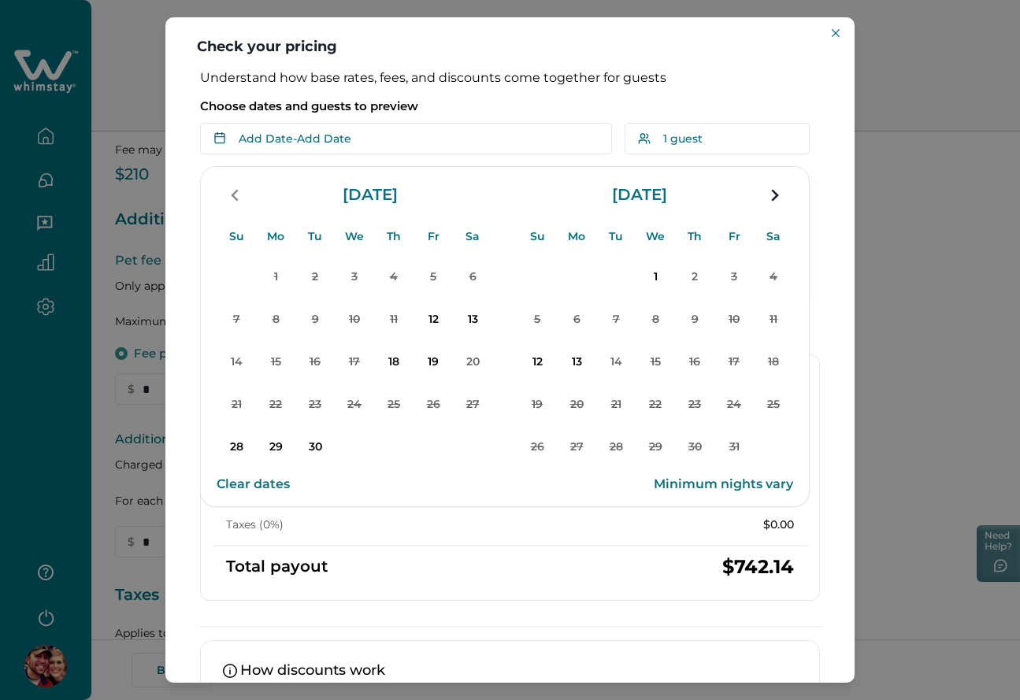
drag, startPoint x: 580, startPoint y: 360, endPoint x: 569, endPoint y: 321, distance: 40.9
click at [580, 361] on p "13" at bounding box center [577, 363] width 32 height 32
click at [566, 108] on p "Choose dates and guests to preview" at bounding box center [510, 106] width 620 height 16
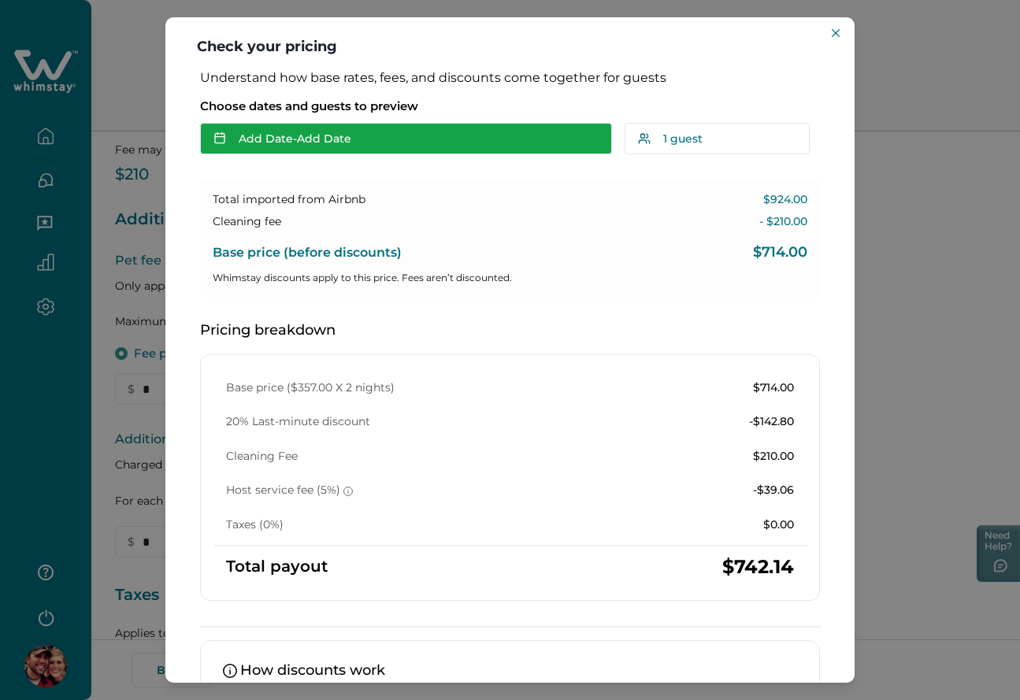
click at [457, 143] on button "Add Date - Add Date" at bounding box center [406, 139] width 412 height 32
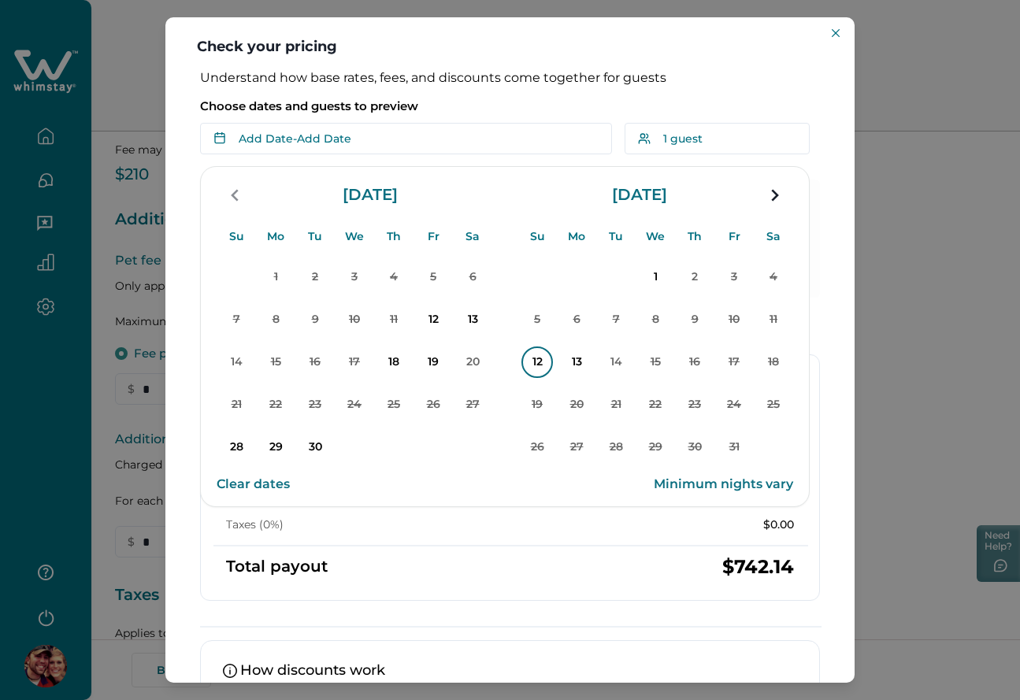
drag, startPoint x: 536, startPoint y: 361, endPoint x: 551, endPoint y: 363, distance: 15.0
click at [536, 363] on p "12" at bounding box center [537, 363] width 32 height 32
click at [623, 363] on p "14" at bounding box center [616, 363] width 32 height 32
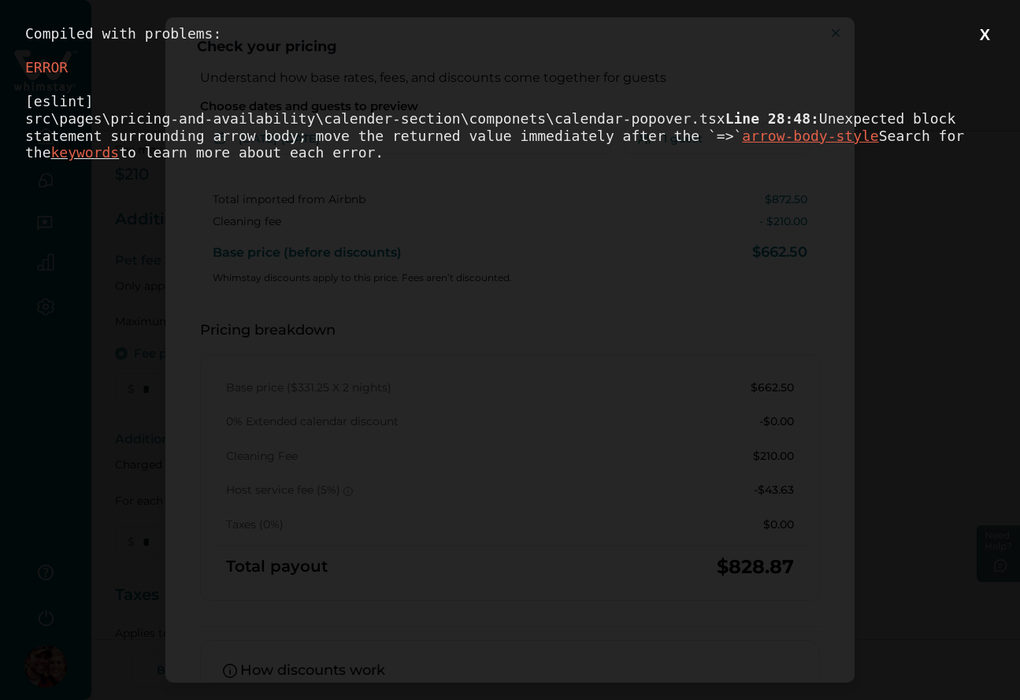
scroll to position [0, 0]
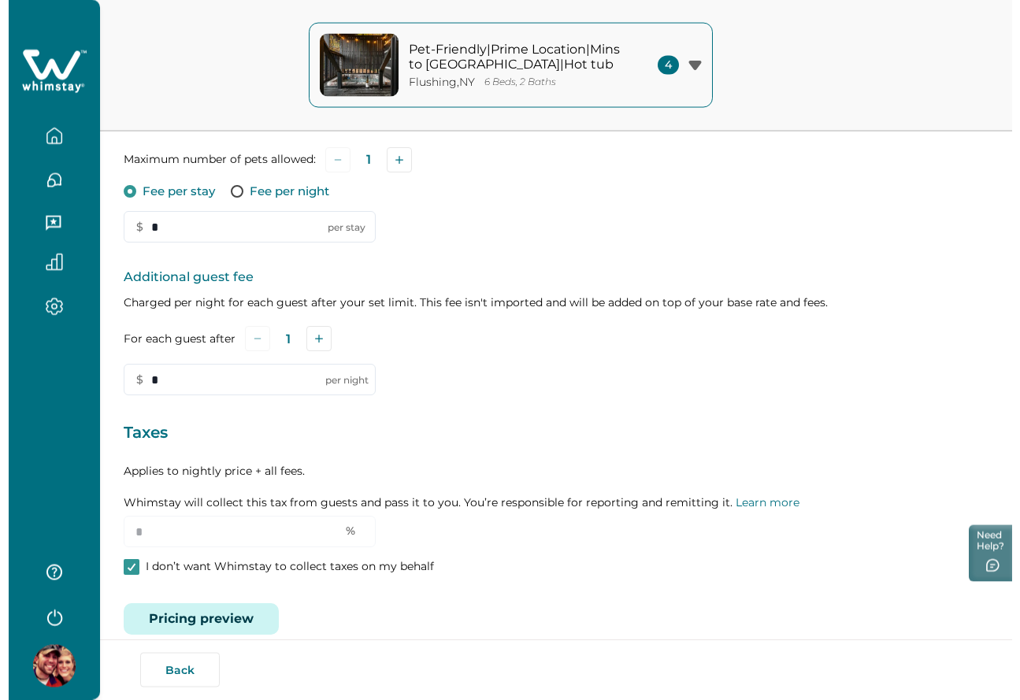
scroll to position [366, 0]
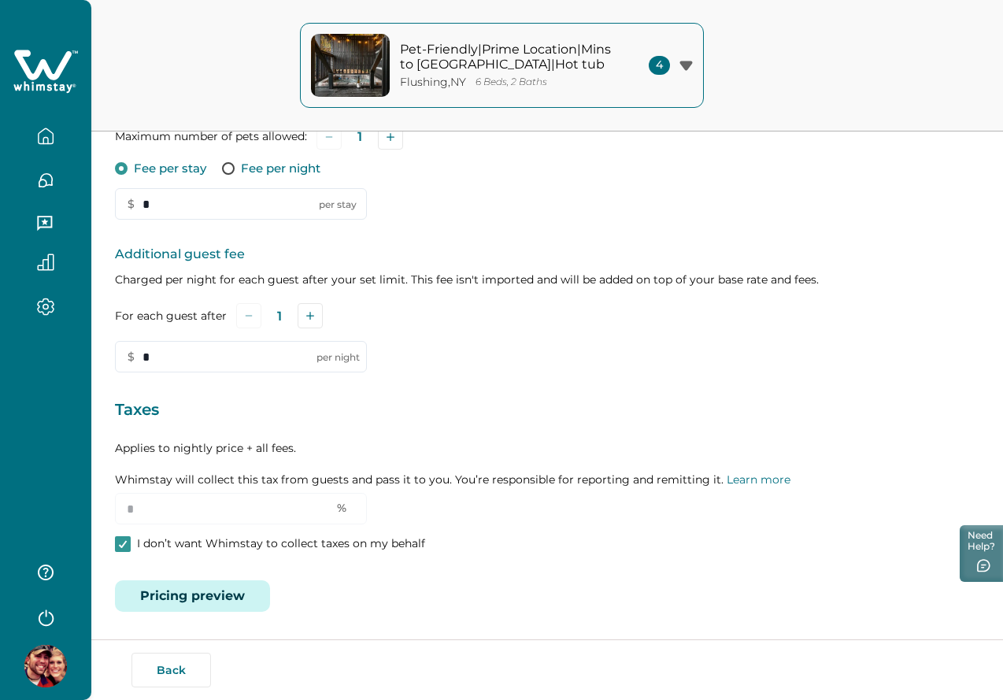
click at [174, 606] on button "Pricing preview" at bounding box center [192, 596] width 155 height 32
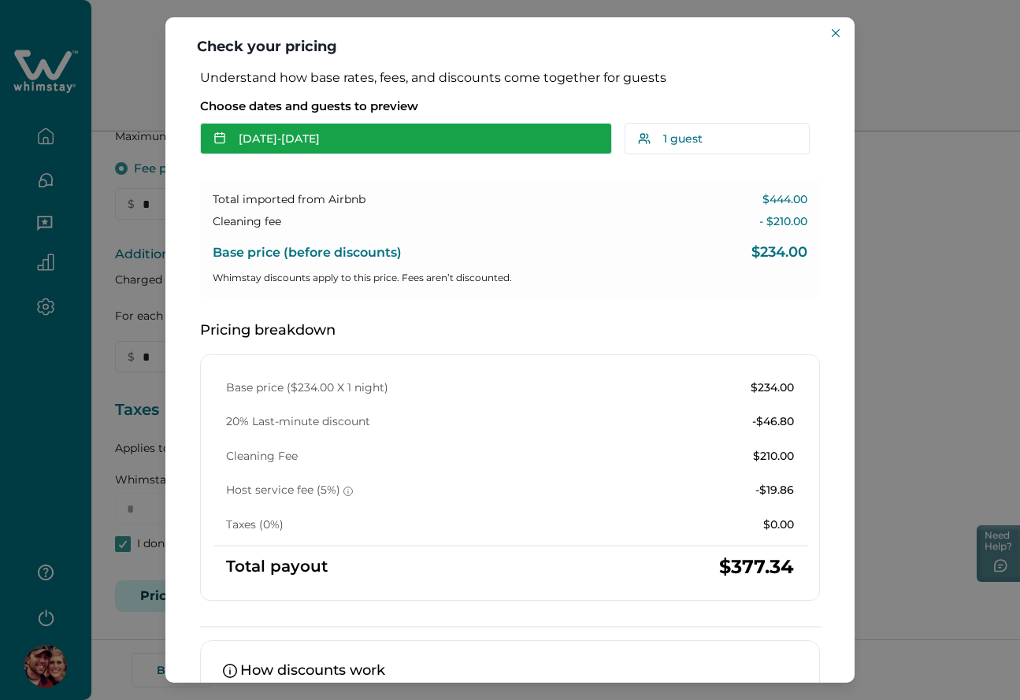
click at [344, 141] on button "[DATE] - [DATE]" at bounding box center [406, 139] width 412 height 32
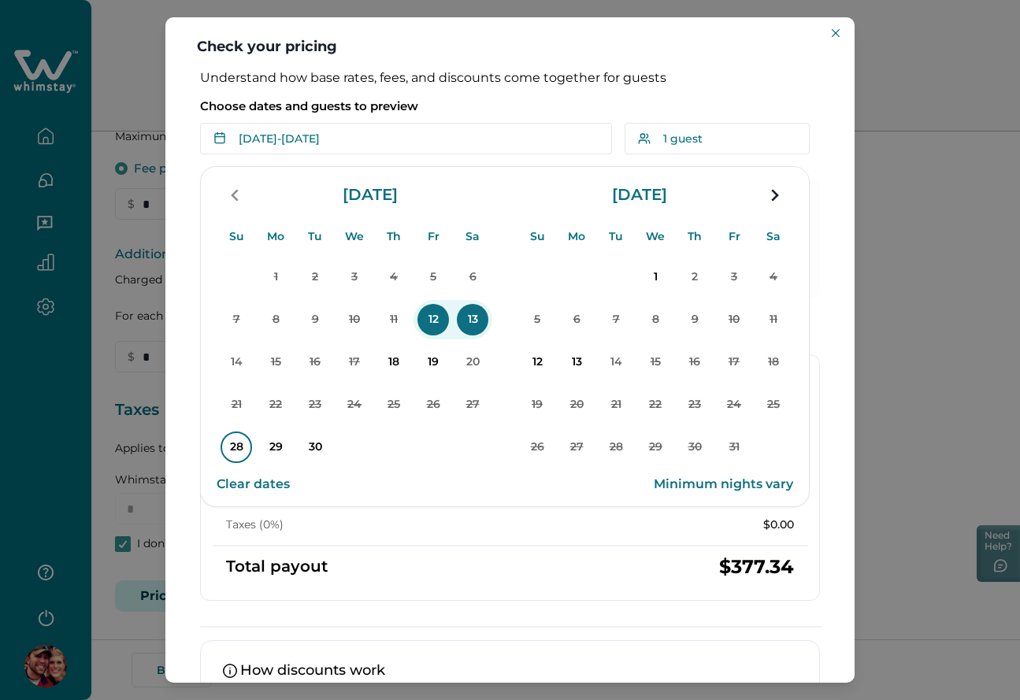
click at [239, 445] on p "28" at bounding box center [237, 448] width 32 height 32
click at [312, 447] on p "30" at bounding box center [315, 448] width 32 height 32
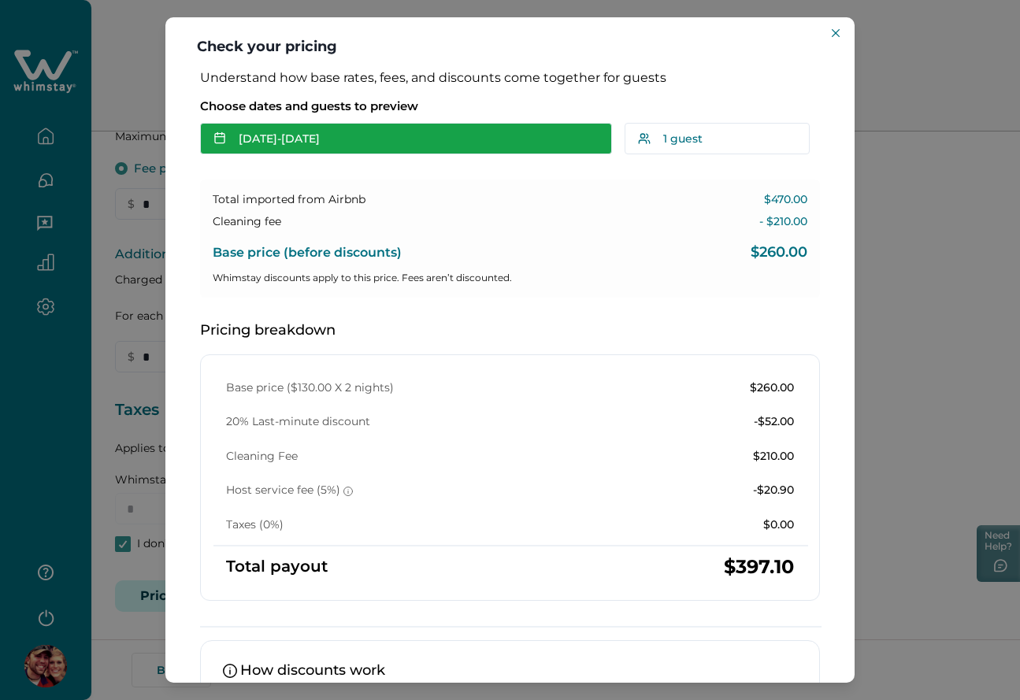
click at [380, 149] on button "[DATE] - [DATE]" at bounding box center [406, 139] width 412 height 32
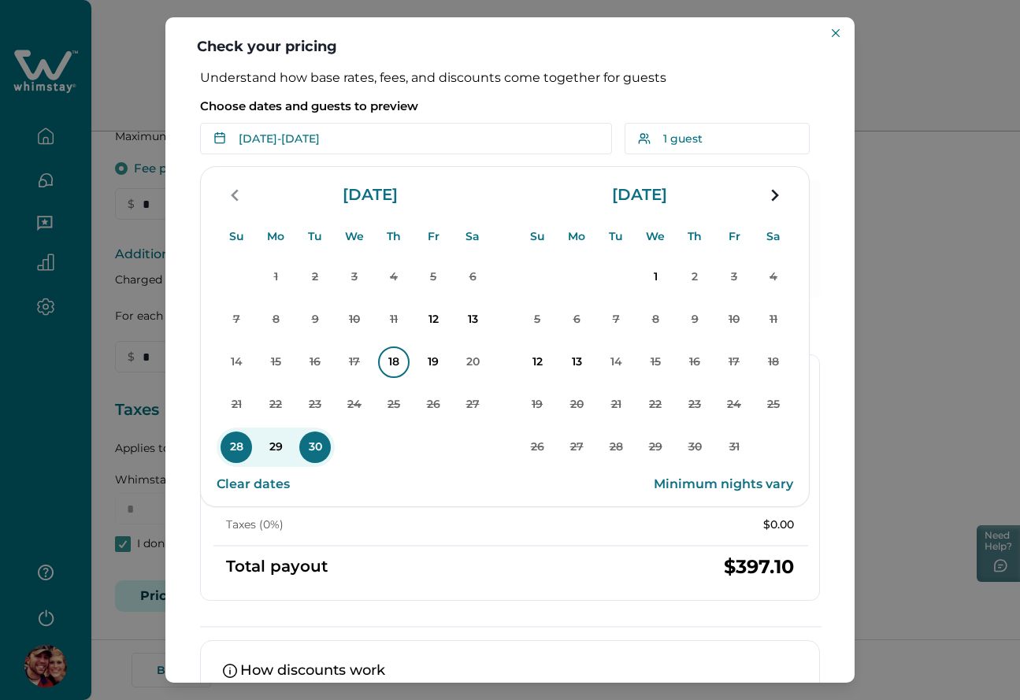
click at [395, 361] on p "18" at bounding box center [394, 363] width 32 height 32
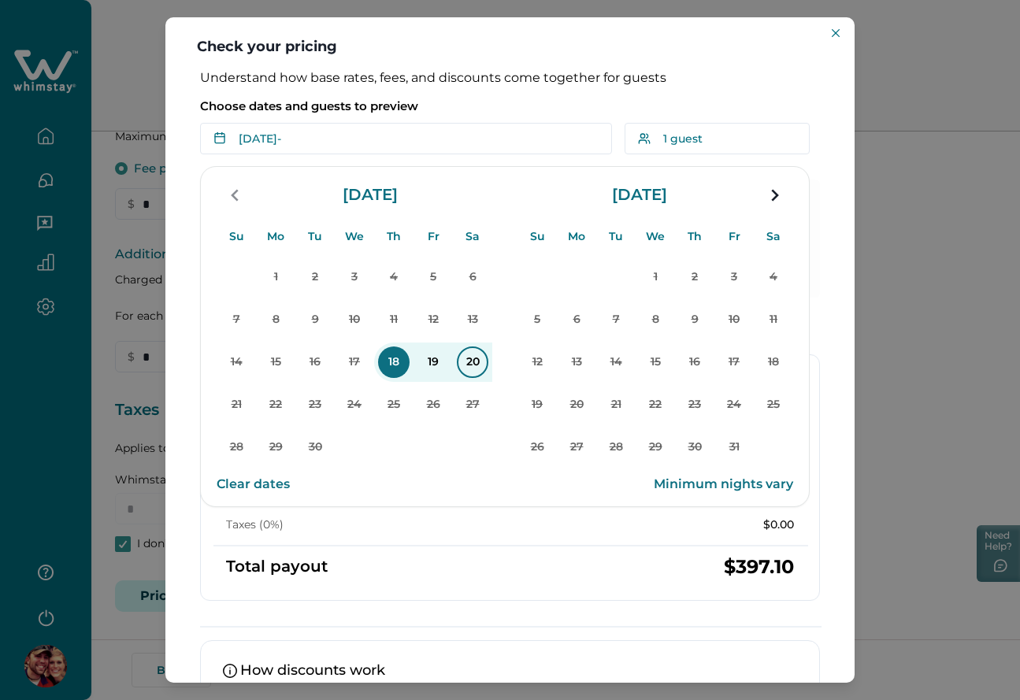
click at [475, 361] on p "20" at bounding box center [473, 363] width 32 height 32
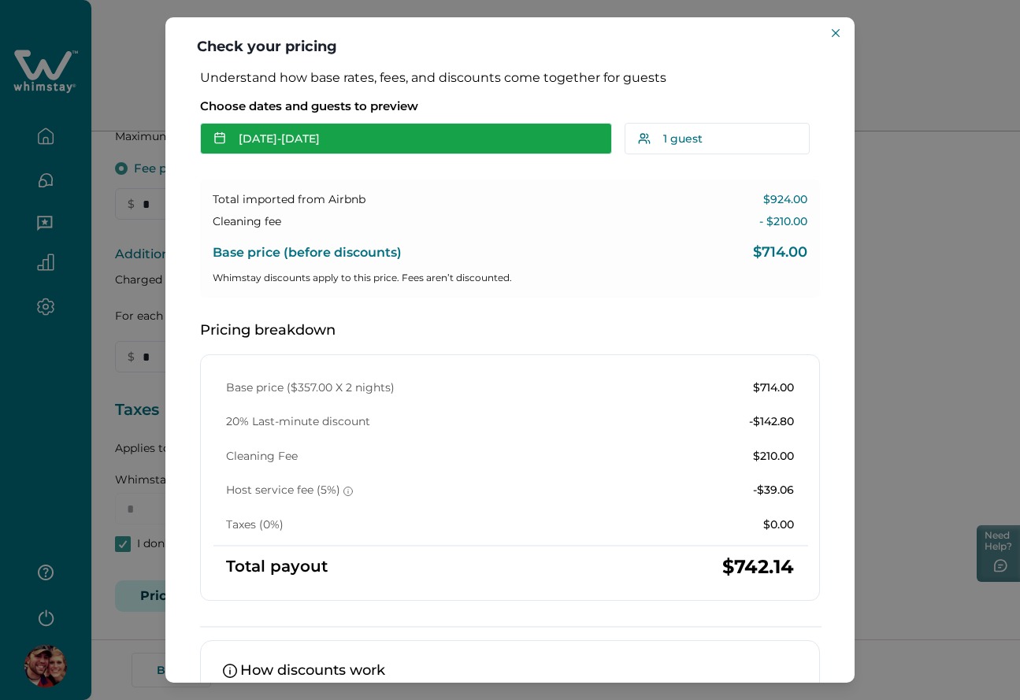
click at [286, 147] on button "[DATE] - [DATE]" at bounding box center [406, 139] width 412 height 32
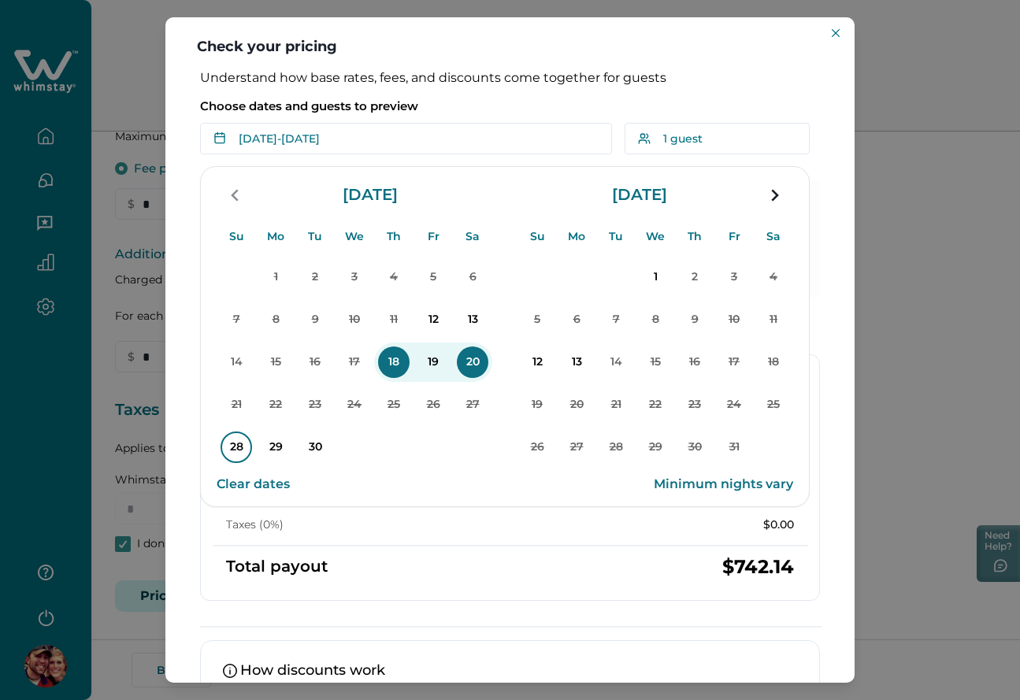
click at [231, 445] on p "28" at bounding box center [237, 448] width 32 height 32
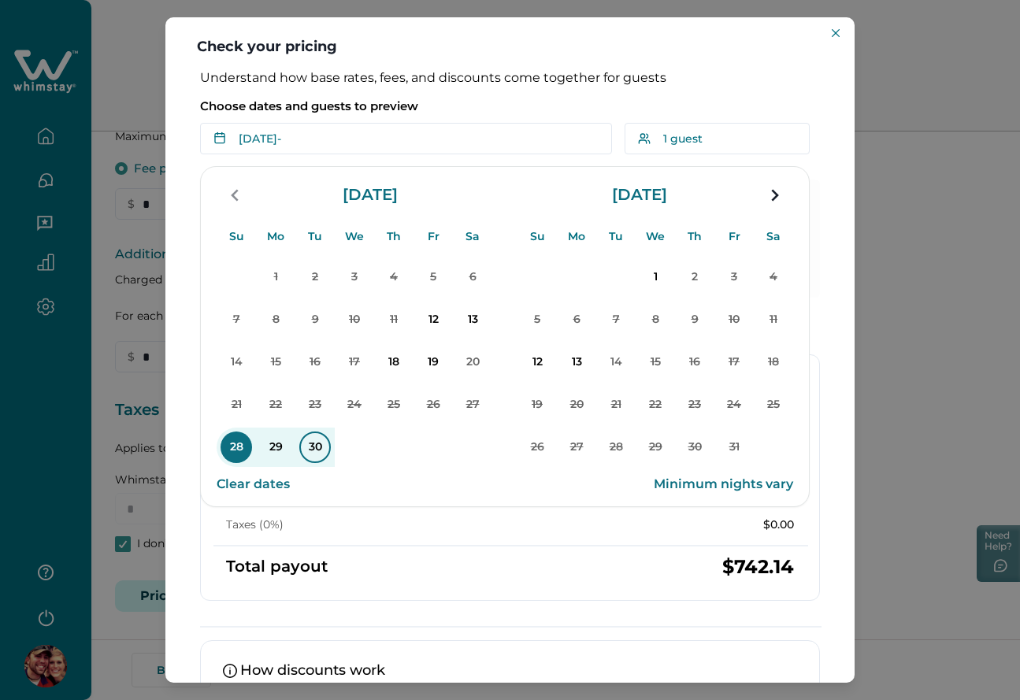
click at [310, 442] on p "30" at bounding box center [315, 448] width 32 height 32
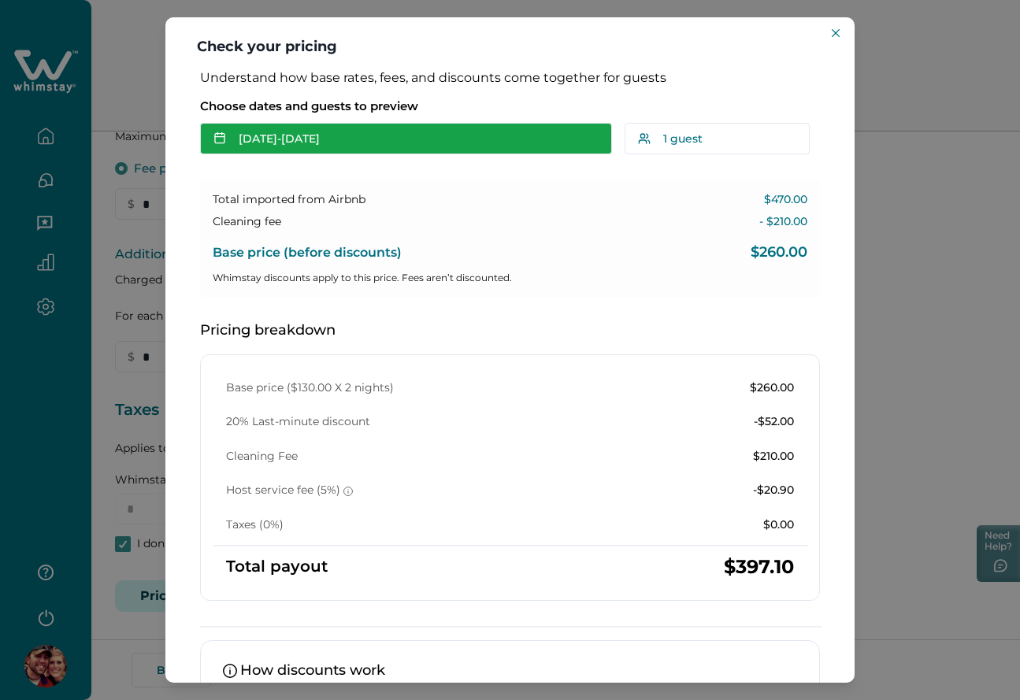
click at [339, 139] on button "[DATE] - [DATE]" at bounding box center [406, 139] width 412 height 32
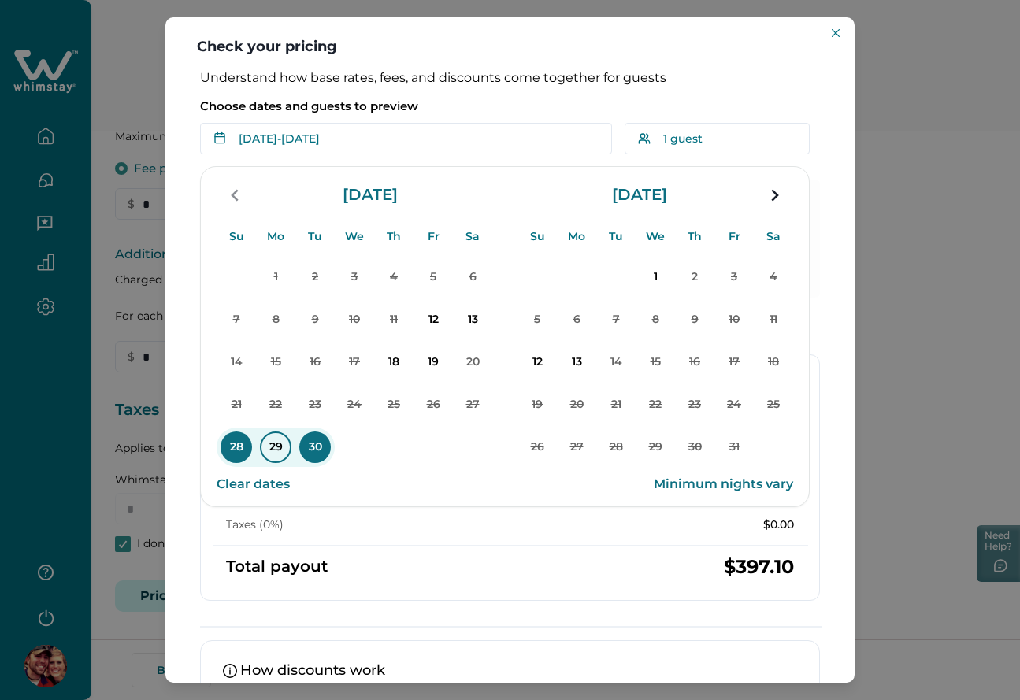
click at [272, 446] on p "29" at bounding box center [276, 448] width 32 height 32
click at [506, 108] on p "Choose dates and guests to preview" at bounding box center [510, 106] width 620 height 16
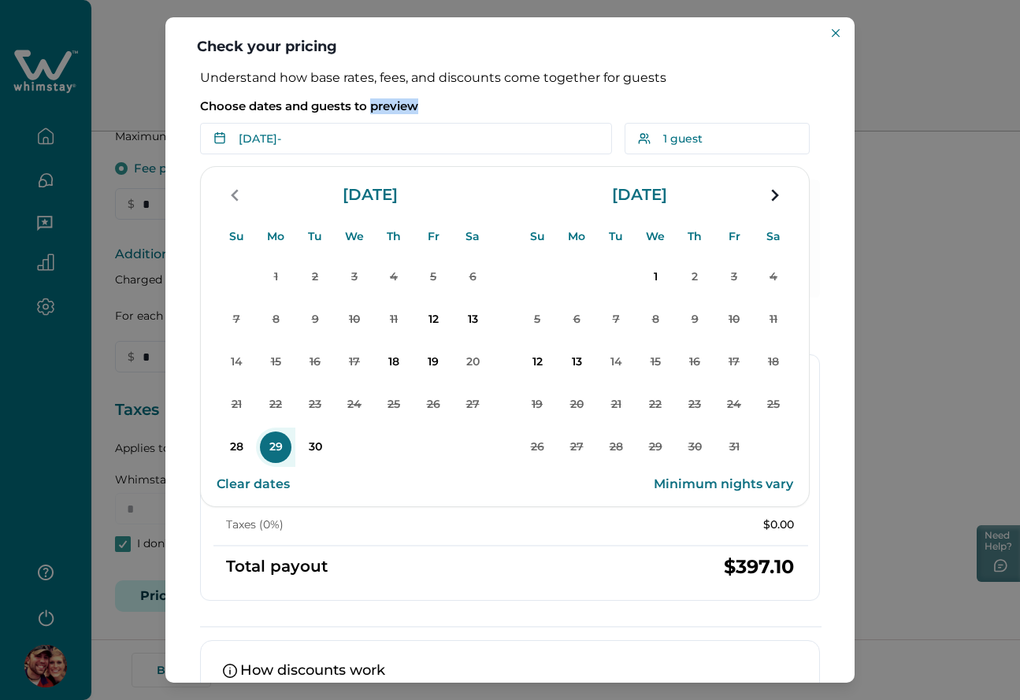
click at [506, 108] on p "Choose dates and guests to preview" at bounding box center [510, 106] width 620 height 16
click at [251, 488] on button "Clear dates" at bounding box center [253, 485] width 73 height 32
click at [472, 102] on p "Choose dates and guests to preview" at bounding box center [510, 106] width 620 height 16
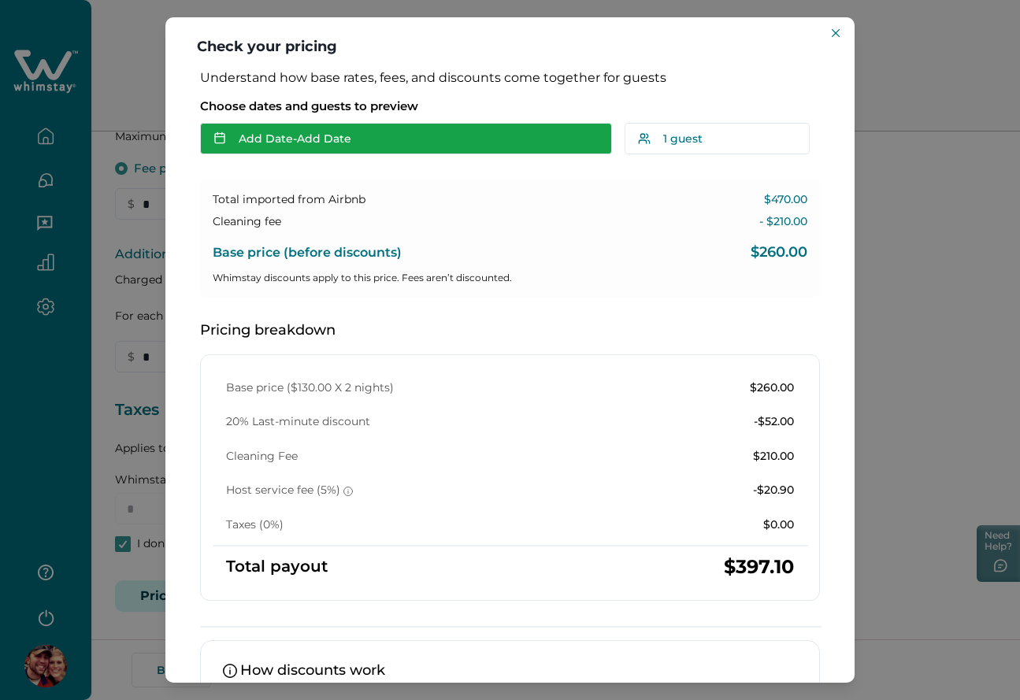
click at [376, 146] on button "Add Date - Add Date" at bounding box center [406, 139] width 412 height 32
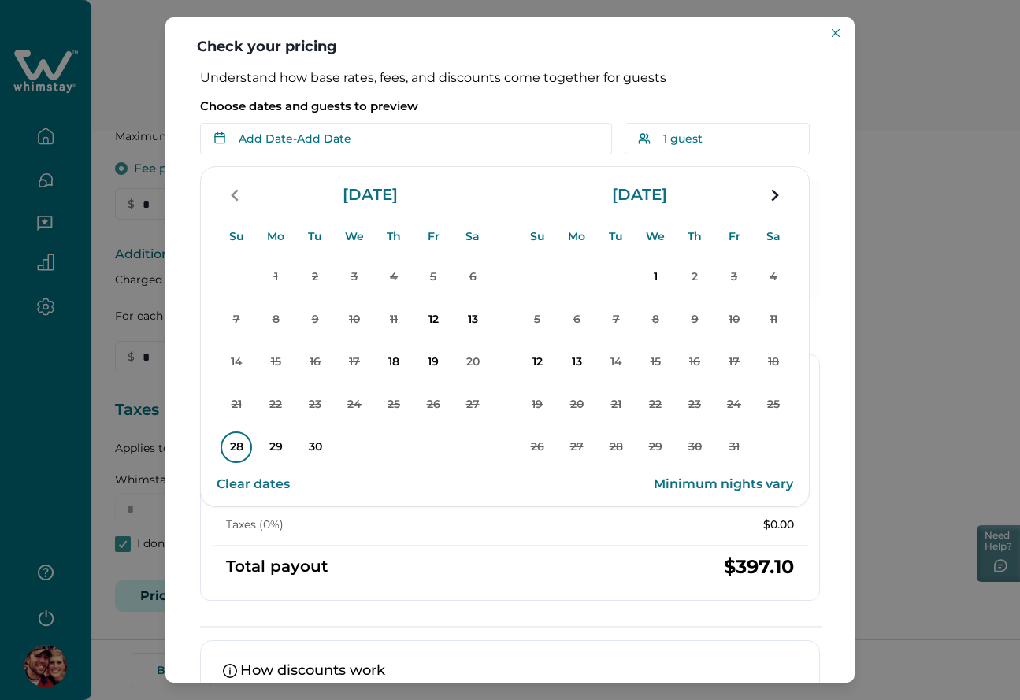
click at [239, 442] on p "28" at bounding box center [237, 448] width 32 height 32
click at [309, 443] on p "30" at bounding box center [315, 448] width 32 height 32
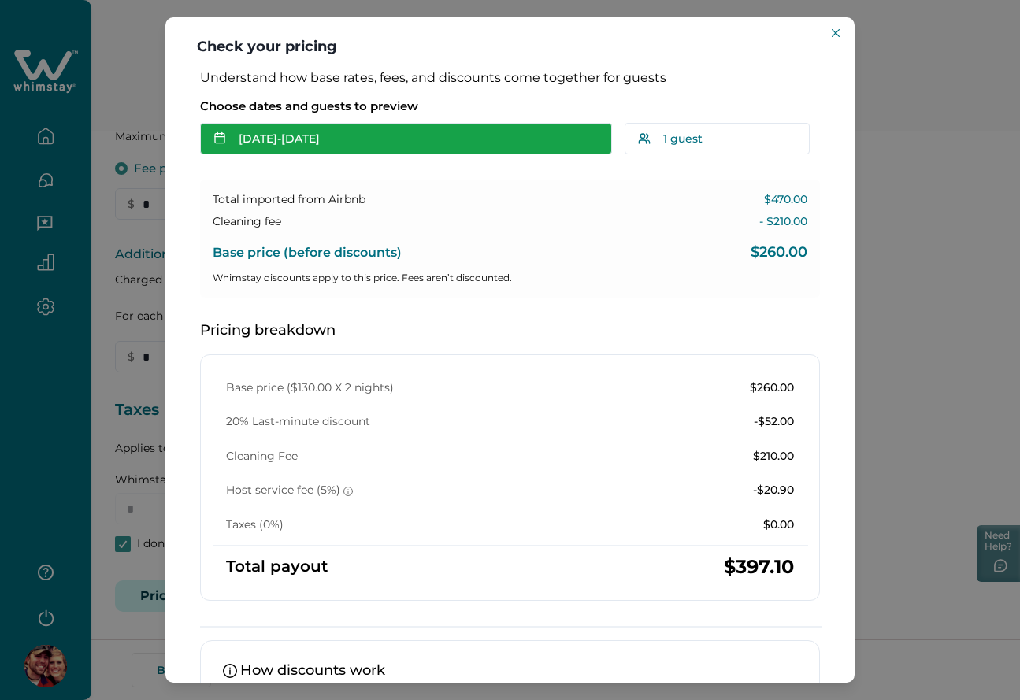
click at [373, 146] on button "[DATE] - [DATE]" at bounding box center [406, 139] width 412 height 32
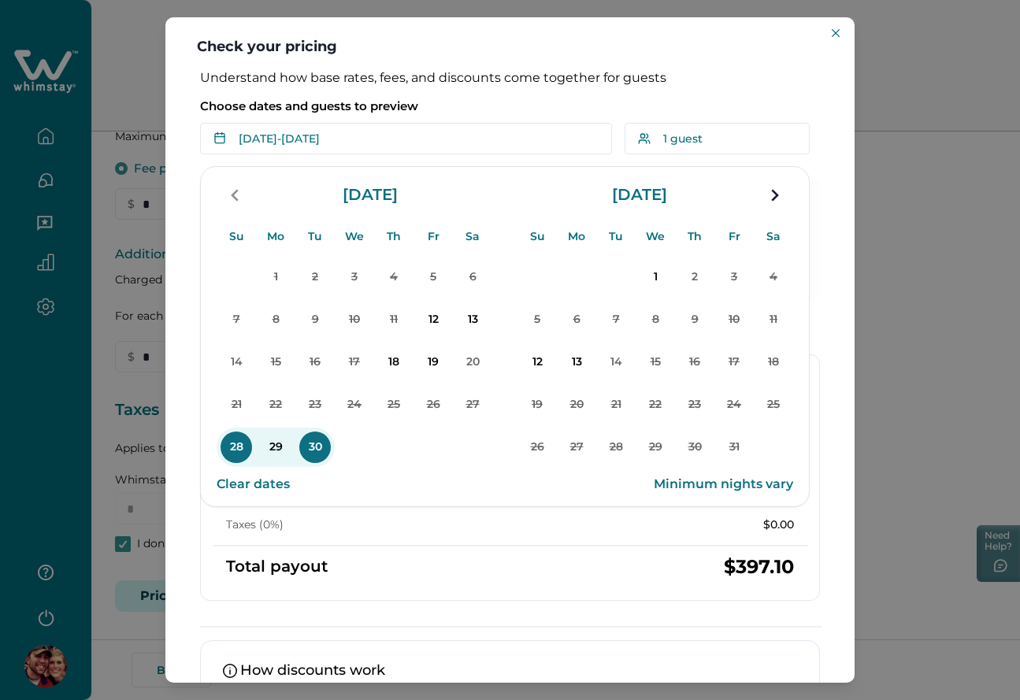
click at [462, 106] on p "Choose dates and guests to preview" at bounding box center [510, 106] width 620 height 16
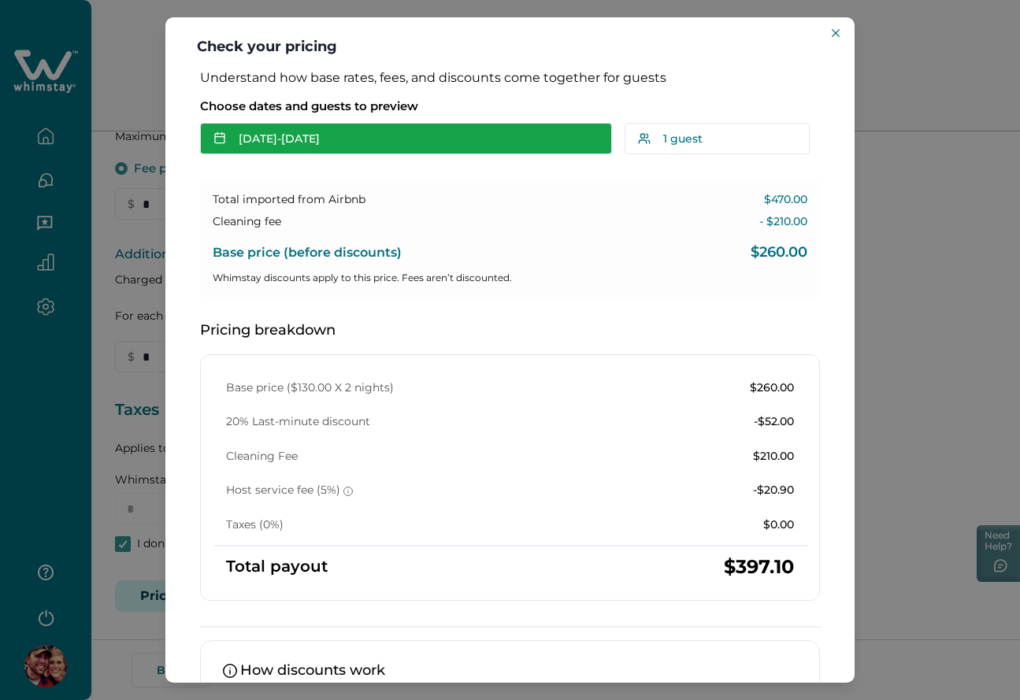
click at [413, 133] on button "[DATE] - [DATE]" at bounding box center [406, 139] width 412 height 32
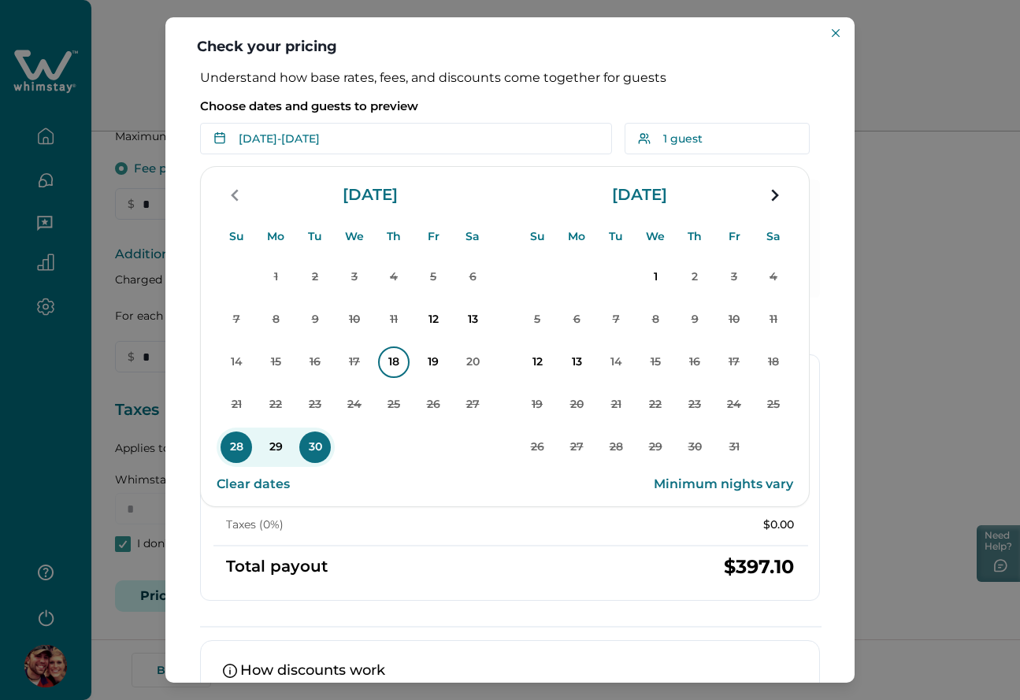
click at [387, 372] on p "18" at bounding box center [394, 363] width 32 height 32
click at [439, 364] on p "19" at bounding box center [433, 363] width 32 height 32
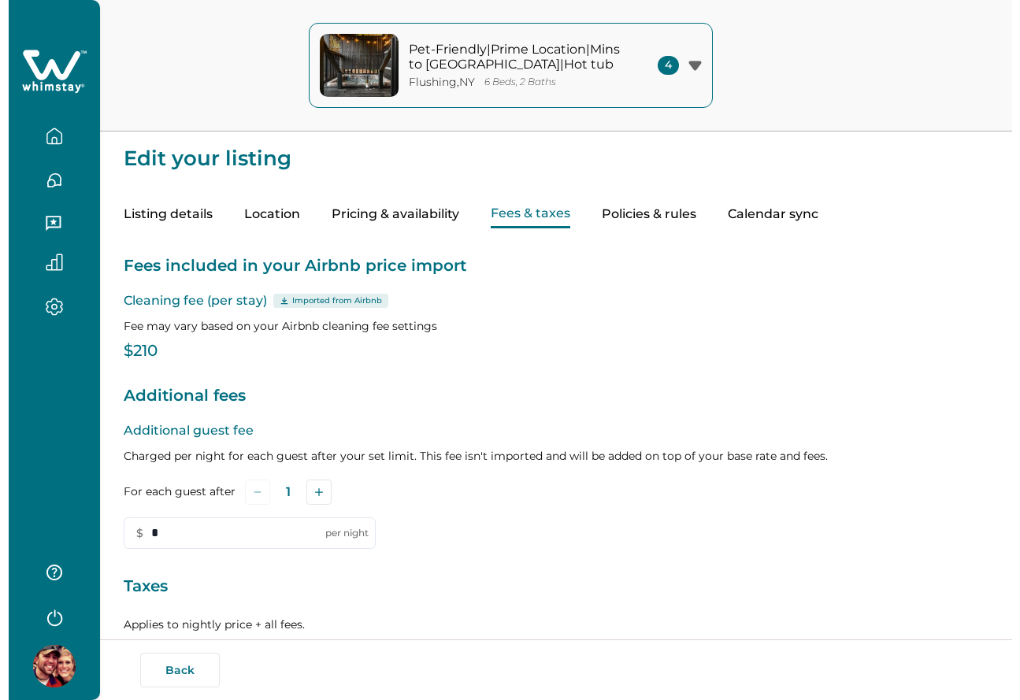
scroll to position [181, 0]
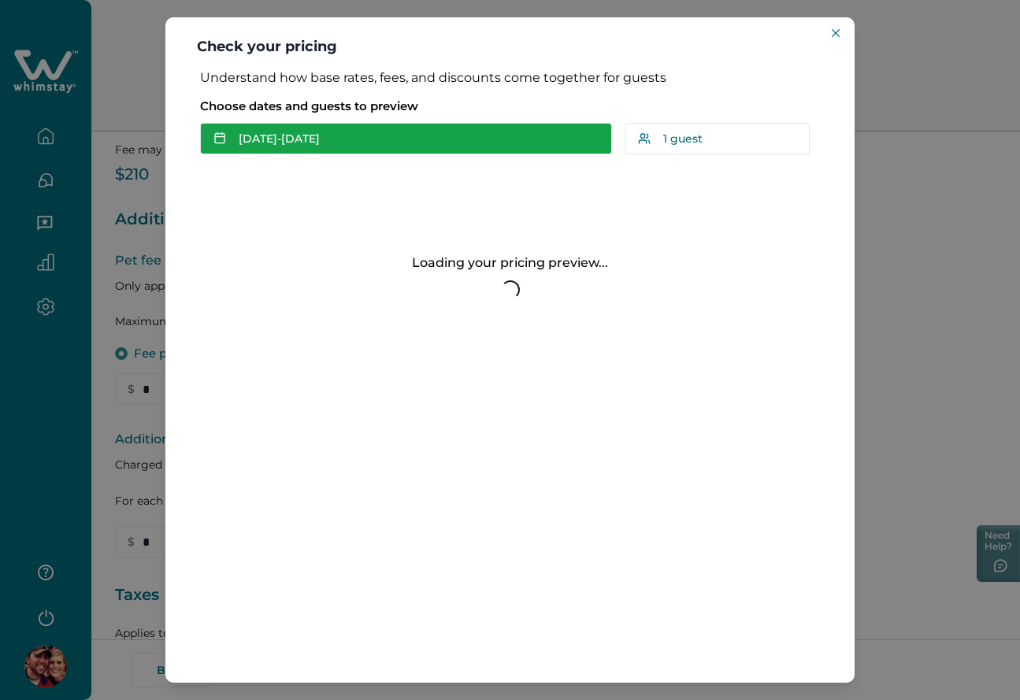
click at [290, 143] on button "[DATE] - [DATE]" at bounding box center [406, 139] width 412 height 32
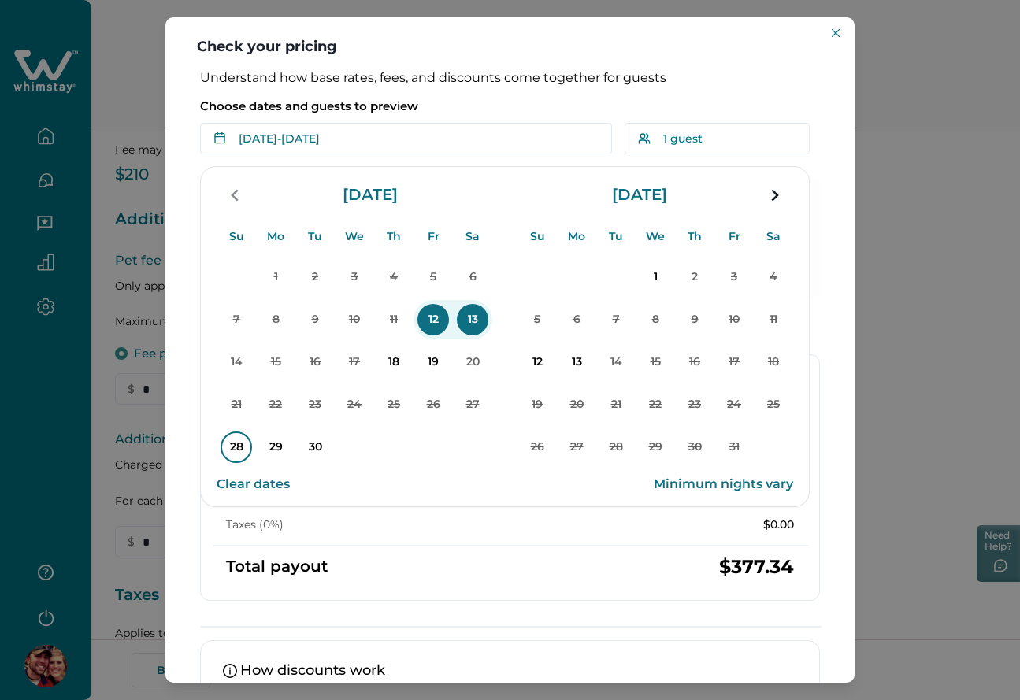
click at [242, 449] on p "28" at bounding box center [237, 448] width 32 height 32
click at [310, 448] on p "30" at bounding box center [315, 448] width 32 height 32
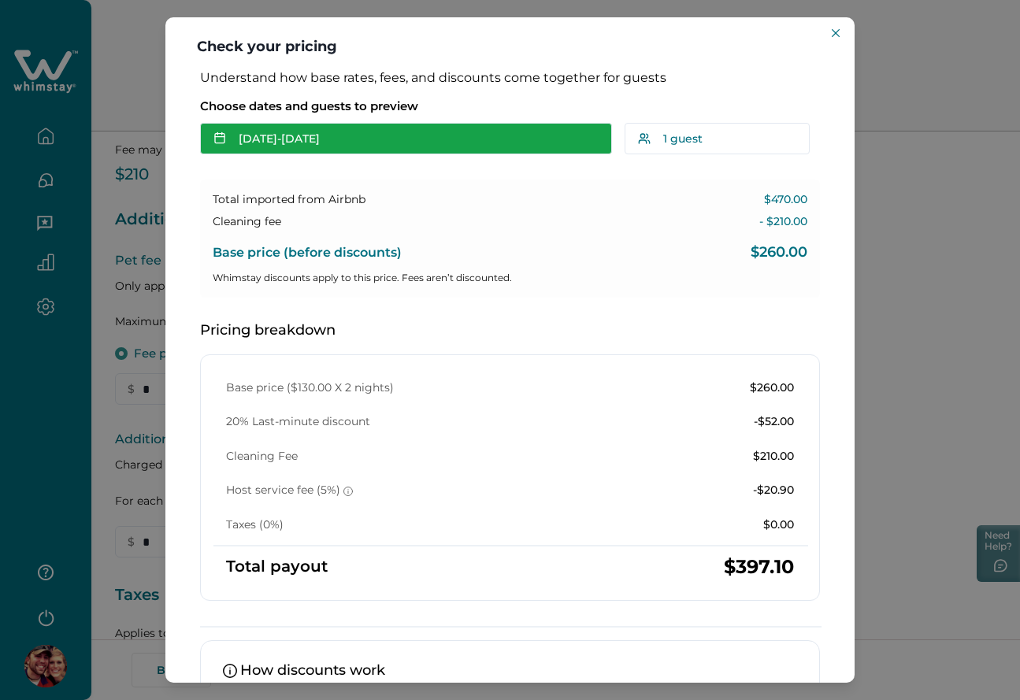
click at [324, 154] on button "[DATE] - [DATE]" at bounding box center [406, 139] width 412 height 32
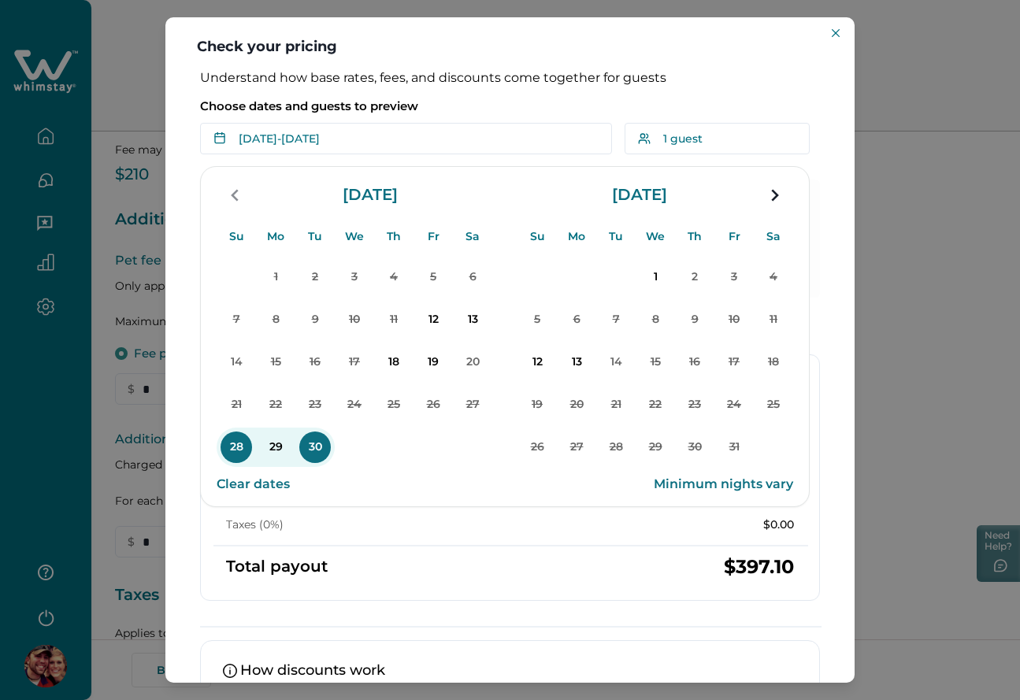
click at [476, 106] on p "Choose dates and guests to preview" at bounding box center [510, 106] width 620 height 16
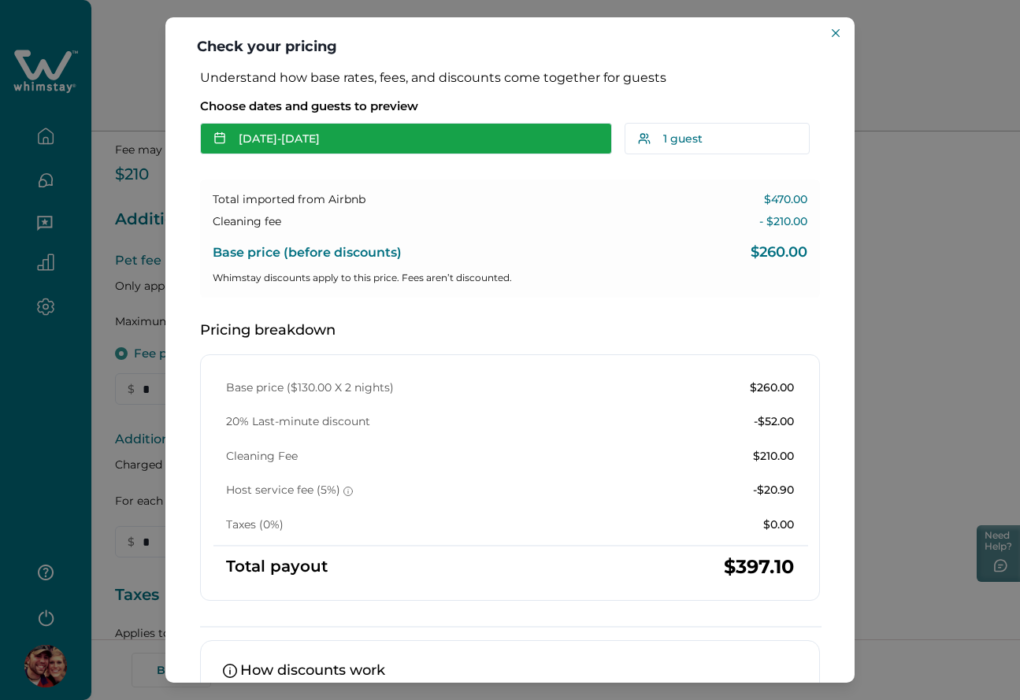
click at [404, 132] on button "[DATE] - [DATE]" at bounding box center [406, 139] width 412 height 32
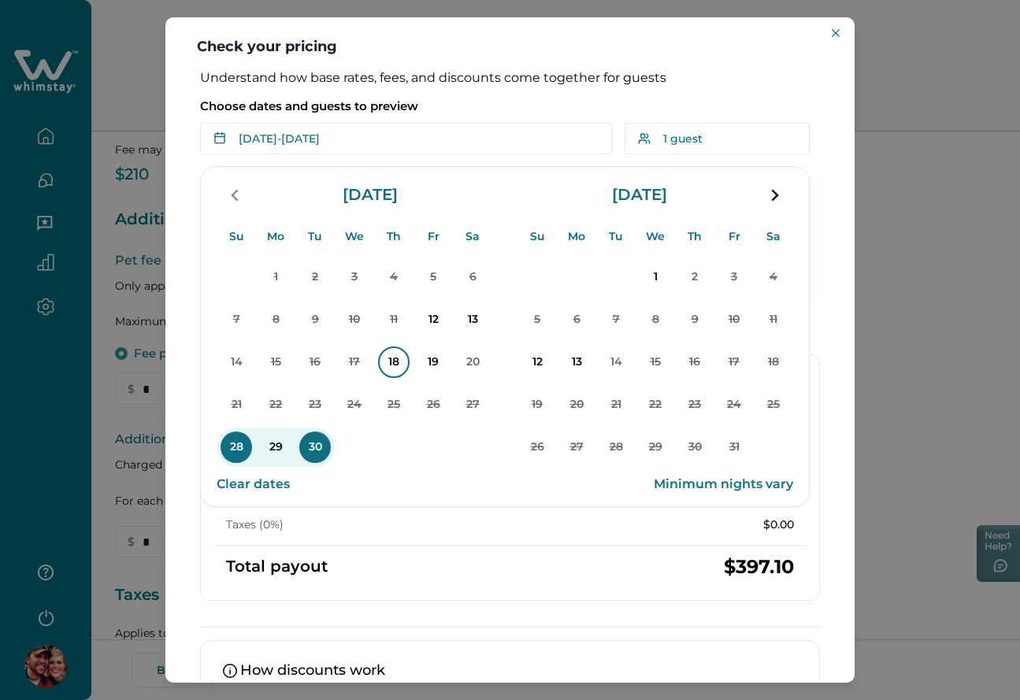
click at [387, 363] on p "18" at bounding box center [394, 363] width 32 height 32
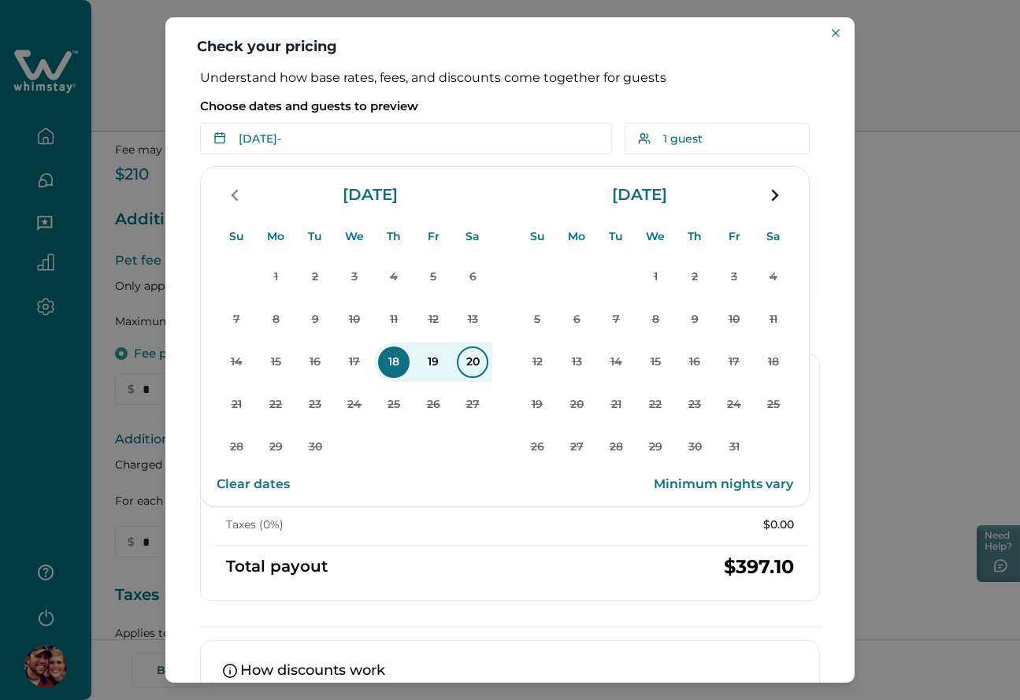
click at [465, 362] on p "20" at bounding box center [473, 363] width 32 height 32
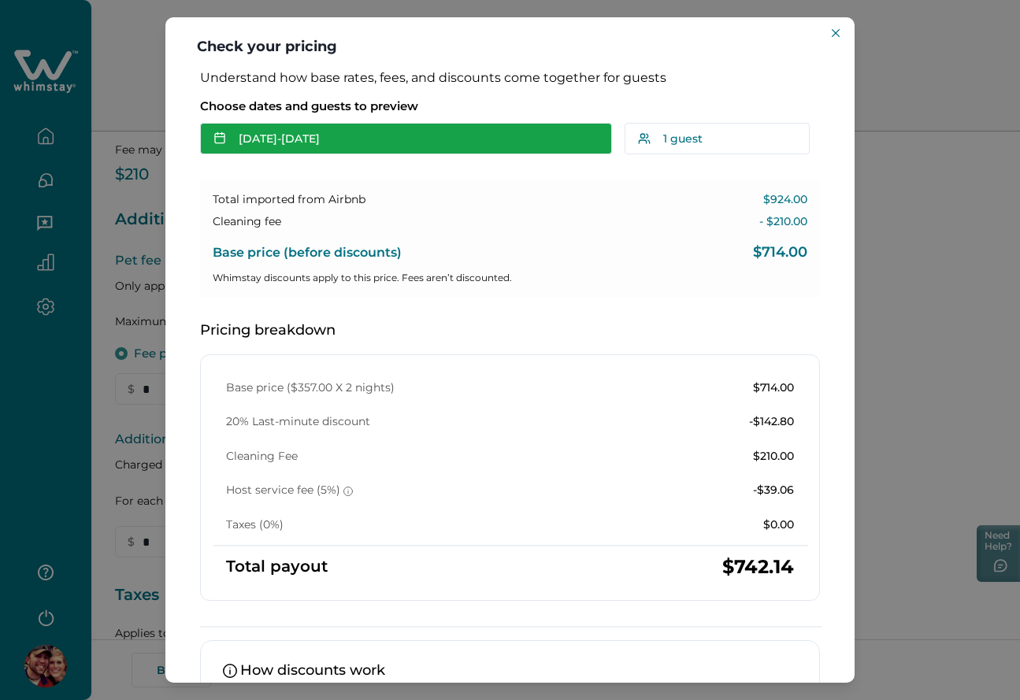
click at [393, 146] on button "[DATE] - [DATE]" at bounding box center [406, 139] width 412 height 32
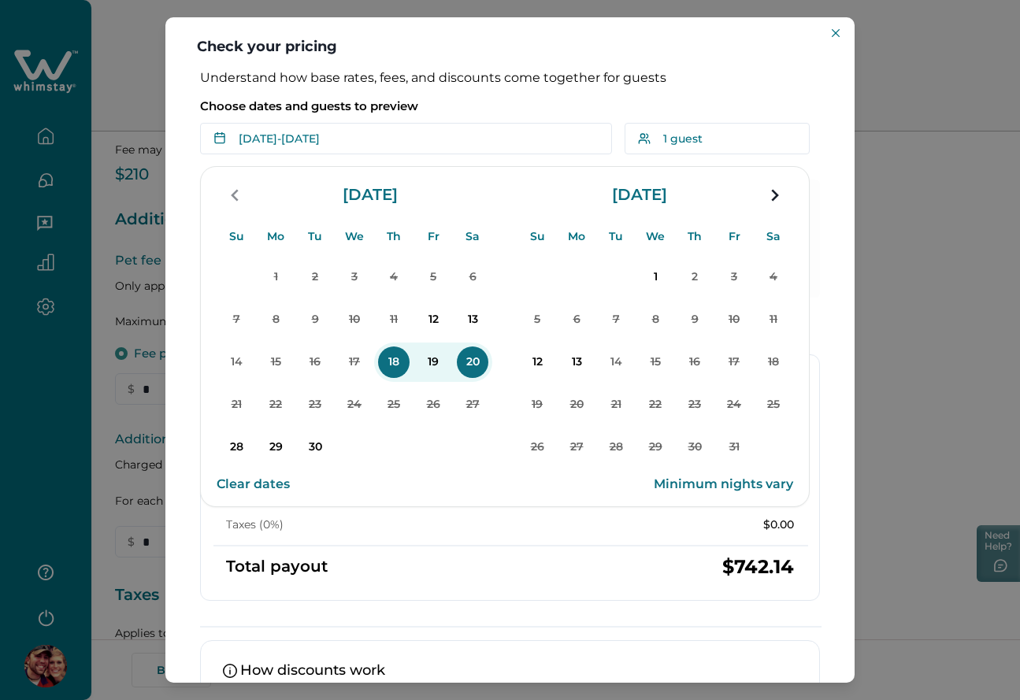
click at [521, 105] on p "Choose dates and guests to preview" at bounding box center [510, 106] width 620 height 16
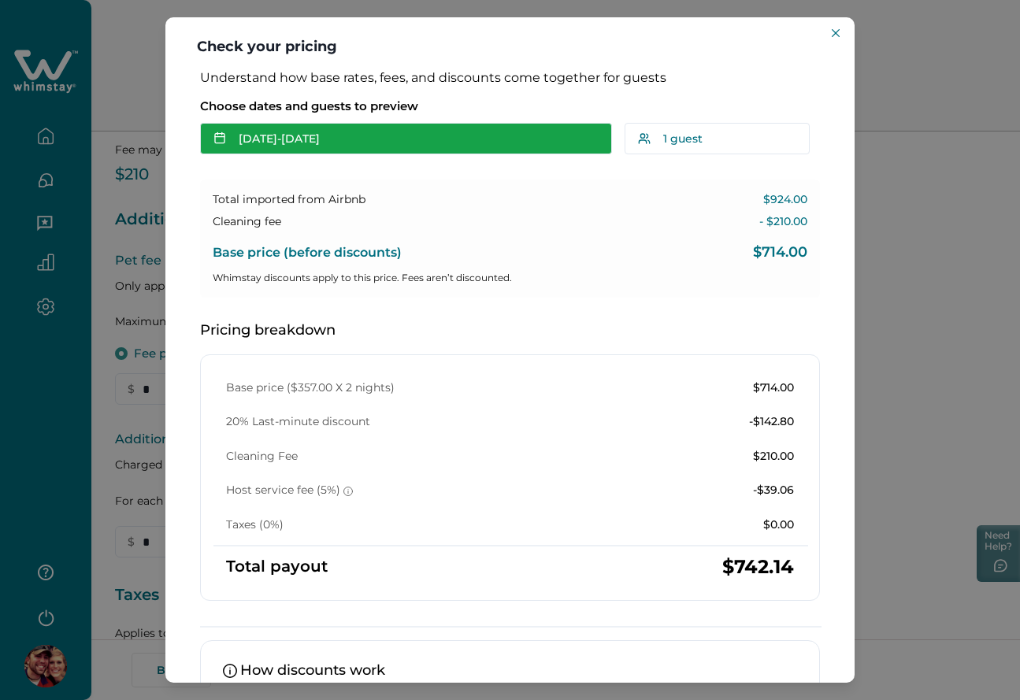
click at [478, 128] on button "[DATE] - [DATE]" at bounding box center [406, 139] width 412 height 32
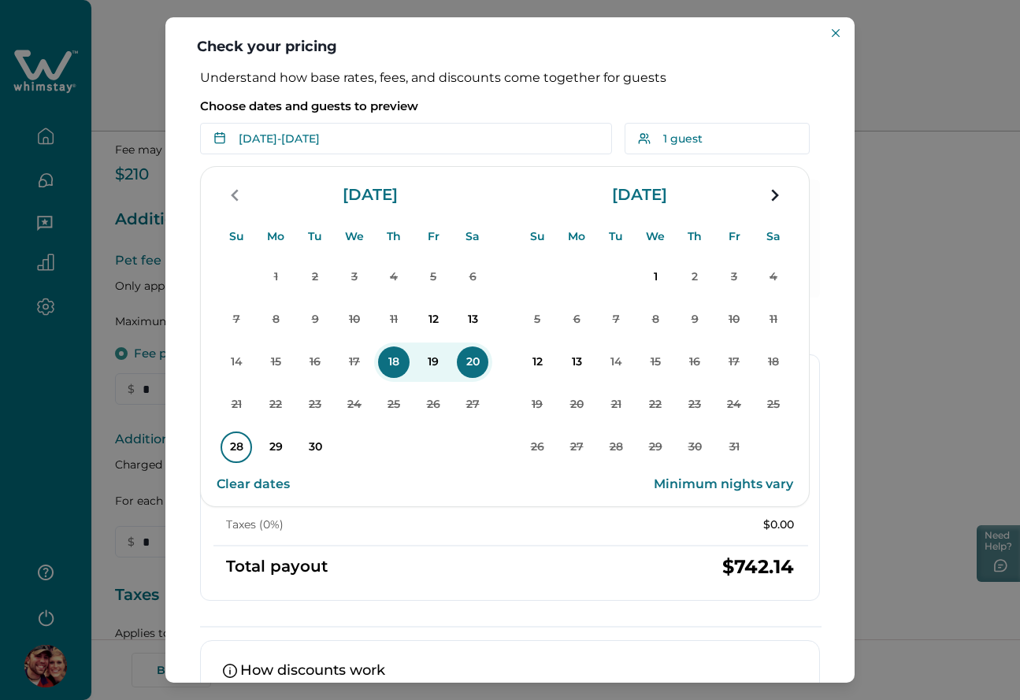
click at [246, 446] on p "28" at bounding box center [237, 448] width 32 height 32
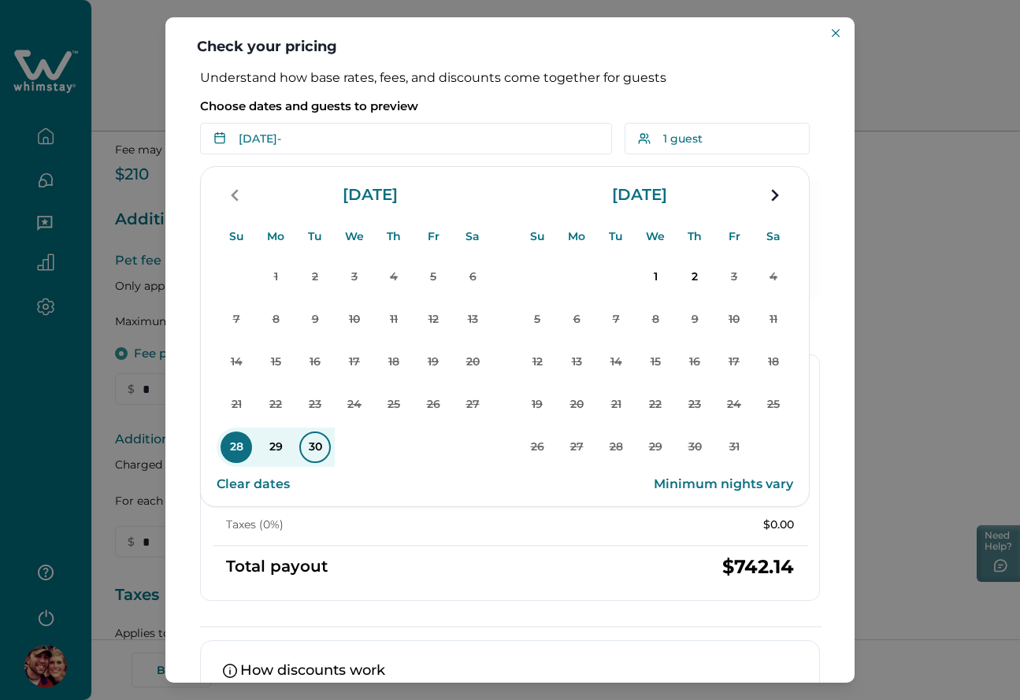
click at [320, 447] on p "30" at bounding box center [315, 448] width 32 height 32
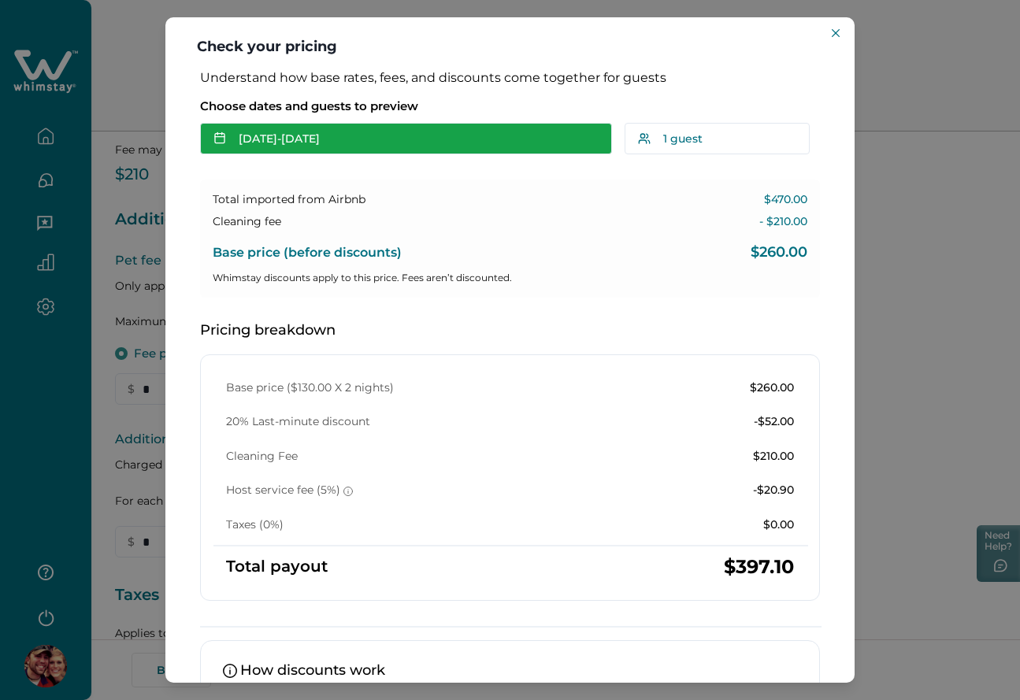
click at [345, 129] on button "[DATE] - [DATE]" at bounding box center [406, 139] width 412 height 32
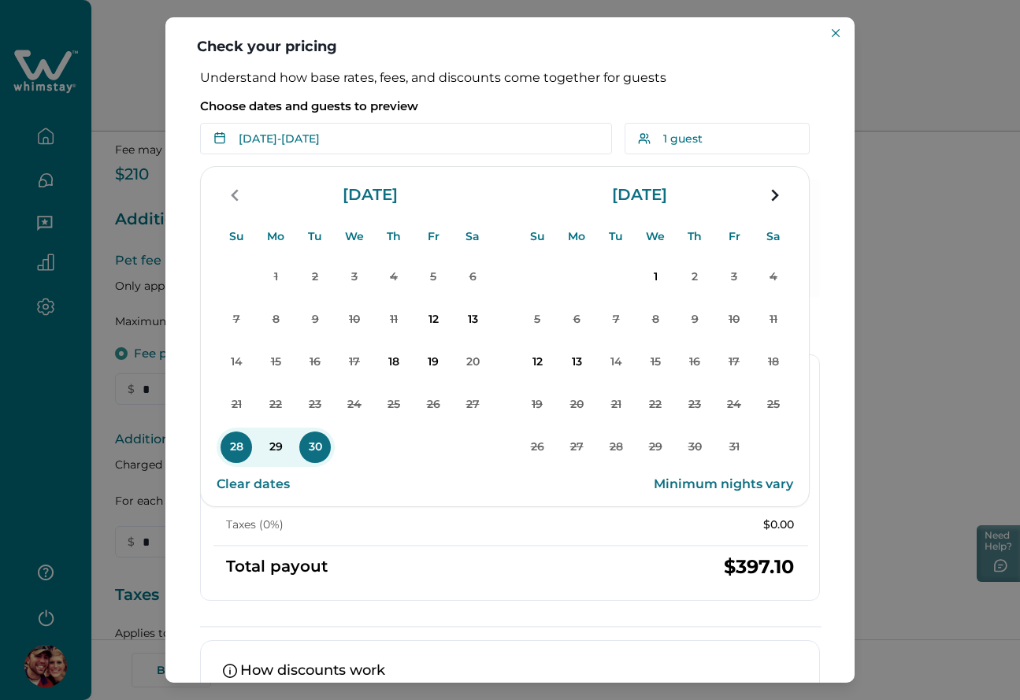
click at [521, 100] on p "Choose dates and guests to preview" at bounding box center [510, 106] width 620 height 16
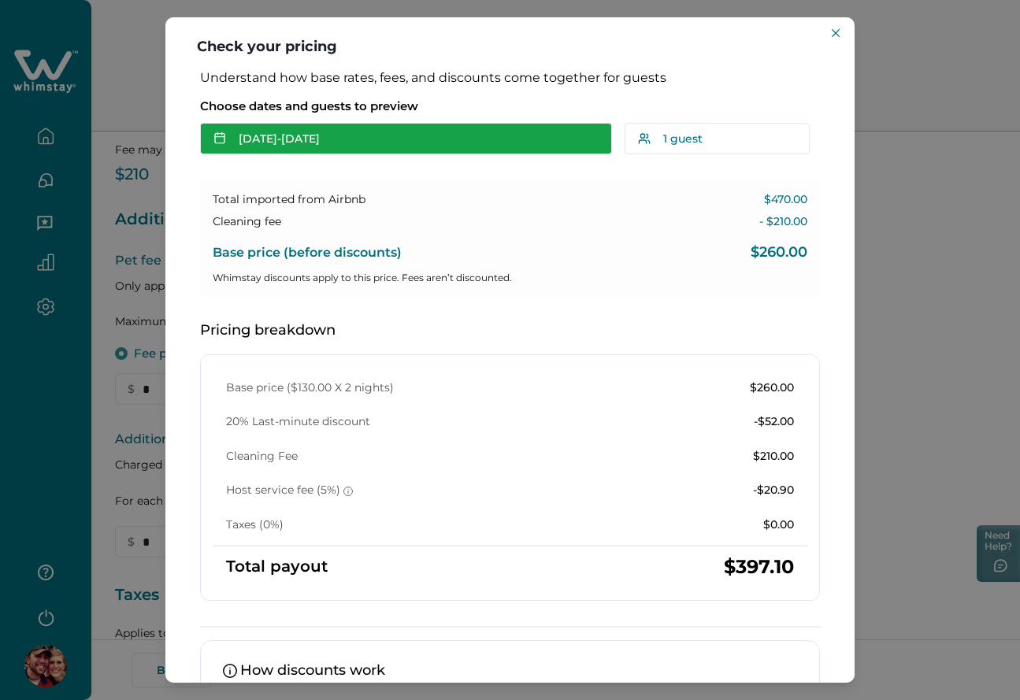
click at [408, 140] on button "[DATE] - [DATE]" at bounding box center [406, 139] width 412 height 32
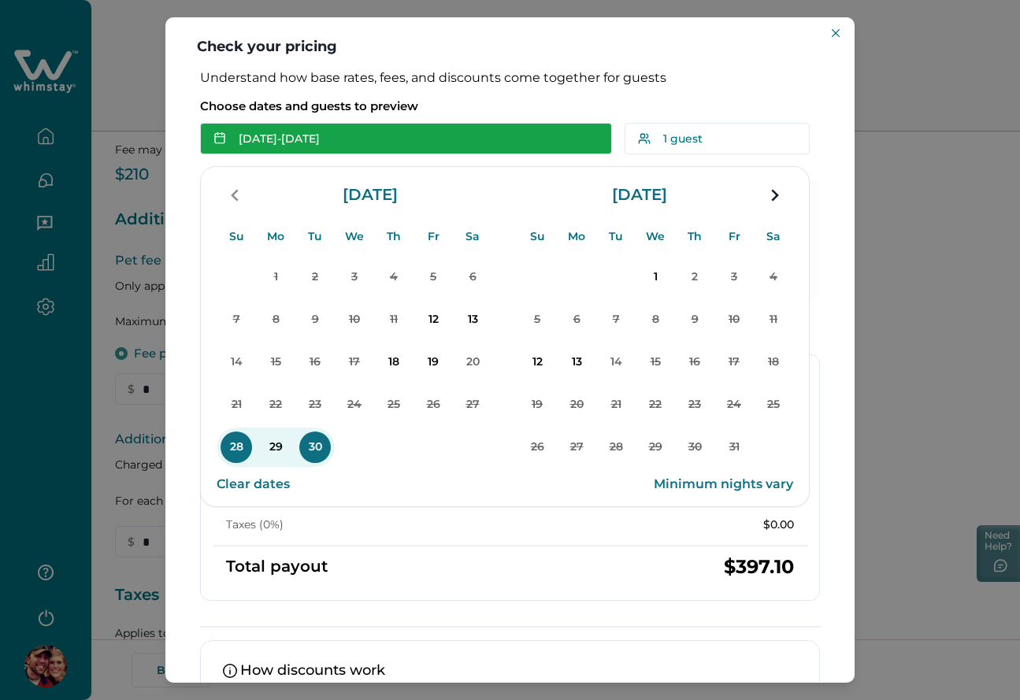
click at [408, 140] on button "[DATE] - [DATE]" at bounding box center [406, 139] width 412 height 32
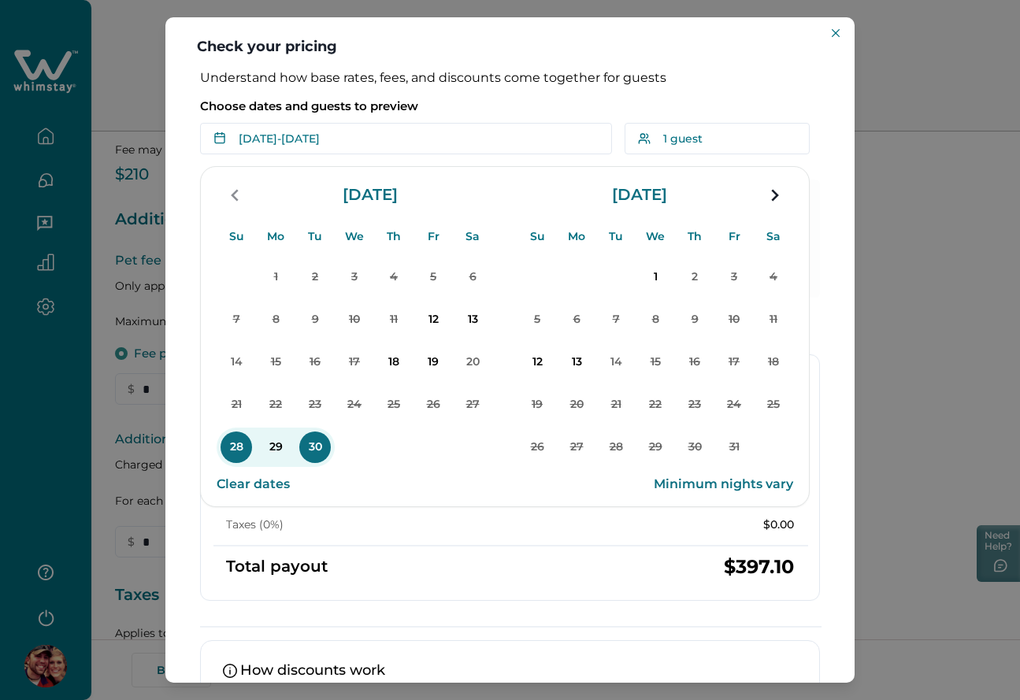
click at [480, 100] on p "Choose dates and guests to preview" at bounding box center [510, 106] width 620 height 16
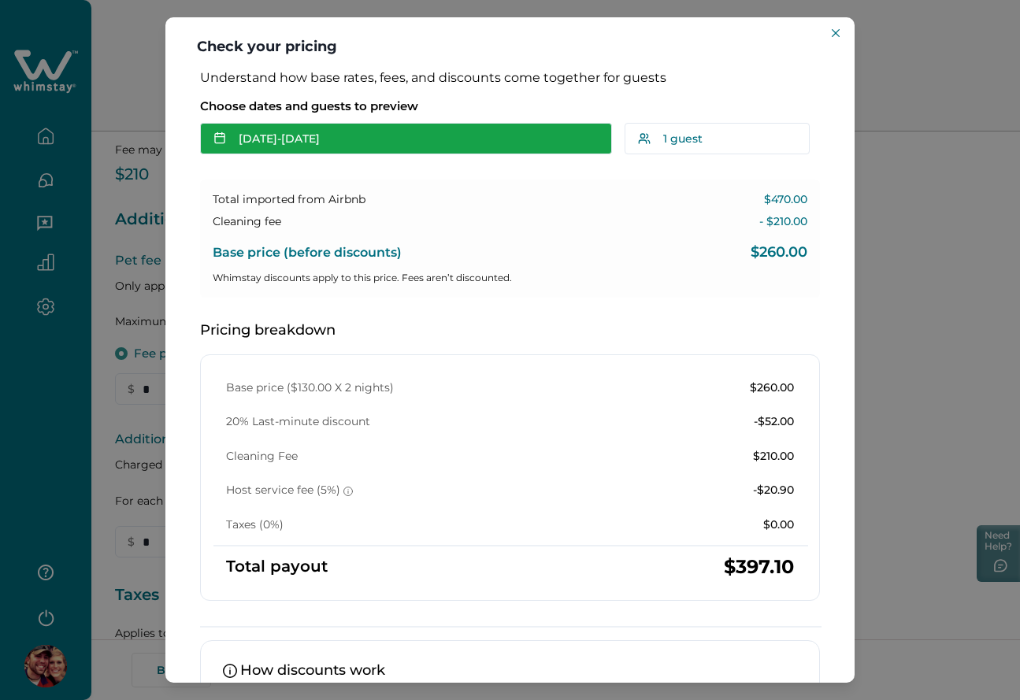
click at [351, 141] on button "[DATE] - [DATE]" at bounding box center [406, 139] width 412 height 32
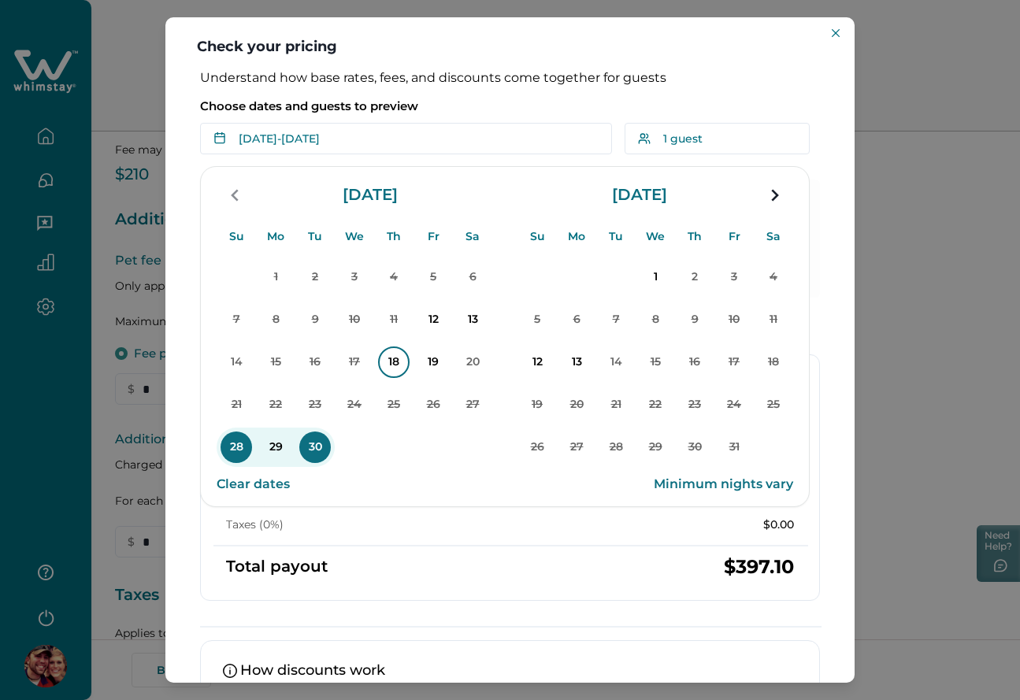
click at [394, 368] on p "18" at bounding box center [394, 363] width 32 height 32
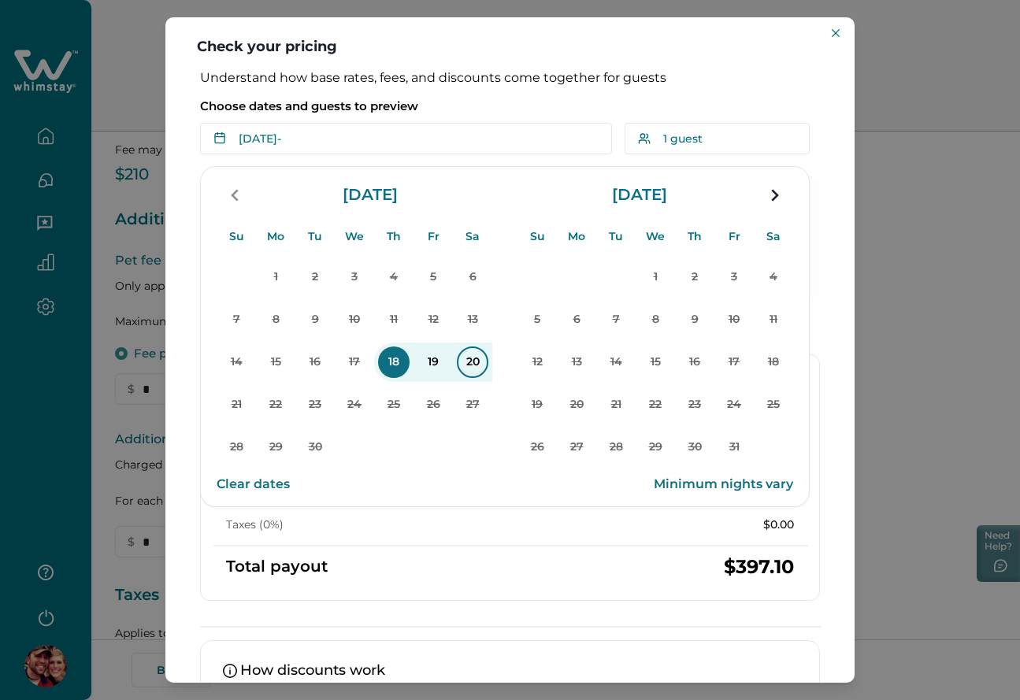
click at [473, 358] on p "20" at bounding box center [473, 363] width 32 height 32
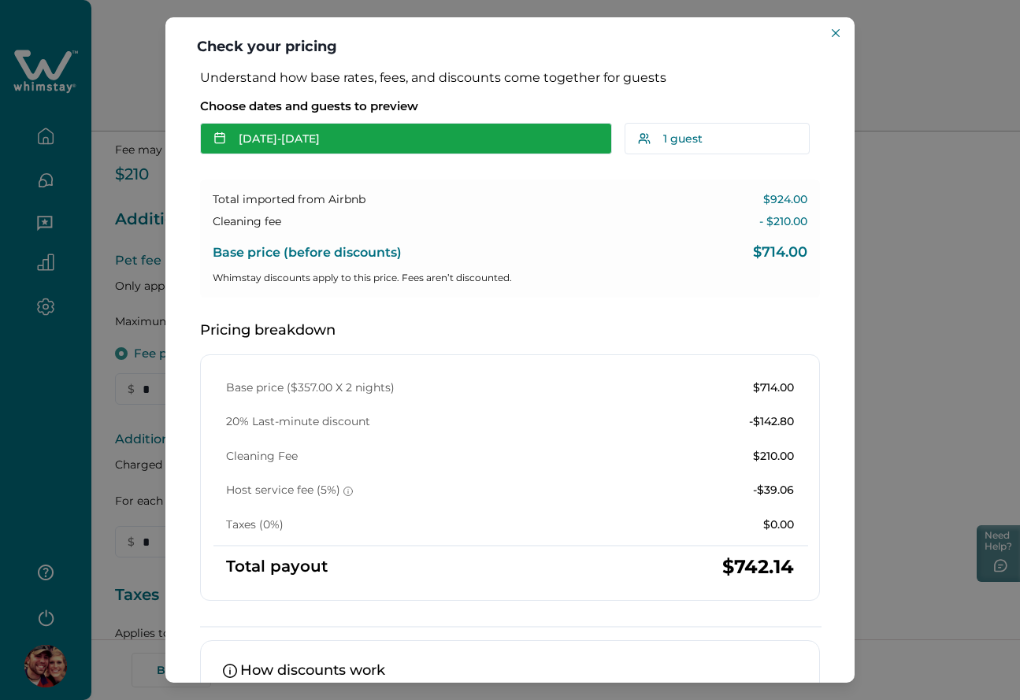
click at [380, 130] on button "[DATE] - [DATE]" at bounding box center [406, 139] width 412 height 32
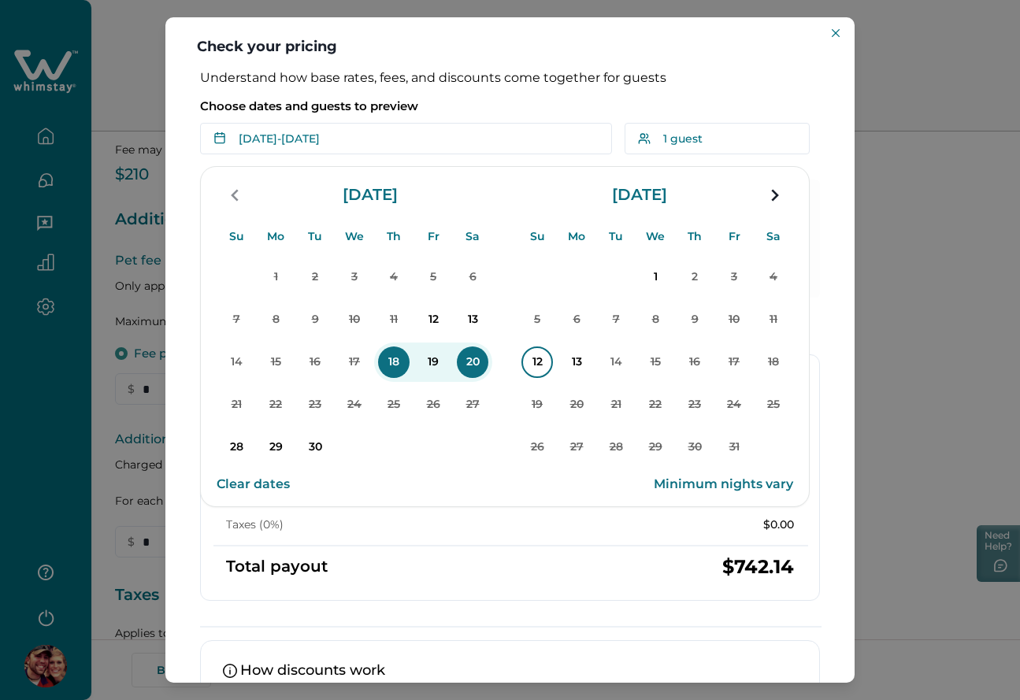
click at [534, 361] on p "12" at bounding box center [537, 363] width 32 height 32
click at [509, 98] on p "Choose dates and guests to preview" at bounding box center [510, 106] width 620 height 16
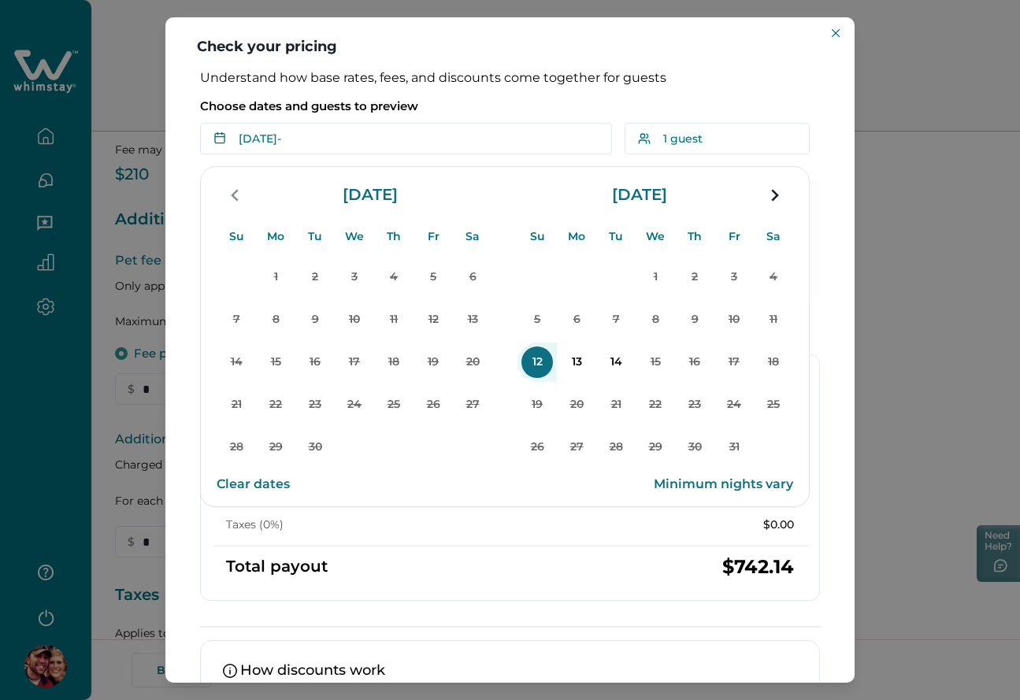
click at [509, 98] on p "Choose dates and guests to preview" at bounding box center [510, 106] width 620 height 16
click at [617, 370] on p "14" at bounding box center [616, 363] width 32 height 32
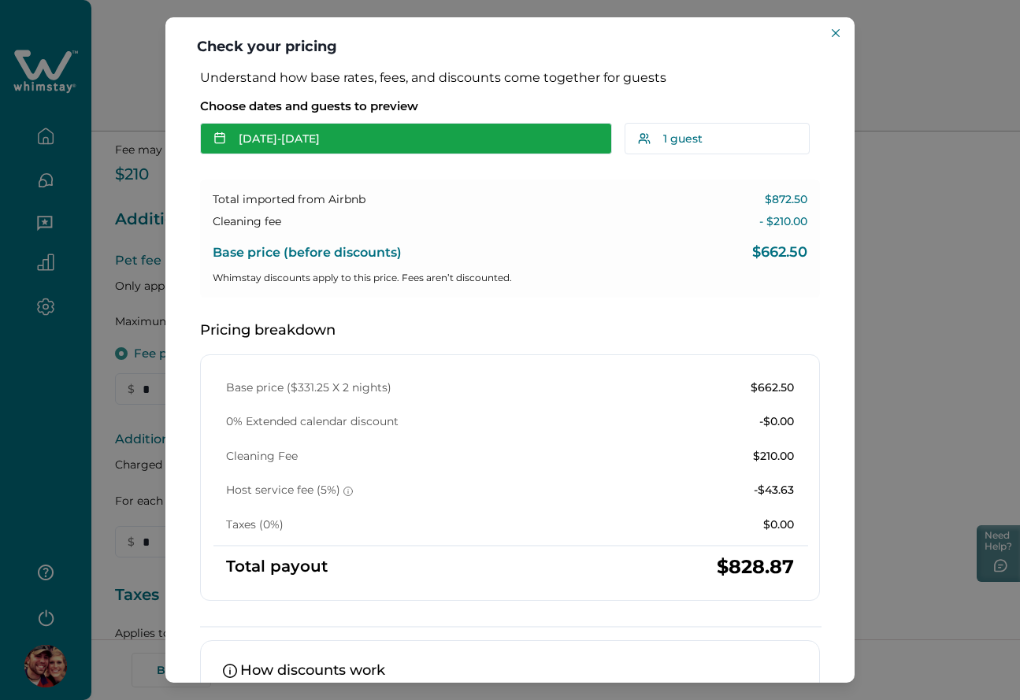
click at [399, 147] on button "[DATE] - [DATE]" at bounding box center [406, 139] width 412 height 32
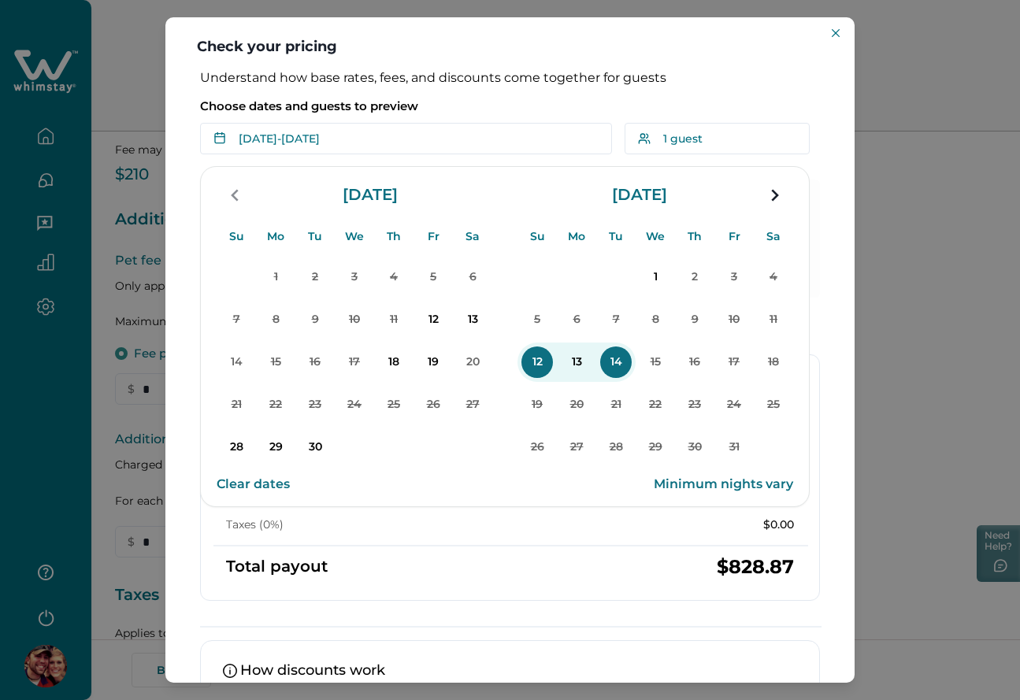
click at [239, 482] on button "Clear dates" at bounding box center [253, 485] width 73 height 32
click at [528, 101] on p "Choose dates and guests to preview" at bounding box center [510, 106] width 620 height 16
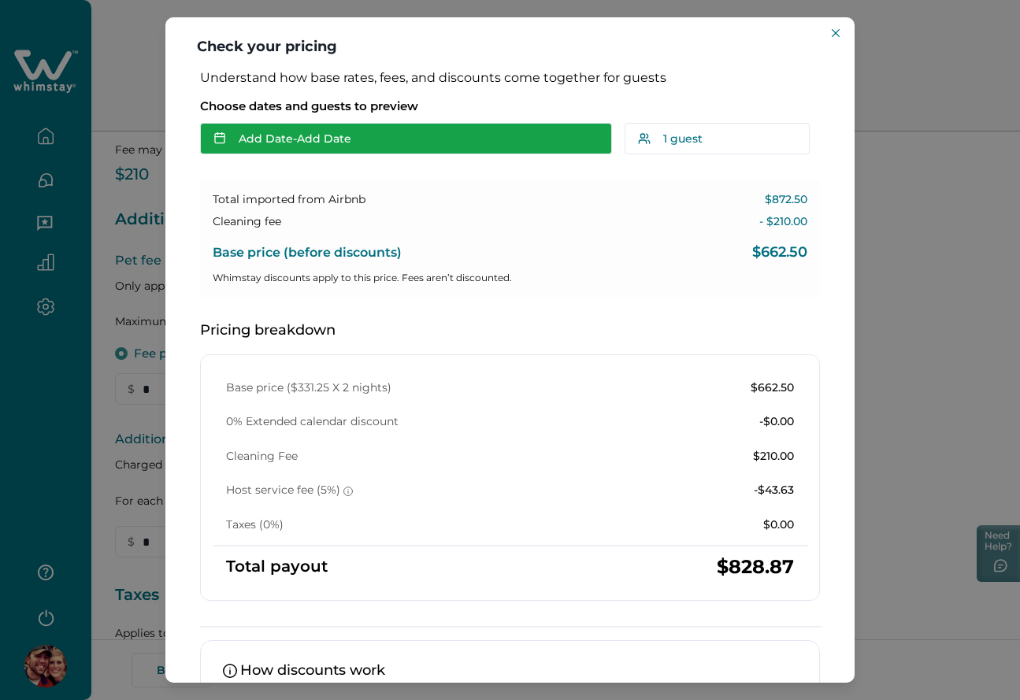
click at [389, 135] on button "Add Date - Add Date" at bounding box center [406, 139] width 412 height 32
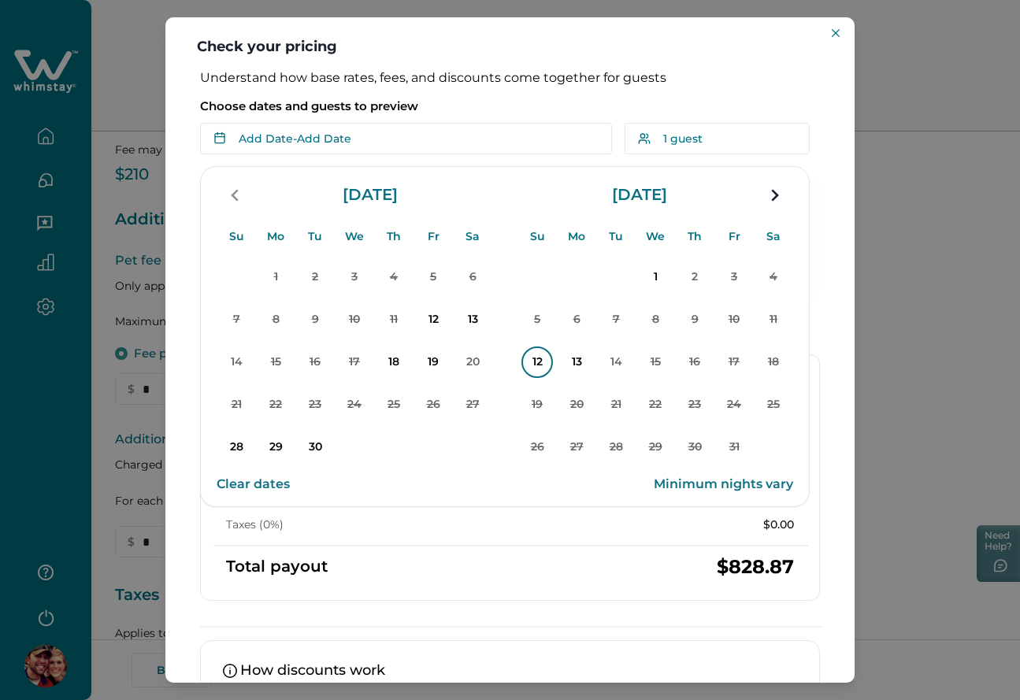
click at [541, 361] on p "12" at bounding box center [537, 363] width 32 height 32
click at [628, 363] on p "14" at bounding box center [616, 363] width 32 height 32
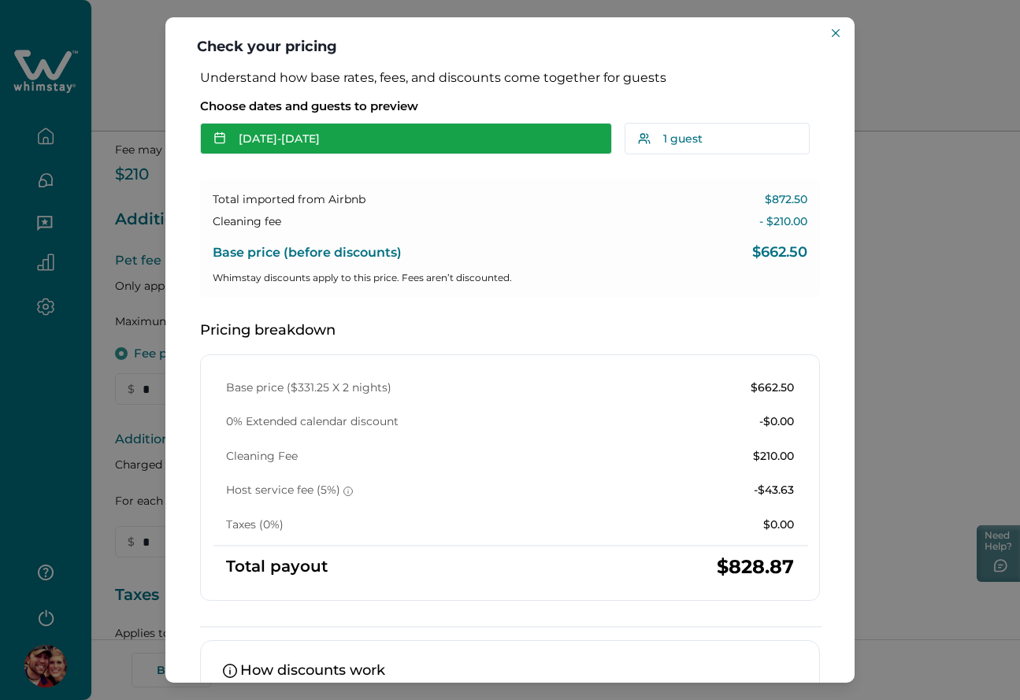
click at [414, 140] on button "[DATE] - [DATE]" at bounding box center [406, 139] width 412 height 32
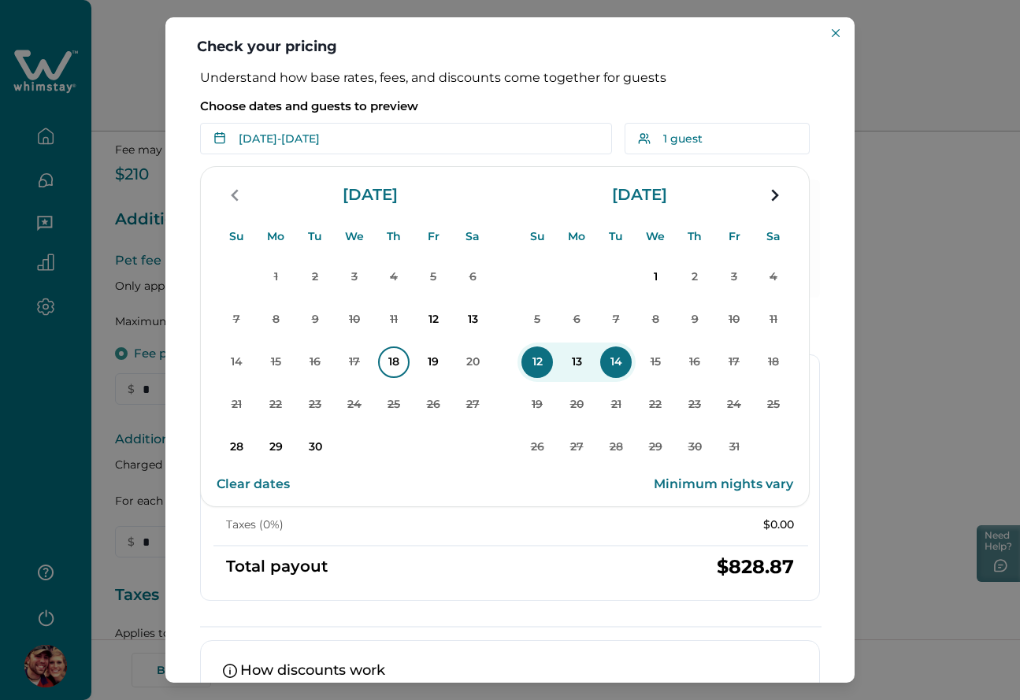
click at [393, 349] on p "18" at bounding box center [394, 363] width 32 height 32
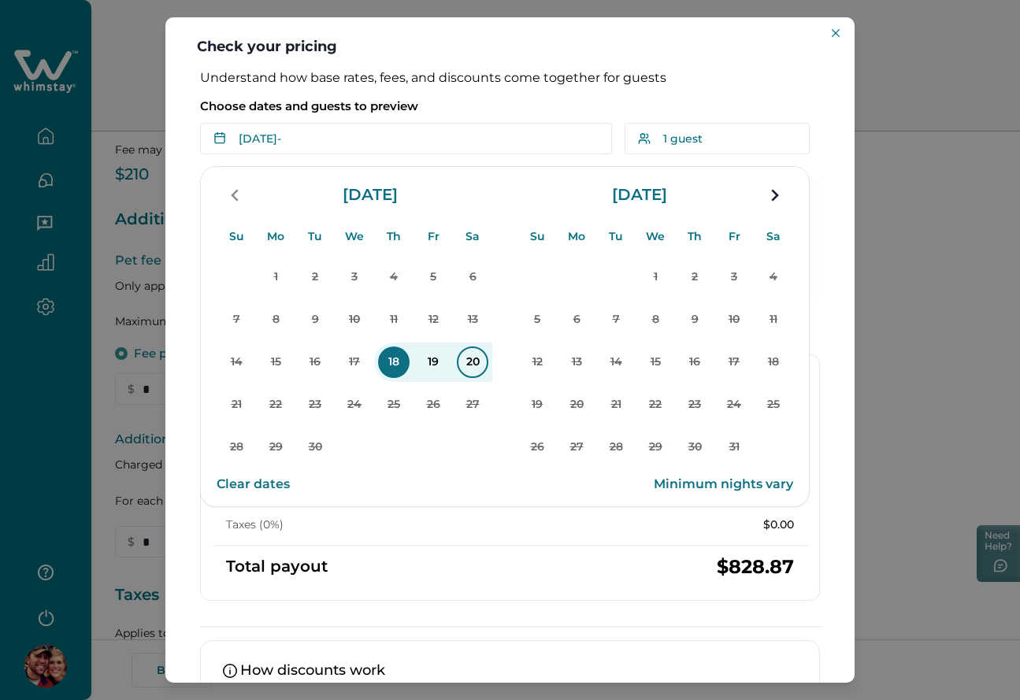
click at [469, 358] on p "20" at bounding box center [473, 363] width 32 height 32
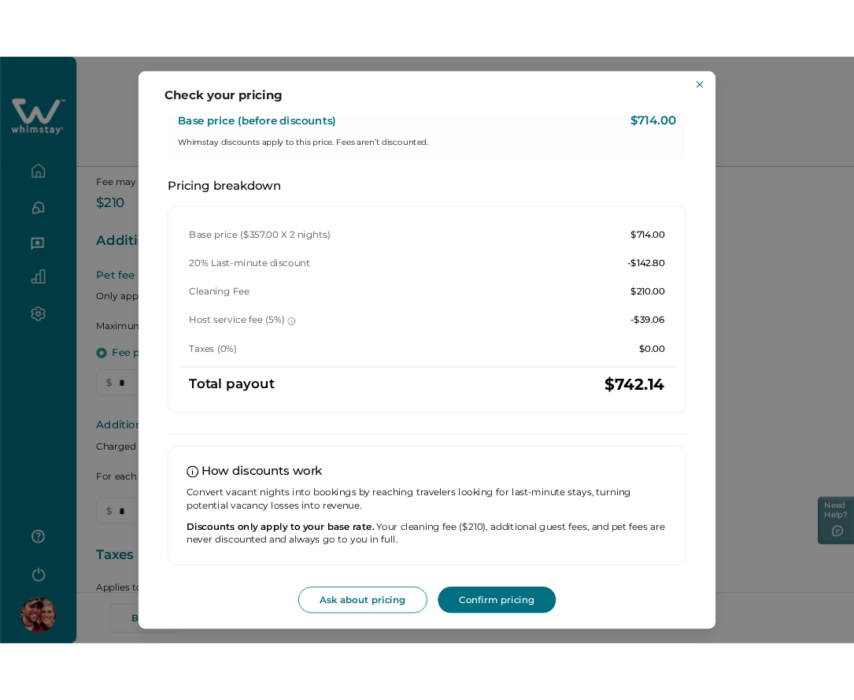
scroll to position [0, 0]
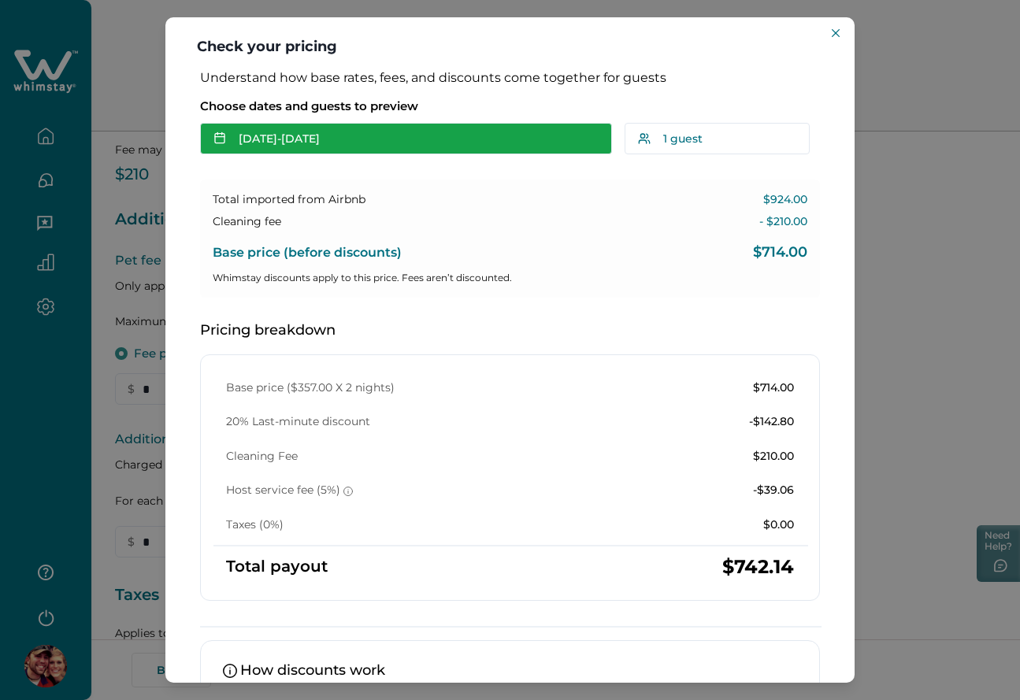
click at [404, 137] on button "[DATE] - [DATE]" at bounding box center [406, 139] width 412 height 32
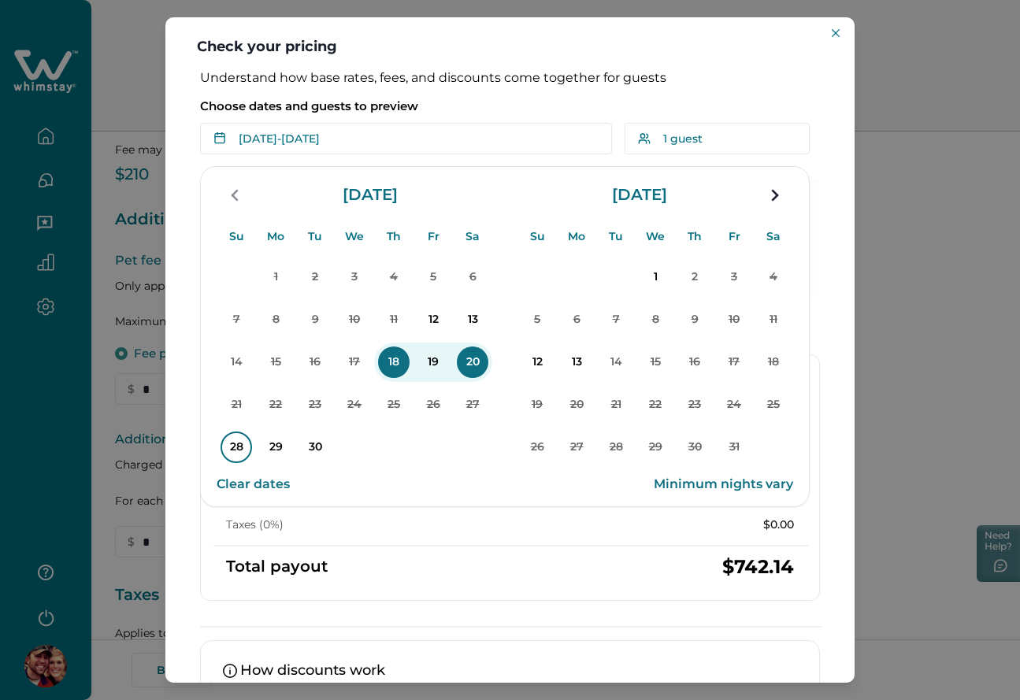
click at [240, 439] on p "28" at bounding box center [237, 448] width 32 height 32
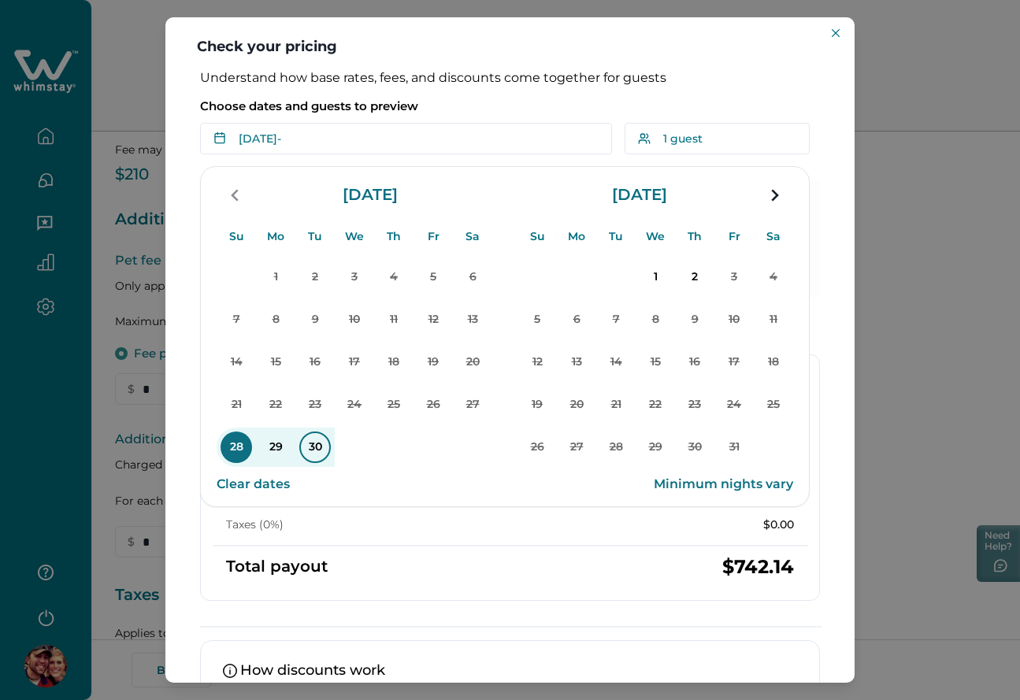
click at [319, 437] on p "30" at bounding box center [315, 448] width 32 height 32
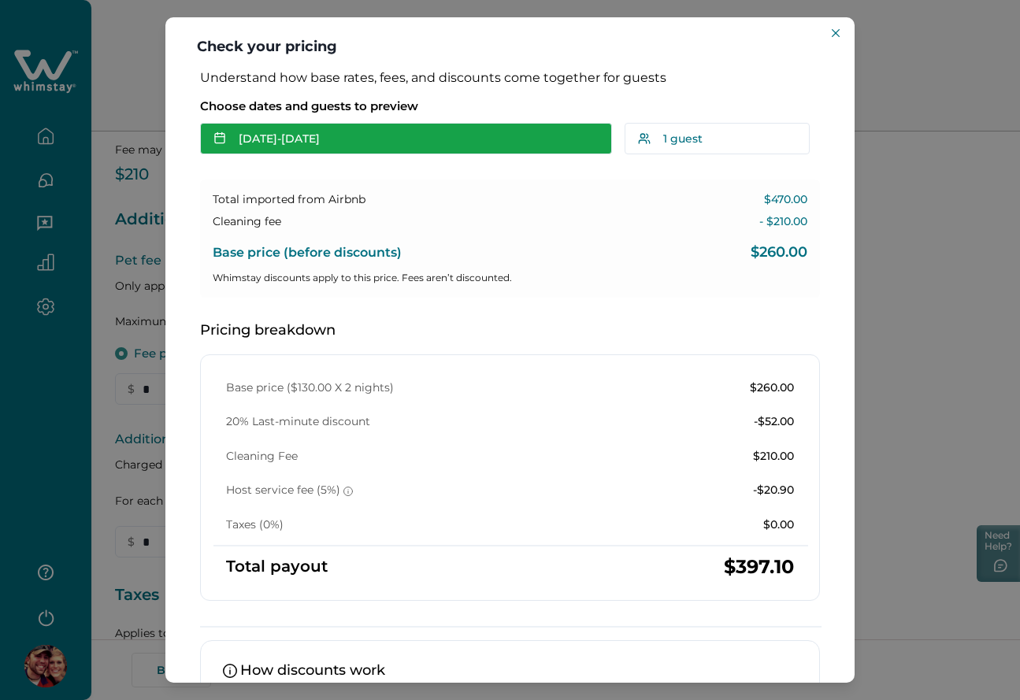
click at [426, 146] on button "[DATE] - [DATE]" at bounding box center [406, 139] width 412 height 32
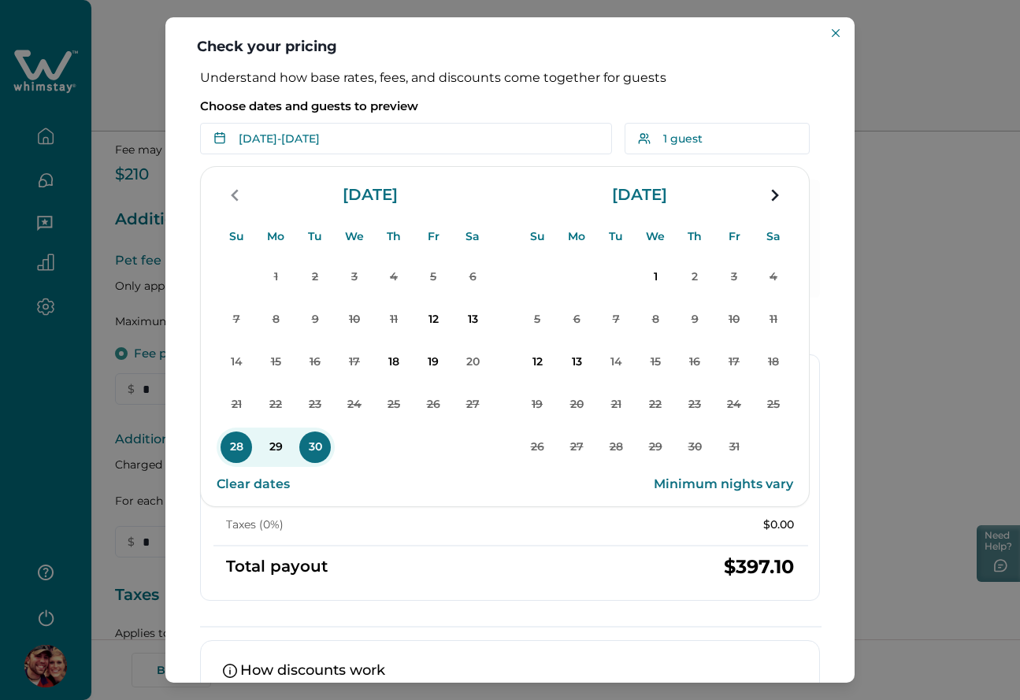
click at [481, 108] on p "Choose dates and guests to preview" at bounding box center [510, 106] width 620 height 16
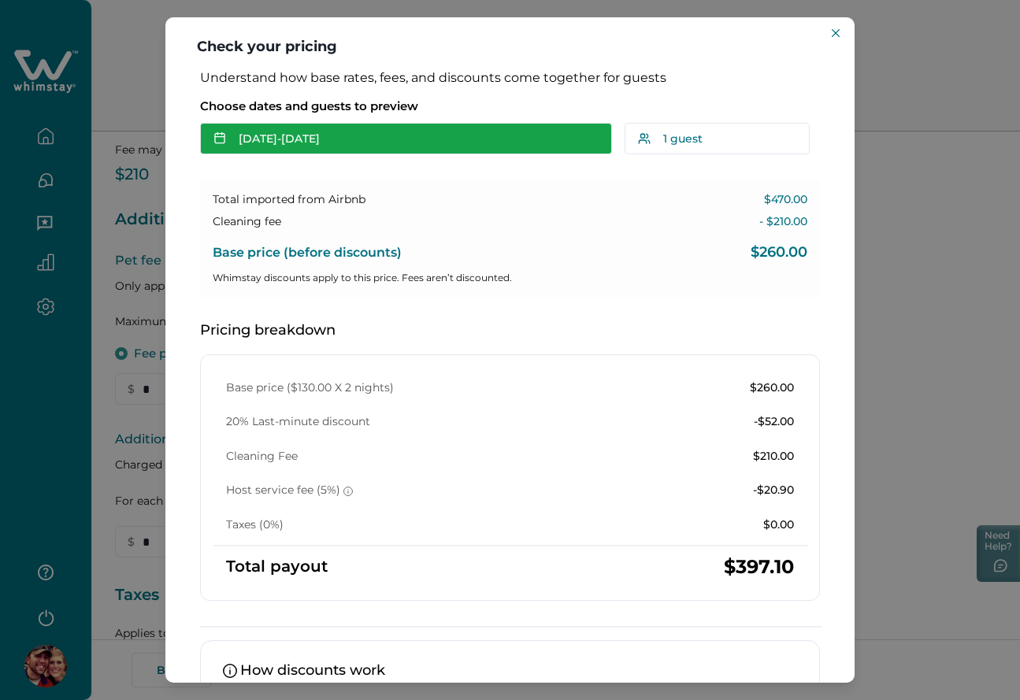
click at [410, 150] on button "[DATE] - [DATE]" at bounding box center [406, 139] width 412 height 32
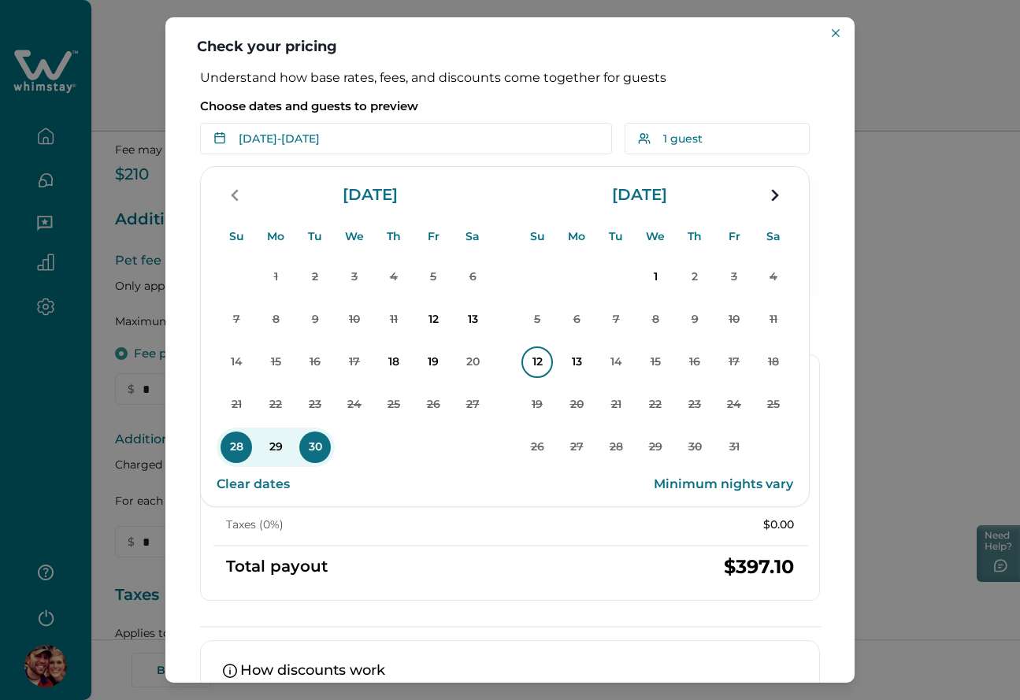
click at [540, 368] on p "12" at bounding box center [537, 363] width 32 height 32
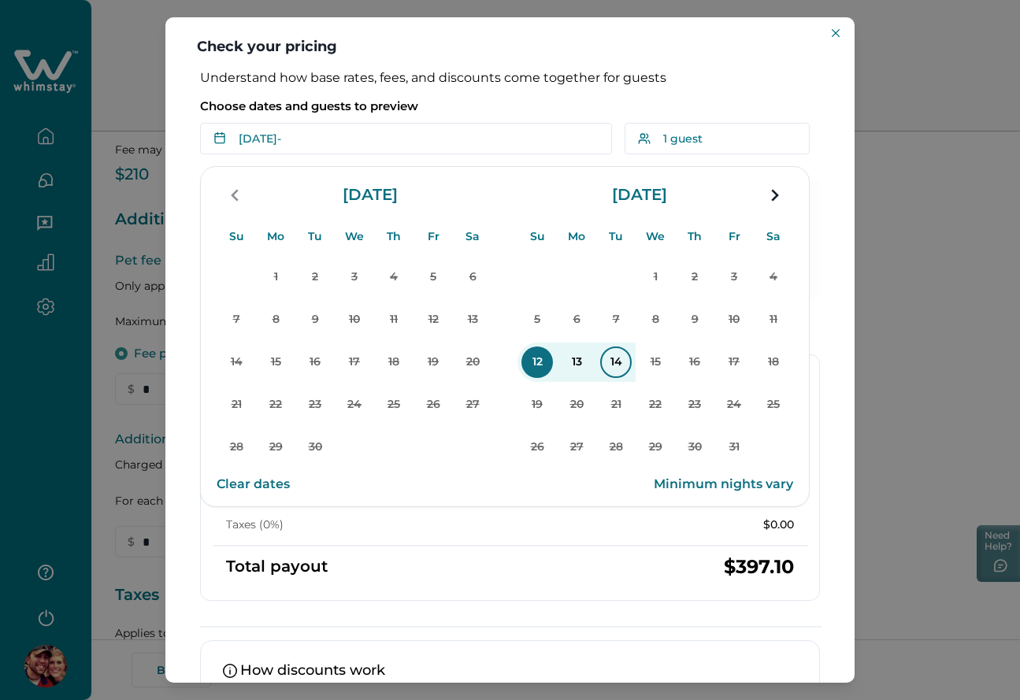
click at [608, 362] on p "14" at bounding box center [616, 363] width 32 height 32
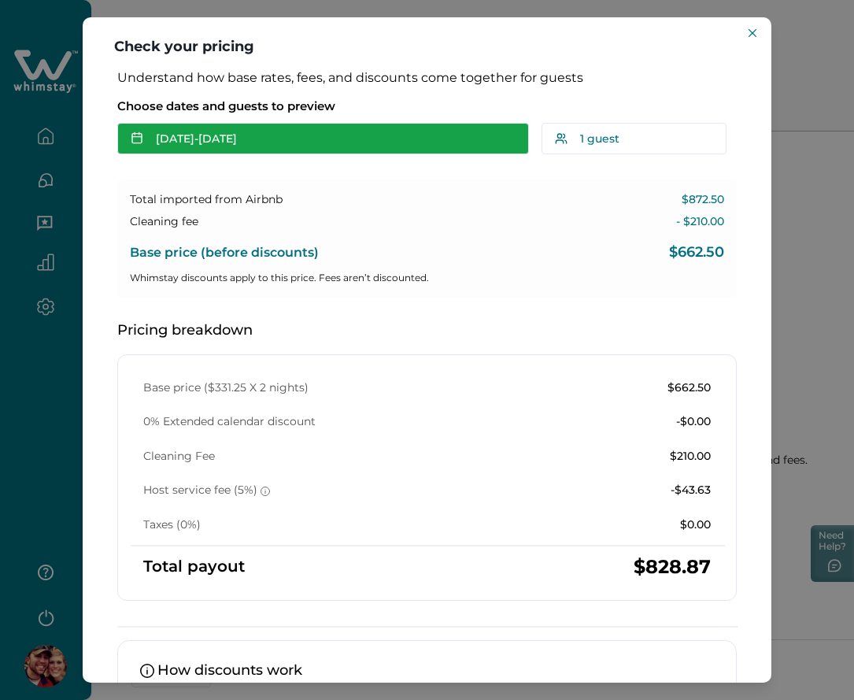
click at [310, 128] on button "[DATE] - [DATE]" at bounding box center [323, 139] width 412 height 32
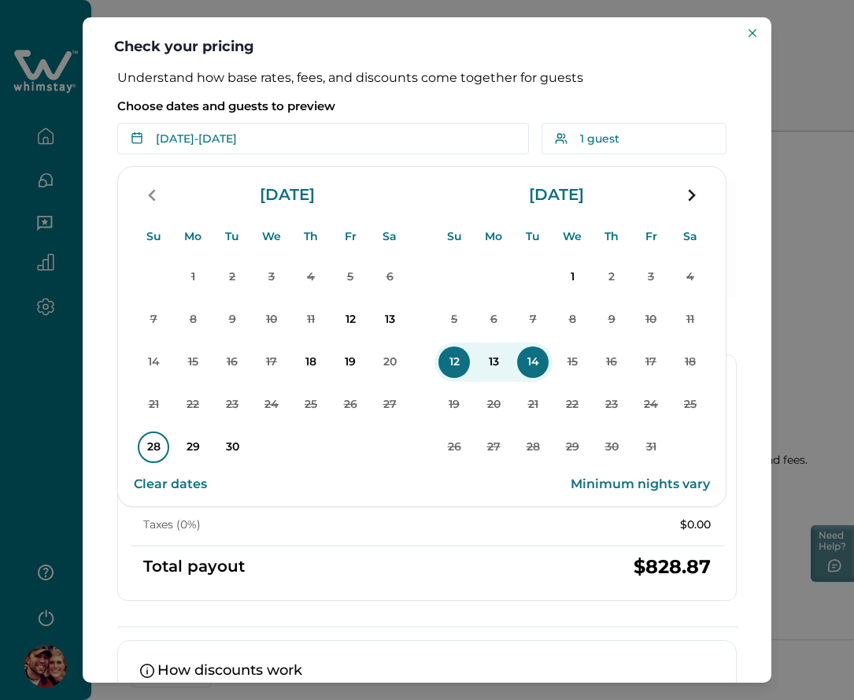
click at [150, 440] on p "28" at bounding box center [154, 448] width 32 height 32
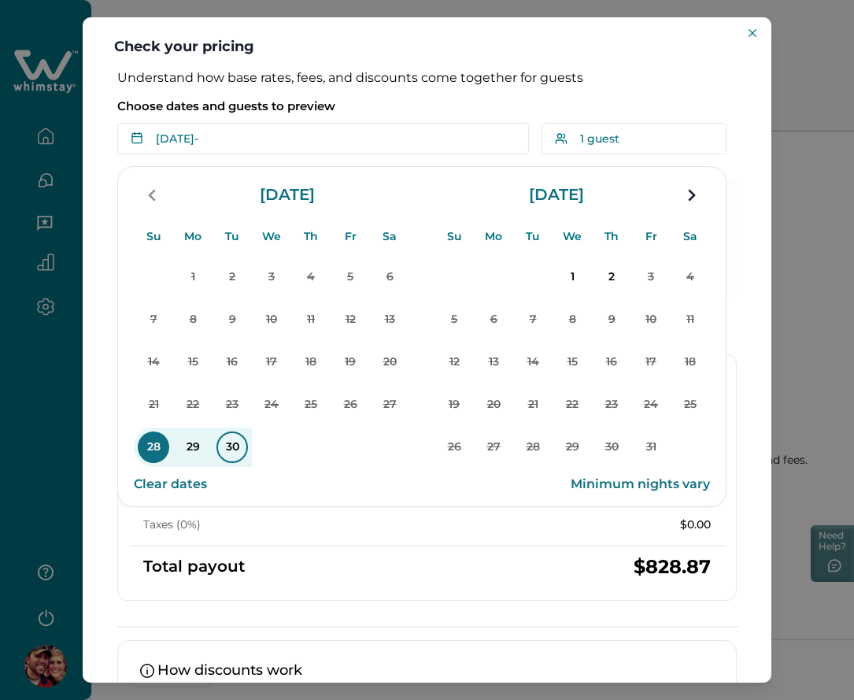
click at [226, 443] on p "30" at bounding box center [233, 448] width 32 height 32
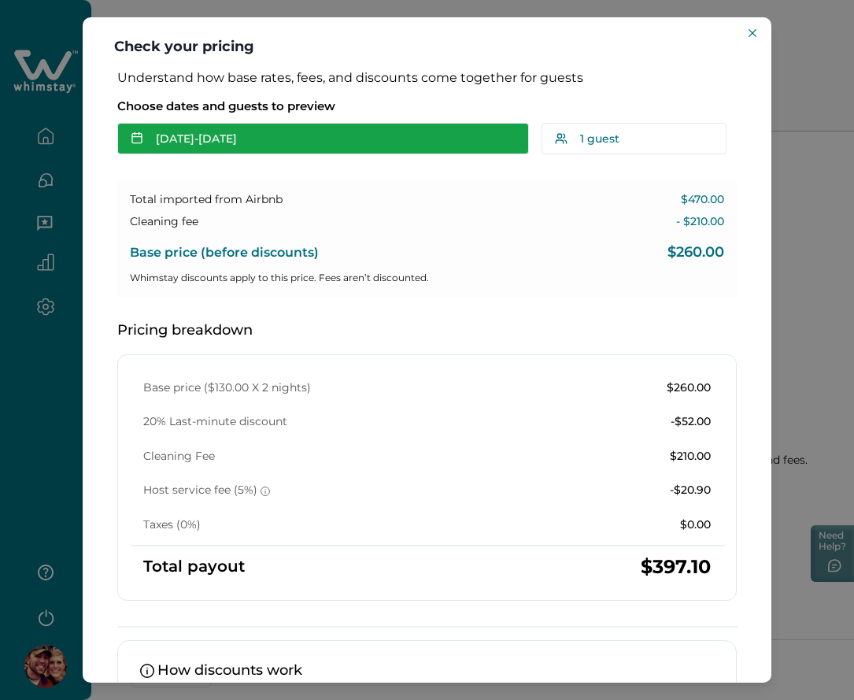
click at [298, 145] on button "[DATE] - [DATE]" at bounding box center [323, 139] width 412 height 32
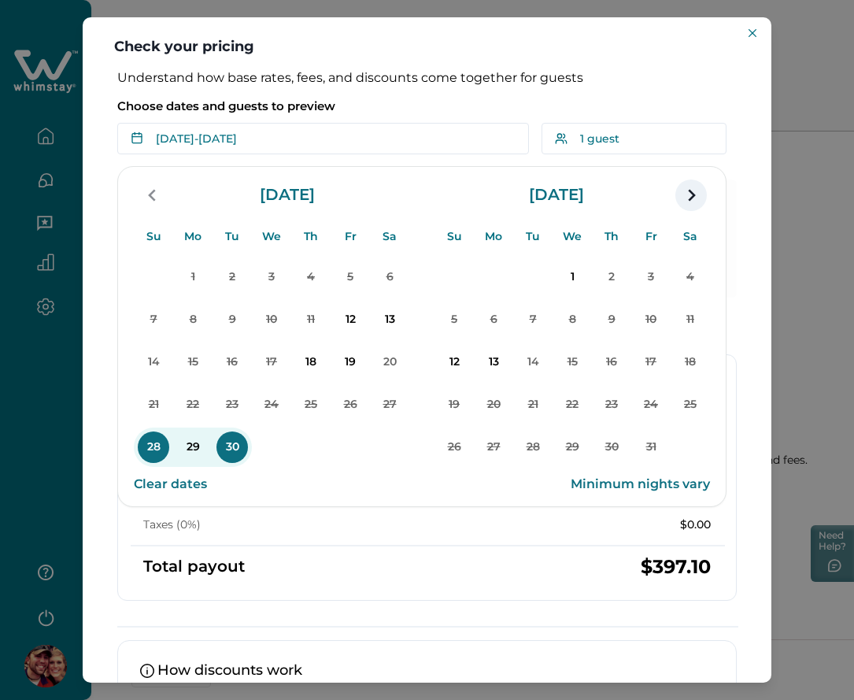
click at [687, 201] on icon "navigation button" at bounding box center [691, 195] width 25 height 28
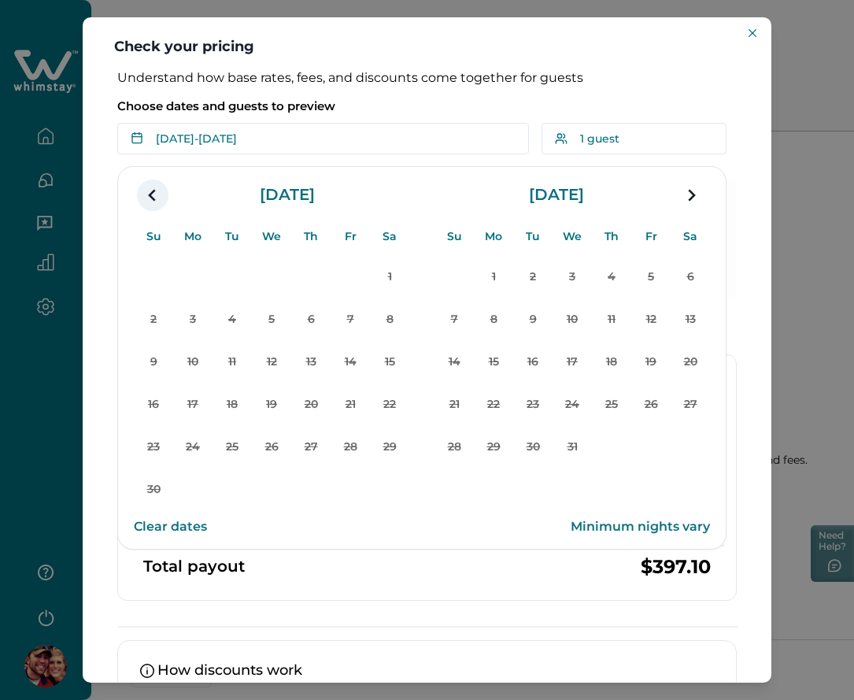
click at [139, 191] on button "navigation button" at bounding box center [153, 196] width 32 height 32
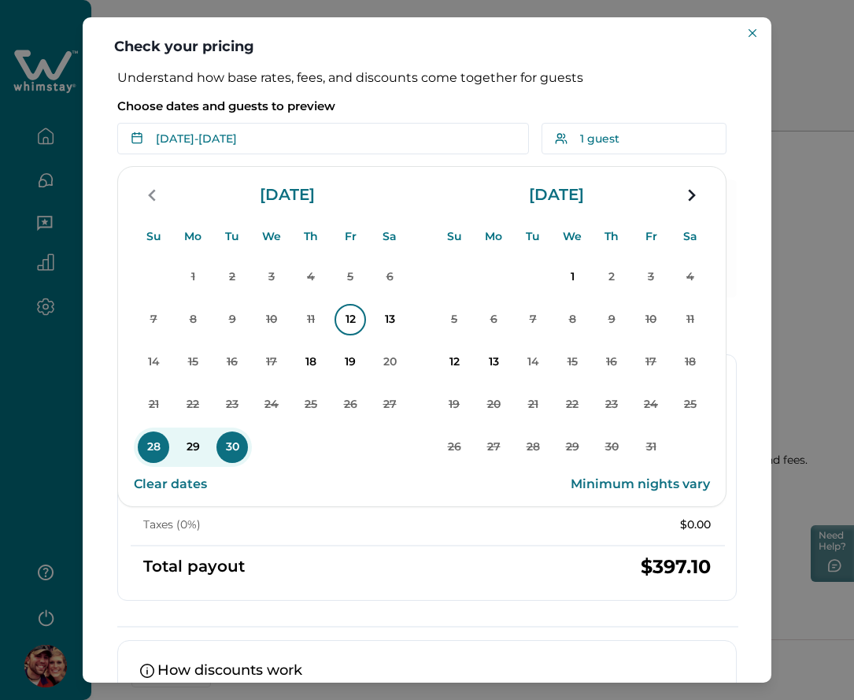
click at [351, 317] on p "12" at bounding box center [351, 320] width 32 height 32
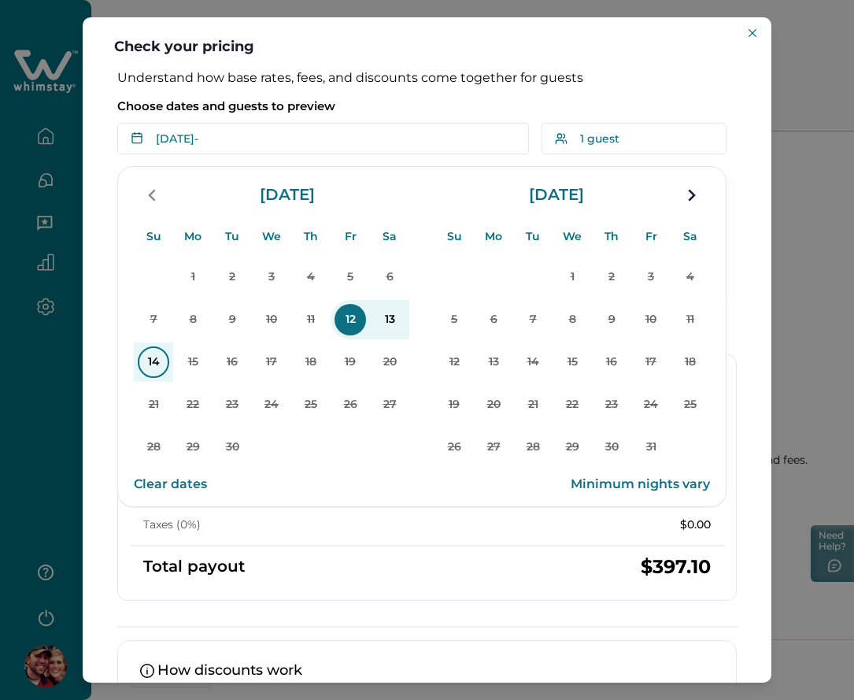
click at [150, 368] on p "14" at bounding box center [154, 363] width 32 height 32
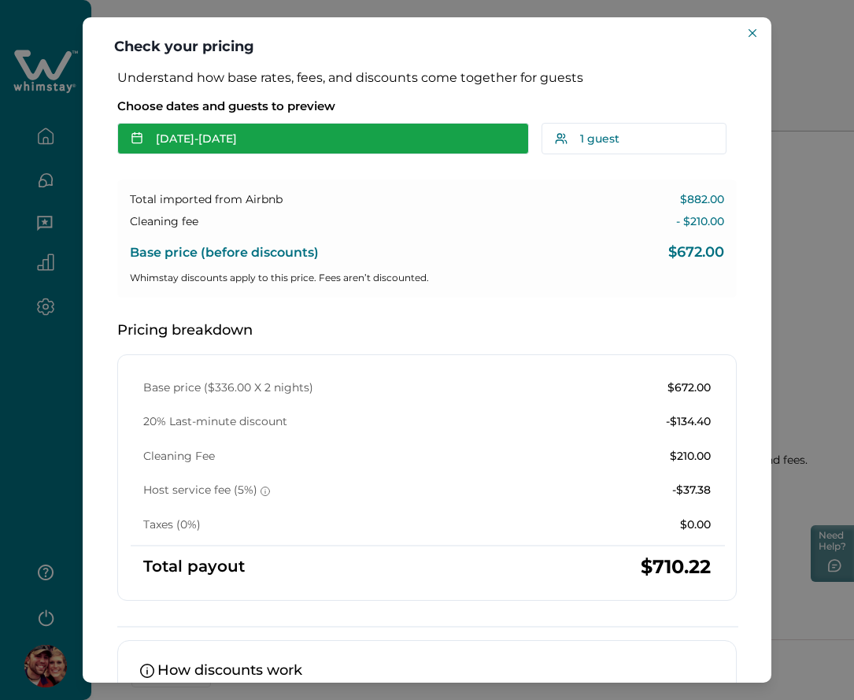
click at [246, 139] on button "[DATE] - [DATE]" at bounding box center [323, 139] width 412 height 32
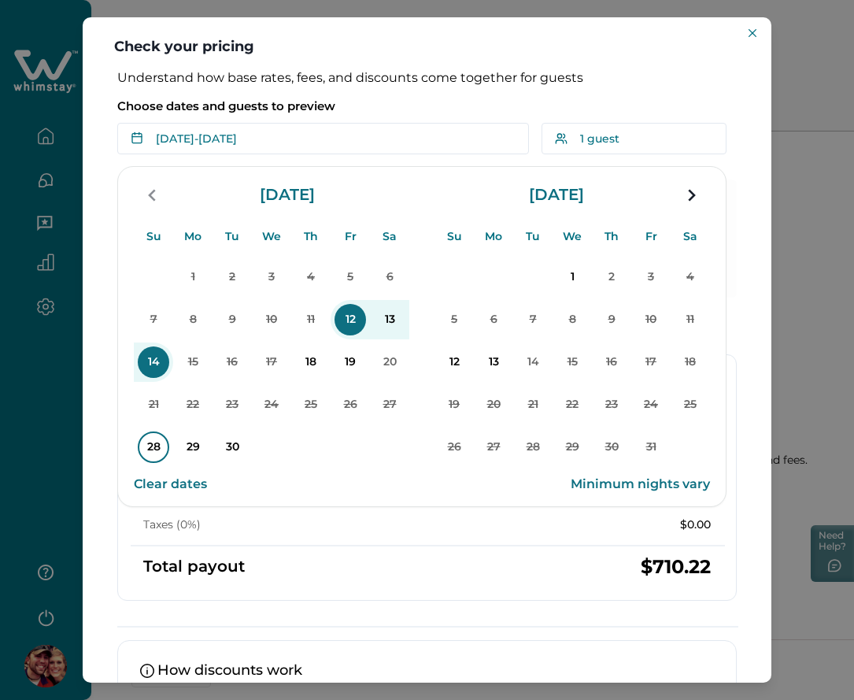
click at [152, 457] on p "28" at bounding box center [154, 448] width 32 height 32
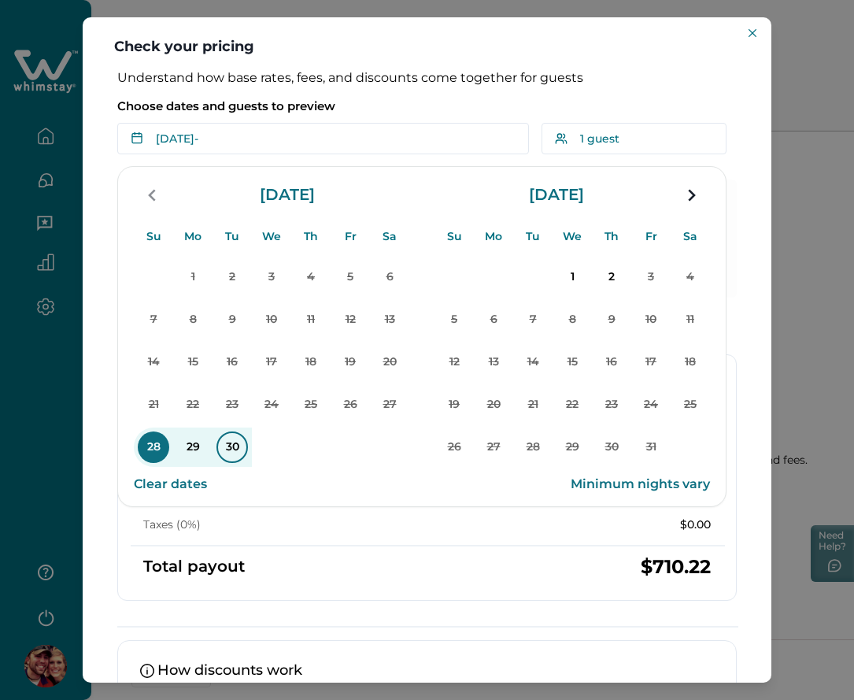
click at [243, 447] on p "30" at bounding box center [233, 448] width 32 height 32
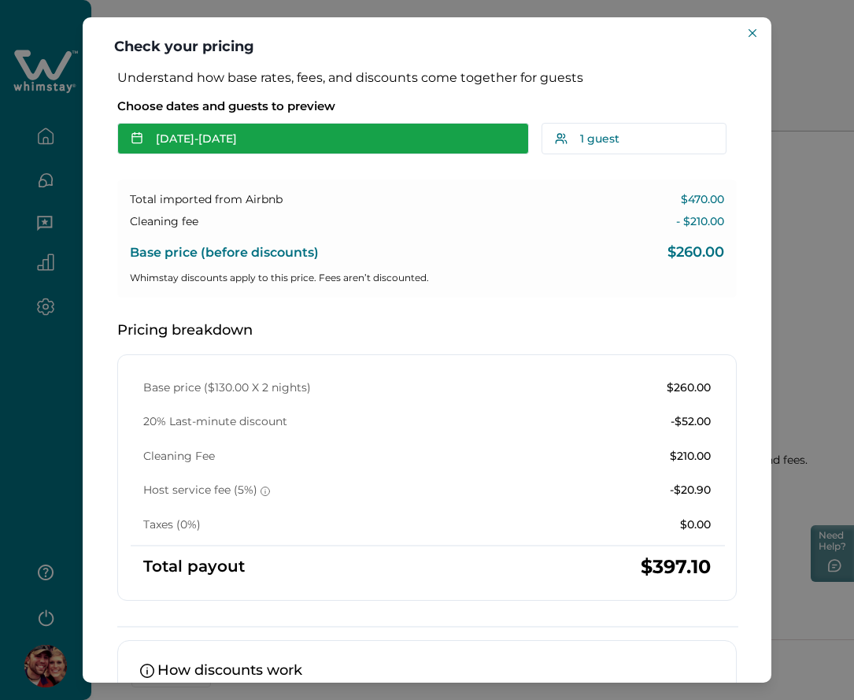
click at [295, 139] on button "[DATE] - [DATE]" at bounding box center [323, 139] width 412 height 32
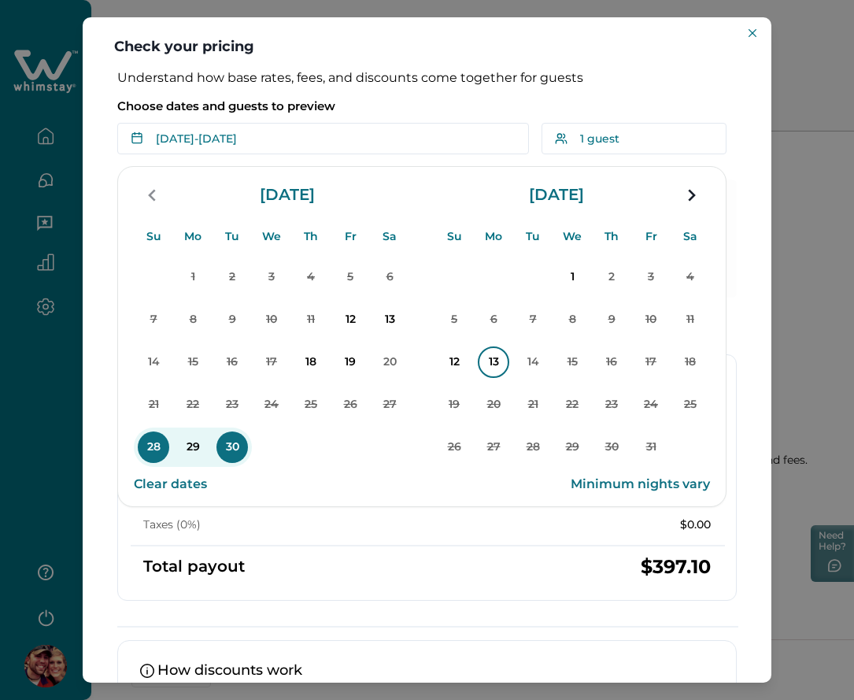
click at [465, 358] on p "12" at bounding box center [455, 363] width 32 height 32
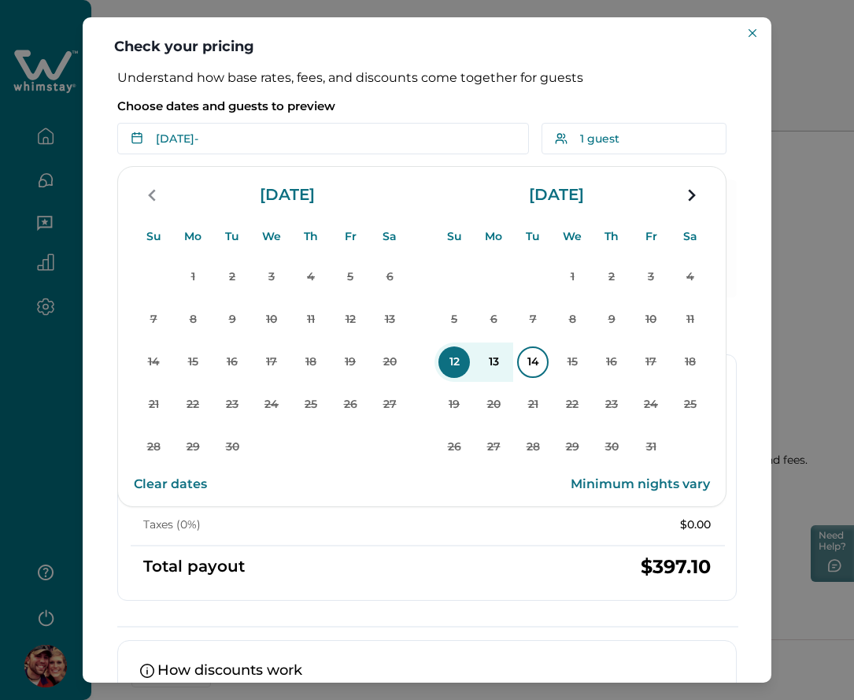
click at [539, 361] on p "14" at bounding box center [533, 363] width 32 height 32
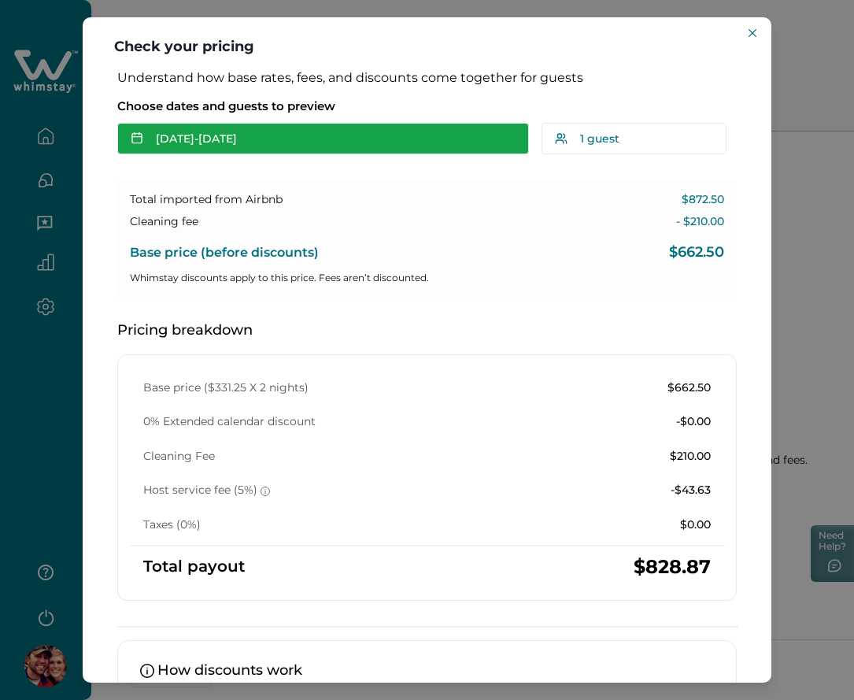
click at [160, 143] on button "[DATE] - [DATE]" at bounding box center [323, 139] width 412 height 32
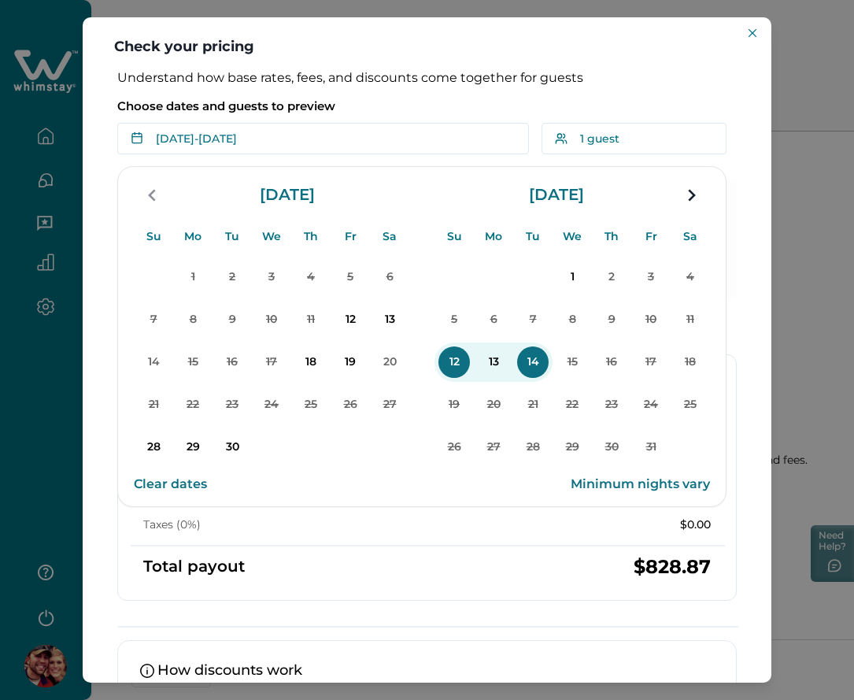
click at [162, 482] on button "Clear dates" at bounding box center [170, 485] width 73 height 32
click at [406, 102] on p "Choose dates and guests to preview" at bounding box center [427, 106] width 620 height 16
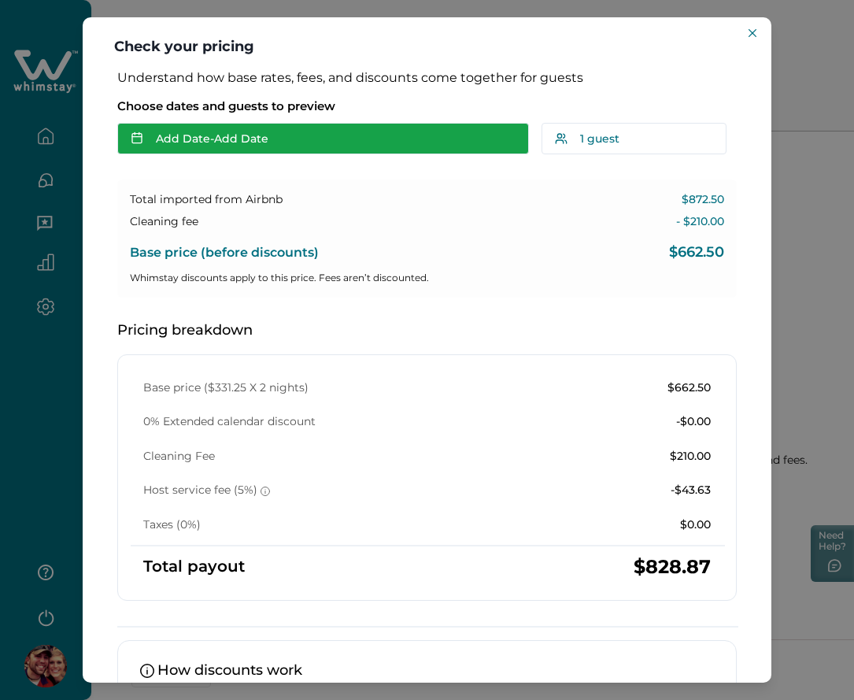
click at [213, 135] on button "Add Date - Add Date" at bounding box center [323, 139] width 412 height 32
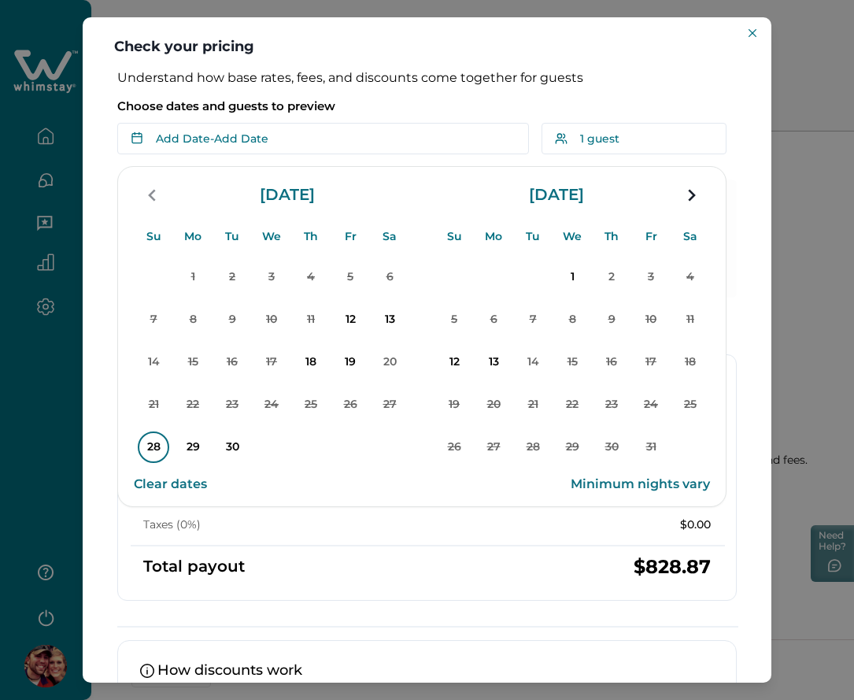
click at [156, 448] on p "28" at bounding box center [154, 448] width 32 height 32
click at [236, 443] on p "30" at bounding box center [233, 448] width 32 height 32
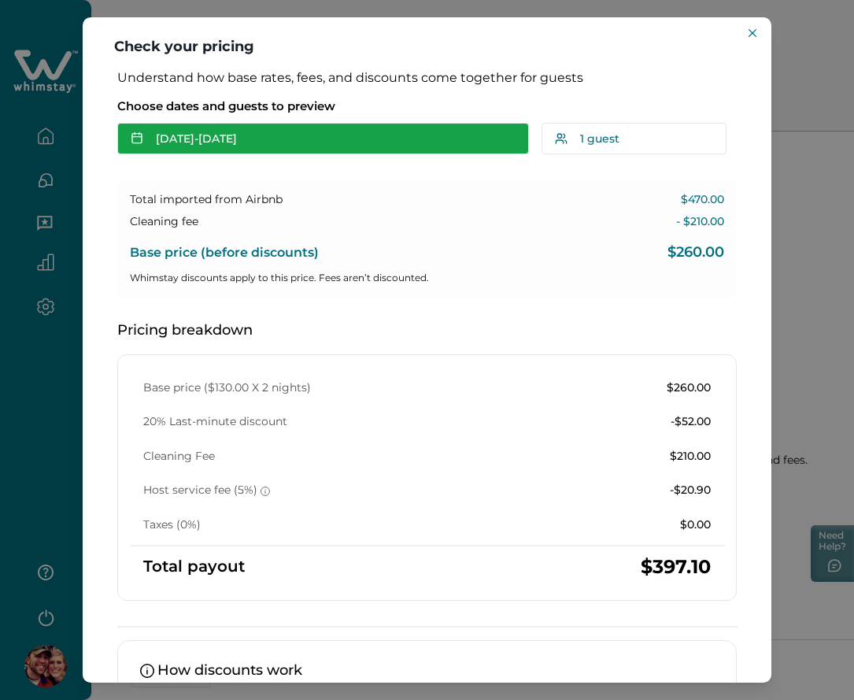
click at [313, 135] on button "[DATE] - [DATE]" at bounding box center [323, 139] width 412 height 32
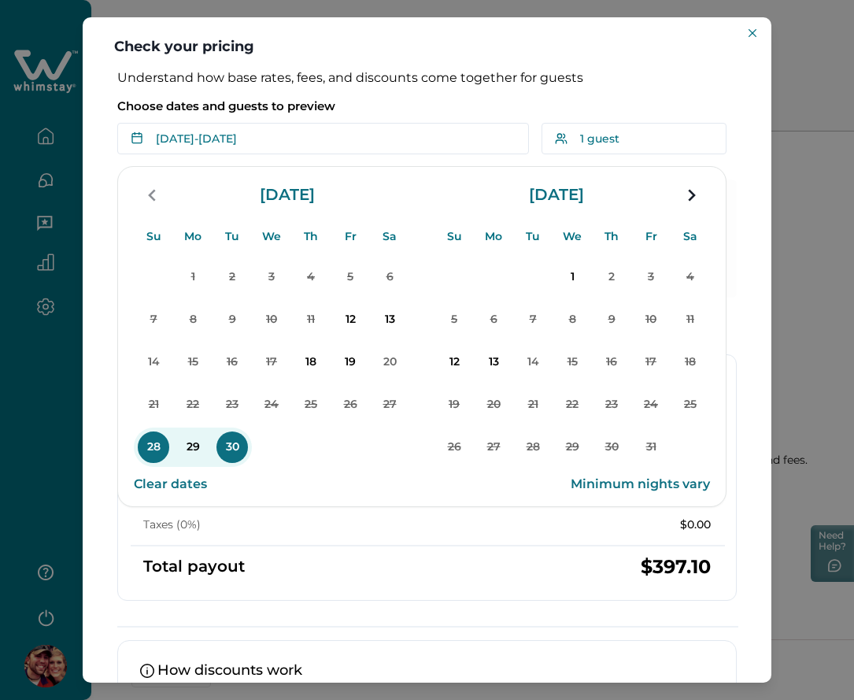
click at [159, 445] on p "28" at bounding box center [154, 448] width 32 height 32
click at [439, 112] on p "Choose dates and guests to preview" at bounding box center [427, 106] width 620 height 16
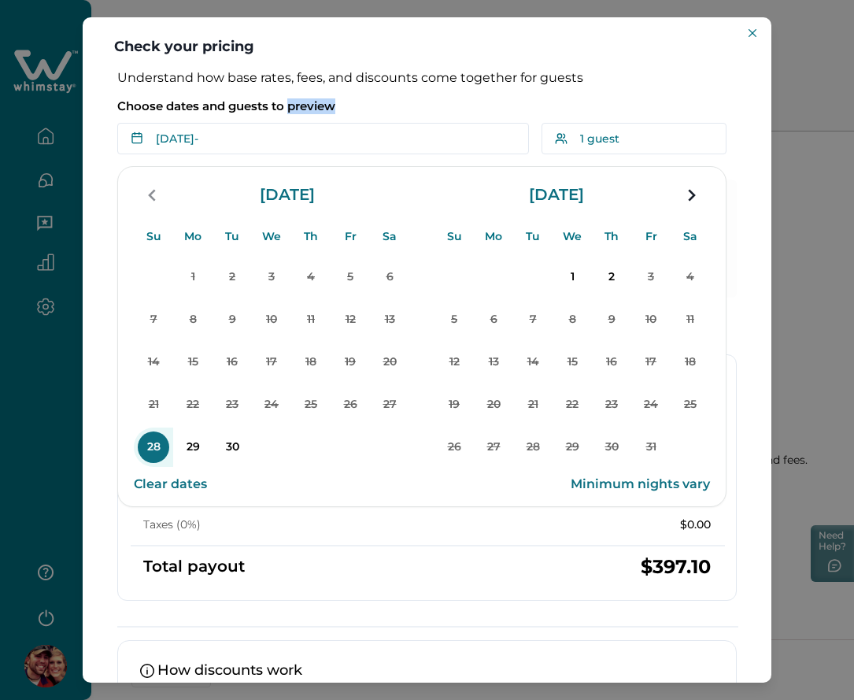
click at [183, 489] on button "Clear dates" at bounding box center [170, 485] width 73 height 32
click at [423, 97] on div "Choose dates and guests to preview Add Date - Add Date Su Mo Tu We Th Fr Sa Su …" at bounding box center [427, 123] width 620 height 63
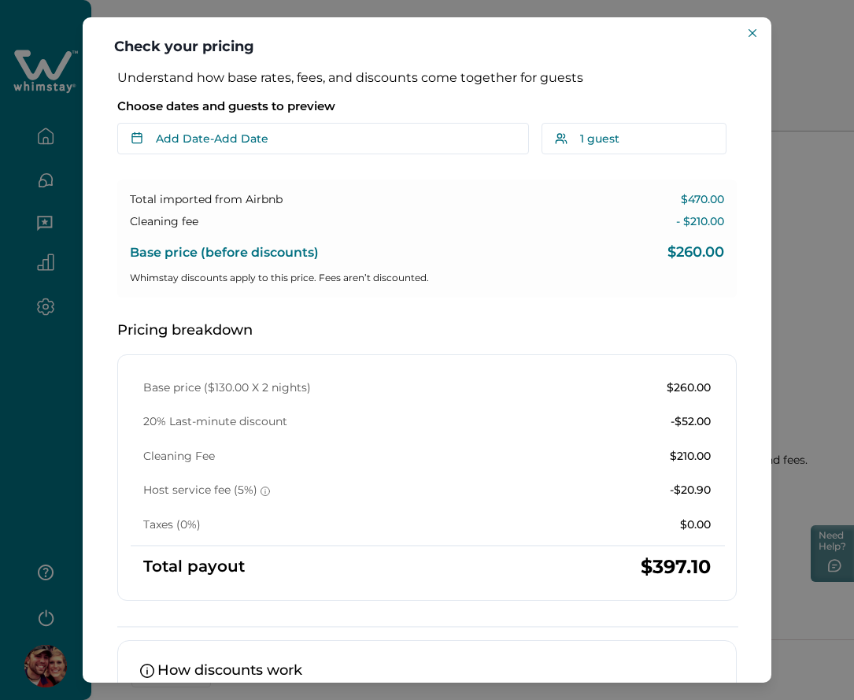
click at [269, 162] on div "Understand how base rates, fees, and discounts come together for guests Choose …" at bounding box center [427, 454] width 651 height 769
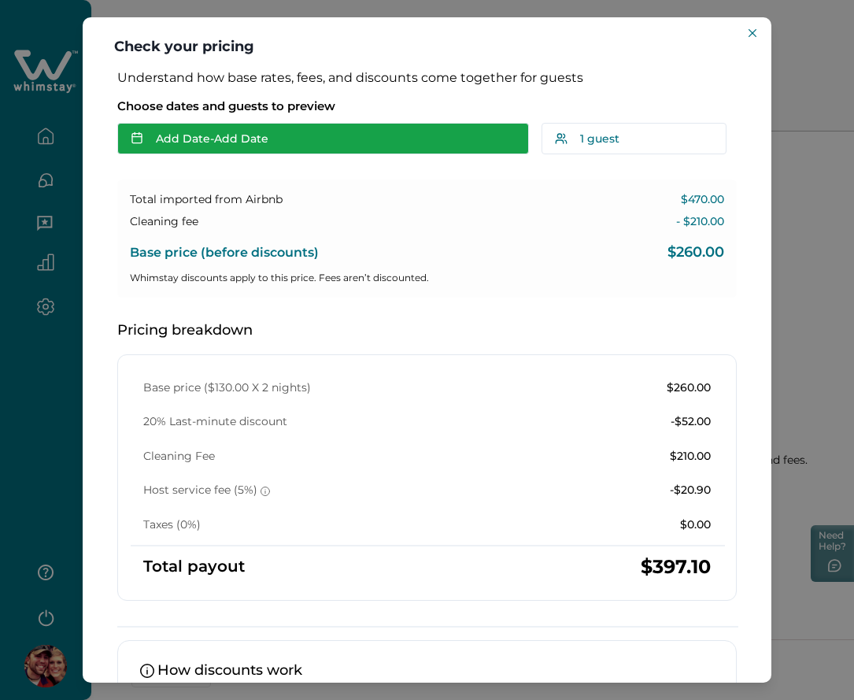
click at [258, 149] on button "Add Date - Add Date" at bounding box center [323, 139] width 412 height 32
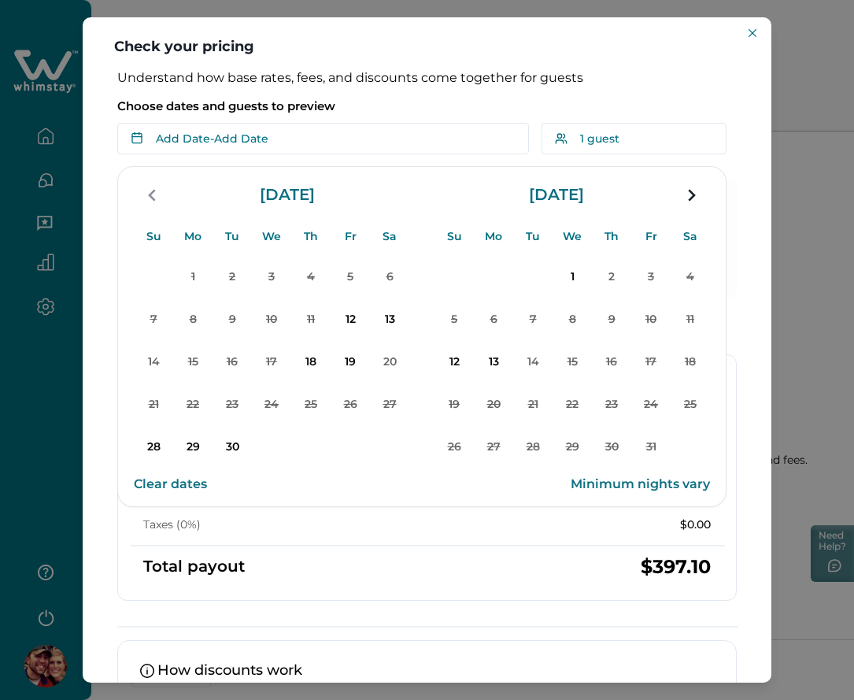
click at [136, 449] on button "28" at bounding box center [153, 447] width 39 height 39
click at [221, 448] on p "30" at bounding box center [233, 448] width 32 height 32
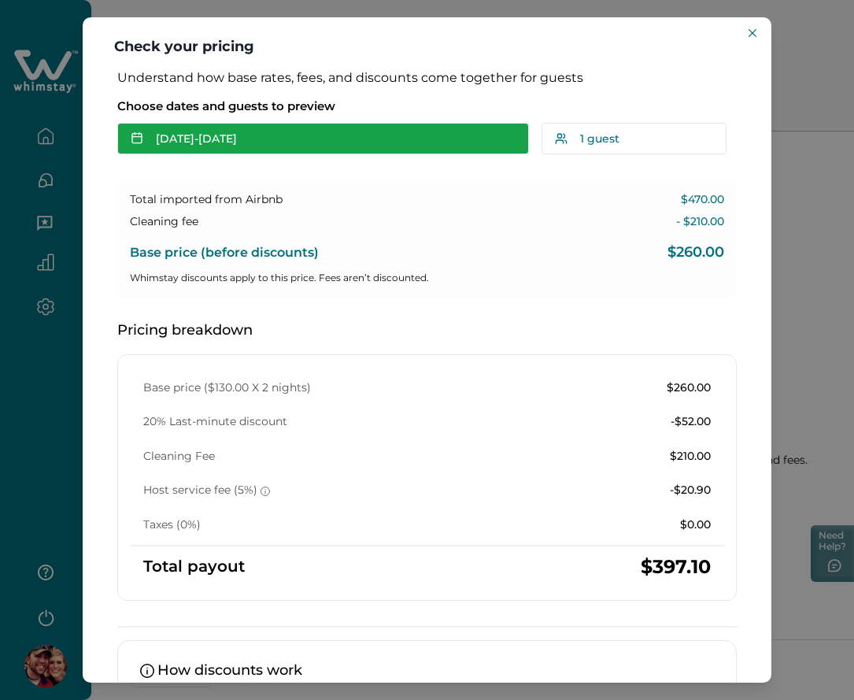
click at [161, 143] on button "[DATE] - [DATE]" at bounding box center [323, 139] width 412 height 32
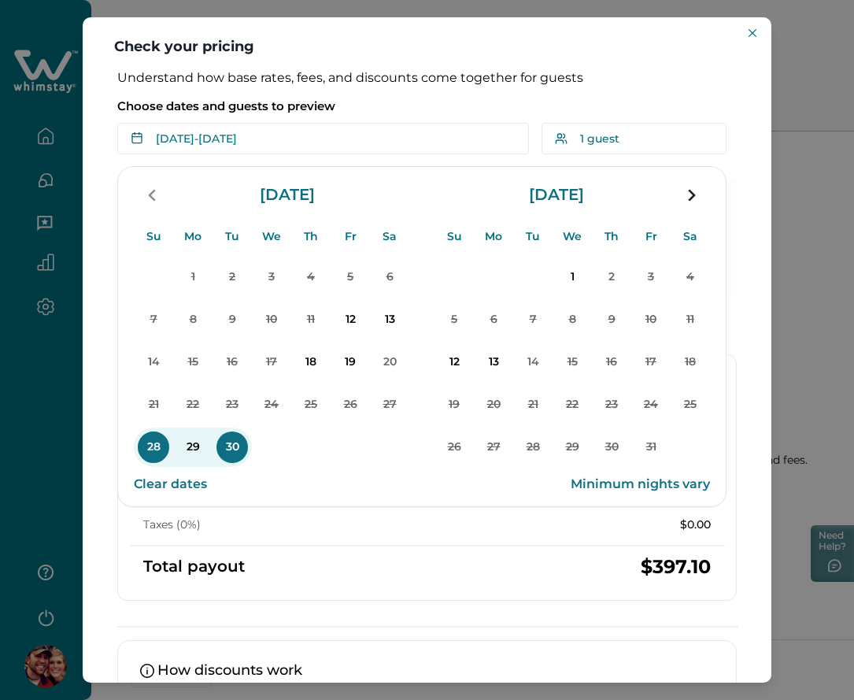
click at [147, 450] on p "28" at bounding box center [154, 448] width 32 height 32
click at [238, 443] on p "30" at bounding box center [233, 448] width 32 height 32
